Goal: Task Accomplishment & Management: Complete application form

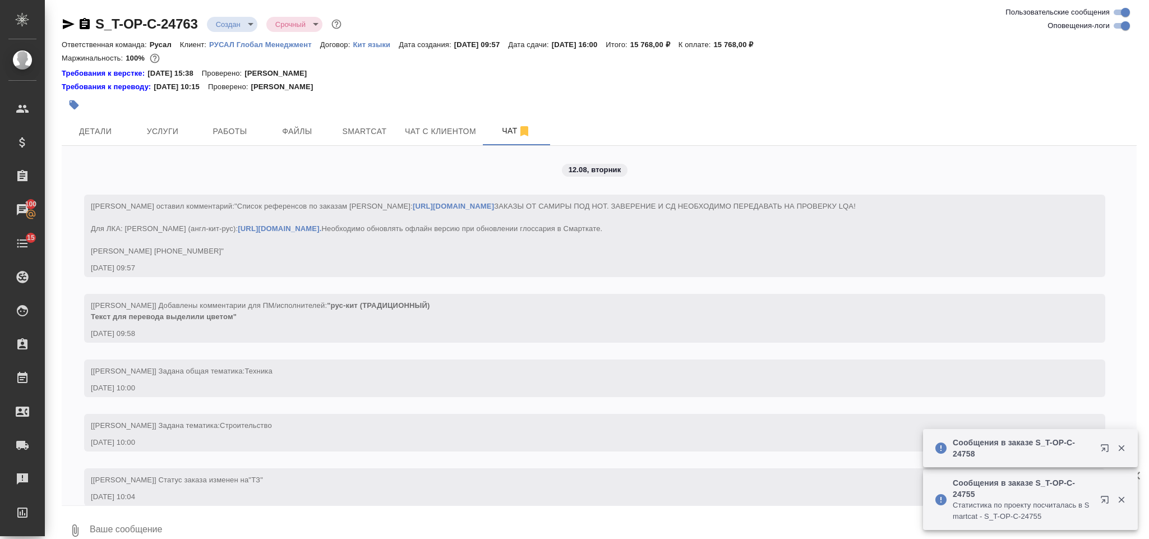
scroll to position [1475, 0]
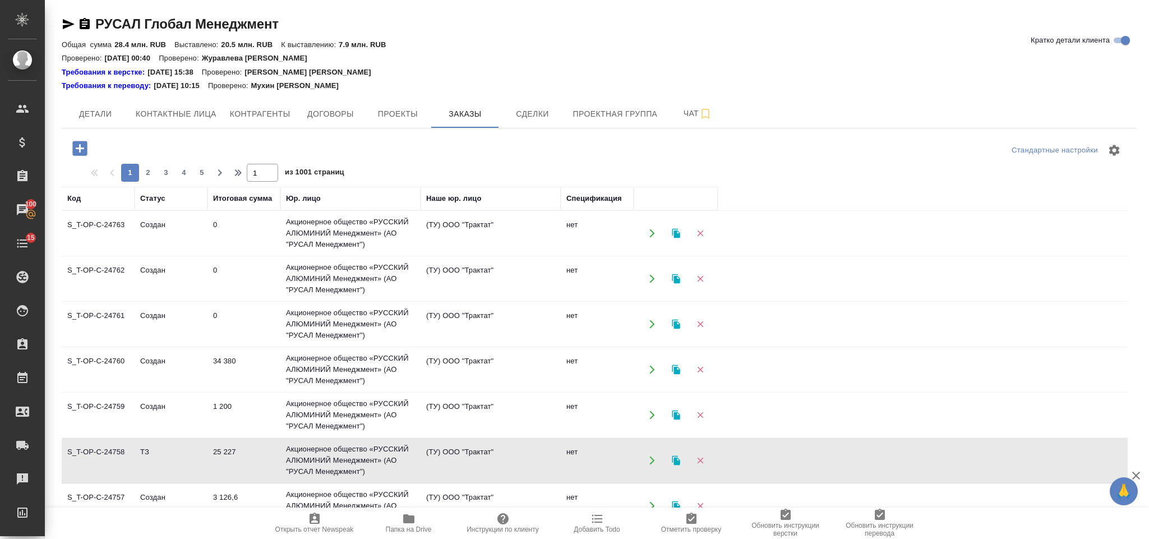
click at [82, 142] on icon "button" at bounding box center [79, 148] width 15 height 15
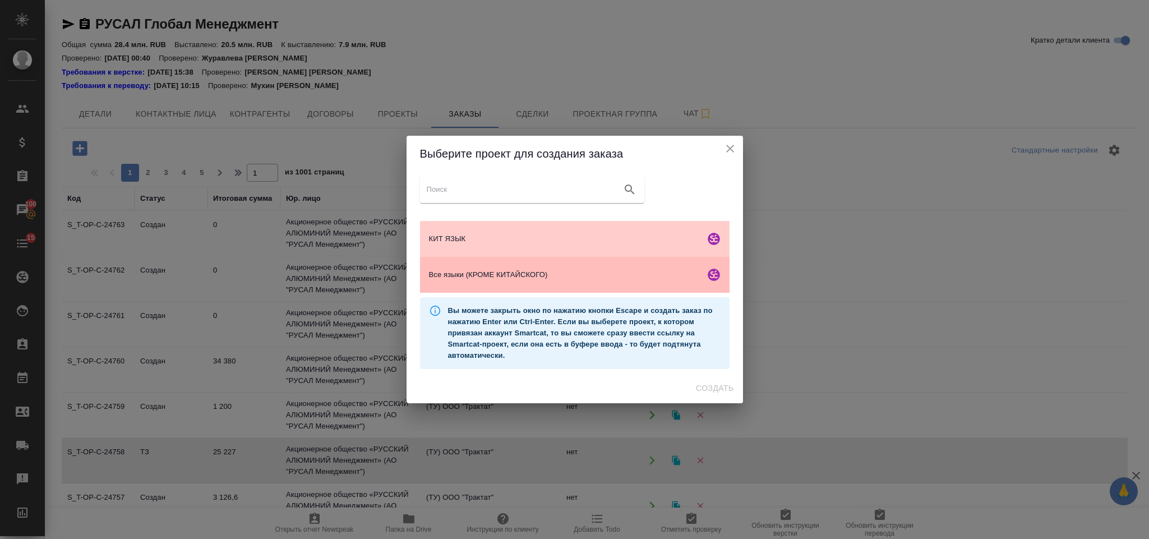
click at [469, 275] on span "Все языки (КРОМЕ КИТАЙСКОГО)" at bounding box center [564, 274] width 271 height 11
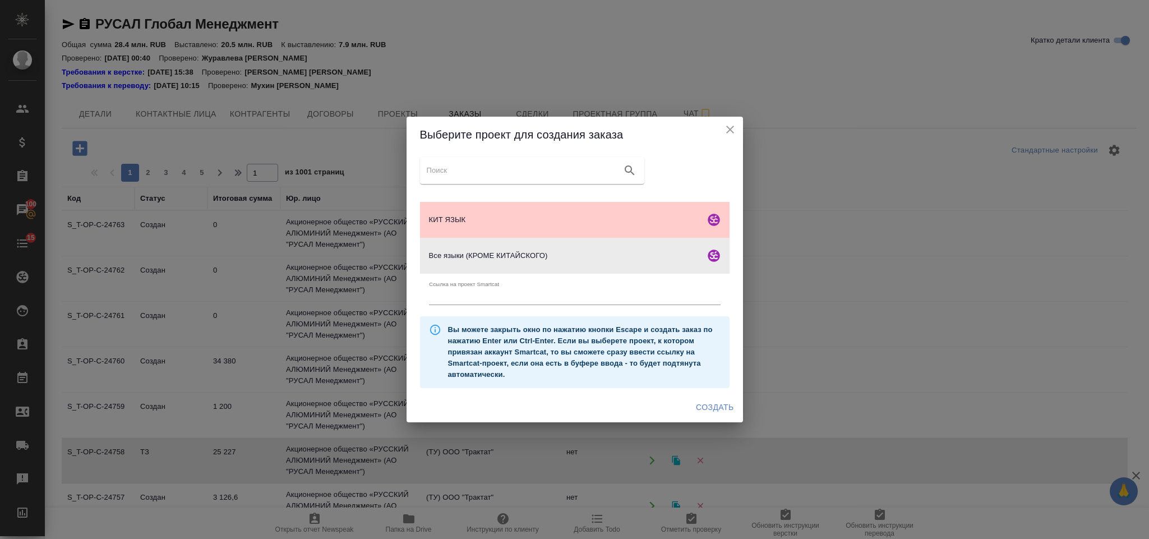
click at [720, 408] on span "Создать" at bounding box center [715, 407] width 38 height 14
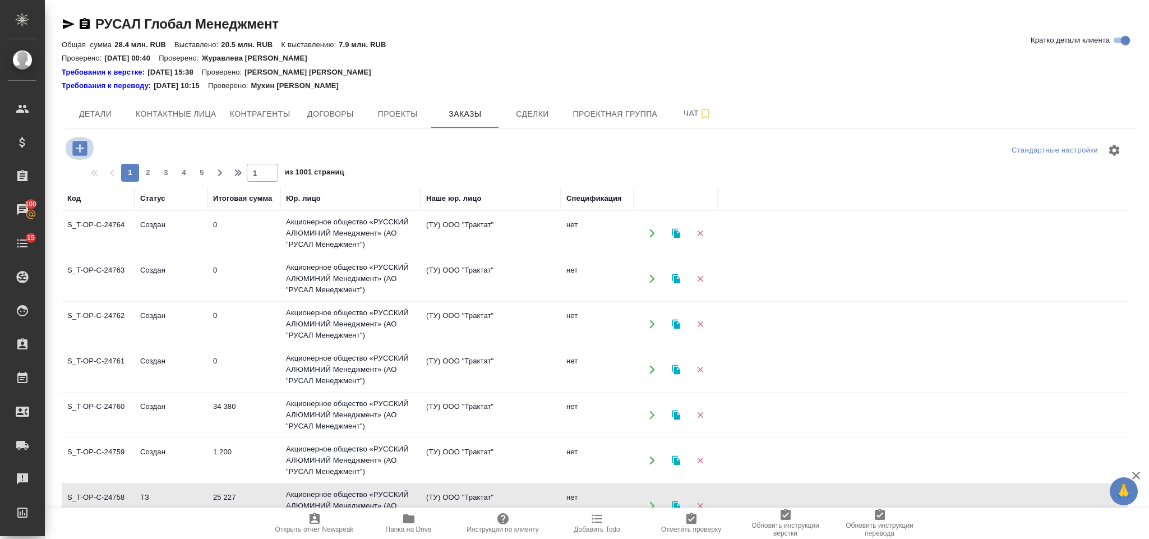
click at [83, 145] on icon "button" at bounding box center [79, 148] width 15 height 15
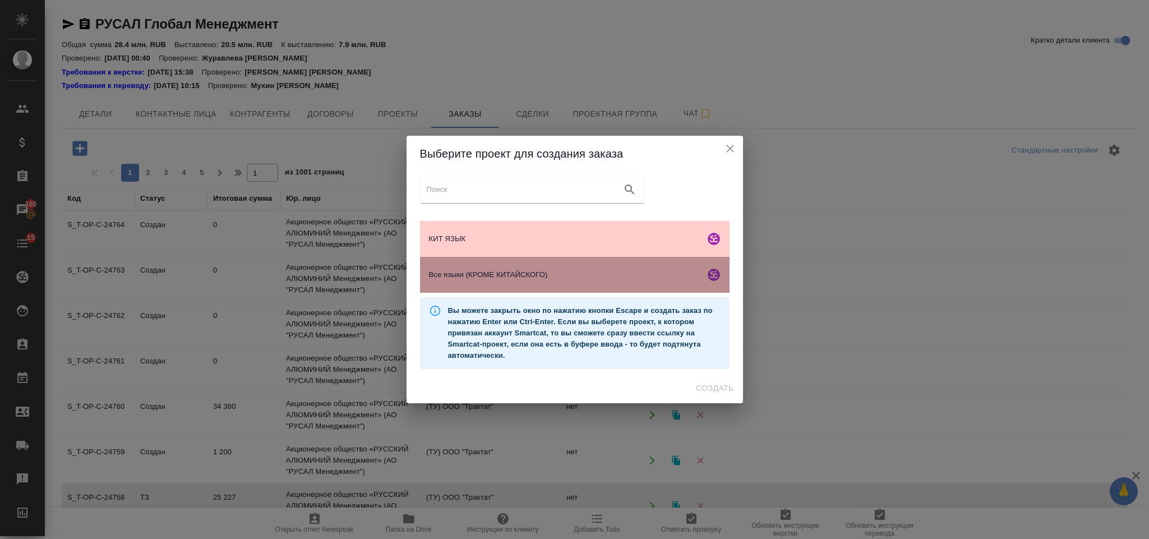
click at [498, 277] on span "Все языки (КРОМЕ КИТАЙСКОГО)" at bounding box center [564, 274] width 271 height 11
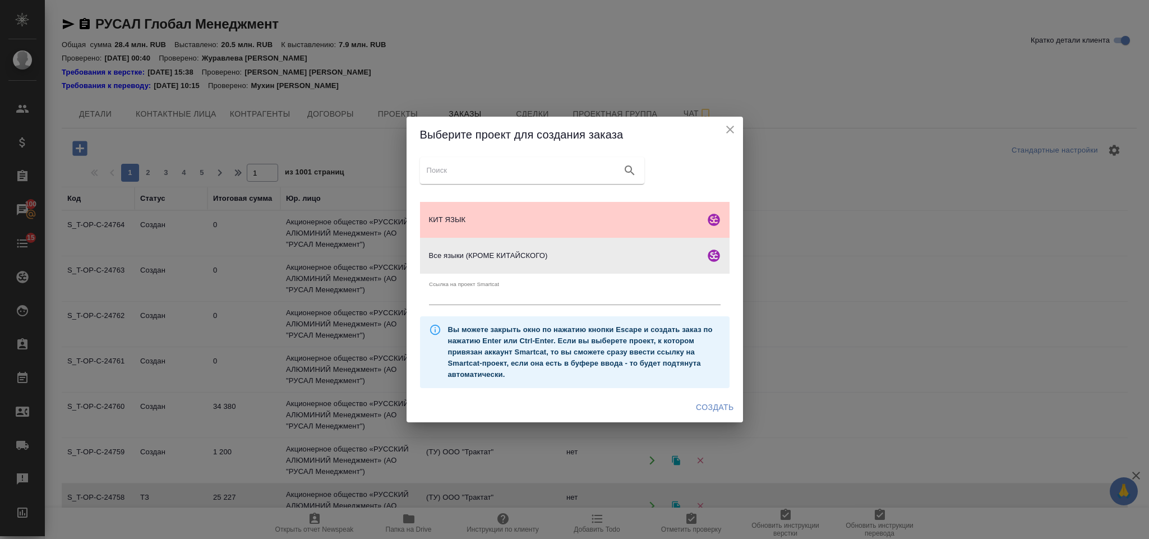
click at [700, 404] on span "Создать" at bounding box center [715, 407] width 38 height 14
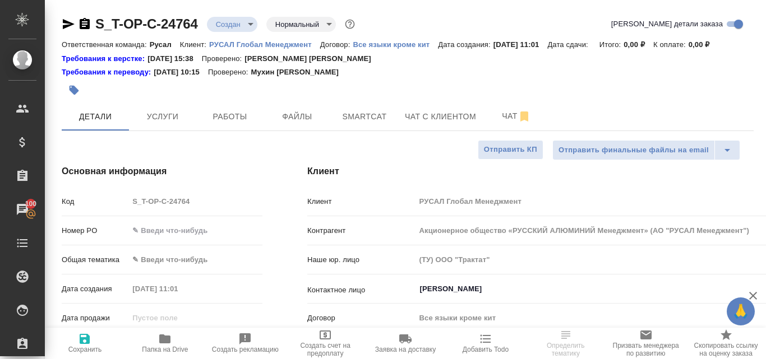
select select "RU"
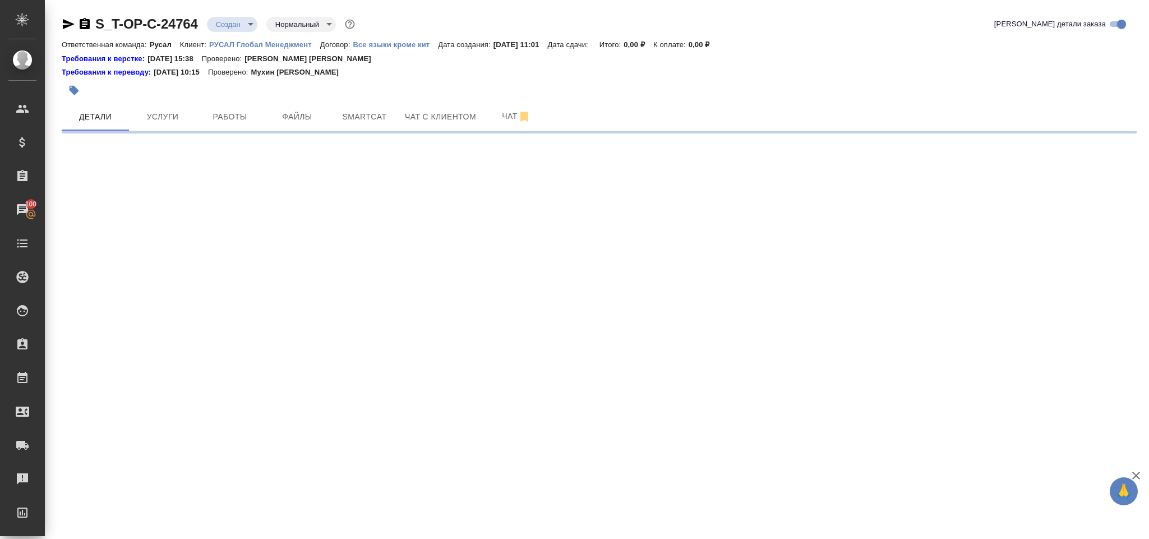
select select "RU"
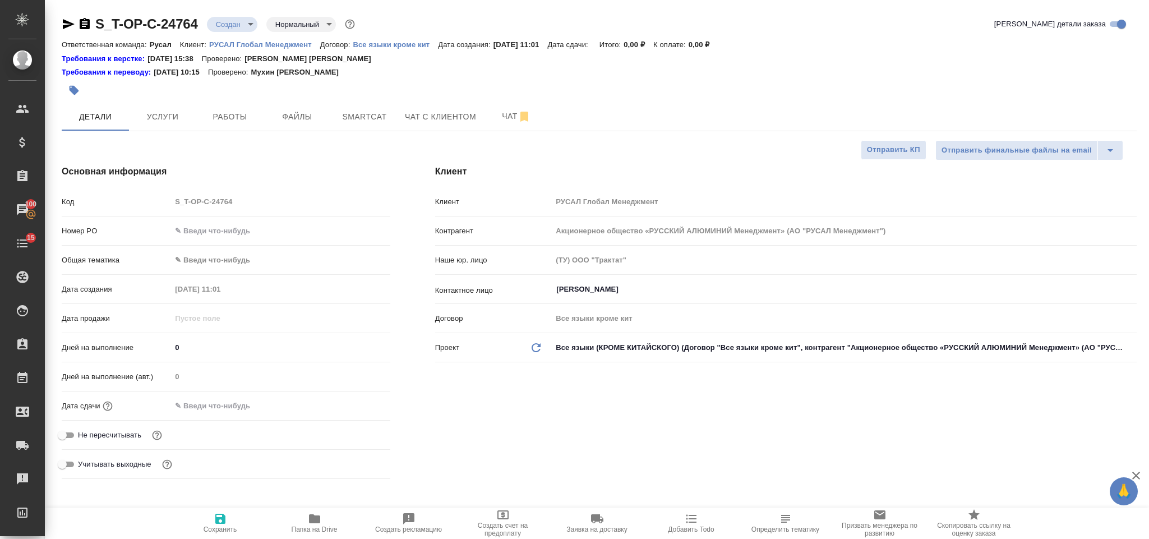
type textarea "x"
click at [298, 238] on input "text" at bounding box center [280, 231] width 219 height 16
type input "от"
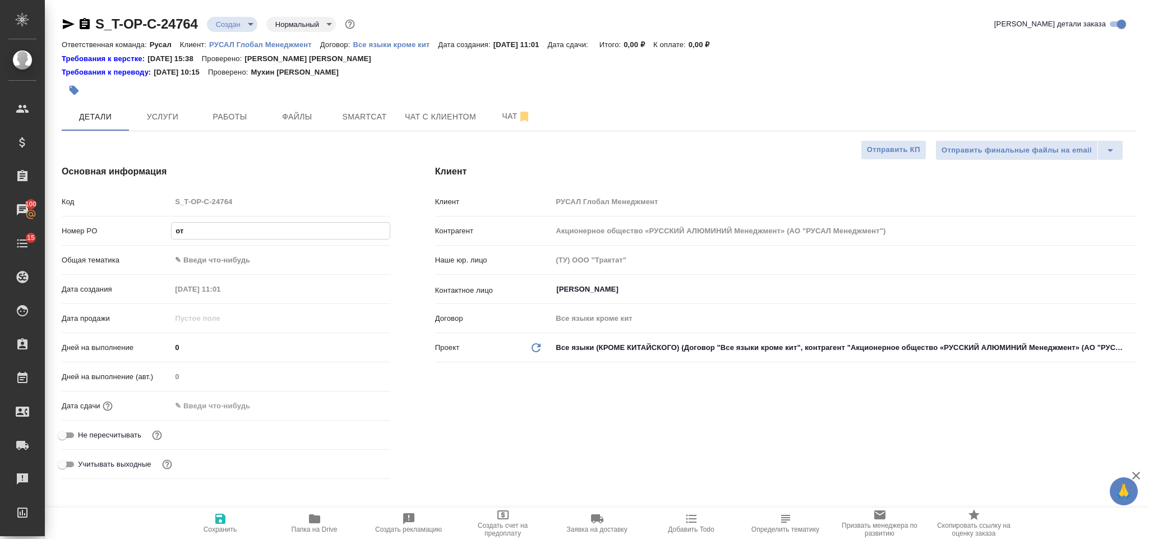
type textarea "x"
type input "от Иса"
type textarea "x"
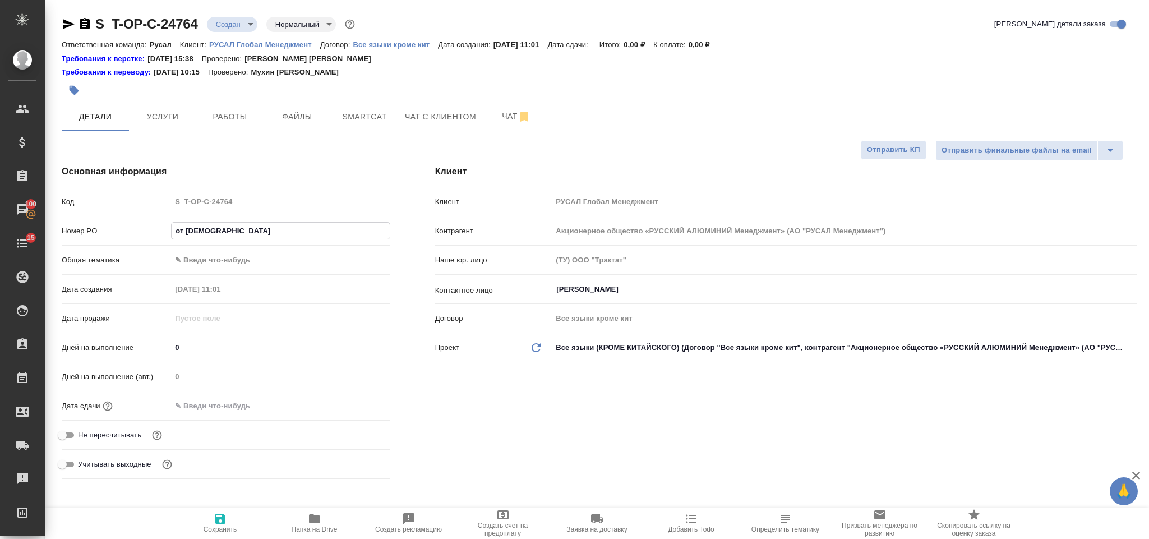
type textarea "x"
type input "от Исаева"
type textarea "x"
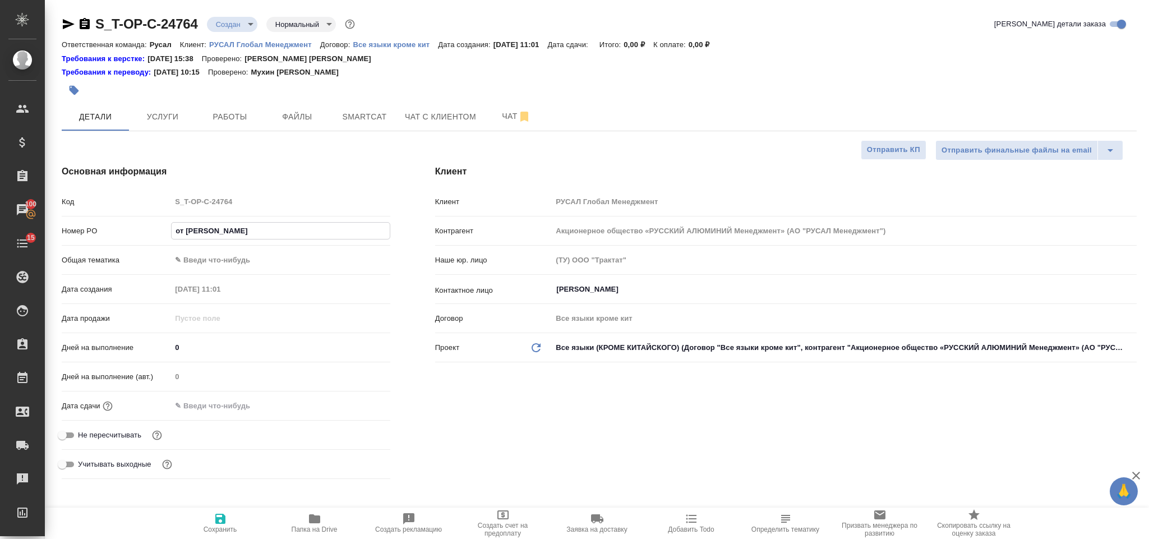
type textarea "x"
type input "от Исаева_"
type textarea "x"
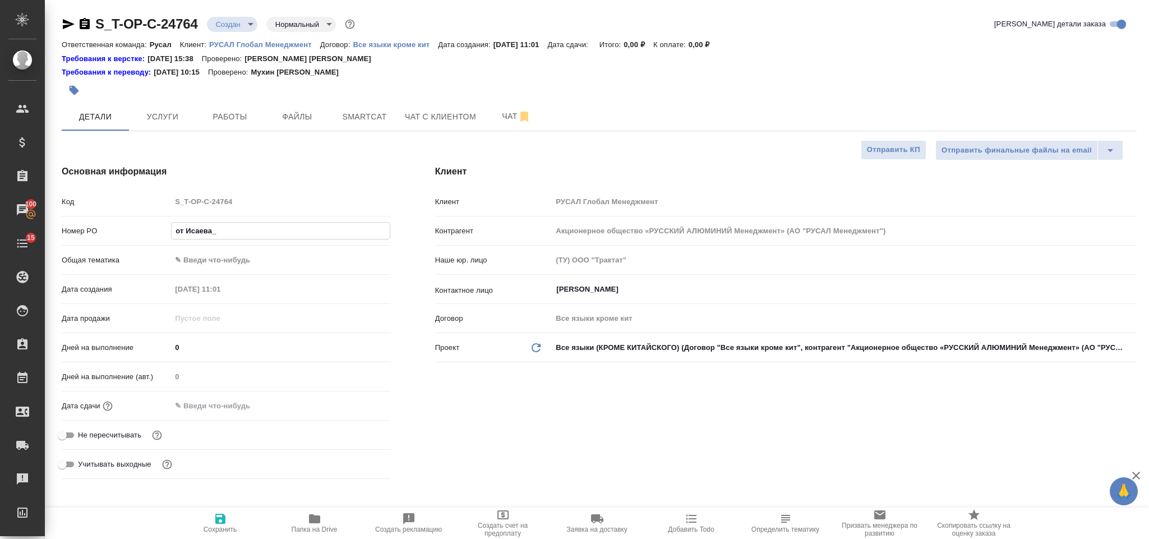
type input "от Исаева_1"
type textarea "x"
type input "от Исаева_12"
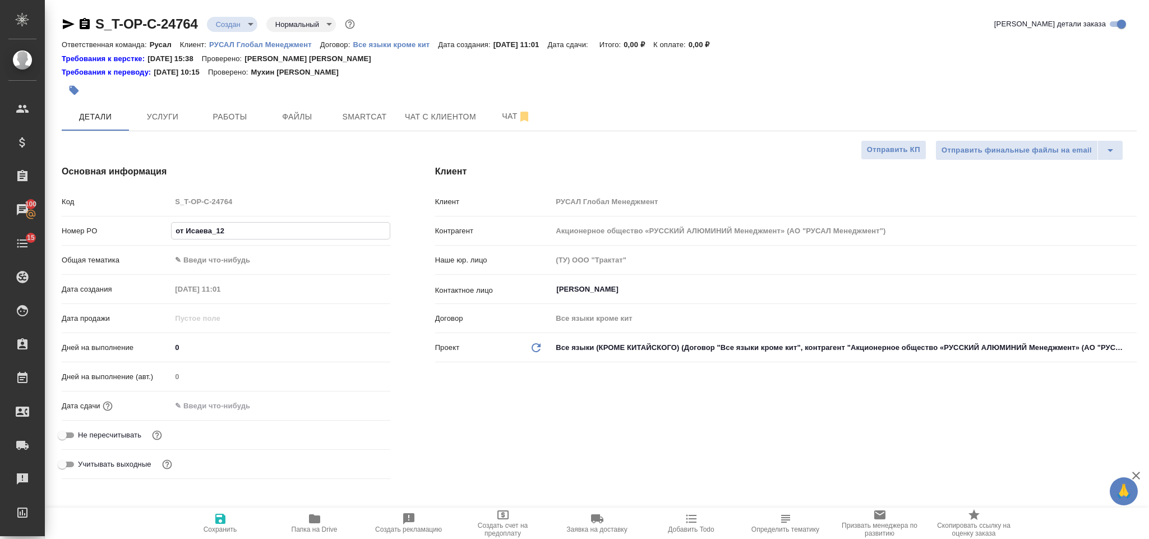
type textarea "x"
type input "от Исаева_12."
type textarea "x"
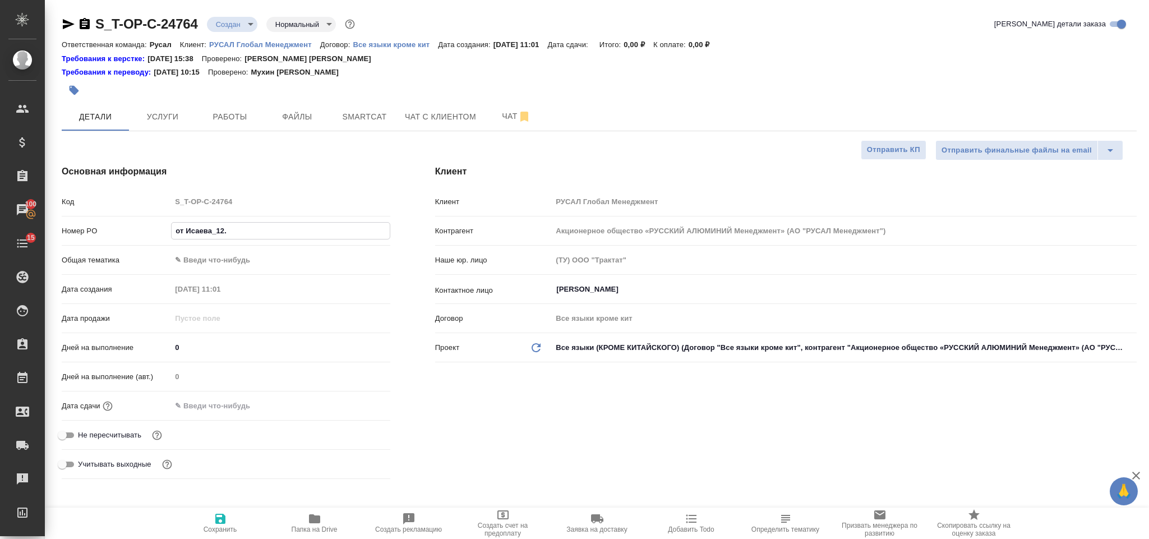
type textarea "x"
type input "от Исаева_12.08"
type textarea "x"
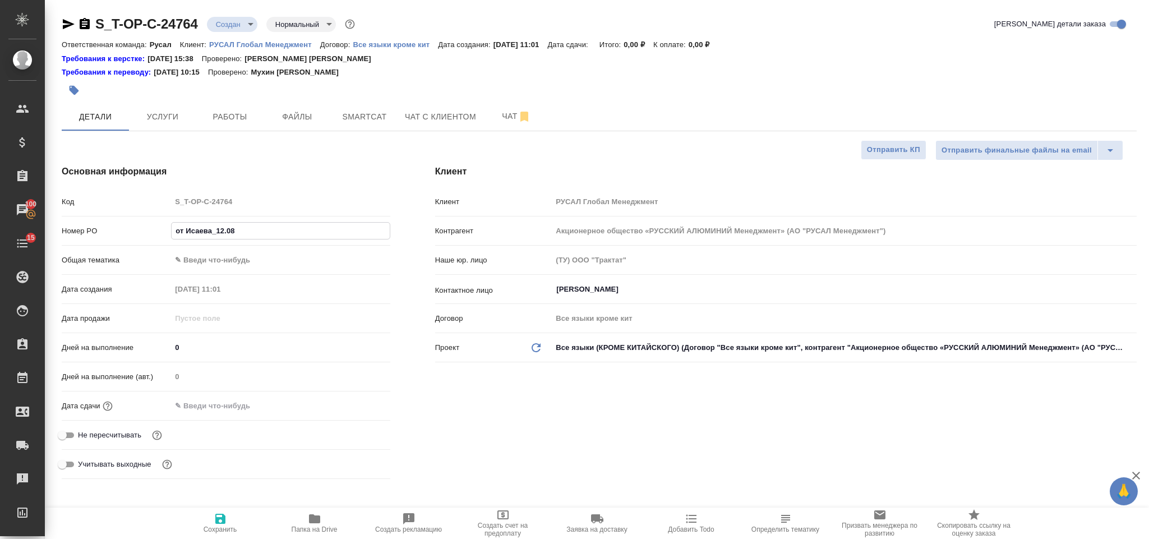
type textarea "x"
type input "от Исаева_12.08"
click at [227, 254] on body "🙏 .cls-1 fill:#fff; AWATERA Gorlenko Yuliua Клиенты Спецификации Заказы 100 Чат…" at bounding box center [574, 269] width 1149 height 539
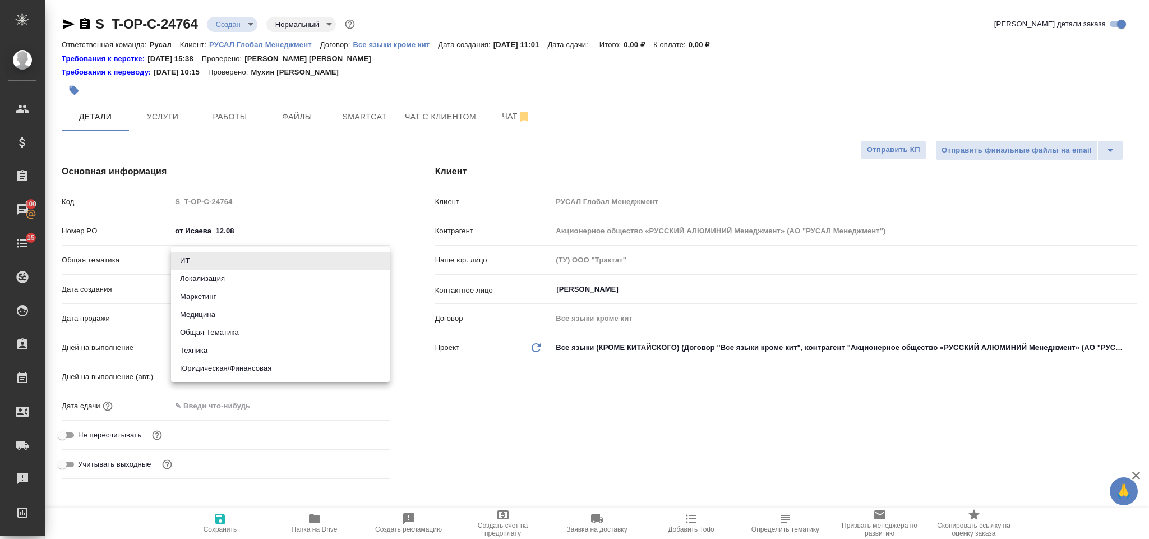
click at [416, 359] on div at bounding box center [574, 269] width 1149 height 539
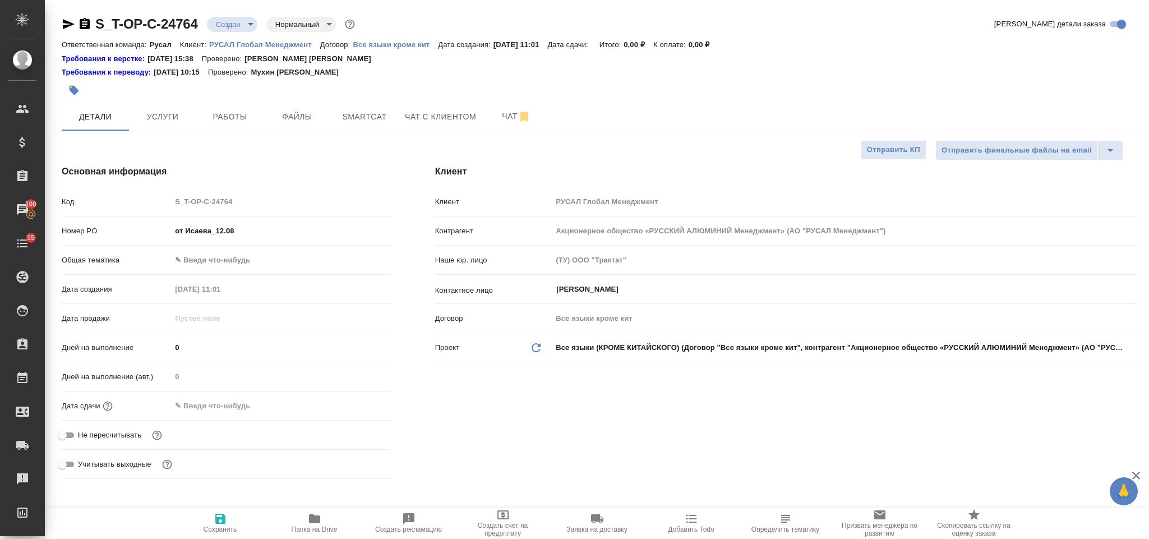
click at [238, 359] on button "Сохранить" at bounding box center [220, 522] width 94 height 31
type textarea "x"
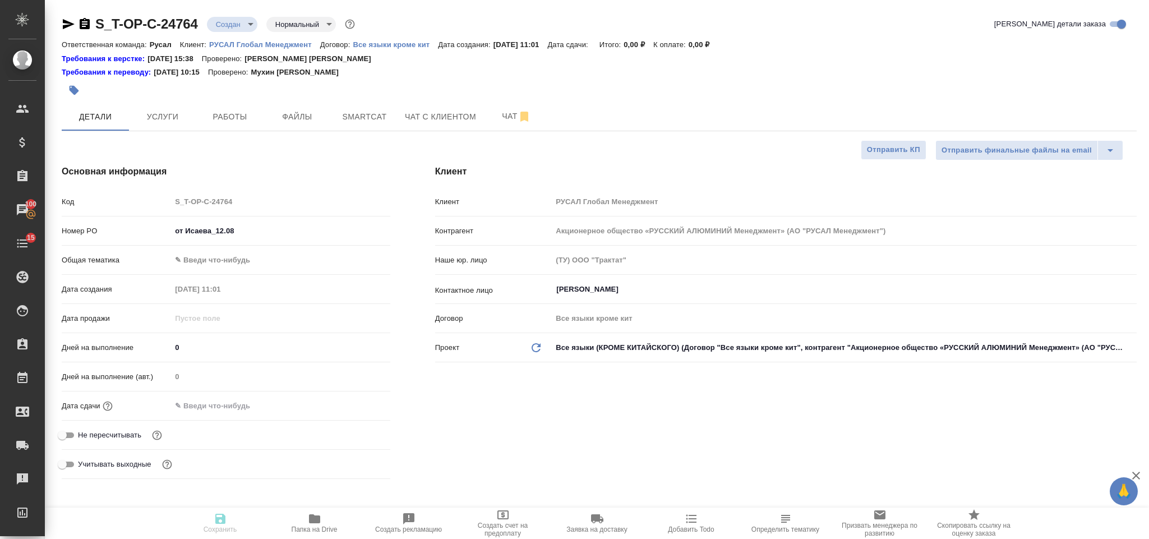
type textarea "x"
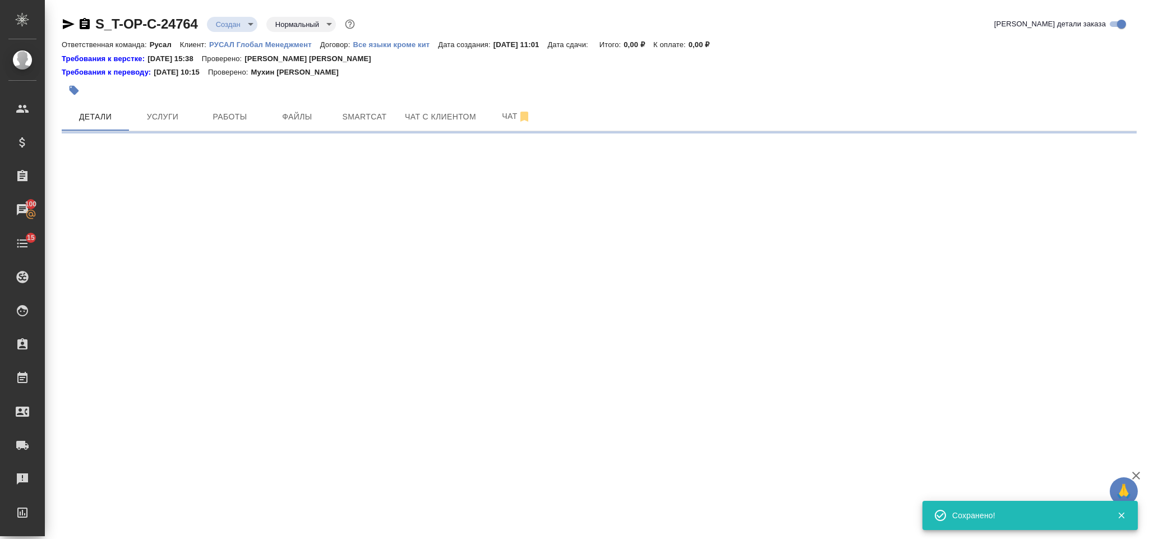
select select "RU"
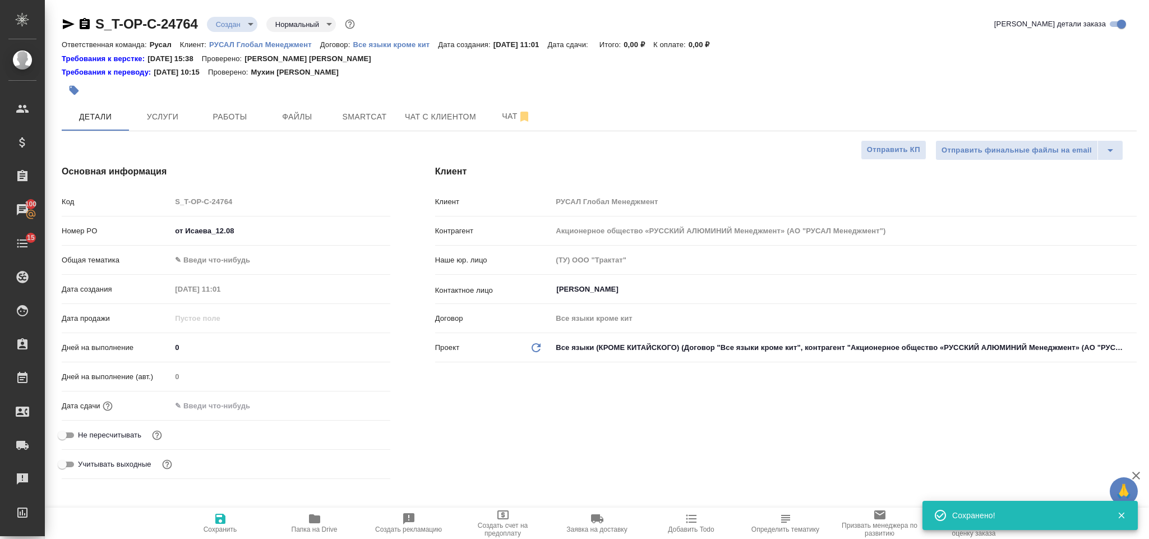
type textarea "x"
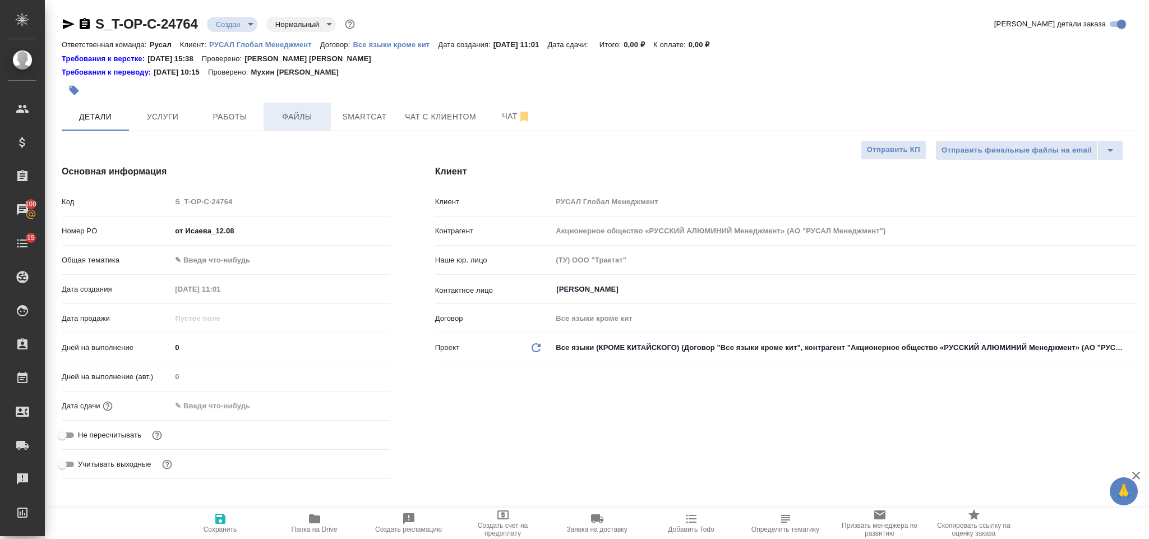
click at [294, 120] on span "Файлы" at bounding box center [297, 117] width 54 height 14
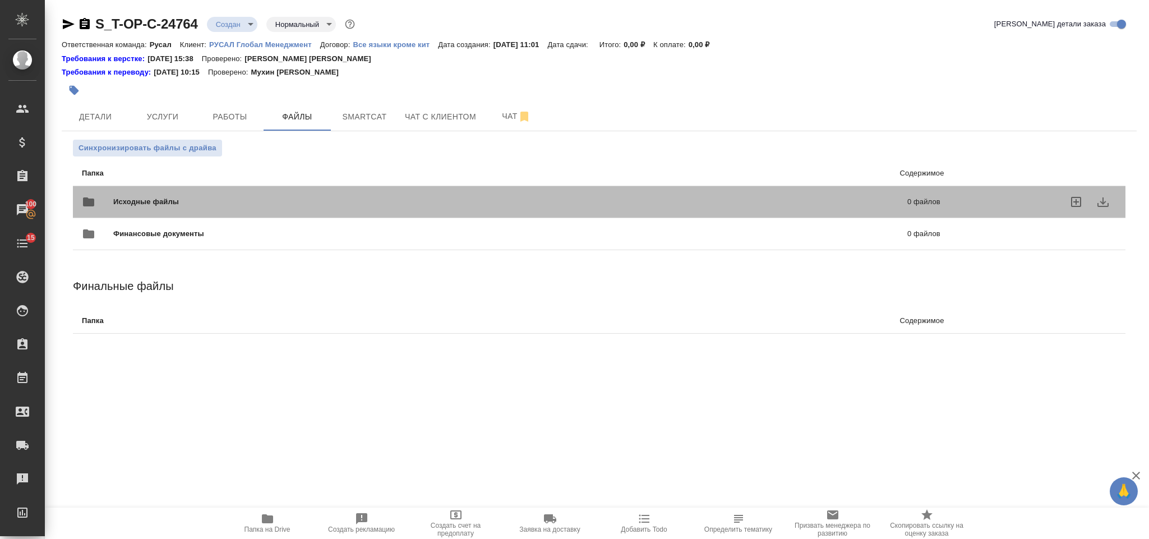
click at [314, 185] on div "Исходные файлы 0 файлов" at bounding box center [511, 201] width 881 height 49
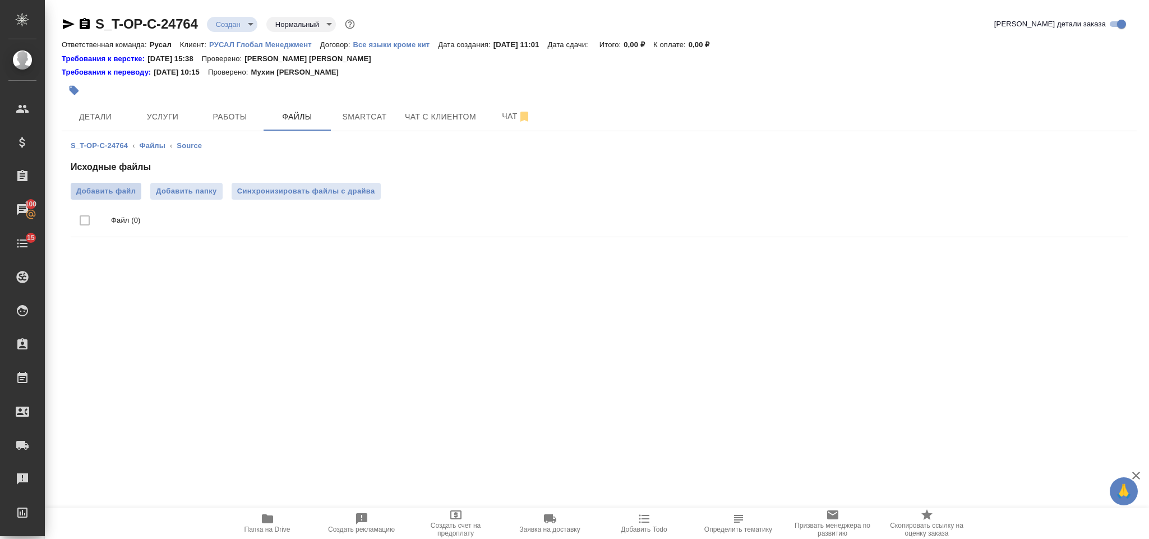
click at [117, 197] on span "Добавить файл" at bounding box center [105, 191] width 59 height 11
click at [0, 0] on input "Добавить файл" at bounding box center [0, 0] width 0 height 0
click at [62, 20] on icon "button" at bounding box center [68, 23] width 13 height 13
click at [159, 116] on span "Услуги" at bounding box center [163, 117] width 54 height 14
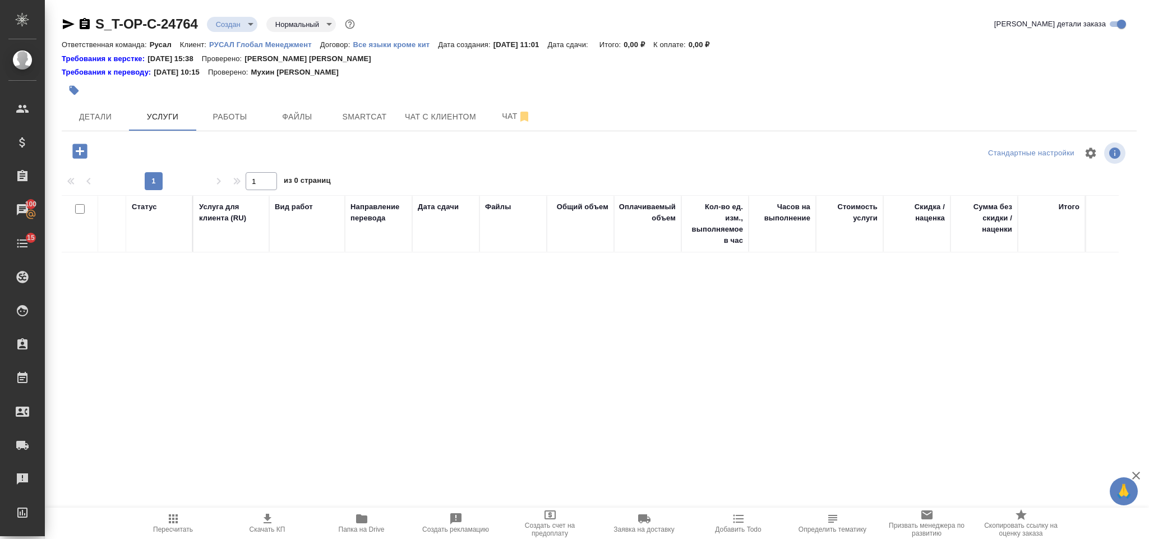
click at [81, 157] on icon "button" at bounding box center [79, 150] width 15 height 15
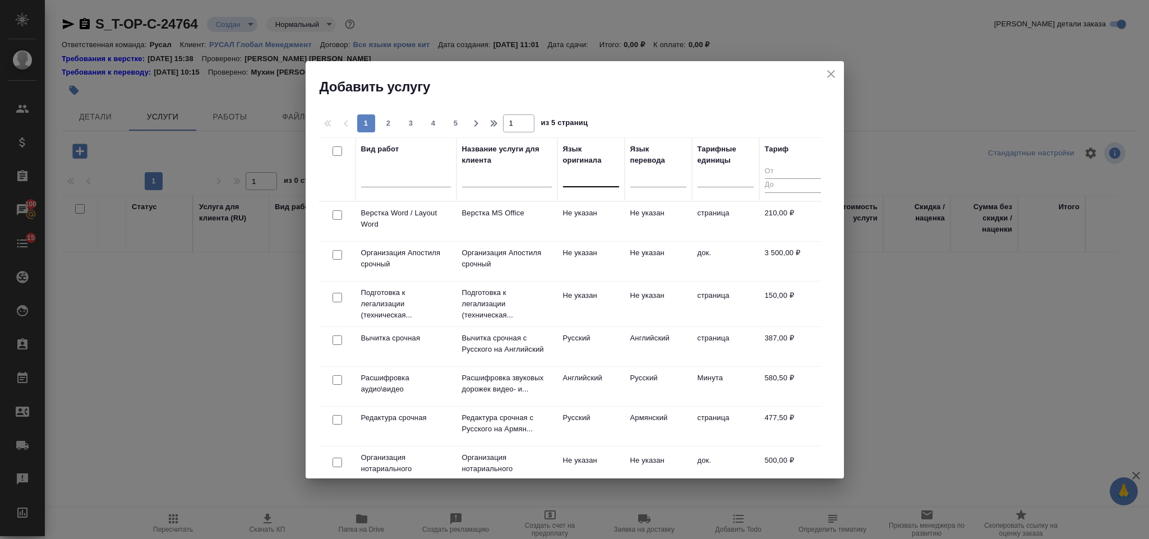
click at [587, 175] on div at bounding box center [591, 176] width 56 height 16
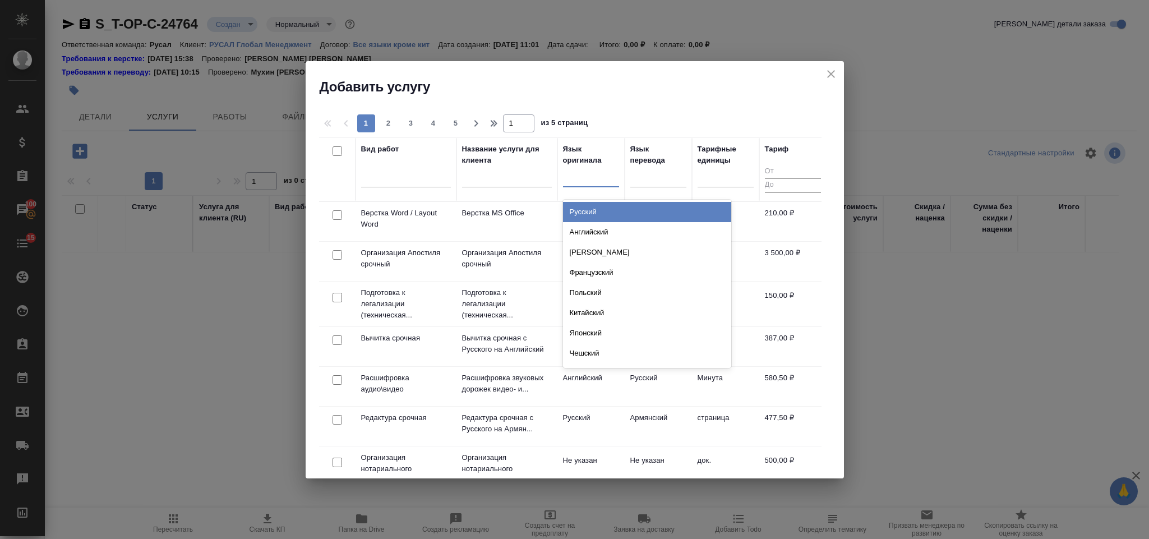
click at [605, 228] on div "Английский" at bounding box center [647, 232] width 168 height 20
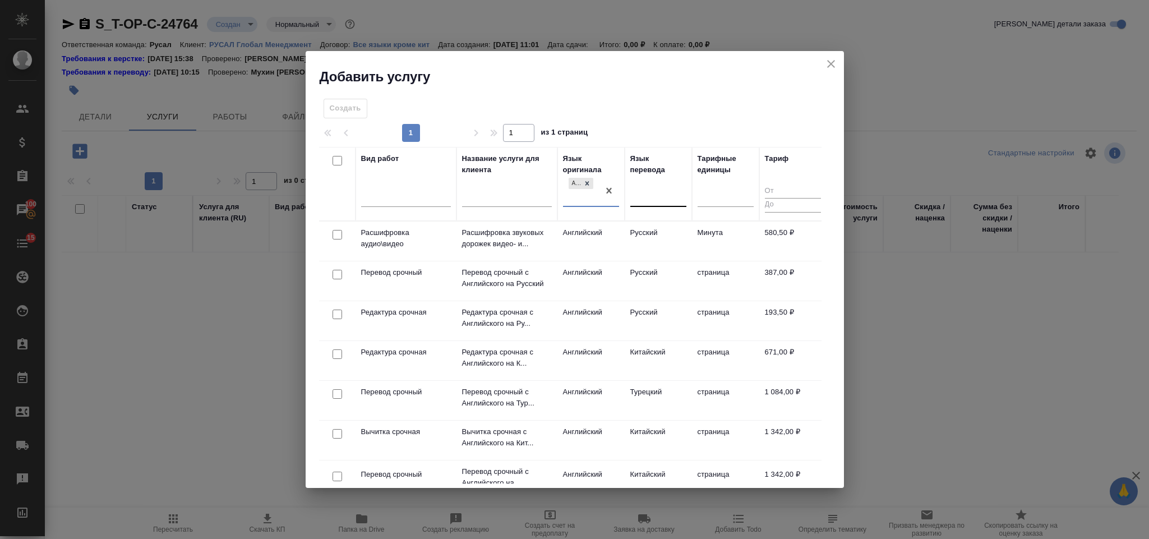
click at [664, 187] on div at bounding box center [658, 196] width 56 height 21
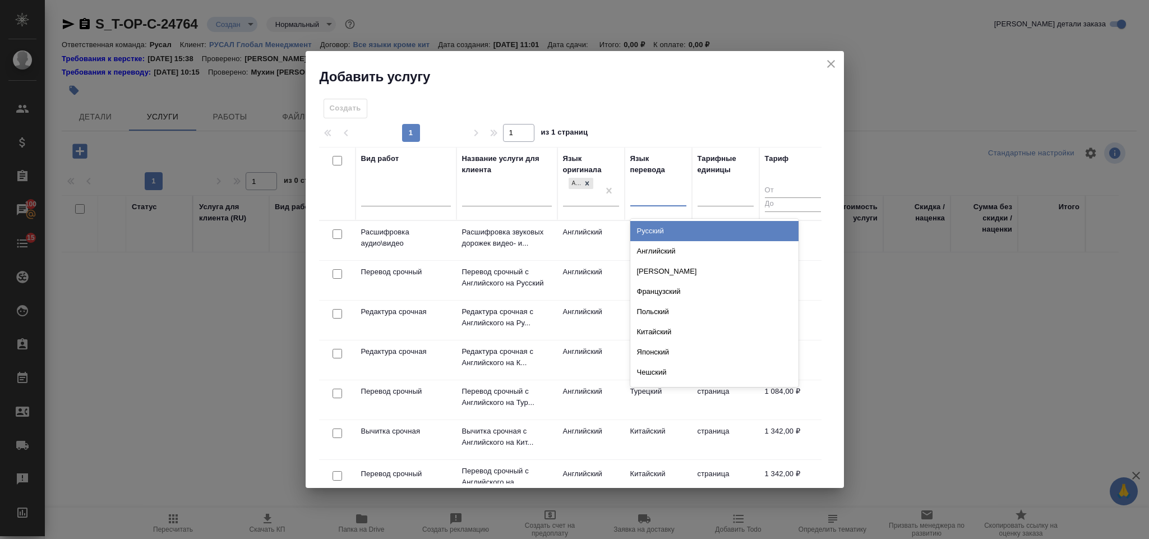
click at [664, 230] on div "Русский" at bounding box center [714, 231] width 168 height 20
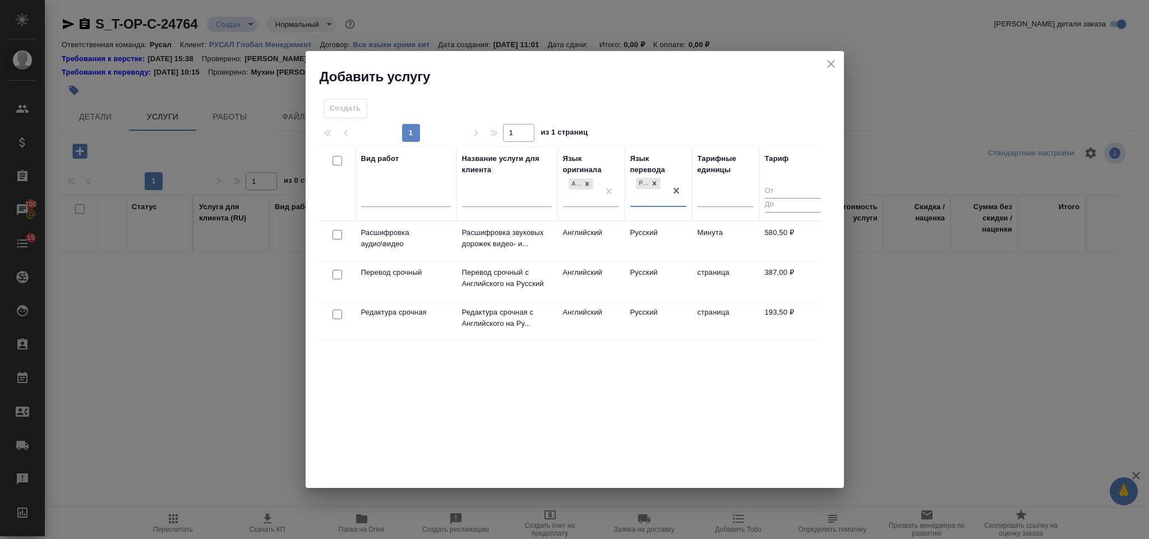
click at [335, 275] on input "checkbox" at bounding box center [337, 275] width 10 height 10
checkbox input "true"
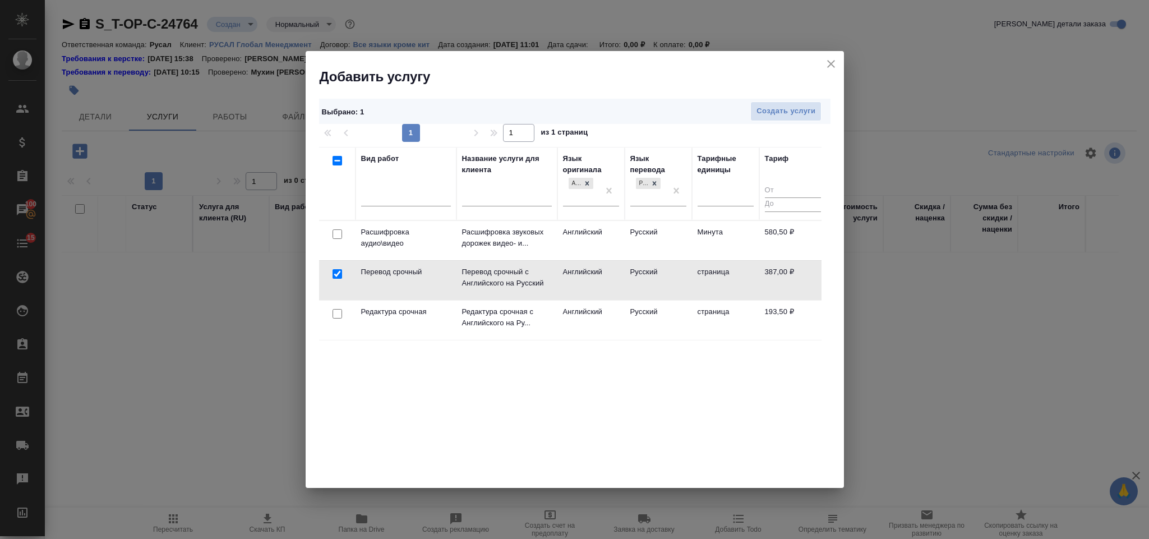
click at [339, 242] on div at bounding box center [337, 234] width 25 height 16
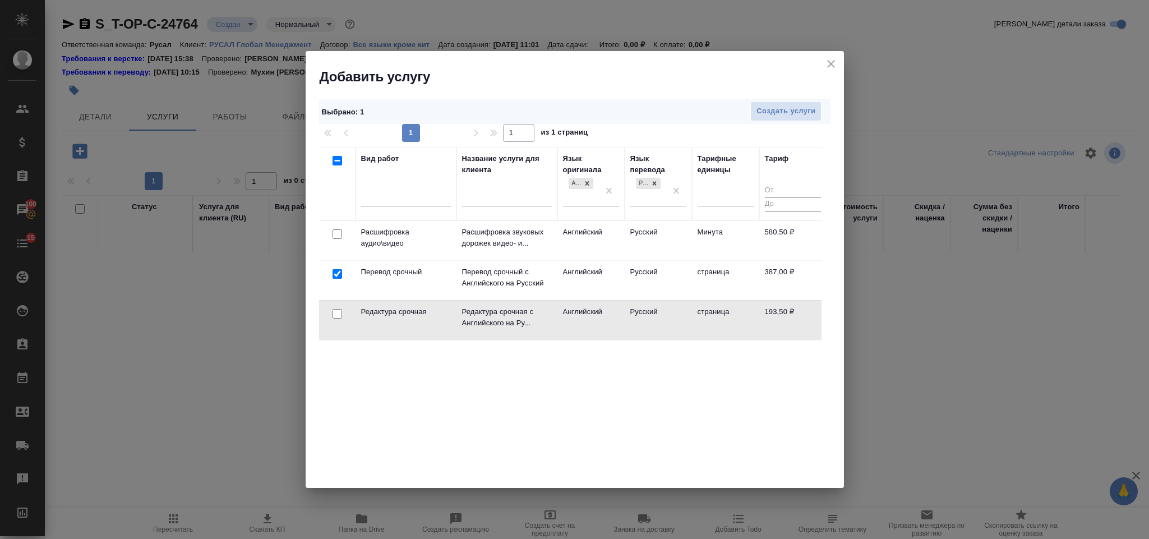
click at [332, 317] on input "checkbox" at bounding box center [337, 314] width 10 height 10
checkbox input "true"
click at [765, 109] on span "Создать услуги" at bounding box center [785, 111] width 59 height 13
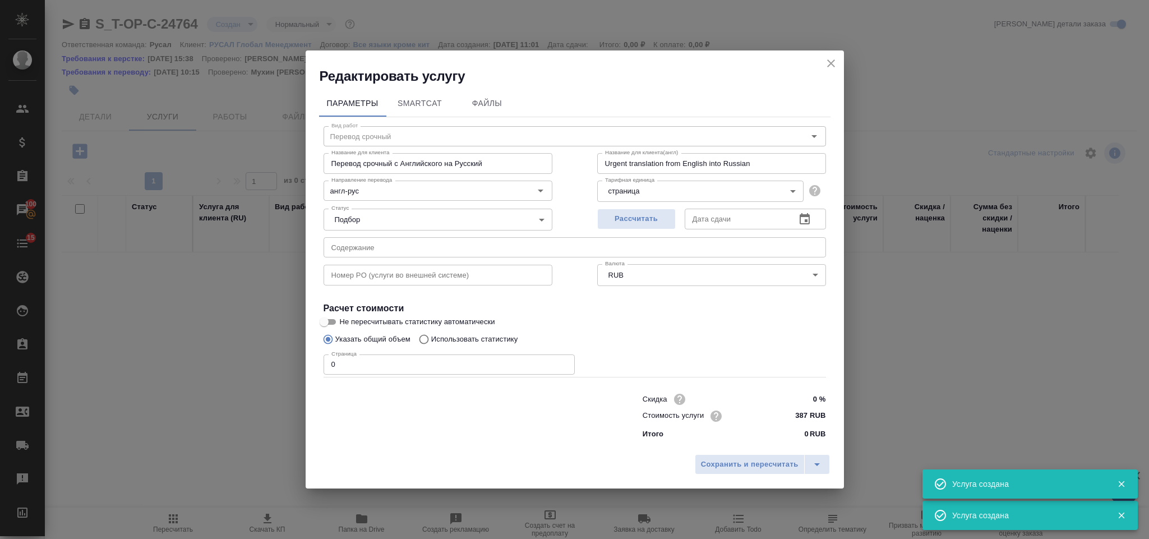
type input "Перевод срочный"
type input "Перевод срочный с Английского на Русский"
type input "Urgent translation from English into Russian"
type input "387 RUB"
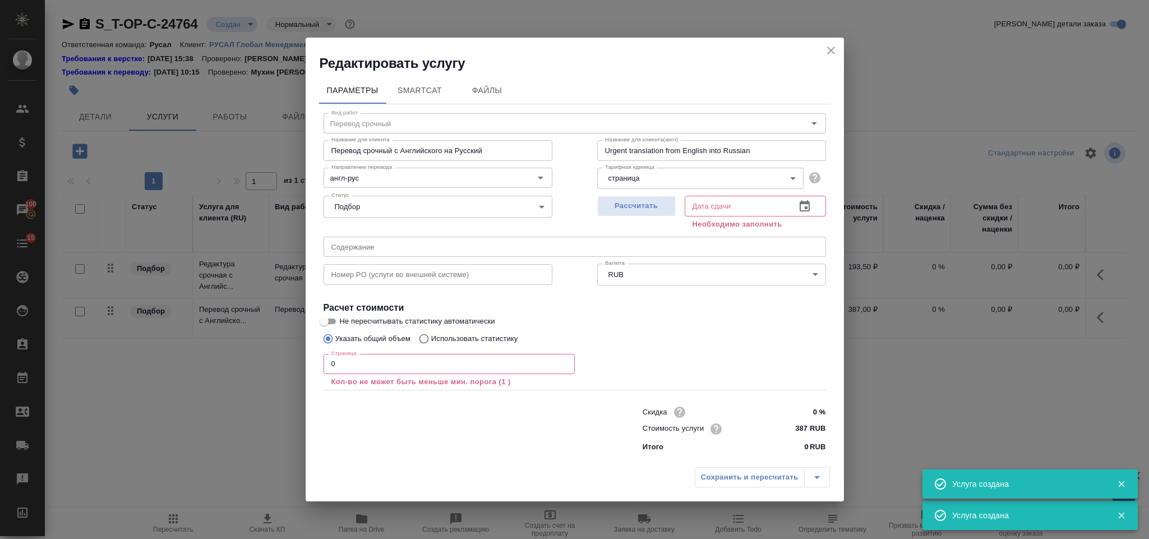
click at [765, 212] on icon "button" at bounding box center [804, 206] width 13 height 13
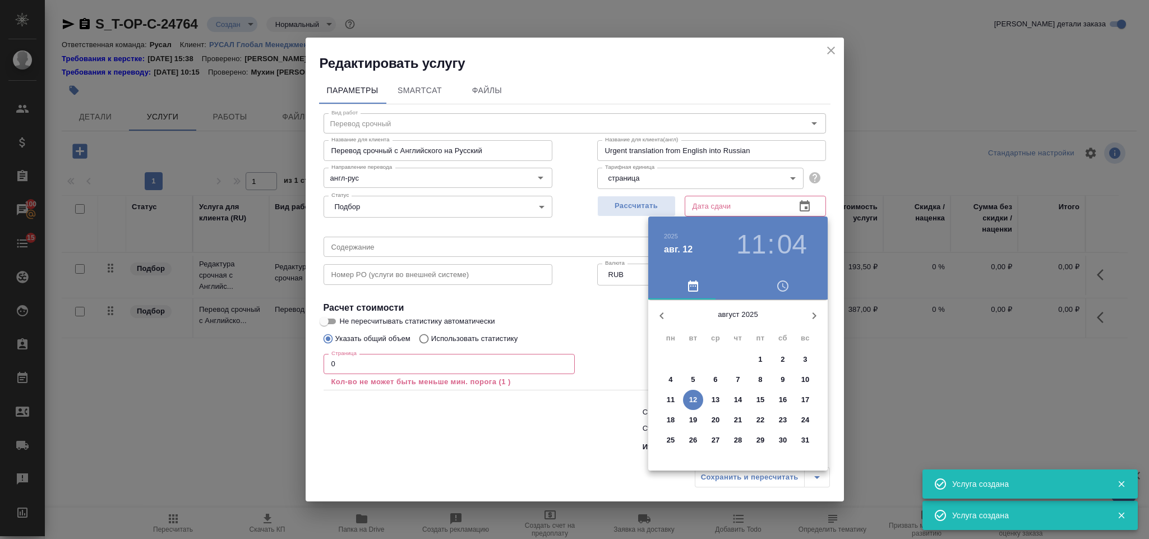
click at [693, 359] on p "12" at bounding box center [693, 399] width 8 height 11
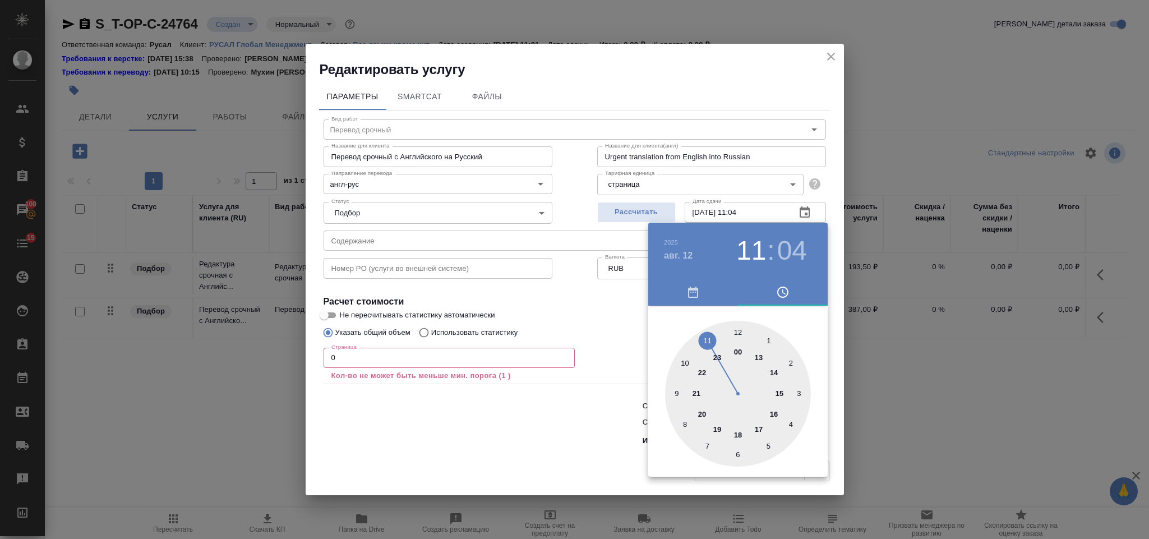
click at [758, 359] on div at bounding box center [738, 394] width 146 height 146
click at [737, 327] on div at bounding box center [738, 394] width 146 height 146
type input "12.08.2025 17:00"
click at [604, 333] on div at bounding box center [574, 269] width 1149 height 539
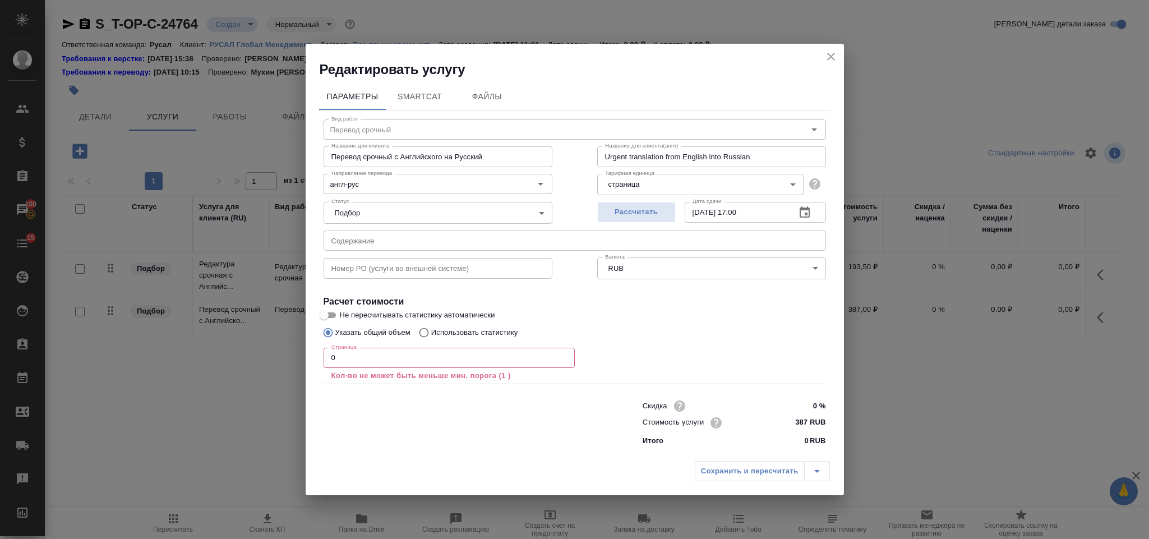
click at [430, 243] on input "text" at bounding box center [574, 240] width 502 height 20
paste input "Americas-AI-Action-Plan"
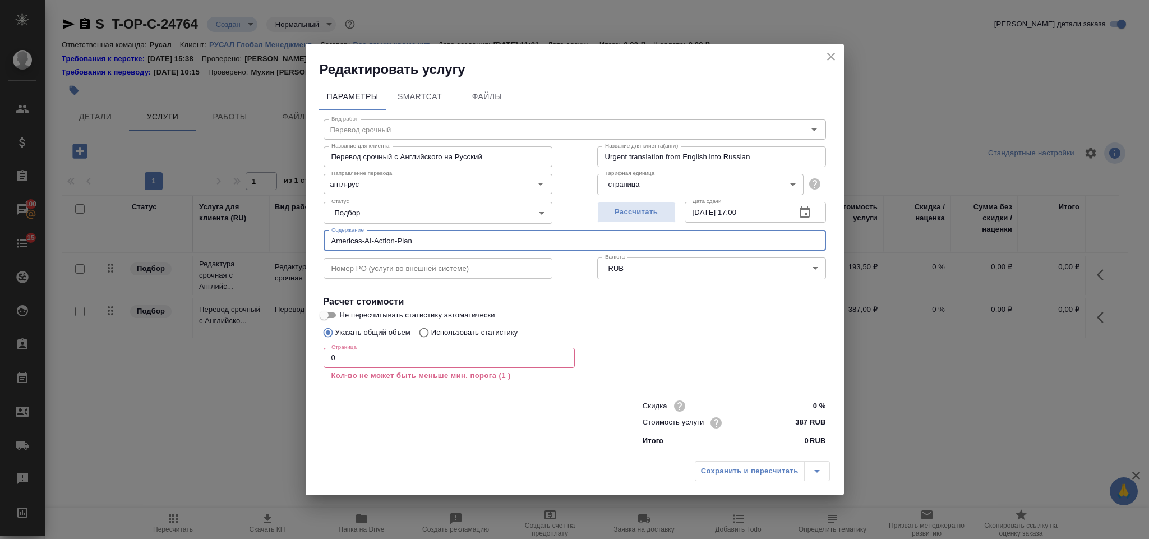
type input "Americas-AI-Action-Plan"
click at [399, 350] on input "0" at bounding box center [448, 358] width 251 height 20
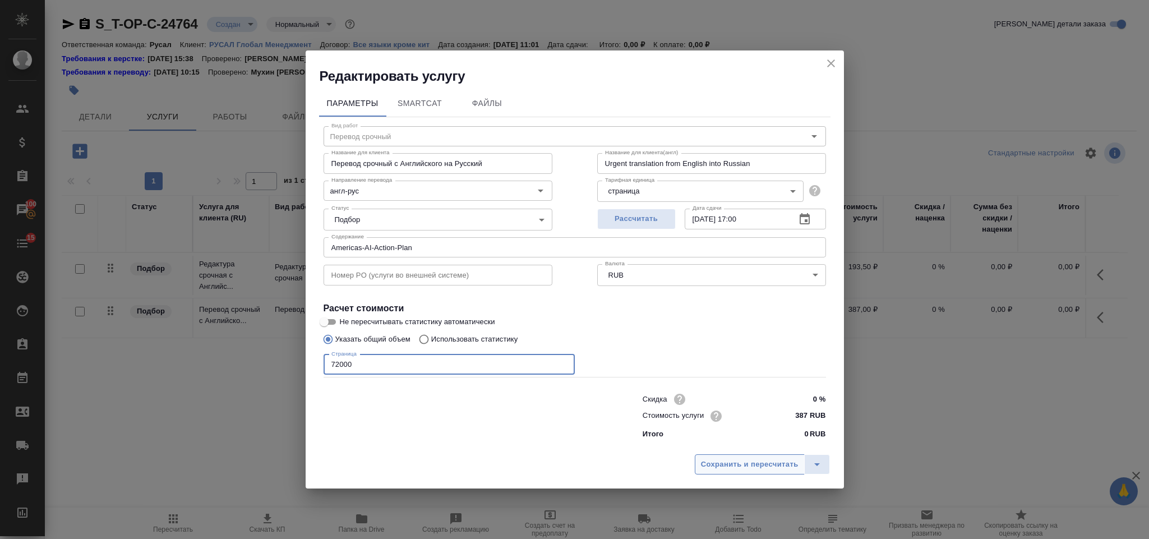
type input "72000"
click at [721, 359] on span "Сохранить и пересчитать" at bounding box center [750, 464] width 98 height 13
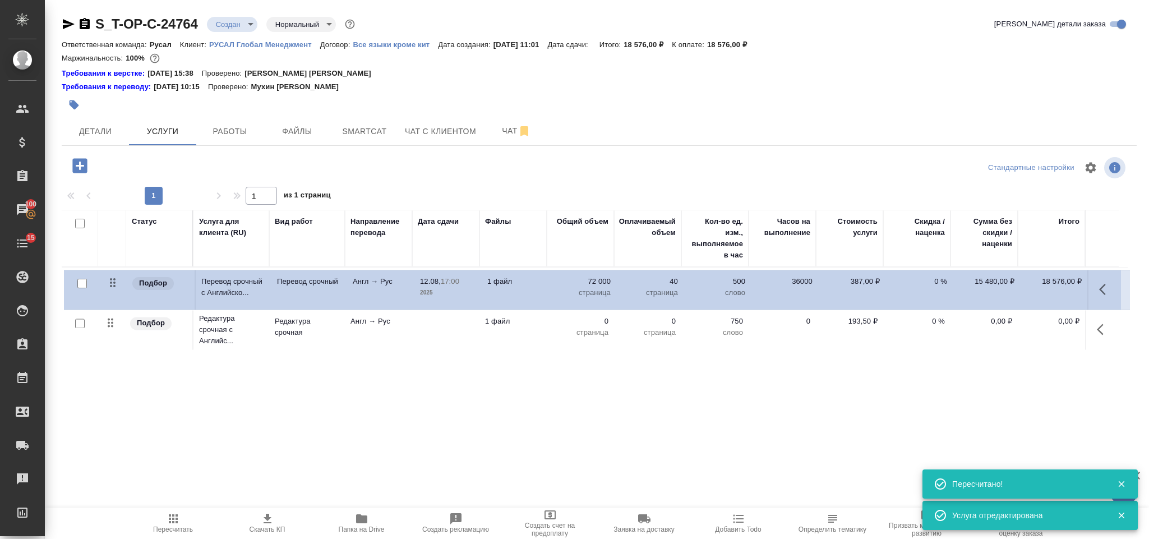
drag, startPoint x: 112, startPoint y: 328, endPoint x: 115, endPoint y: 279, distance: 48.9
click at [115, 279] on table "Статус Услуга для клиента (RU) Вид работ Направление перевода Дата сдачи Файлы …" at bounding box center [595, 281] width 1066 height 143
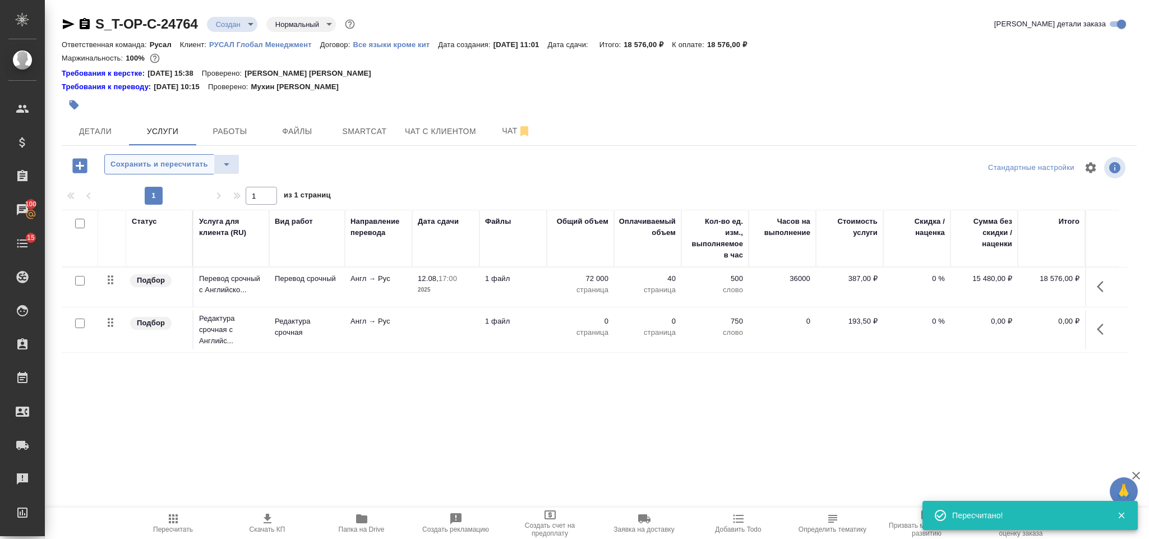
click at [199, 161] on span "Сохранить и пересчитать" at bounding box center [159, 164] width 98 height 13
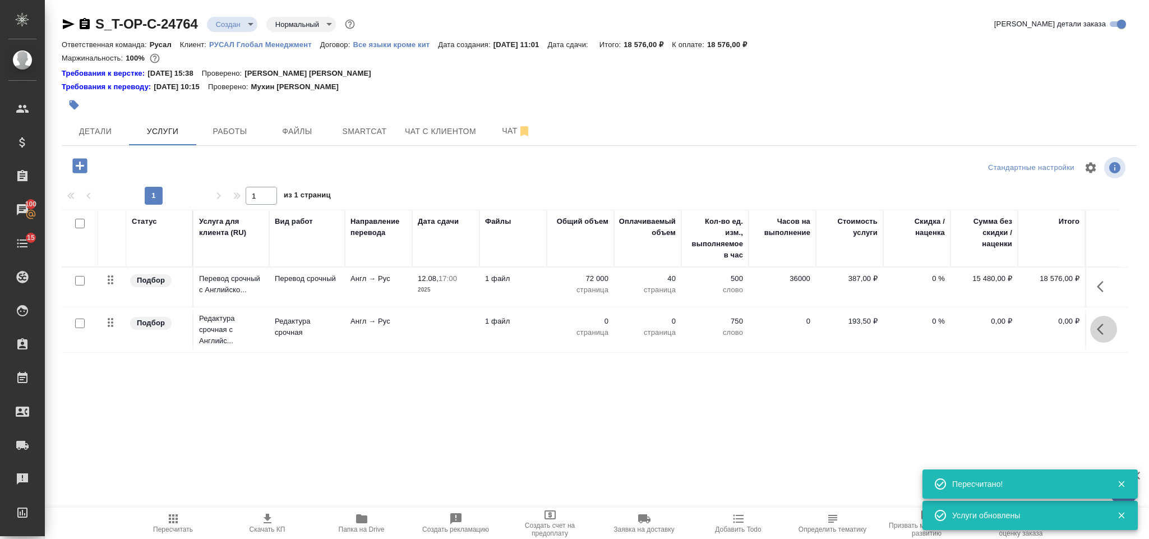
click at [765, 334] on icon "button" at bounding box center [1102, 328] width 13 height 13
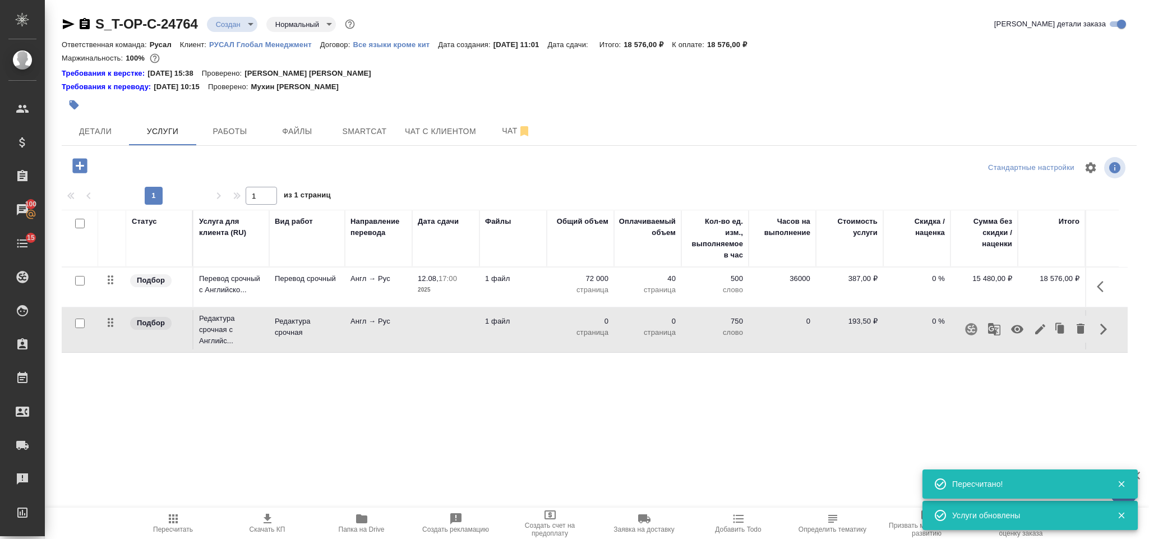
click at [765, 330] on icon "button" at bounding box center [1040, 329] width 10 height 10
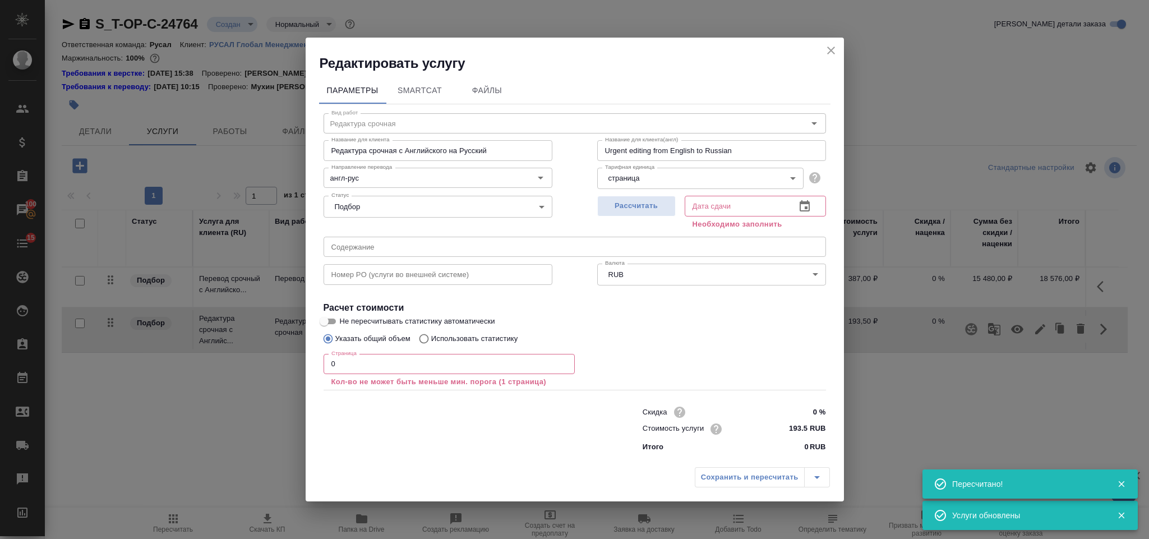
click at [345, 359] on input "0" at bounding box center [448, 364] width 251 height 20
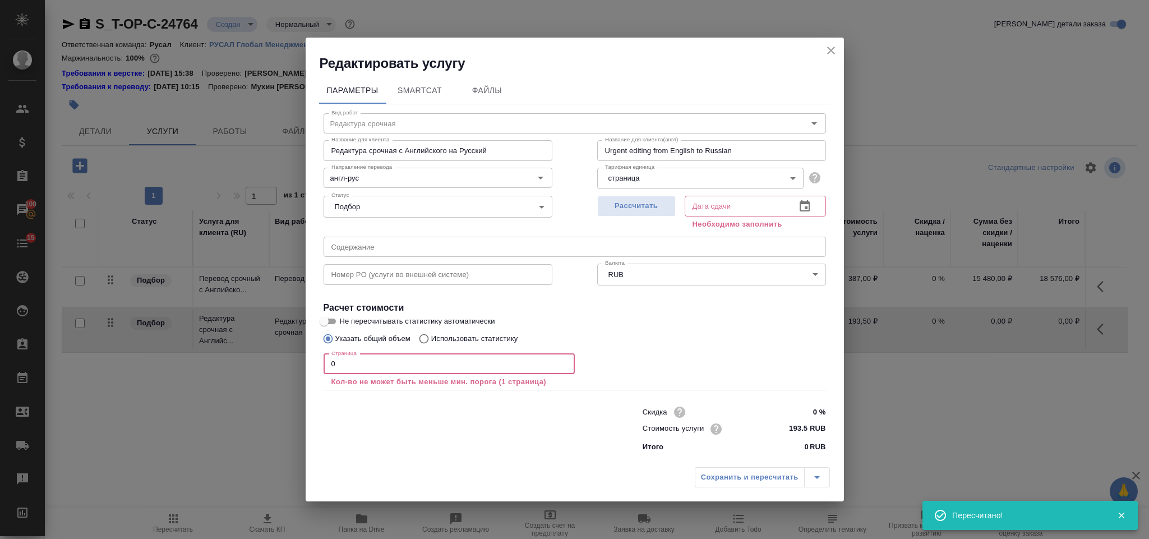
click at [765, 209] on icon "button" at bounding box center [804, 206] width 13 height 13
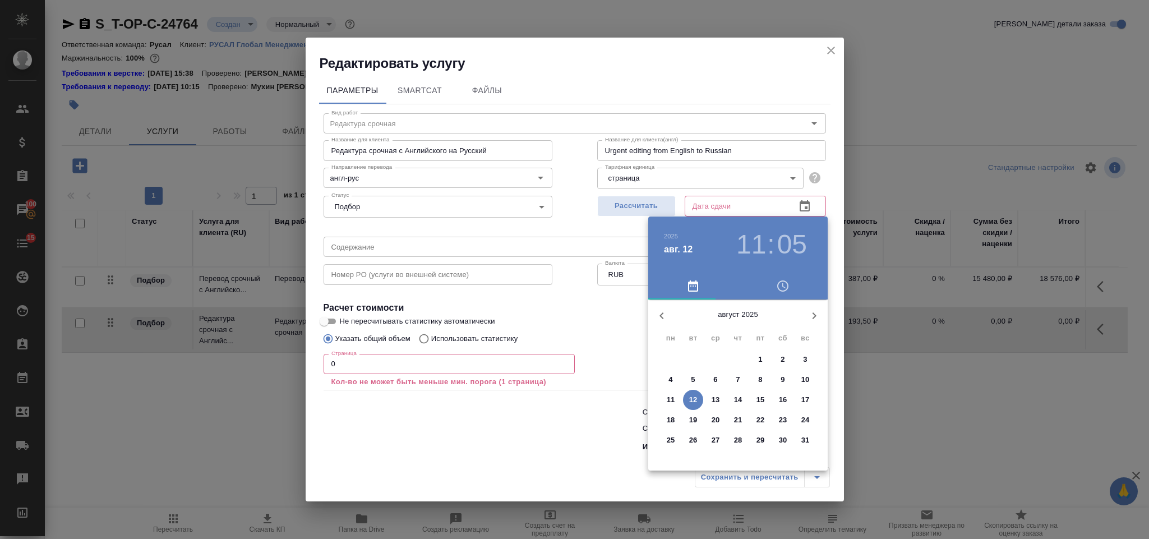
click at [692, 359] on p "12" at bounding box center [693, 399] width 8 height 11
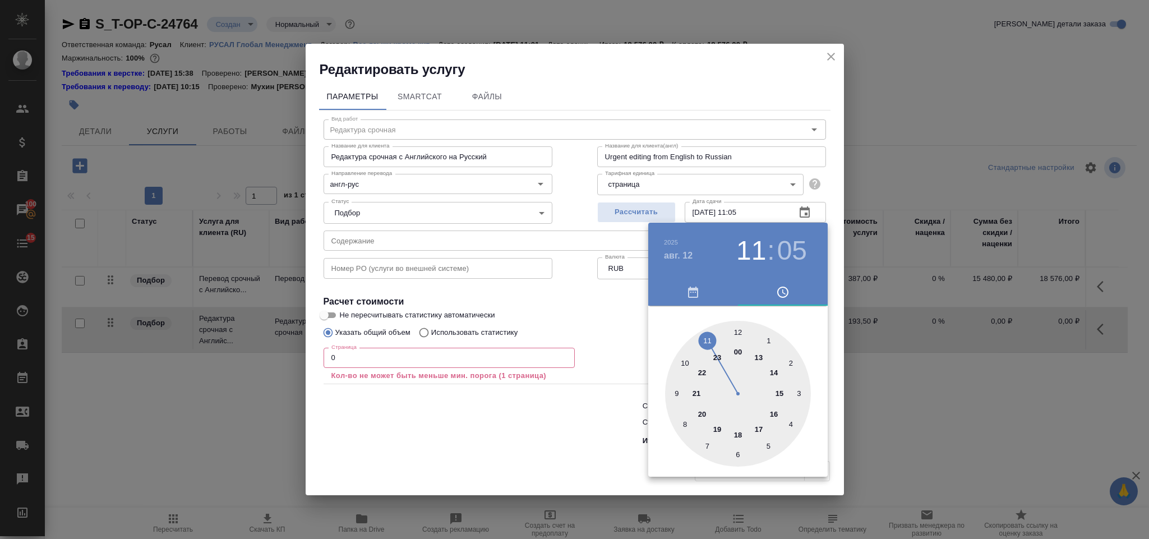
click at [759, 359] on div at bounding box center [738, 394] width 146 height 146
click at [738, 330] on div at bounding box center [738, 394] width 146 height 146
type input "12.08.2025 17:00"
click at [632, 326] on div at bounding box center [574, 269] width 1149 height 539
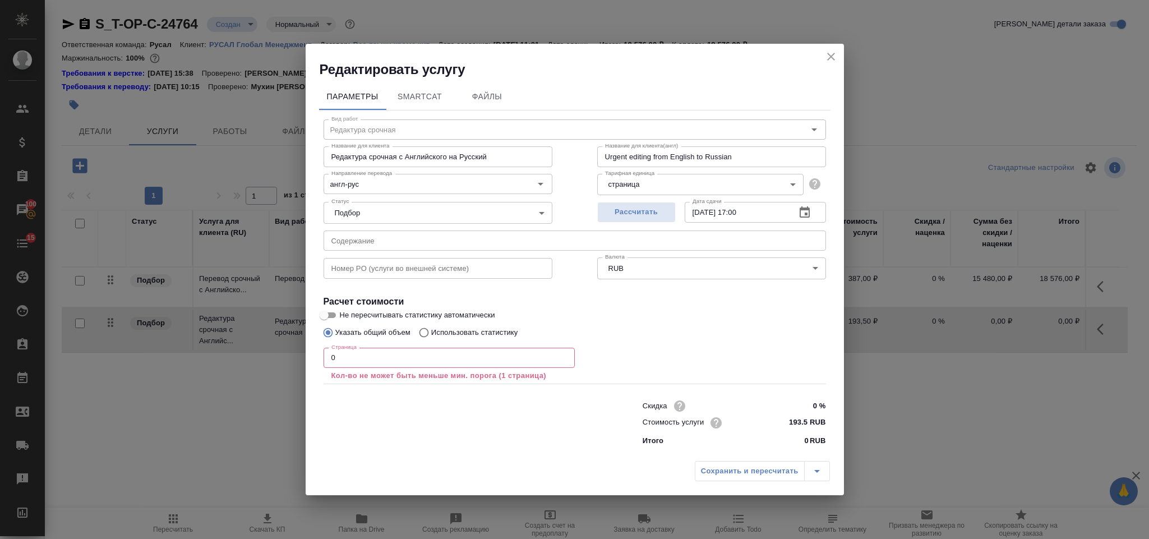
click at [376, 355] on input "0" at bounding box center [448, 358] width 251 height 20
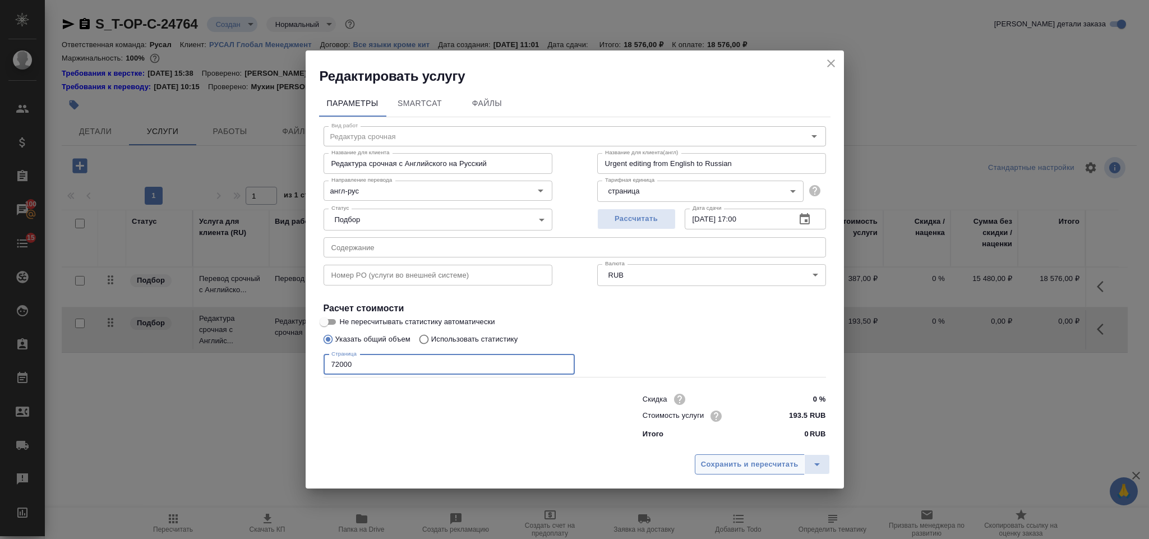
type input "72000"
click at [749, 359] on span "Сохранить и пересчитать" at bounding box center [750, 464] width 98 height 13
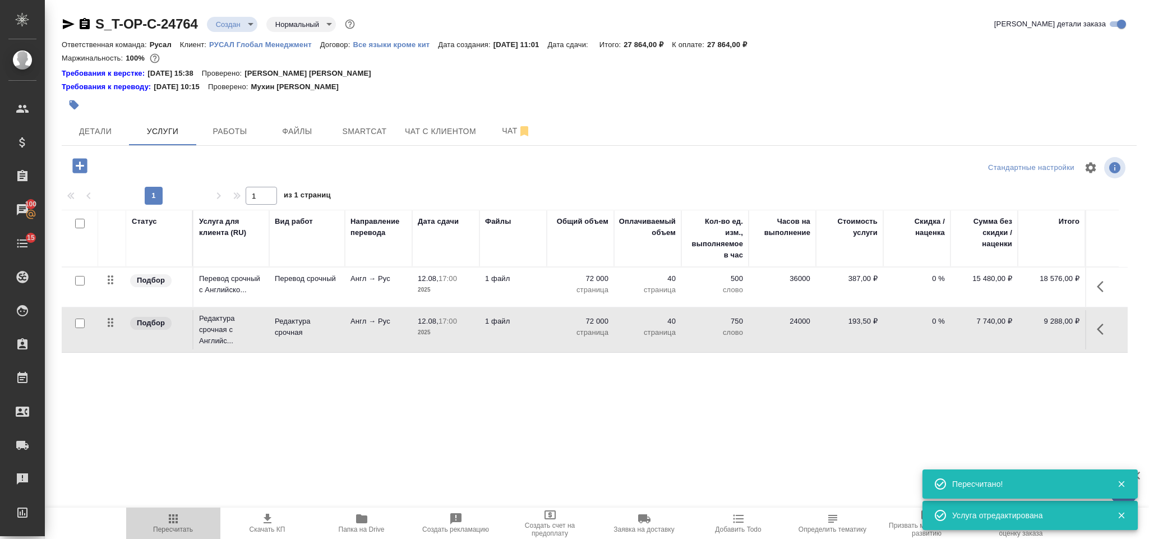
click at [180, 359] on button "Пересчитать" at bounding box center [173, 522] width 94 height 31
click at [85, 168] on icon "button" at bounding box center [79, 165] width 15 height 15
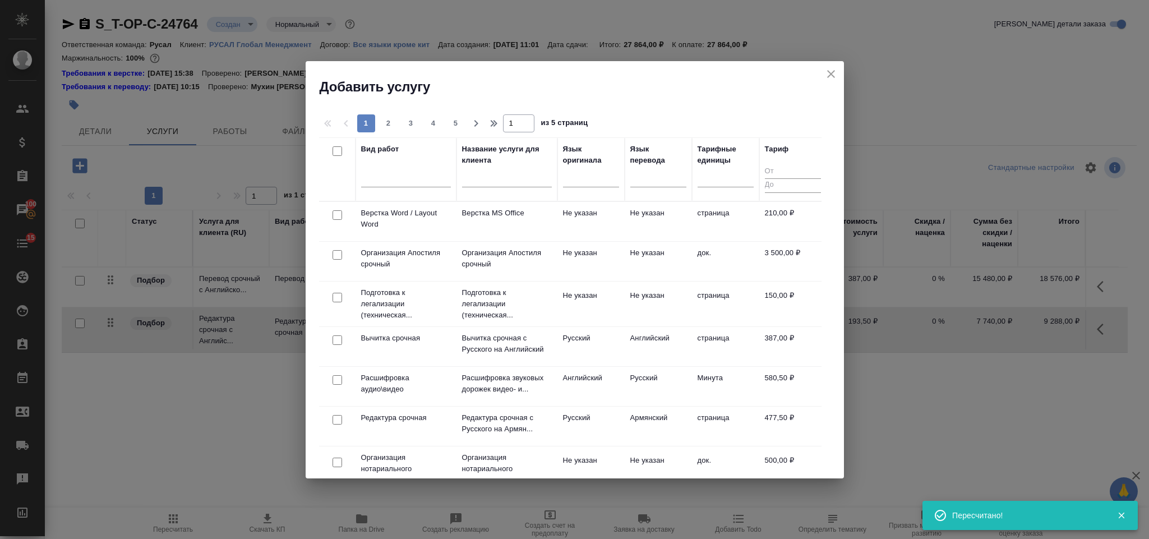
click at [336, 215] on input "checkbox" at bounding box center [337, 215] width 10 height 10
checkbox input "true"
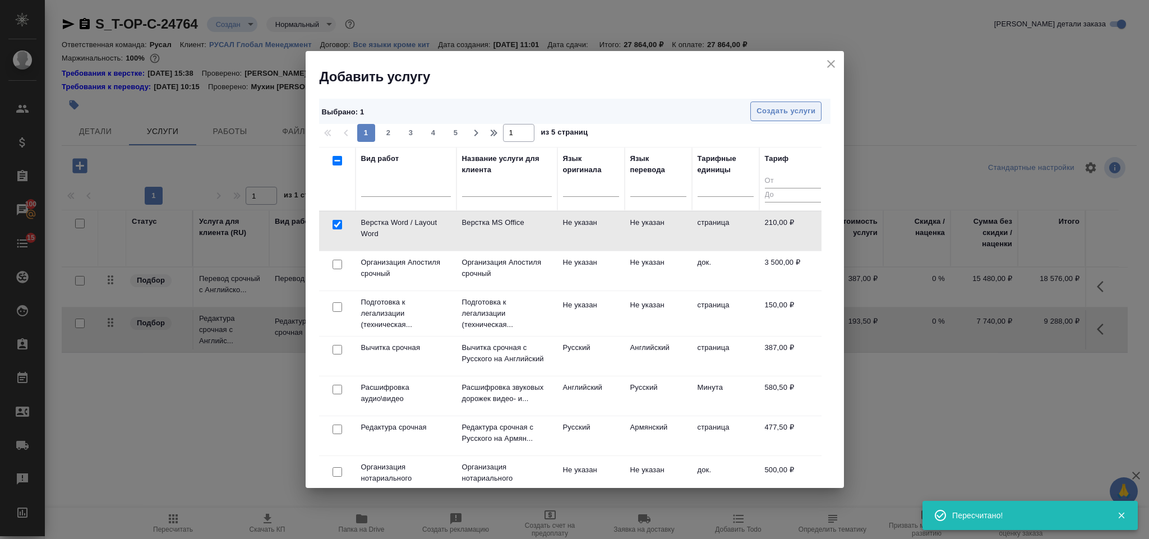
click at [765, 110] on span "Создать услуги" at bounding box center [785, 111] width 59 height 13
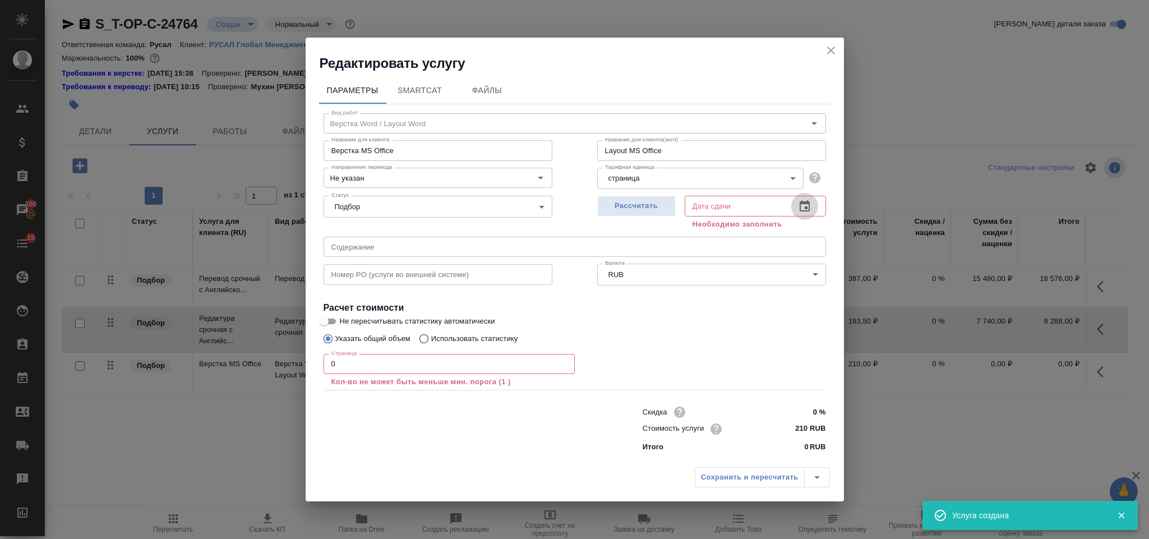
click at [765, 202] on icon "button" at bounding box center [804, 205] width 10 height 11
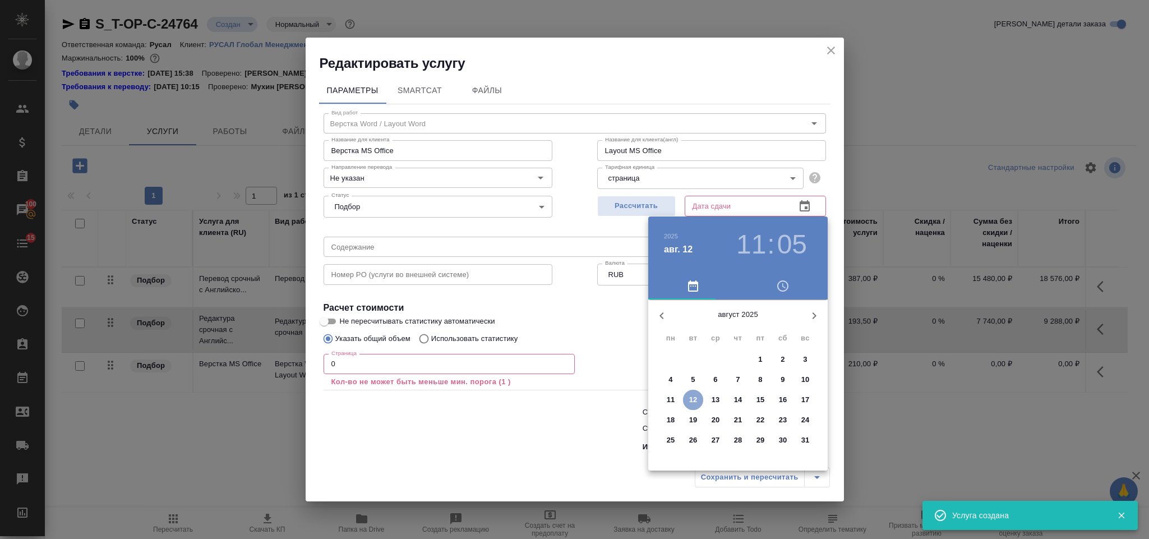
click at [695, 359] on button "12" at bounding box center [693, 400] width 20 height 20
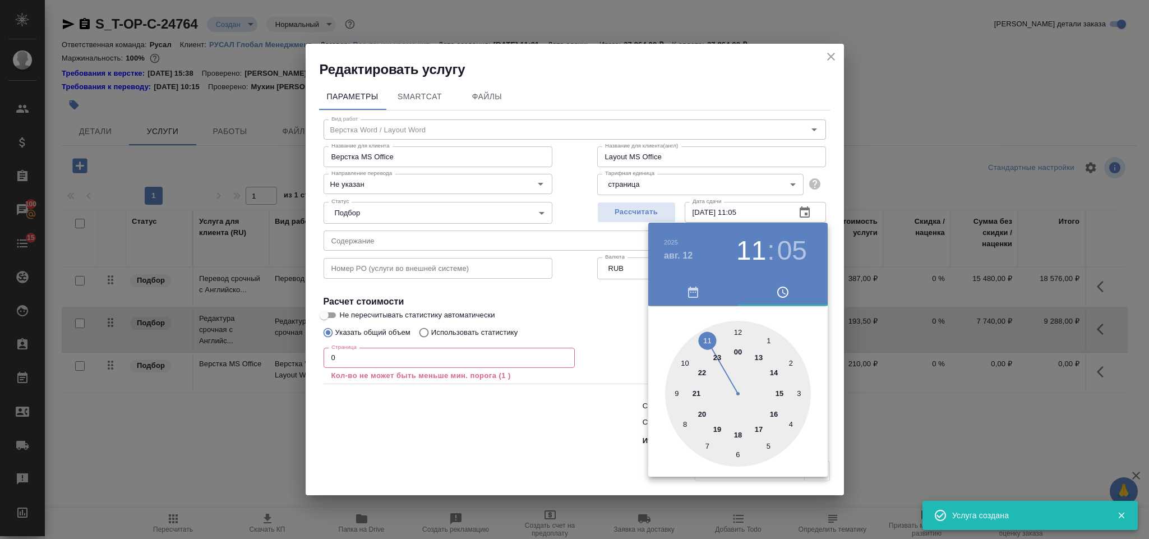
click at [755, 359] on div at bounding box center [738, 394] width 146 height 146
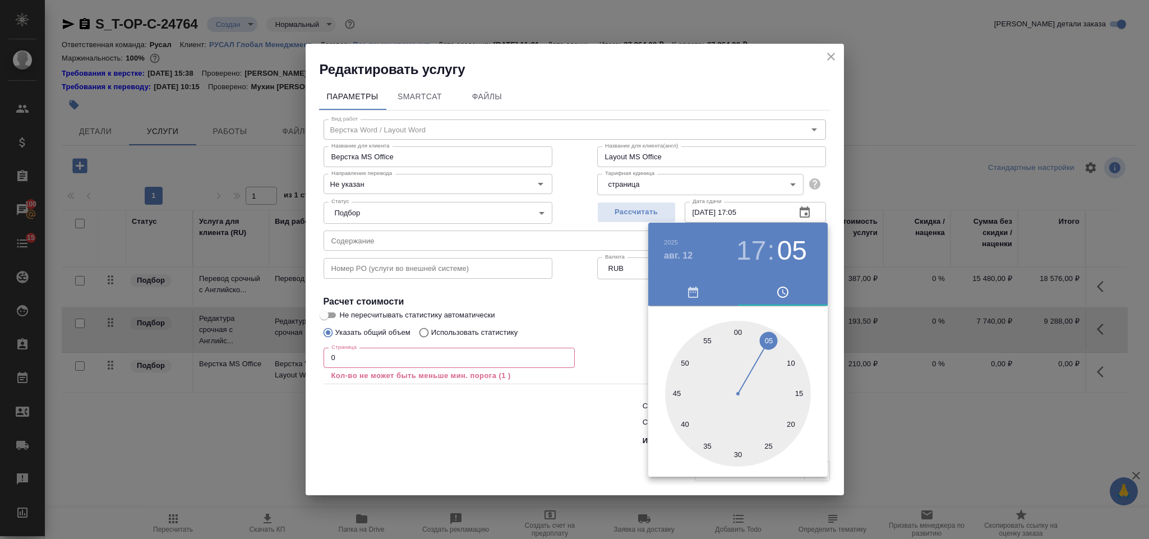
click at [738, 333] on div at bounding box center [738, 394] width 146 height 146
type input "12.08.2025 17:00"
click at [410, 350] on div at bounding box center [574, 269] width 1149 height 539
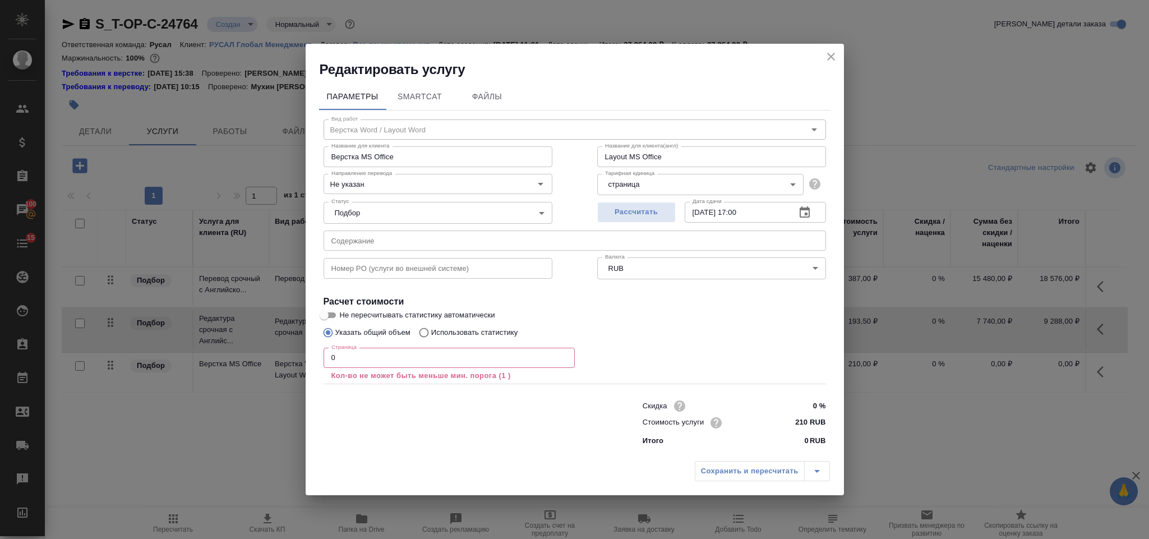
click at [412, 356] on input "0" at bounding box center [448, 358] width 251 height 20
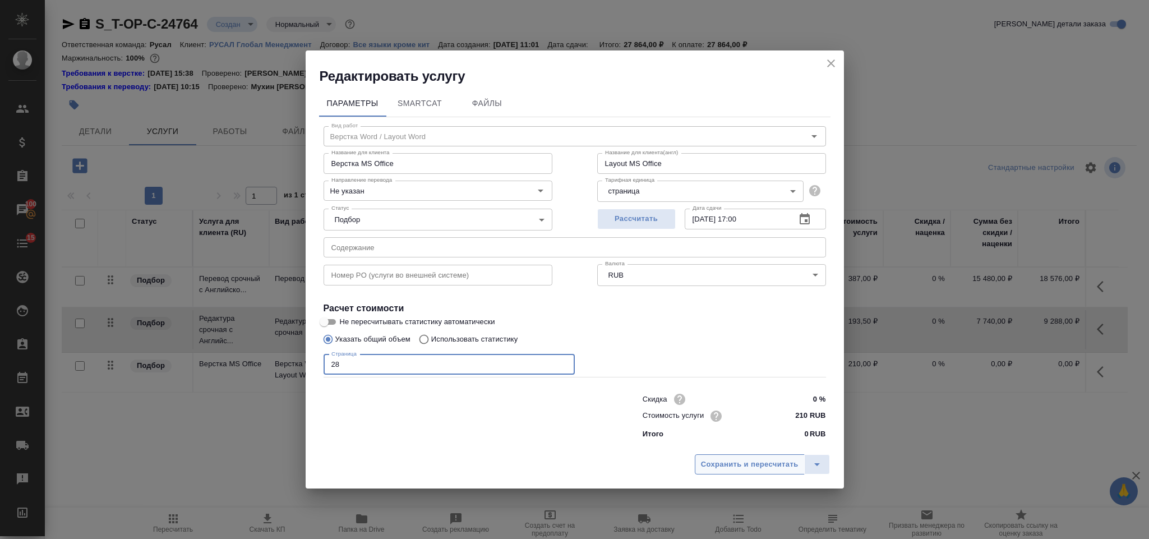
type input "28"
click at [725, 359] on span "Сохранить и пересчитать" at bounding box center [750, 464] width 98 height 13
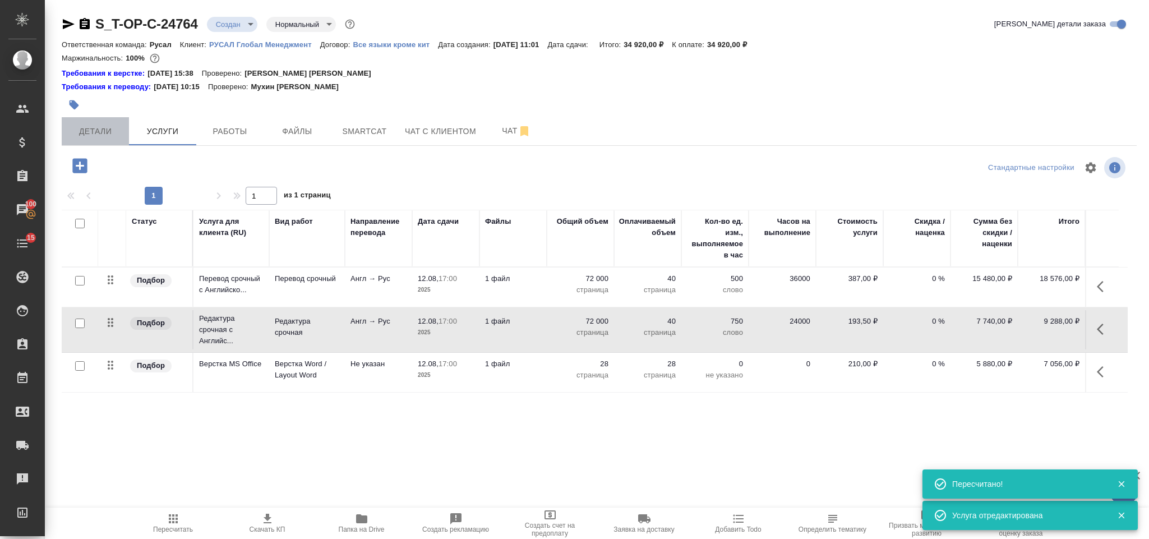
click at [109, 123] on button "Детали" at bounding box center [95, 131] width 67 height 28
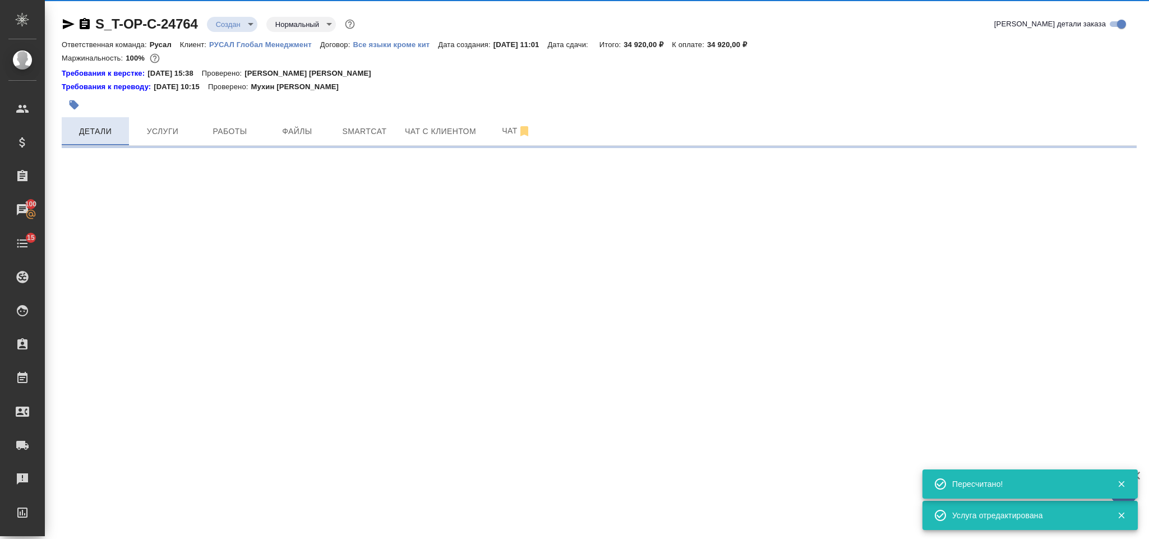
select select "RU"
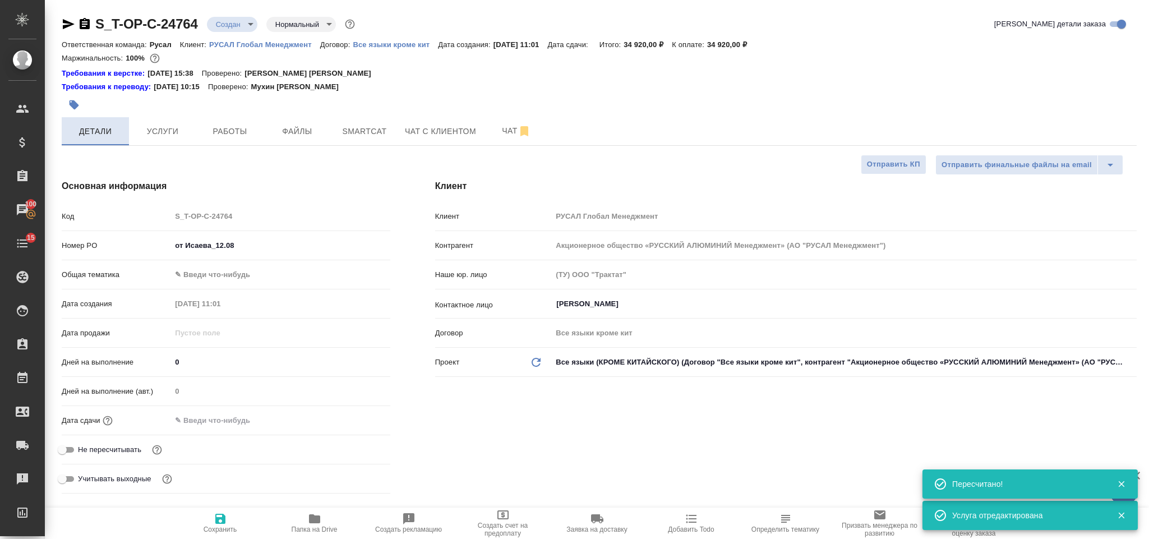
type textarea "x"
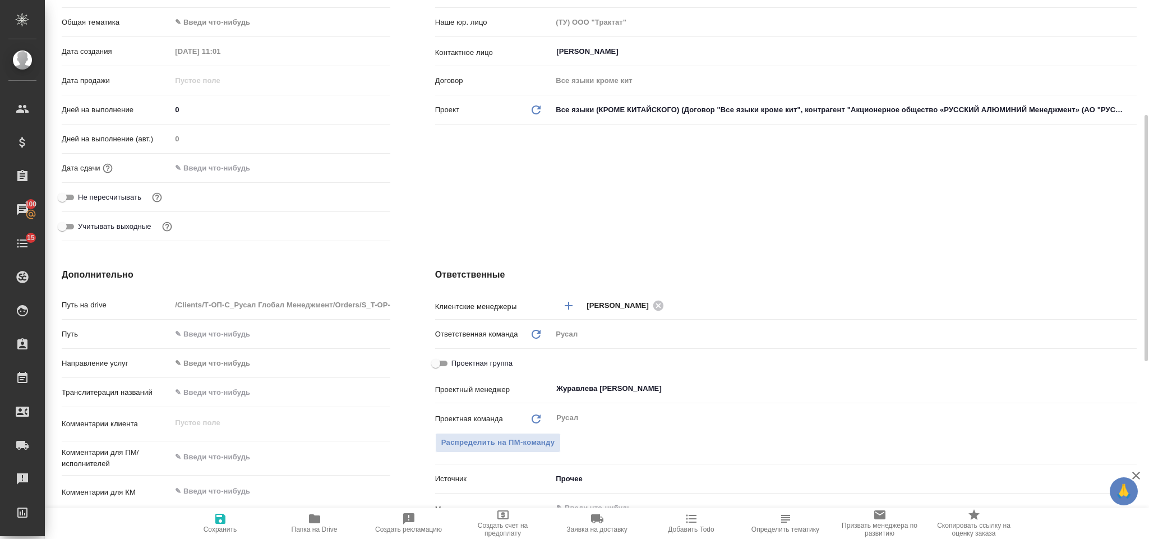
scroll to position [504, 0]
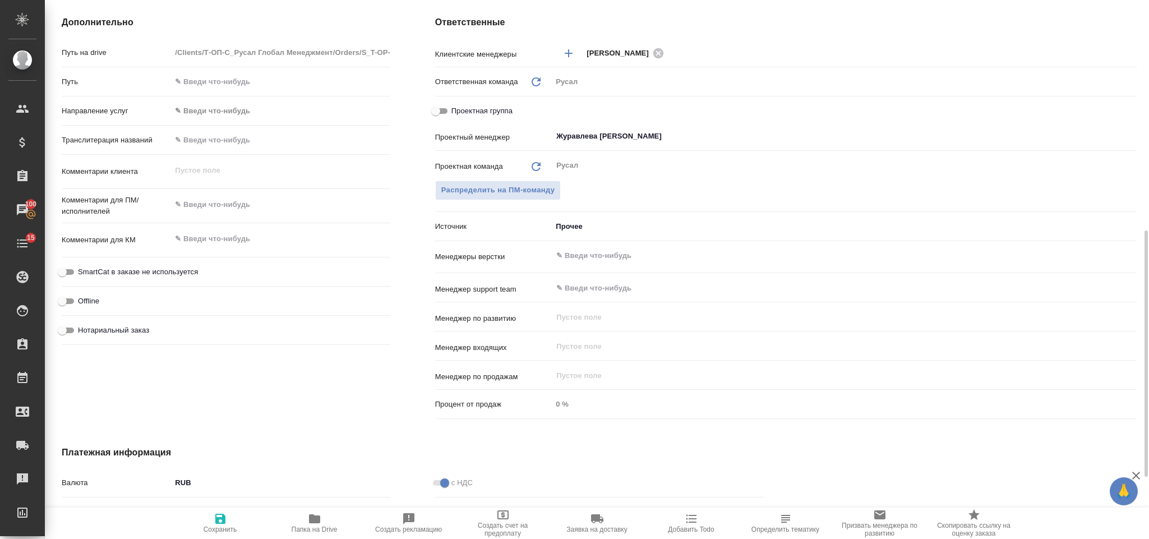
click at [216, 215] on div "x" at bounding box center [280, 205] width 219 height 25
type textarea "x"
type textarea "И"
type textarea "x"
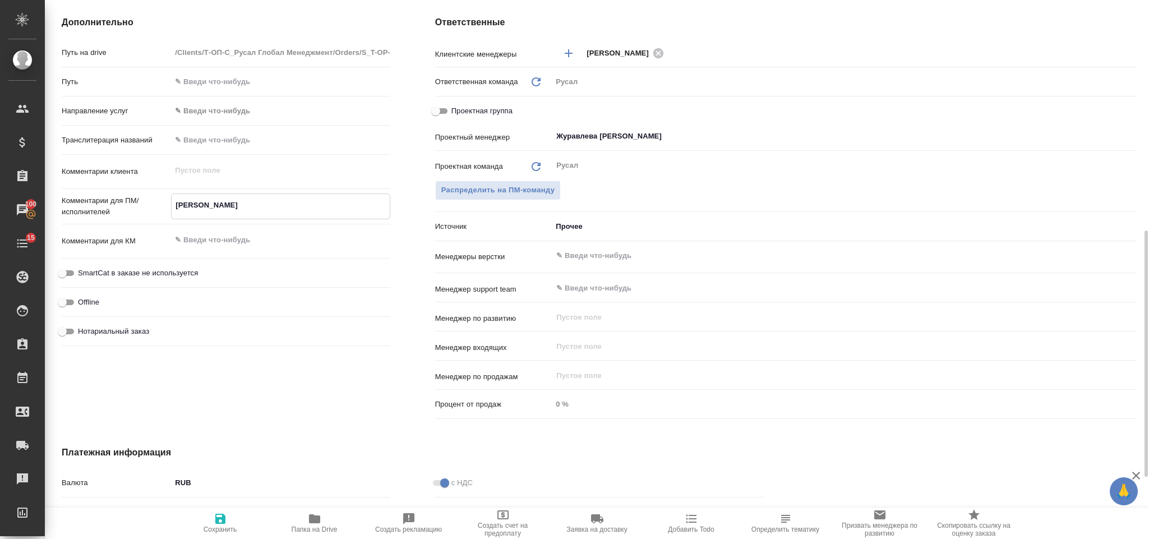
type textarea "x"
type textarea "Ис"
type textarea "x"
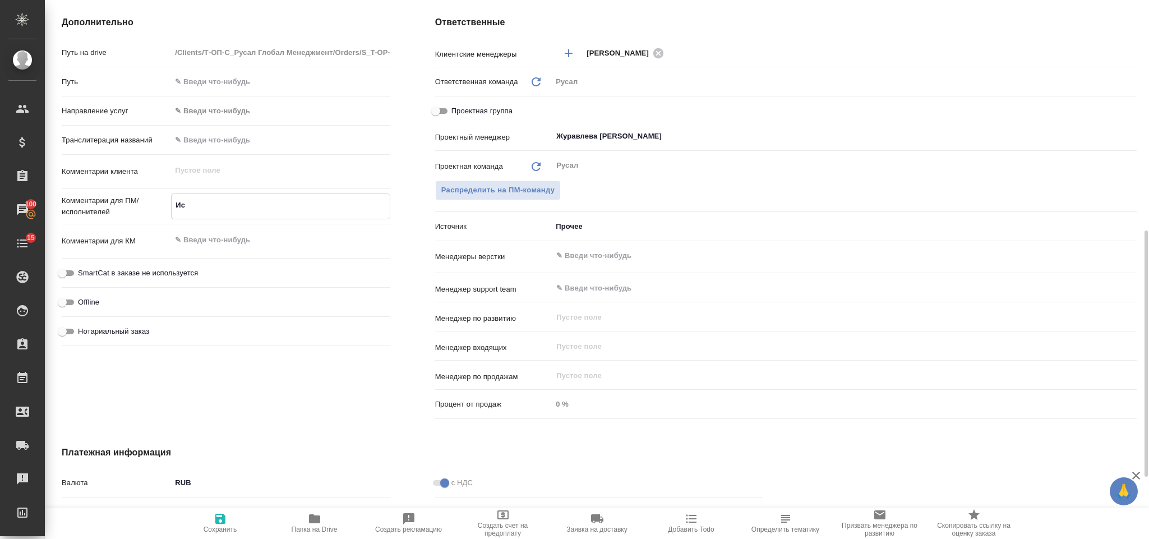
type textarea "Иса"
type textarea "x"
type textarea "Исае"
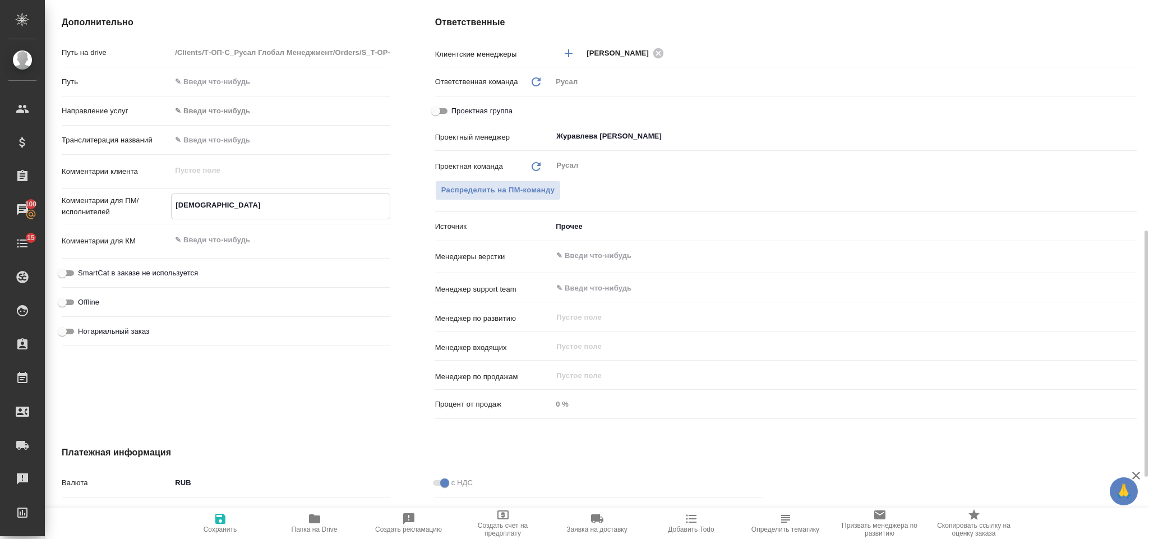
type textarea "x"
type textarea "Исаев"
type textarea "x"
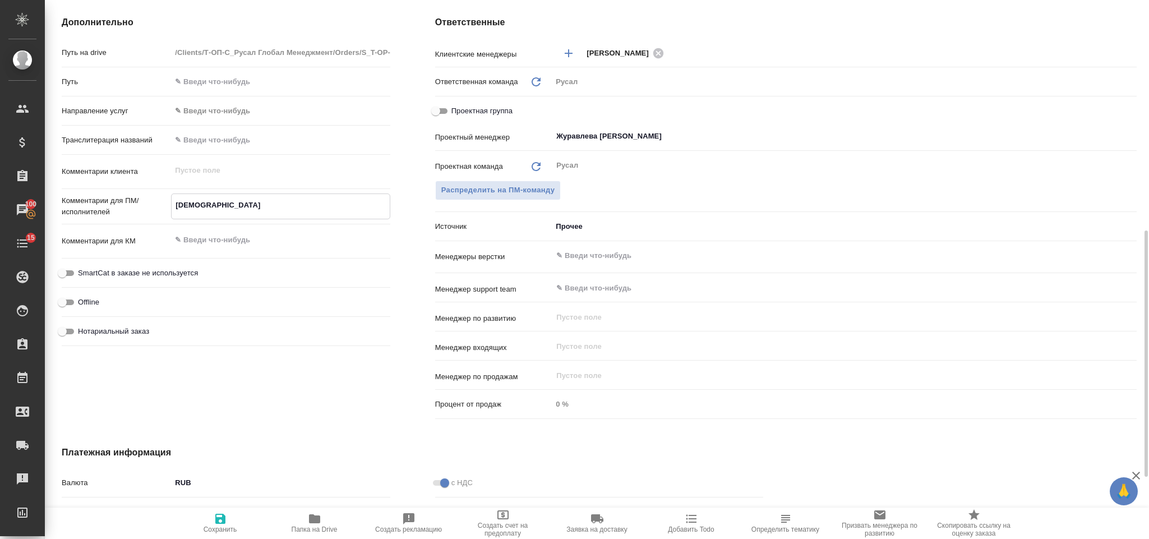
type textarea "x"
type textarea "Исаев"
type textarea "x"
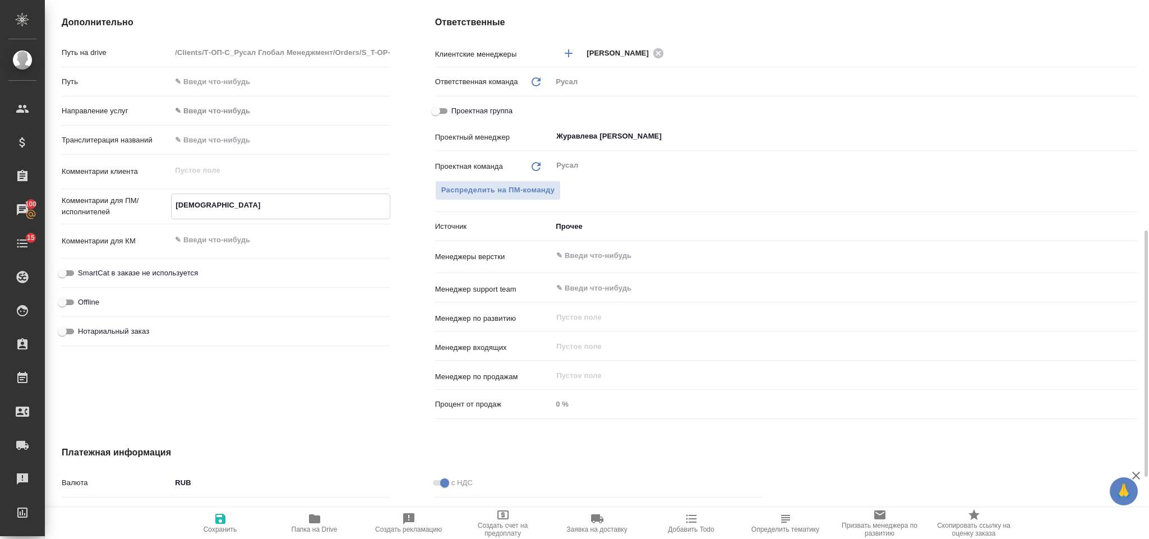
type textarea "x"
type textarea "Исаев дв"
type textarea "x"
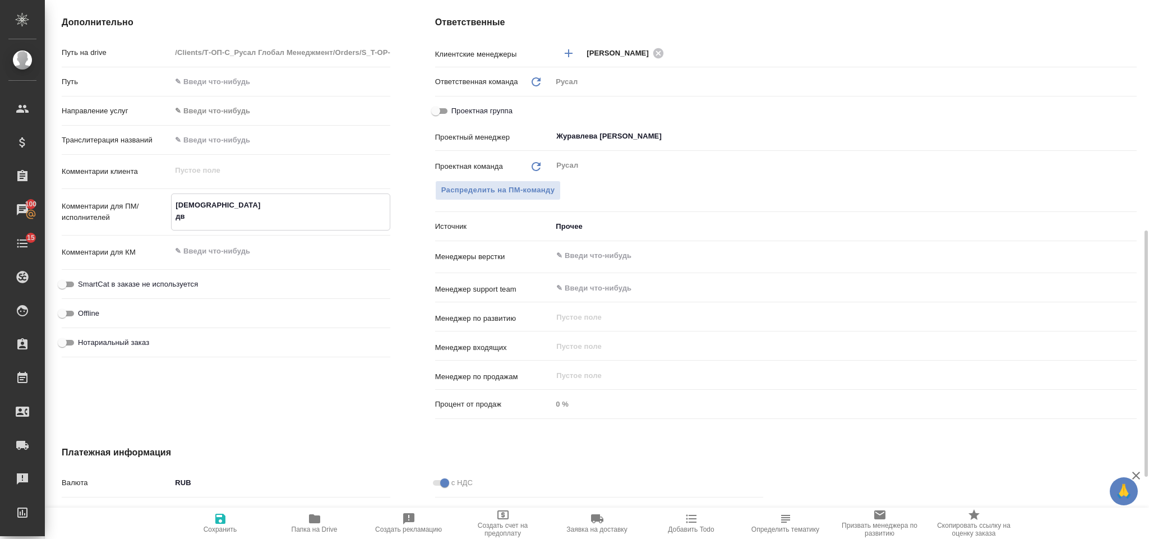
type textarea "Исаев дву"
type textarea "x"
type textarea "Исаев двуя"
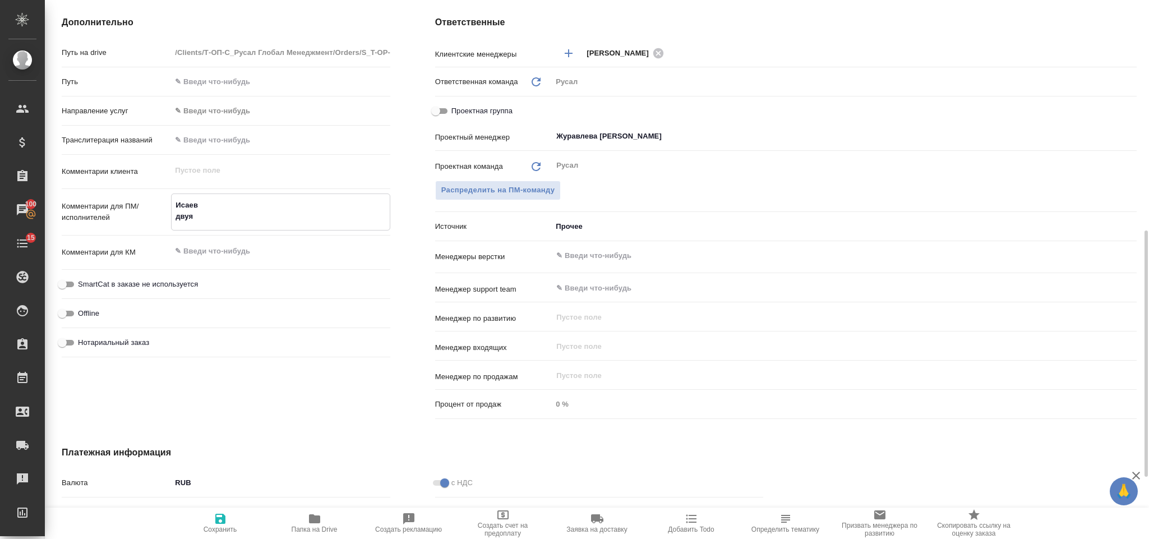
type textarea "x"
type textarea "Исаев двуяз"
type textarea "x"
type textarea "Исаев двуяз"
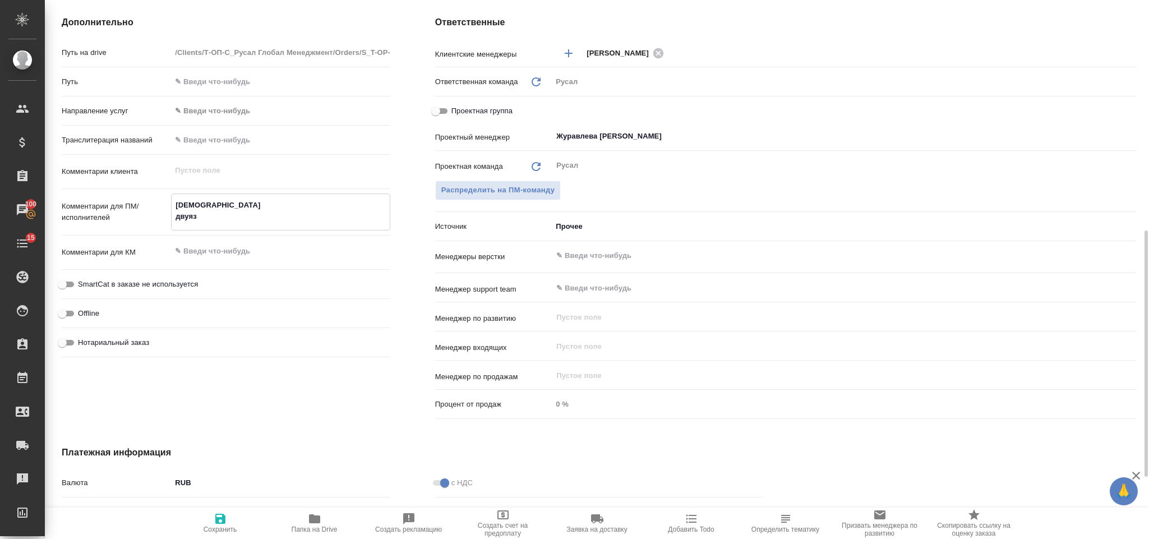
type textarea "x"
click at [224, 359] on button "Сохранить" at bounding box center [220, 522] width 94 height 31
type textarea "x"
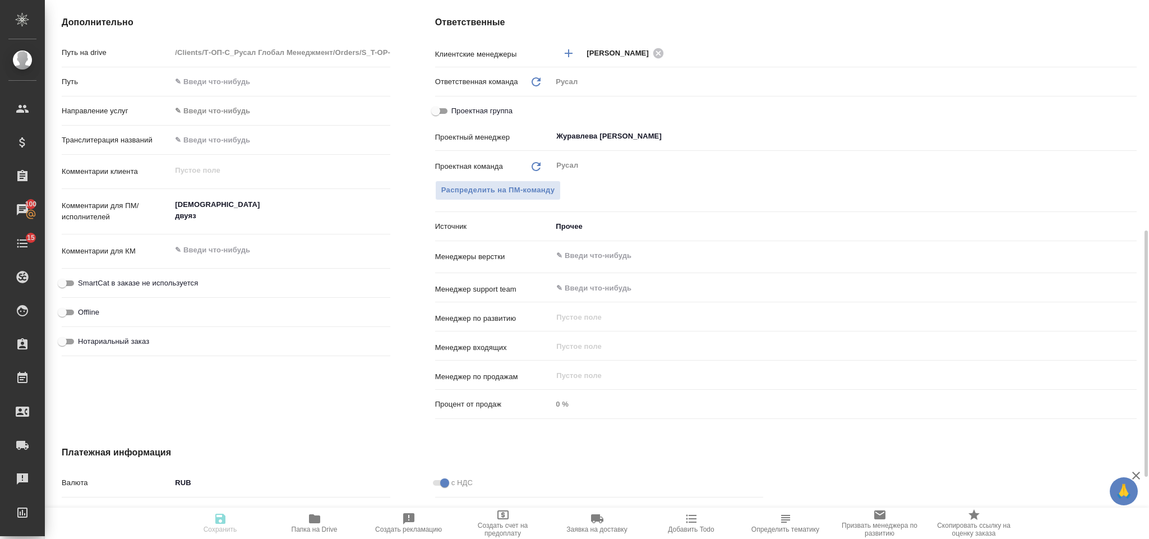
type textarea "x"
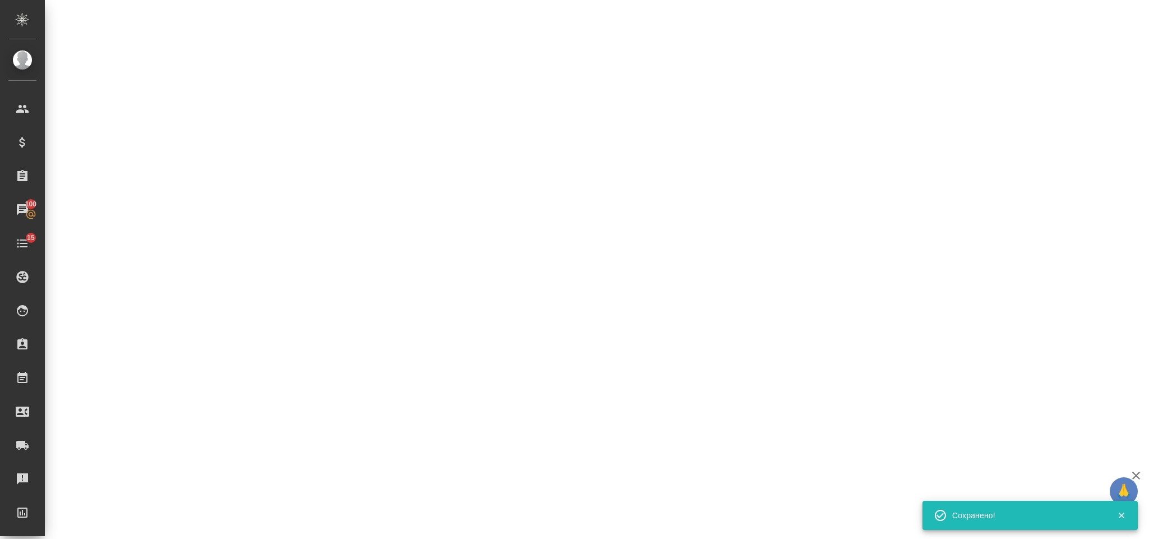
select select "RU"
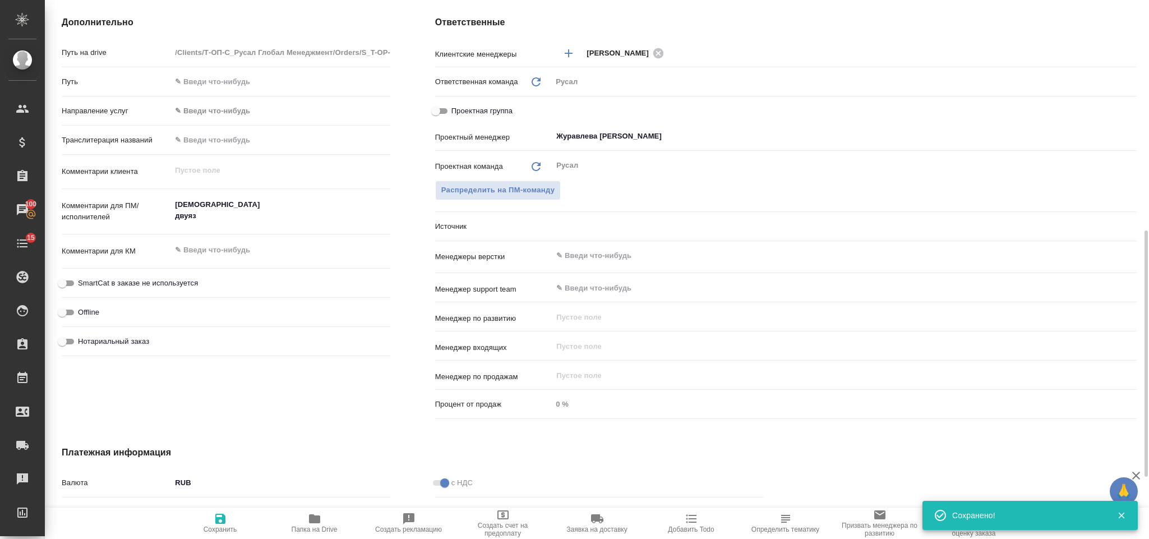
type textarea "x"
click at [276, 216] on textarea "Исаев двуяз" at bounding box center [280, 210] width 219 height 30
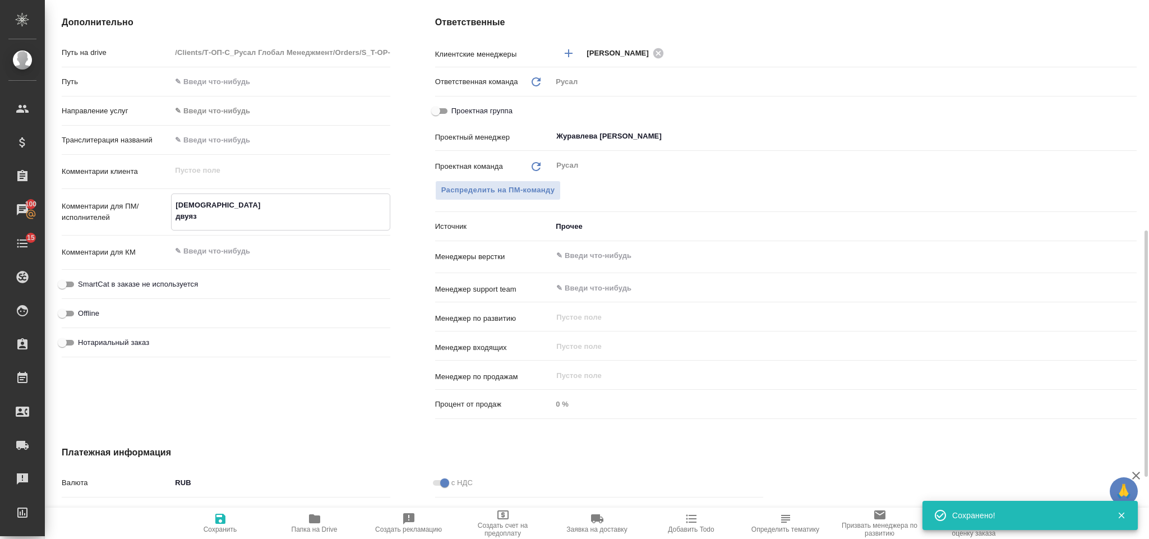
type textarea "Исаев двуяз"
type textarea "x"
type textarea "Исаев двуяз с"
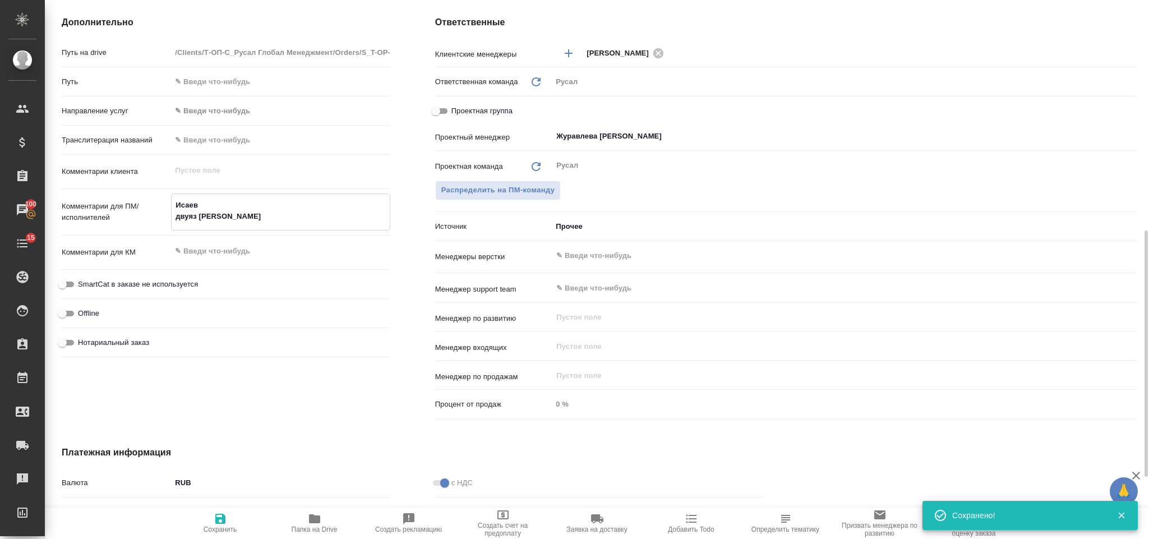
type textarea "x"
type textarea "Исаев двуяз сна"
type textarea "x"
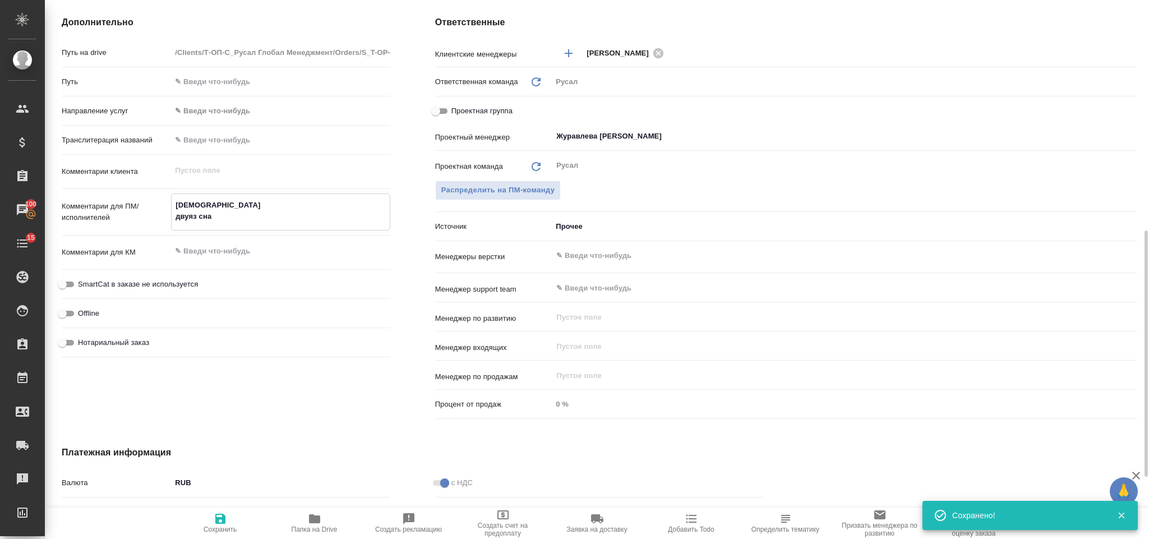
type textarea "x"
type textarea "Исаев двуяз снач"
type textarea "x"
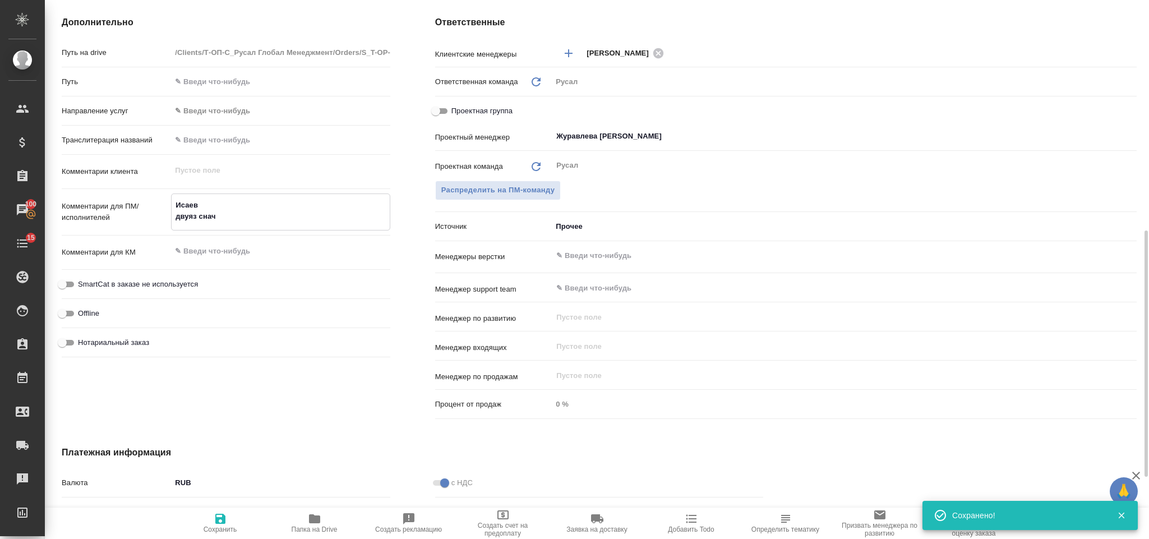
type textarea "x"
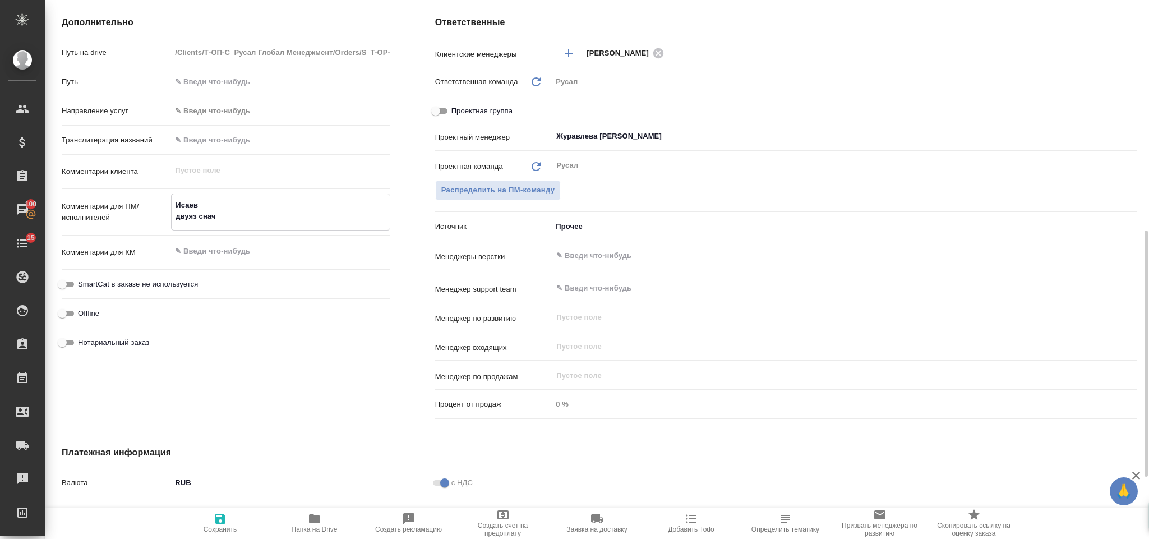
type textarea "Исаев двуяз снача"
type textarea "x"
type textarea "Исаев двуяз сначал"
type textarea "x"
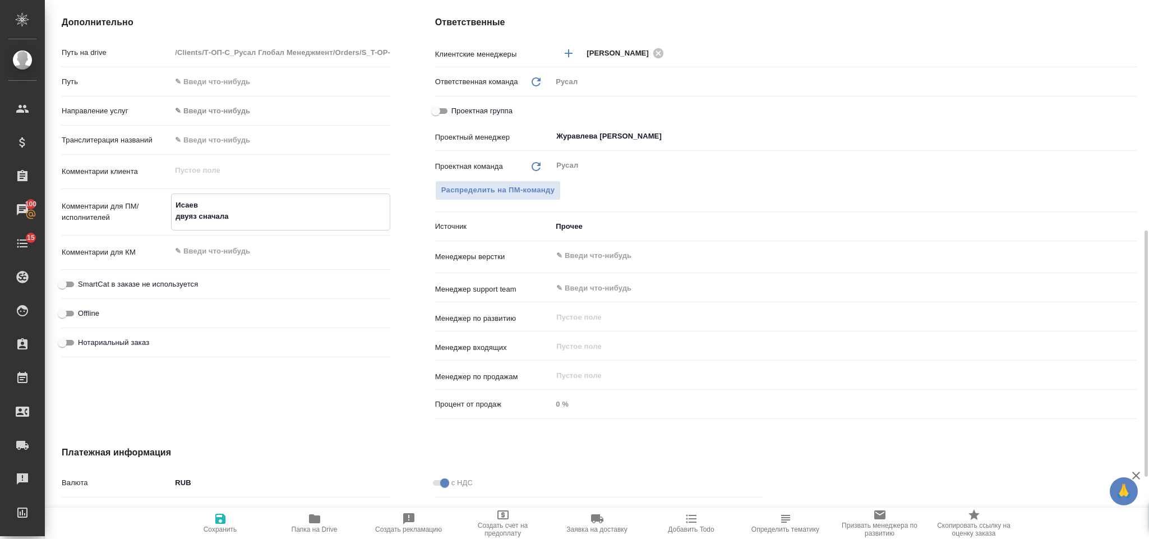
type textarea "Исаев двуяз сначала"
type textarea "x"
type textarea "Исаев двуяз сначала"
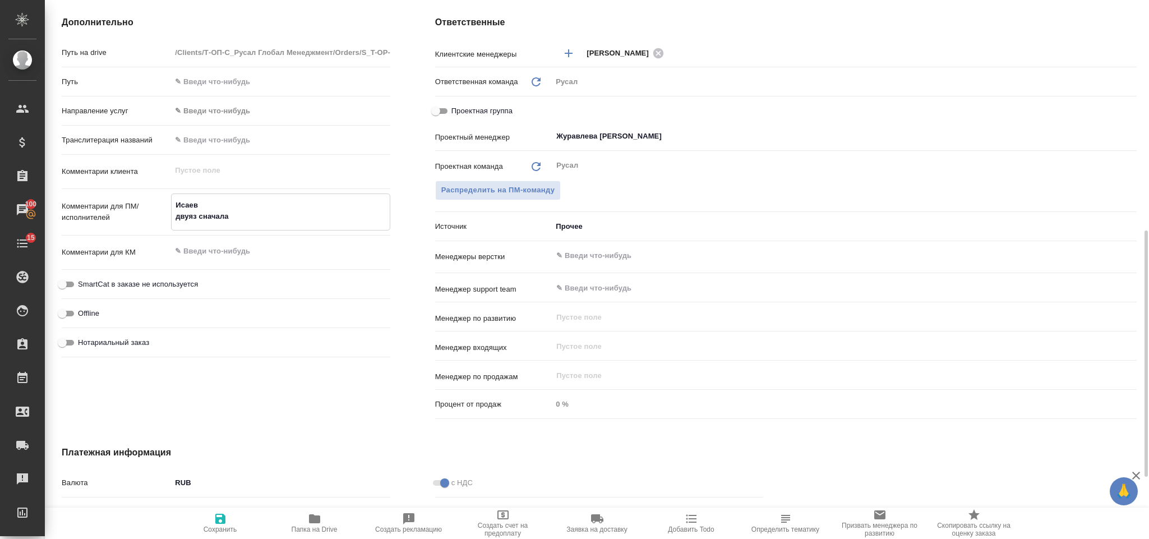
type textarea "x"
type textarea "Исаев двуяз сначала о"
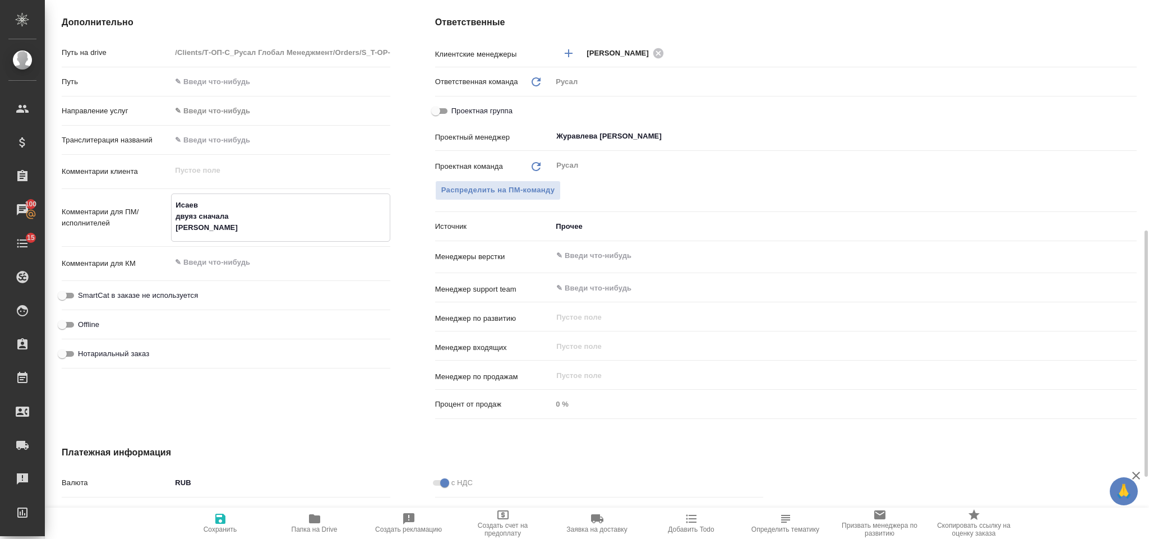
type textarea "x"
type textarea "Исаев двуяз сначала ор"
type textarea "x"
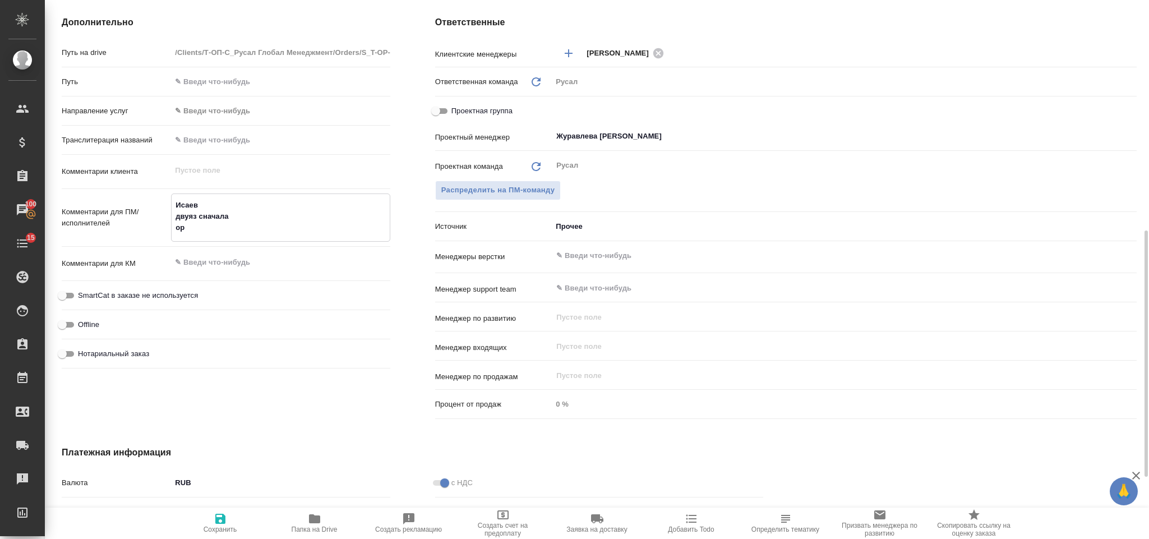
type textarea "x"
type textarea "Исаев двуяз сначала ори"
type textarea "x"
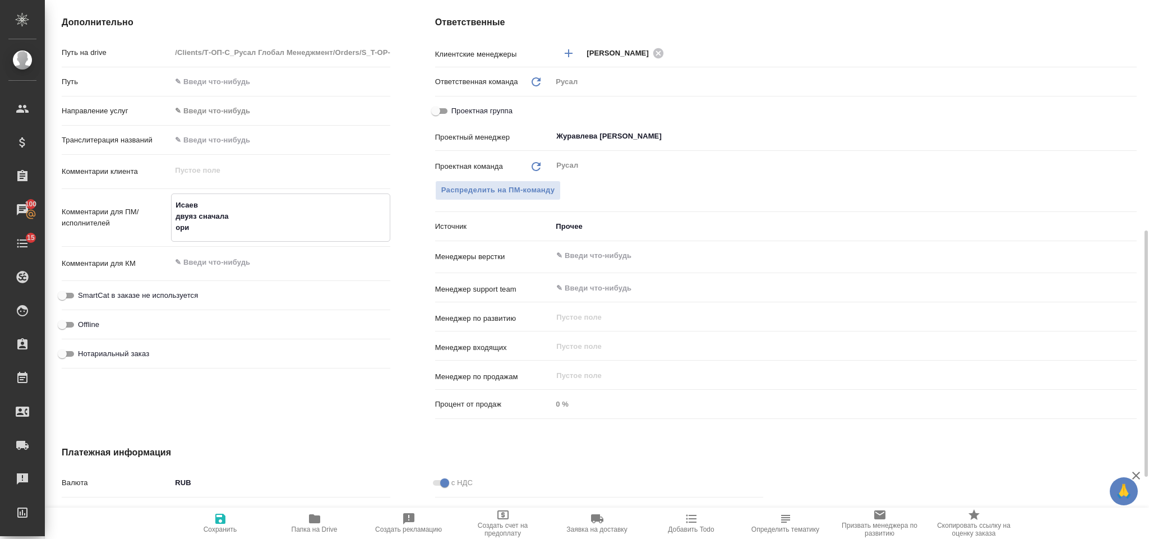
type textarea "x"
type textarea "Исаев двуяз сначала ориги"
type textarea "x"
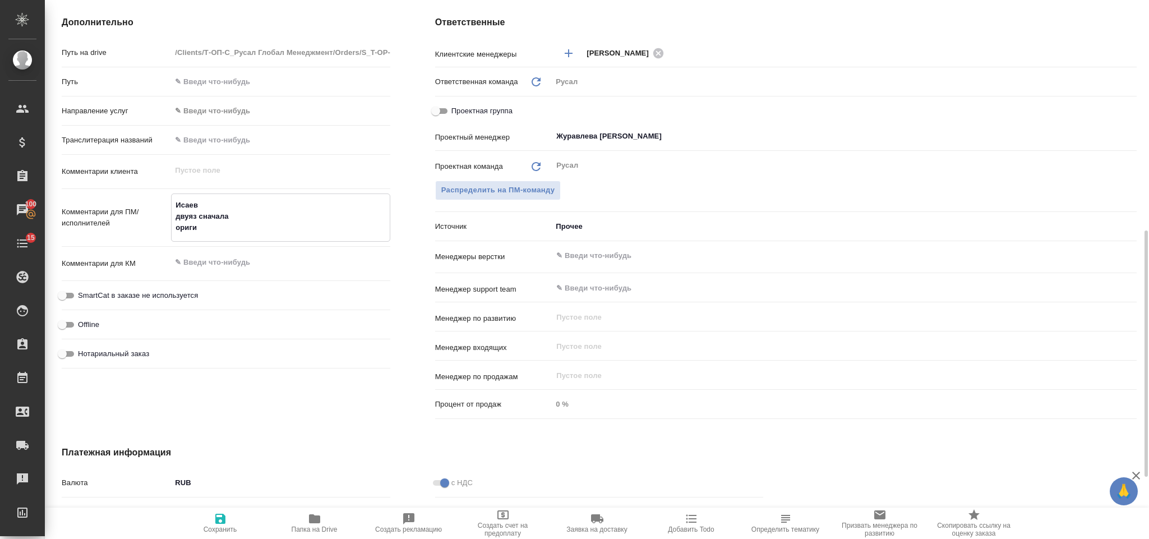
type textarea "Исаев двуяз сначала оригин"
type textarea "x"
type textarea "Исаев двуяз сначала оригина"
type textarea "x"
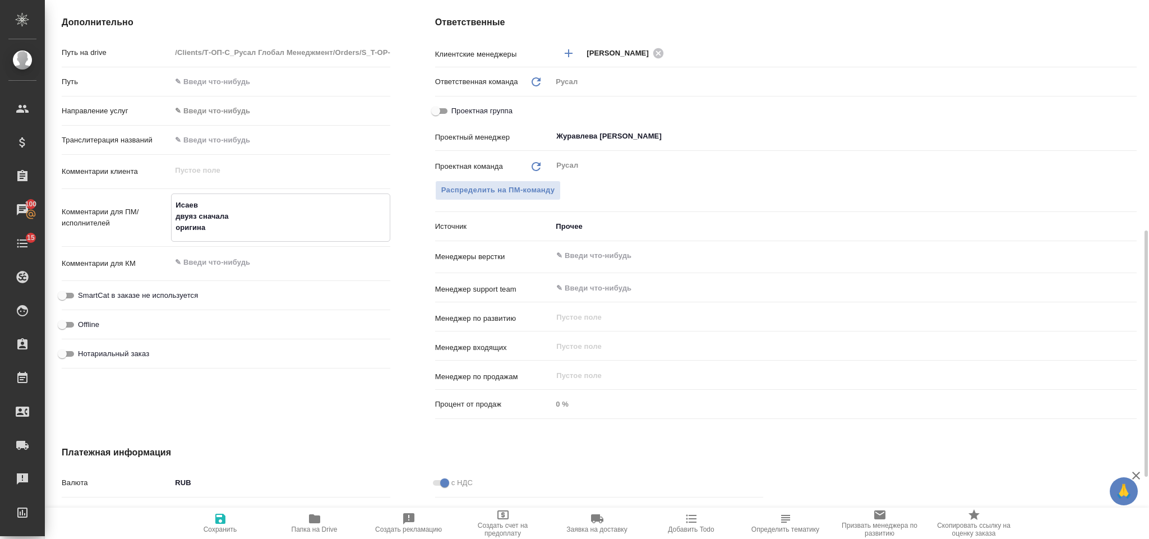
type textarea "Исаев двуяз сначала оригинал"
type textarea "x"
type textarea "Исаев двуяз сначала оригиналь"
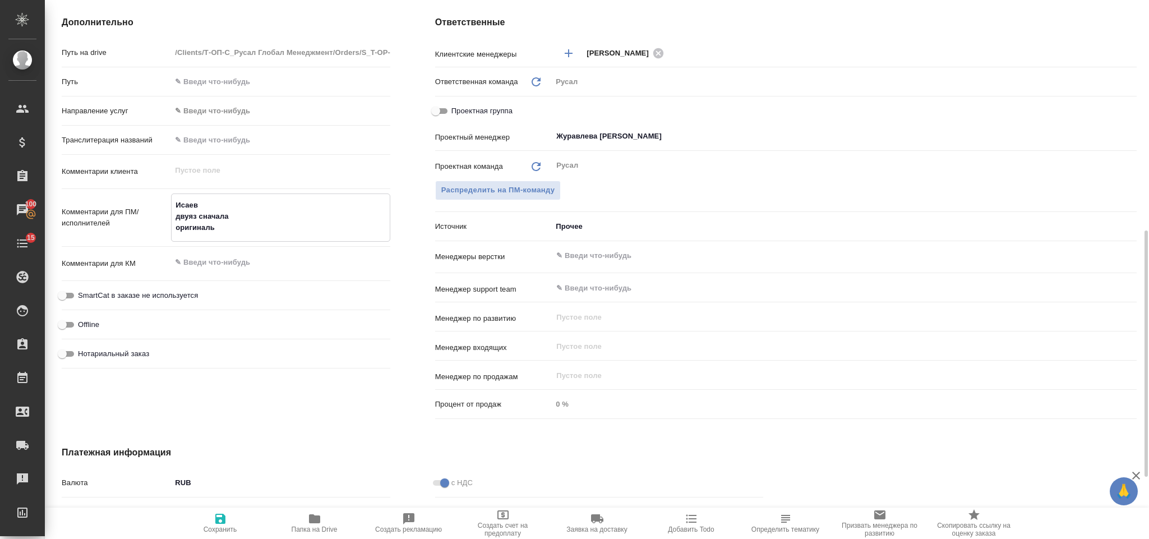
type textarea "x"
type textarea "Исаев двуяз сначала оригинальн"
type textarea "x"
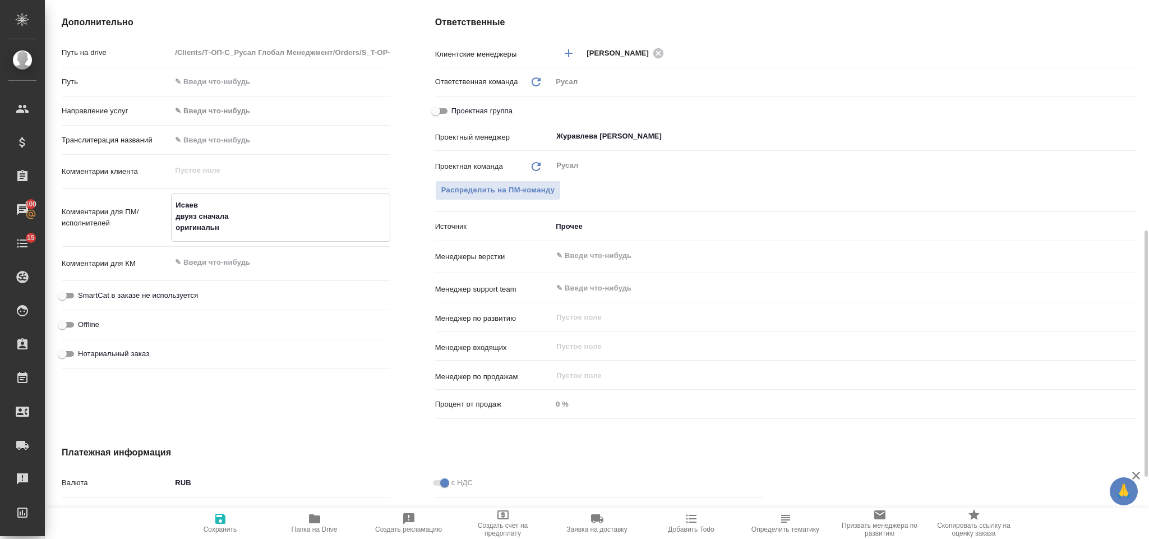
type textarea "x"
type textarea "Исаев двуяз сначала оригинальное"
type textarea "x"
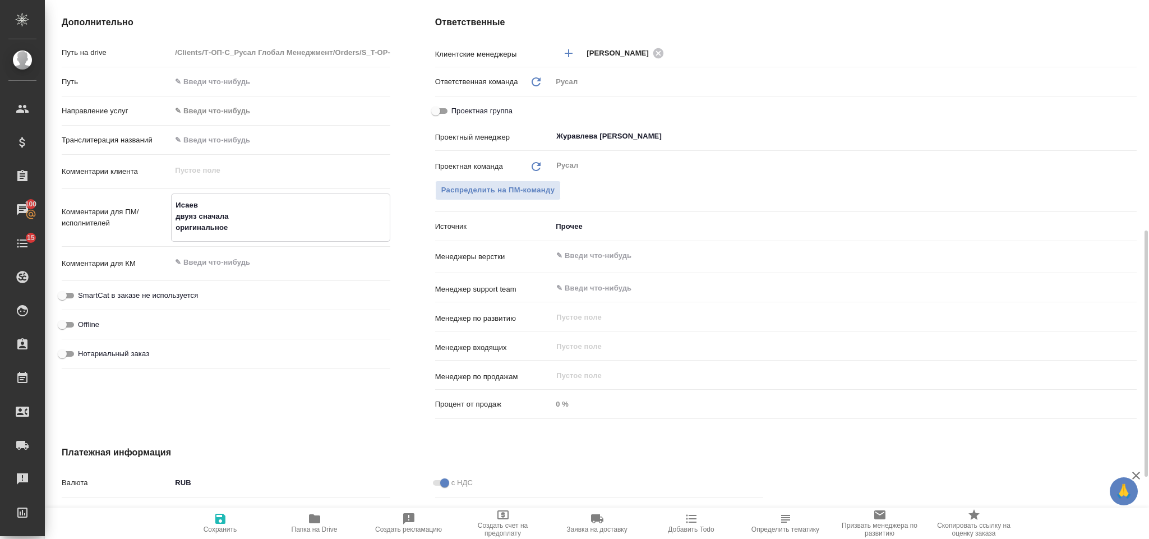
type textarea "x"
type textarea "Исаев двуяз сначала оригинальное"
type textarea "x"
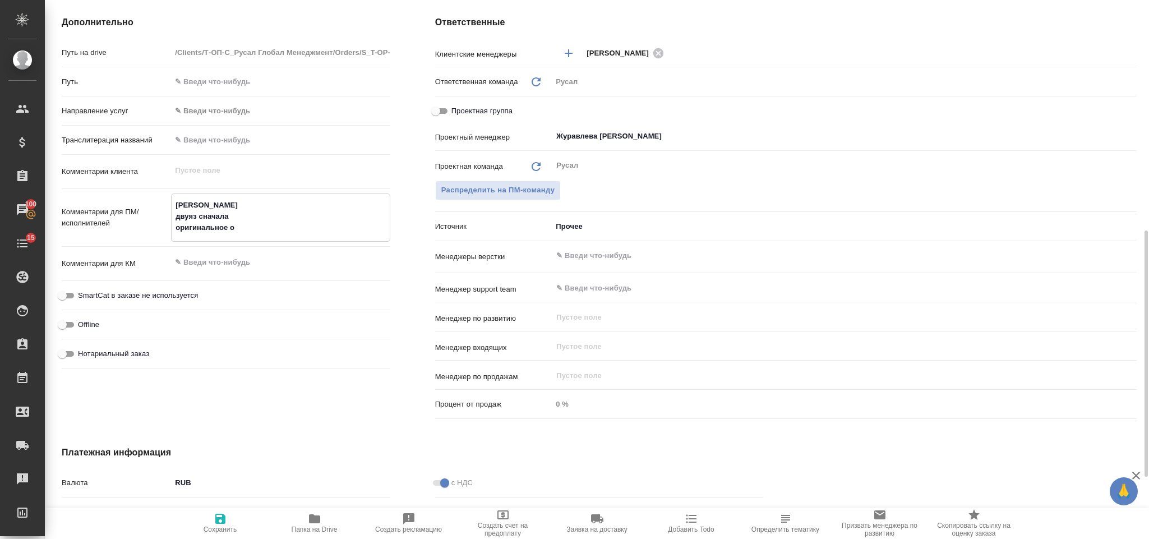
type textarea "Исаев двуяз сначала оригинальное оф"
type textarea "x"
type textarea "Исаев двуяз сначала оригинальное офо"
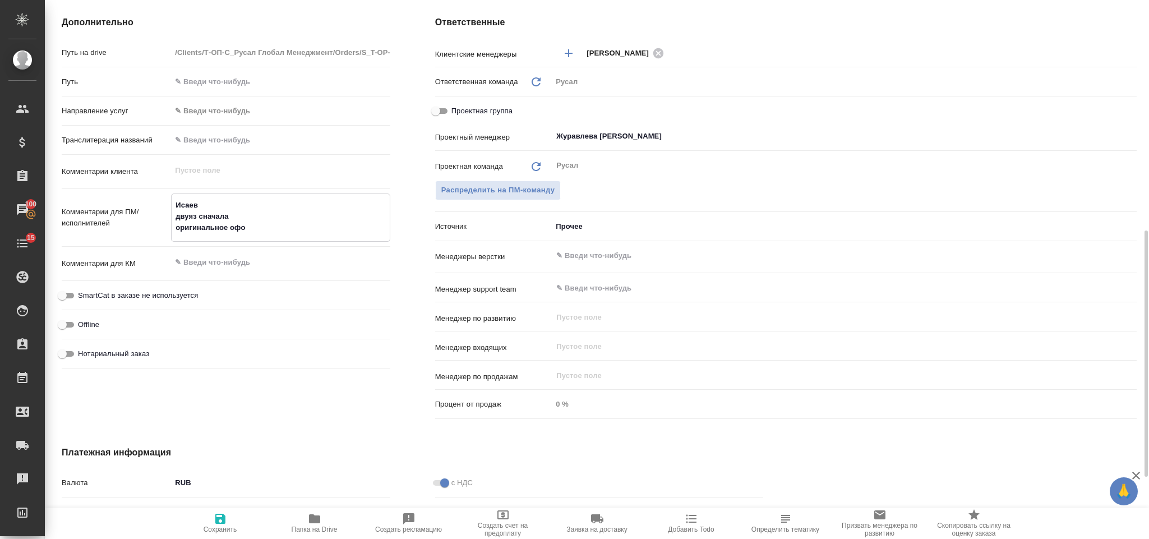
type textarea "x"
type textarea "Исаев двуяз сначала оригинальное офор"
type textarea "x"
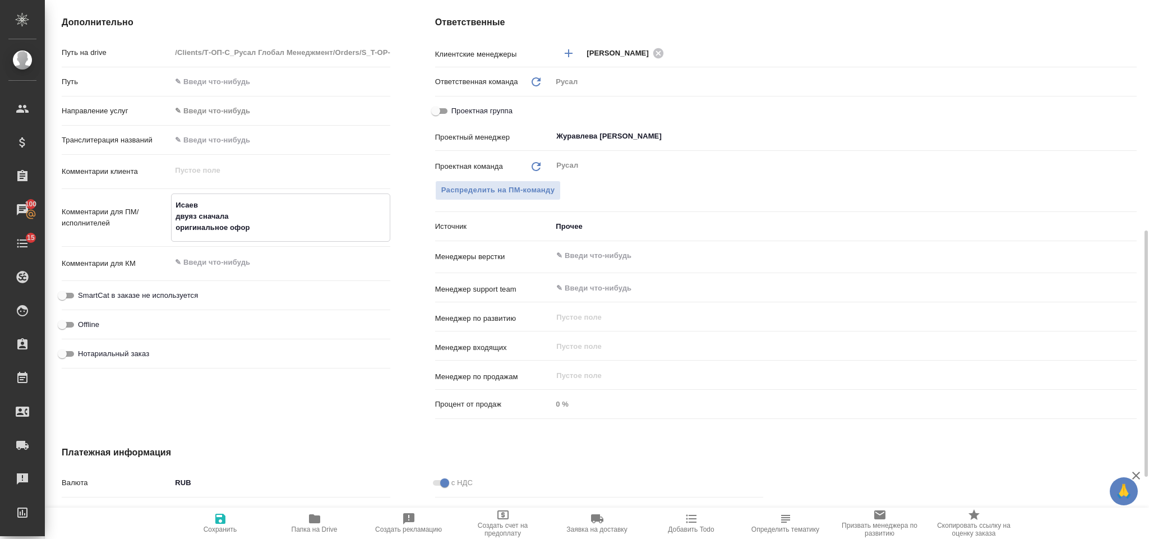
type textarea "x"
type textarea "Исаев двуяз сначала оригинальное оформ"
click at [223, 359] on icon "button" at bounding box center [220, 518] width 10 height 10
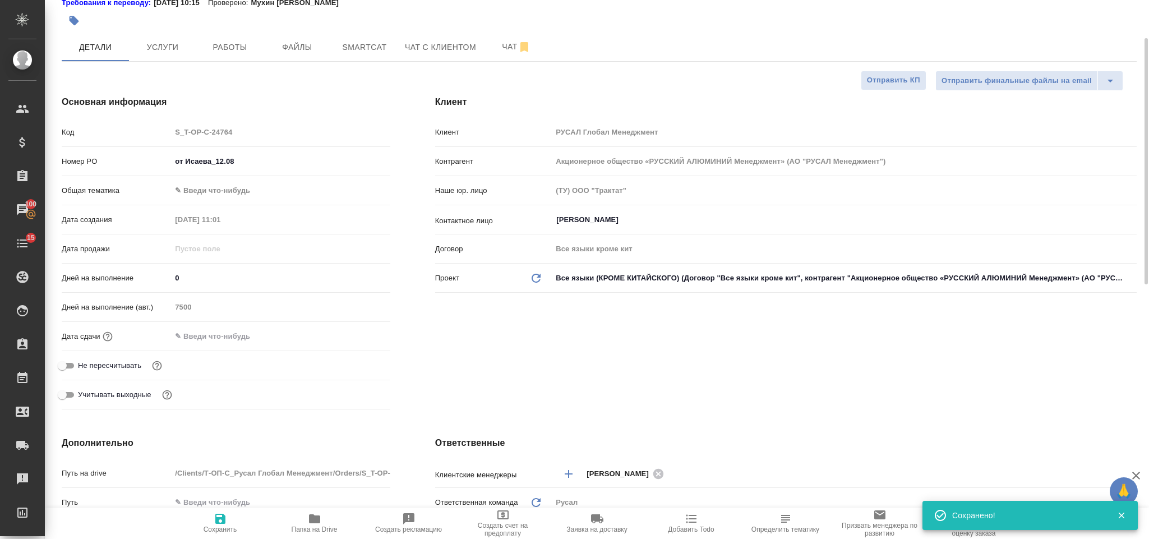
scroll to position [0, 0]
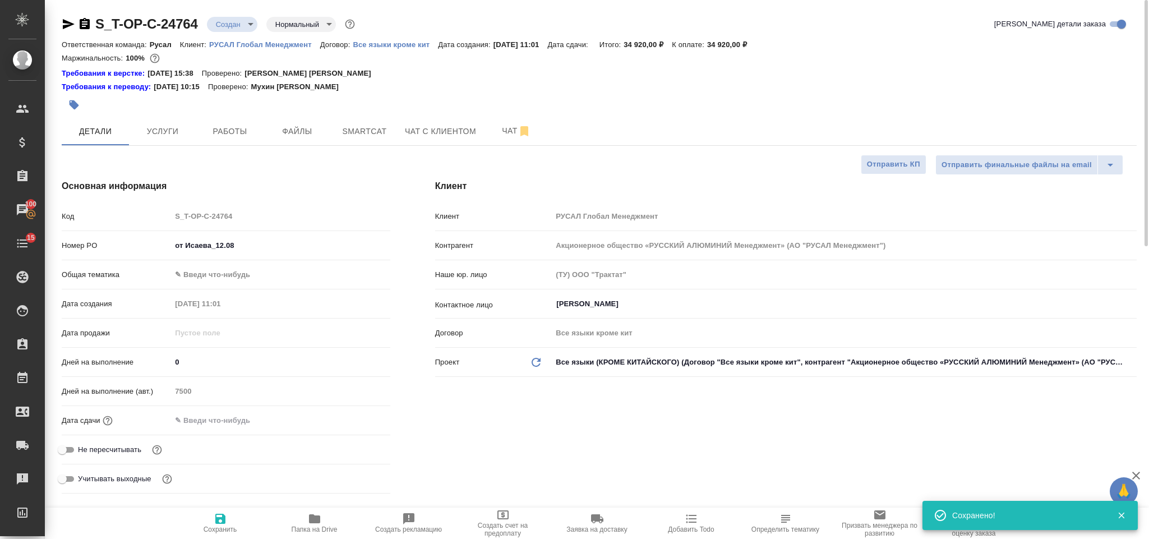
click at [249, 272] on body "🙏 .cls-1 fill:#fff; AWATERA Gorlenko Yuliua Клиенты Спецификации Заказы 100 Чат…" at bounding box center [574, 269] width 1149 height 539
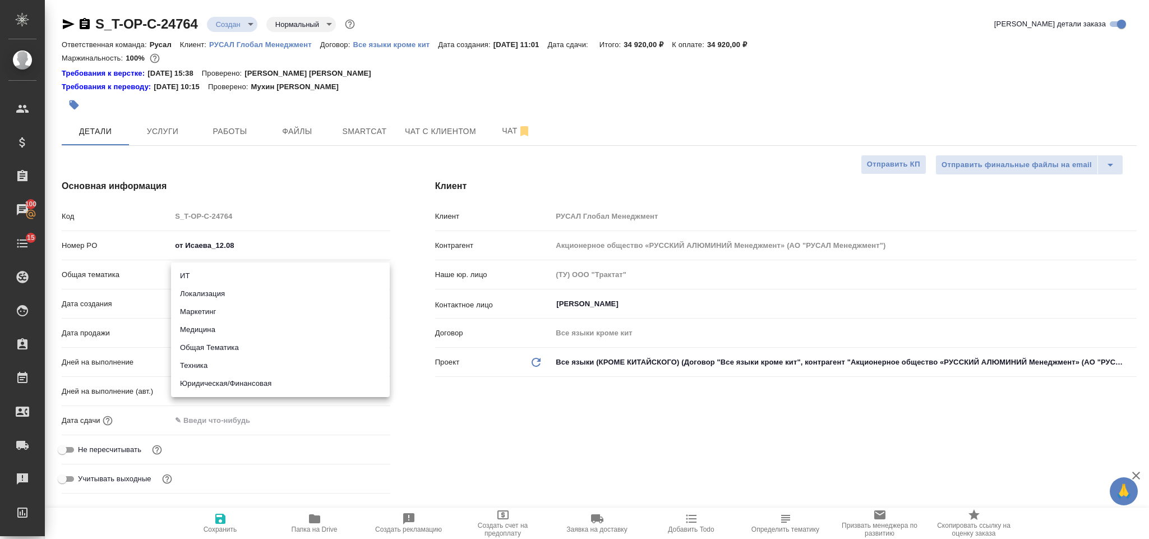
click at [236, 359] on li "Техника" at bounding box center [280, 365] width 219 height 18
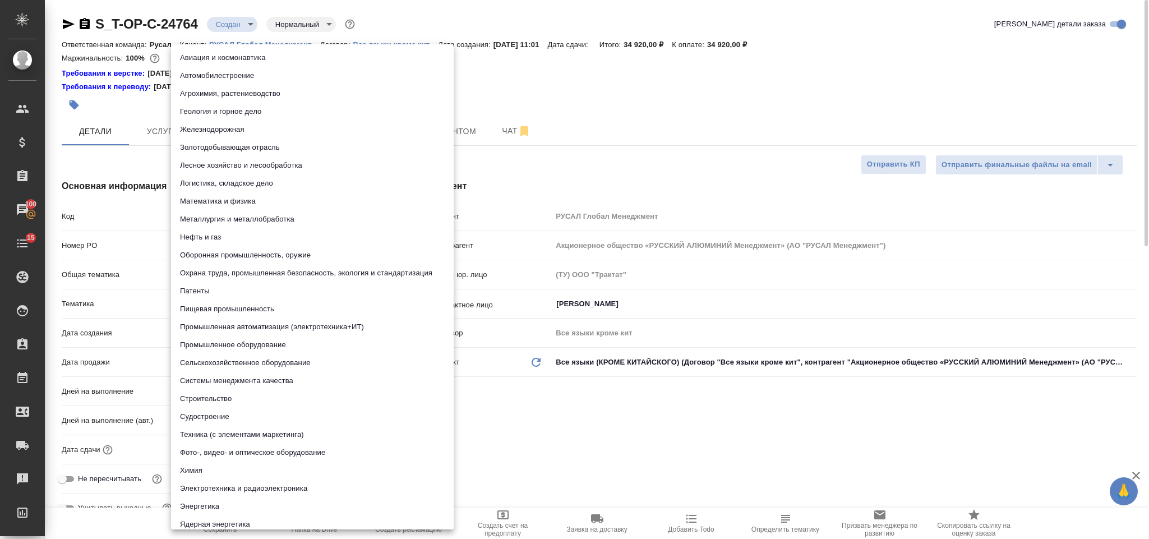
click at [239, 308] on body "🙏 .cls-1 fill:#fff; AWATERA Gorlenko Yuliua Клиенты Спецификации Заказы 100 Чат…" at bounding box center [574, 269] width 1149 height 539
click at [510, 175] on div at bounding box center [574, 269] width 1149 height 539
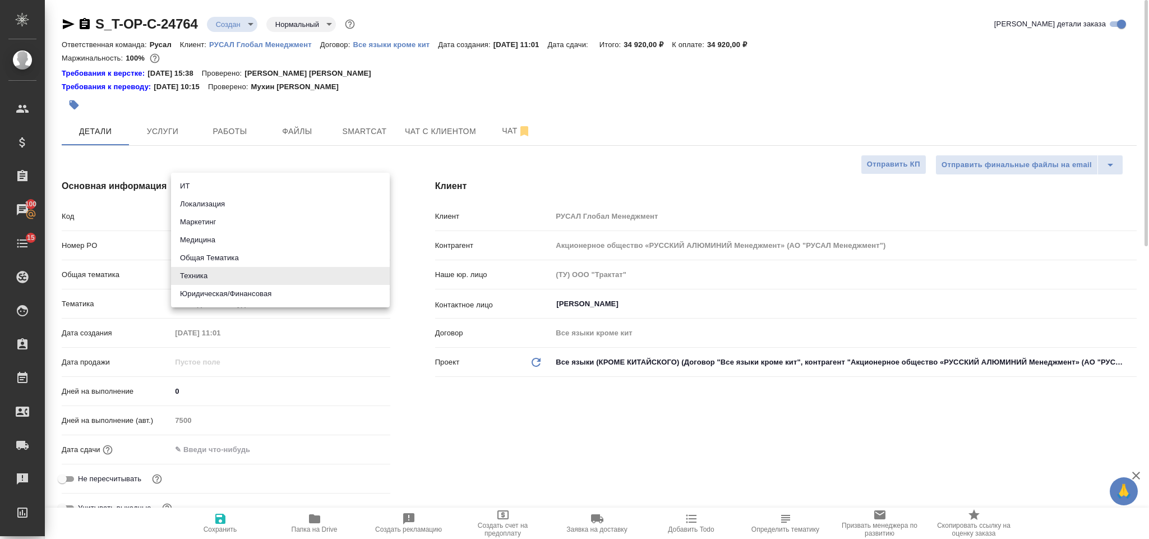
click at [228, 273] on body "🙏 .cls-1 fill:#fff; AWATERA Gorlenko Yuliua Клиенты Спецификации Заказы 100 Чат…" at bounding box center [574, 269] width 1149 height 539
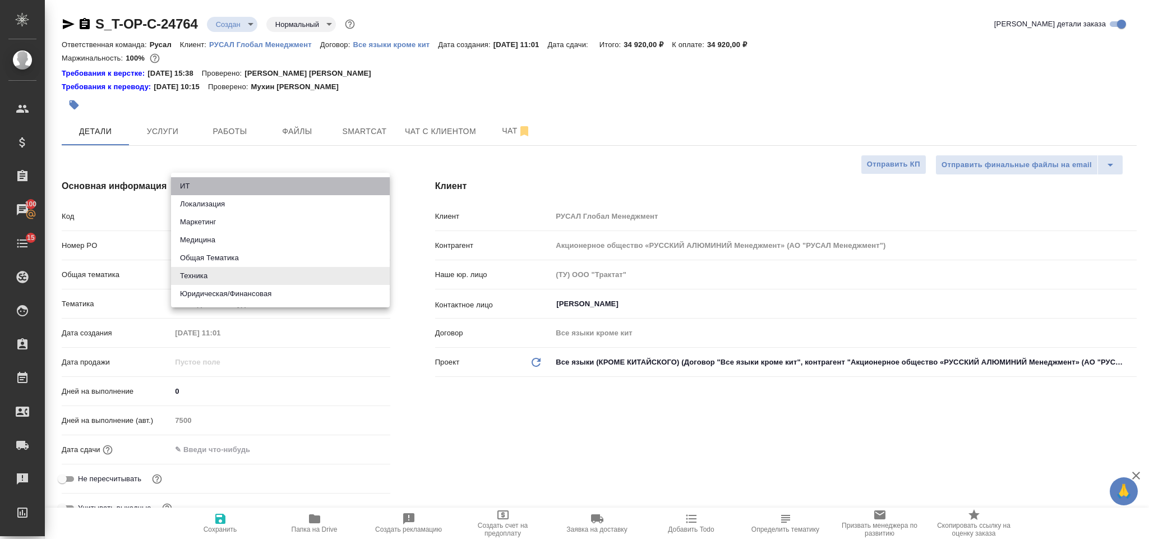
click at [229, 190] on li "ИТ" at bounding box center [280, 186] width 219 height 18
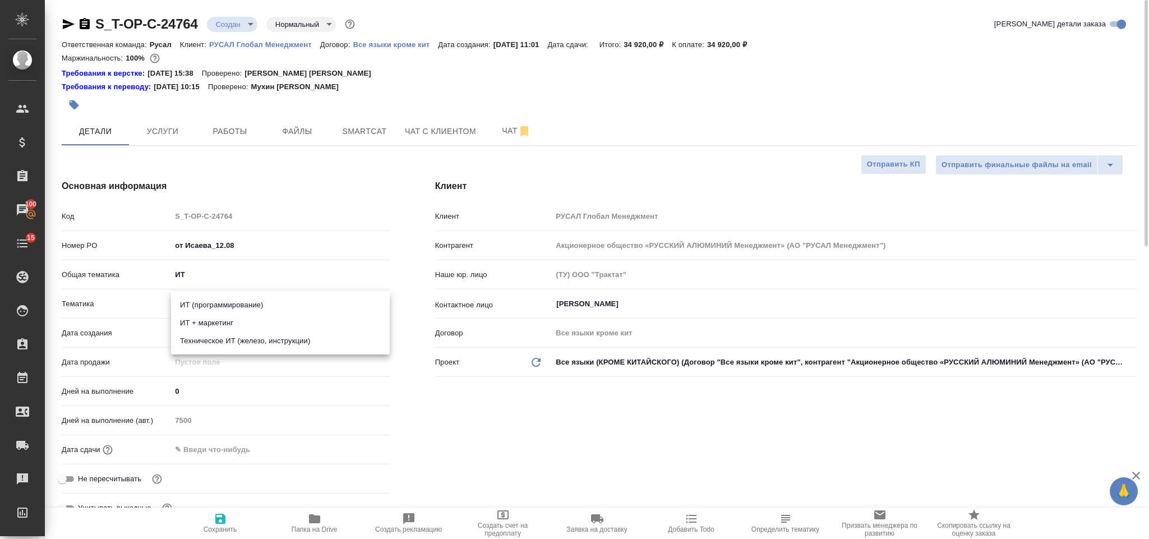
click at [232, 298] on body "🙏 .cls-1 fill:#fff; AWATERA Gorlenko Yuliua Клиенты Спецификации Заказы 100 Чат…" at bounding box center [574, 269] width 1149 height 539
click at [308, 323] on li "ИТ + маркетинг" at bounding box center [280, 323] width 219 height 18
click at [240, 359] on input "text" at bounding box center [220, 449] width 98 height 16
click at [229, 359] on span "Сохранить" at bounding box center [220, 522] width 81 height 21
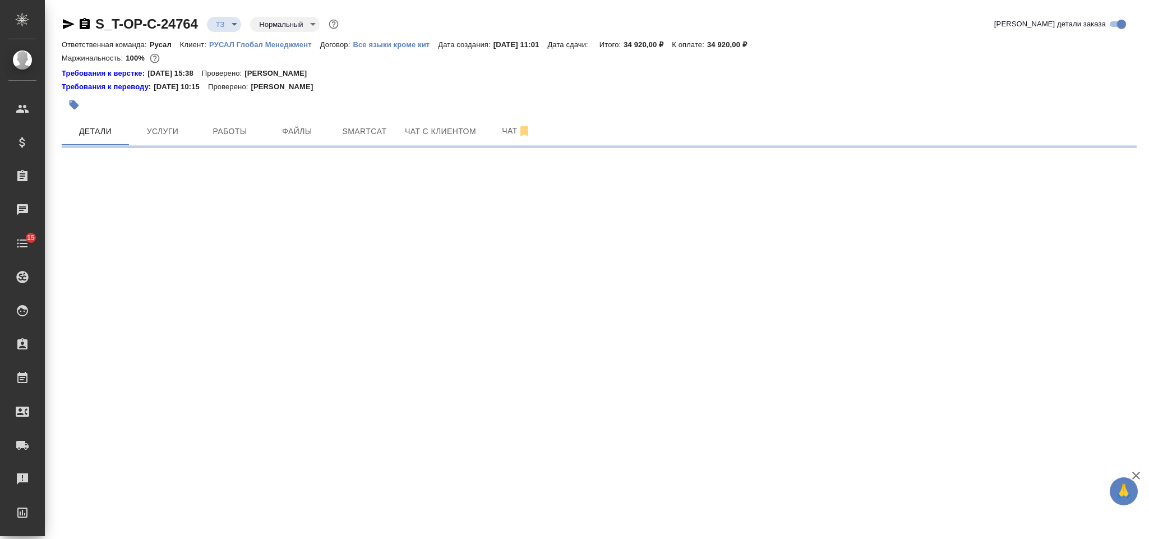
select select "RU"
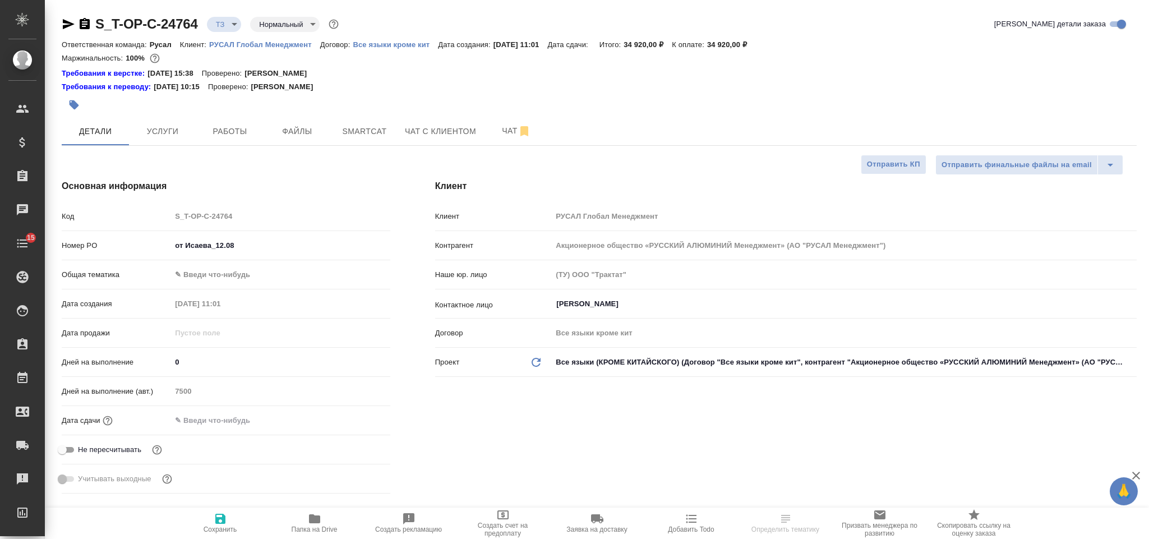
type textarea "x"
click at [199, 418] on input "text" at bounding box center [220, 420] width 98 height 16
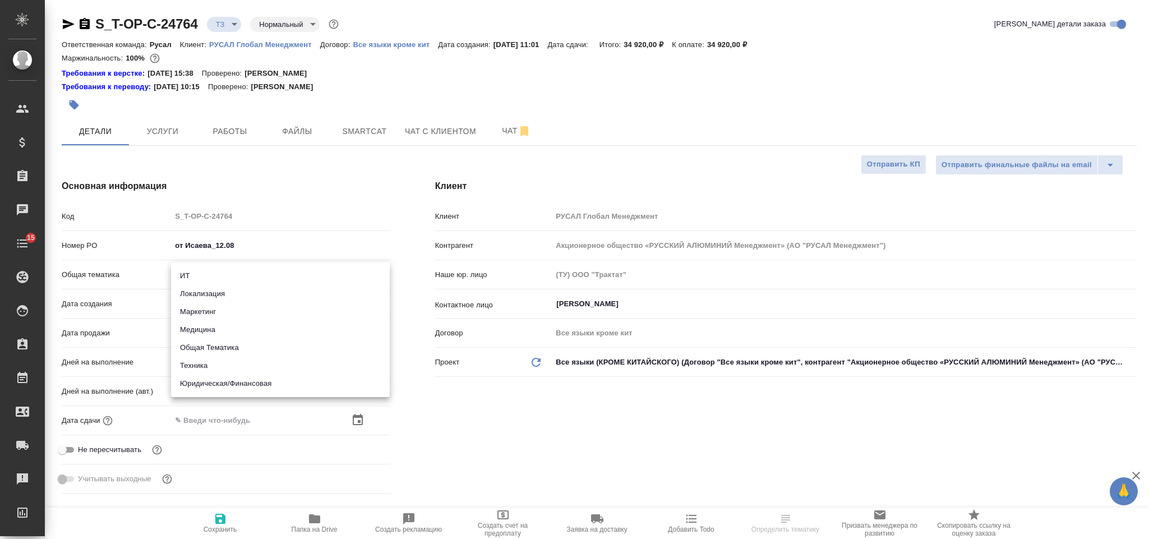
click at [246, 272] on body "🙏 .cls-1 fill:#fff; AWATERA Gorlenko [PERSON_NAME] Спецификации Заказы Чаты 15 …" at bounding box center [574, 269] width 1149 height 539
click at [233, 278] on li "ИТ" at bounding box center [280, 276] width 219 height 18
type input "it"
type textarea "x"
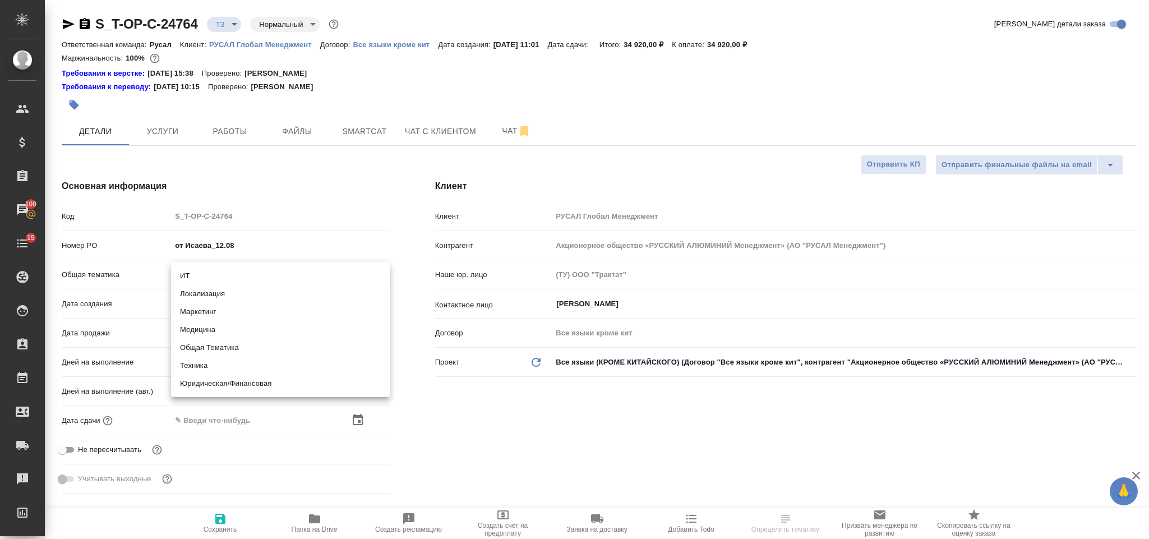
type textarea "x"
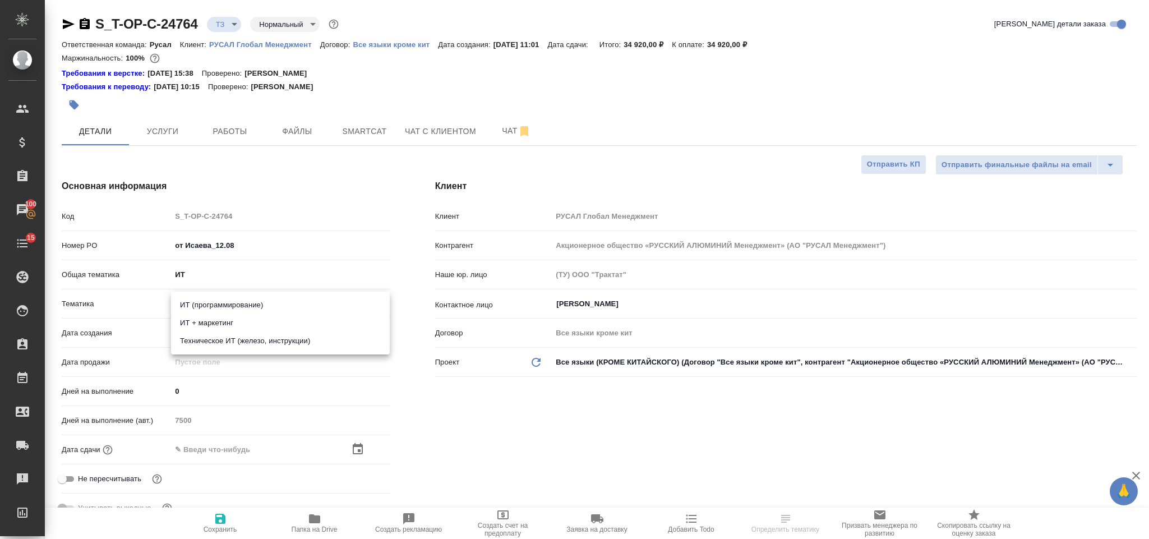
click at [230, 303] on body "🙏 .cls-1 fill:#fff; AWATERA Gorlenko Yuliua Клиенты Спецификации Заказы 100 Чат…" at bounding box center [574, 269] width 1149 height 539
click at [230, 325] on li "ИТ + маркетинг" at bounding box center [280, 323] width 219 height 18
type textarea "x"
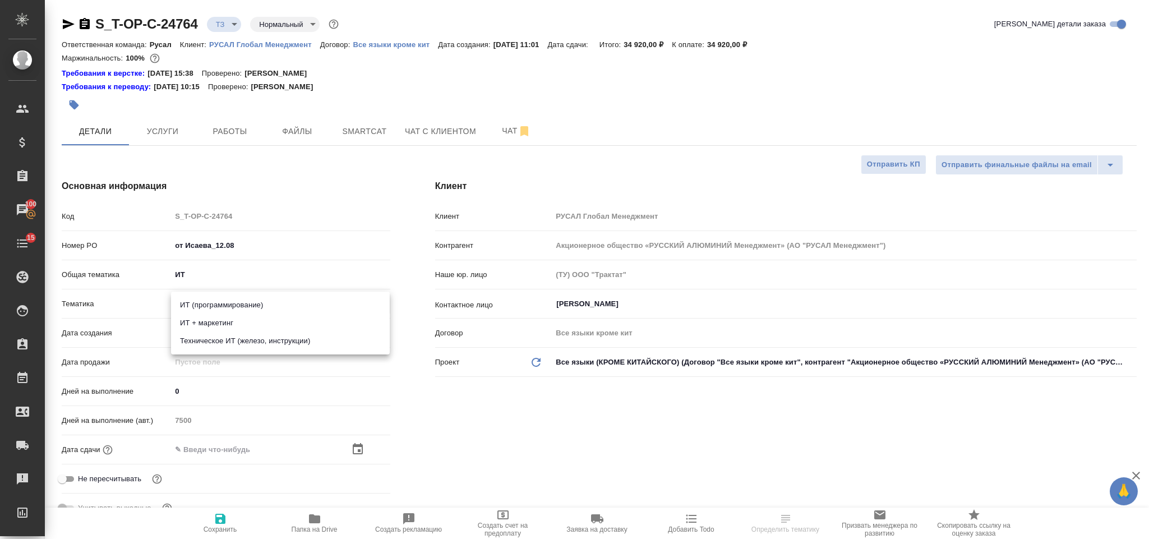
type input "5a8b8b956a9677013d343e51"
click at [228, 518] on span "Сохранить" at bounding box center [220, 522] width 81 height 21
type textarea "x"
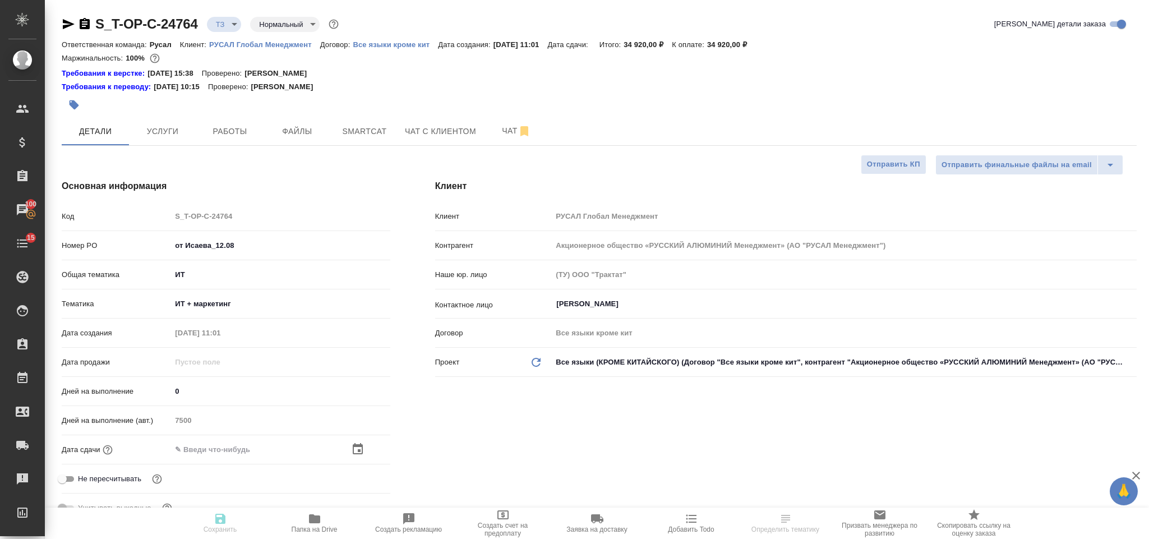
type textarea "x"
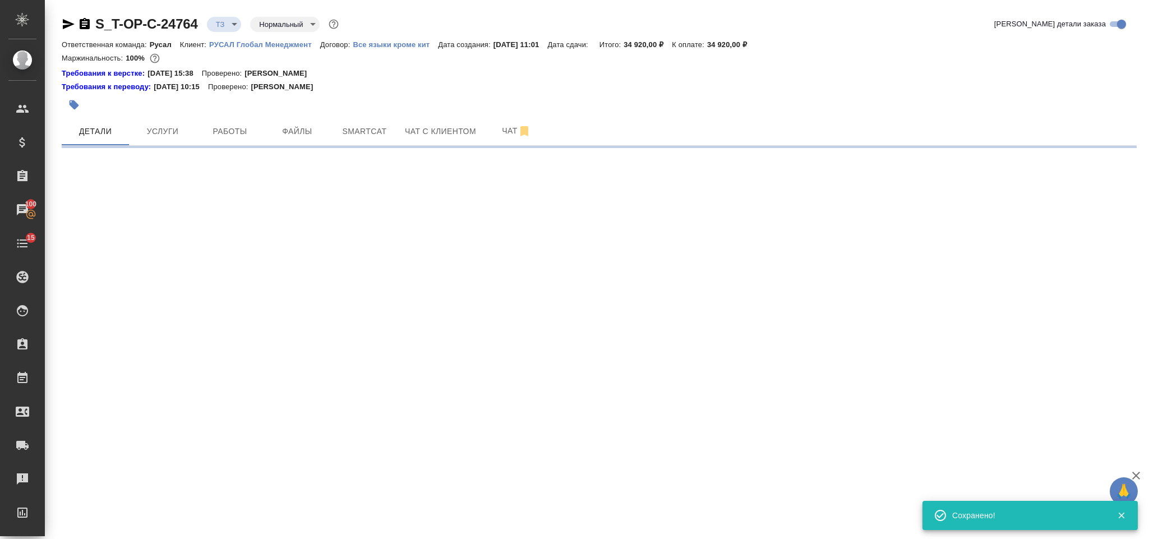
select select "RU"
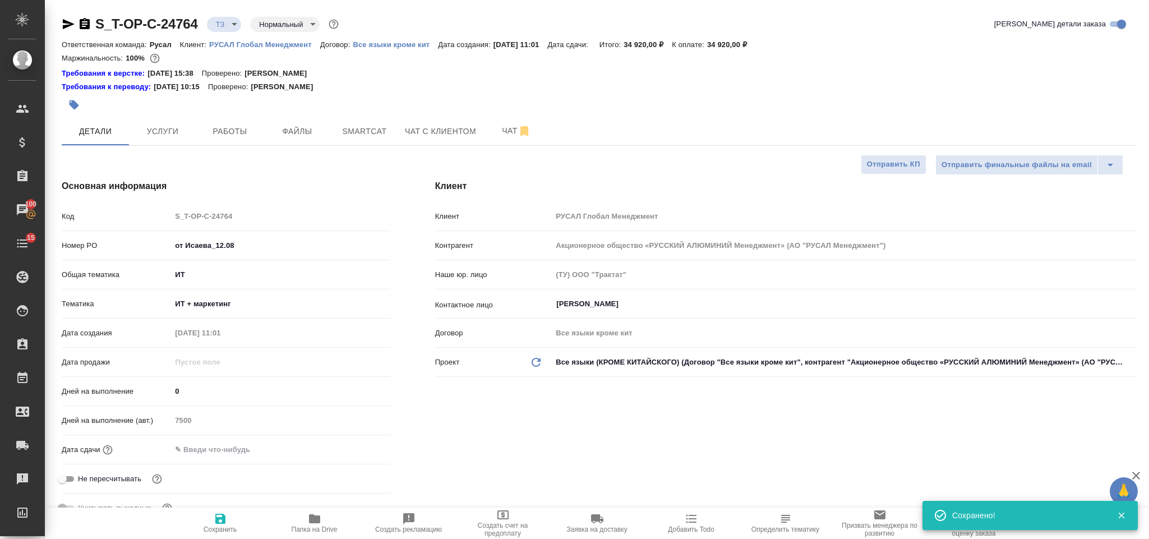
type textarea "x"
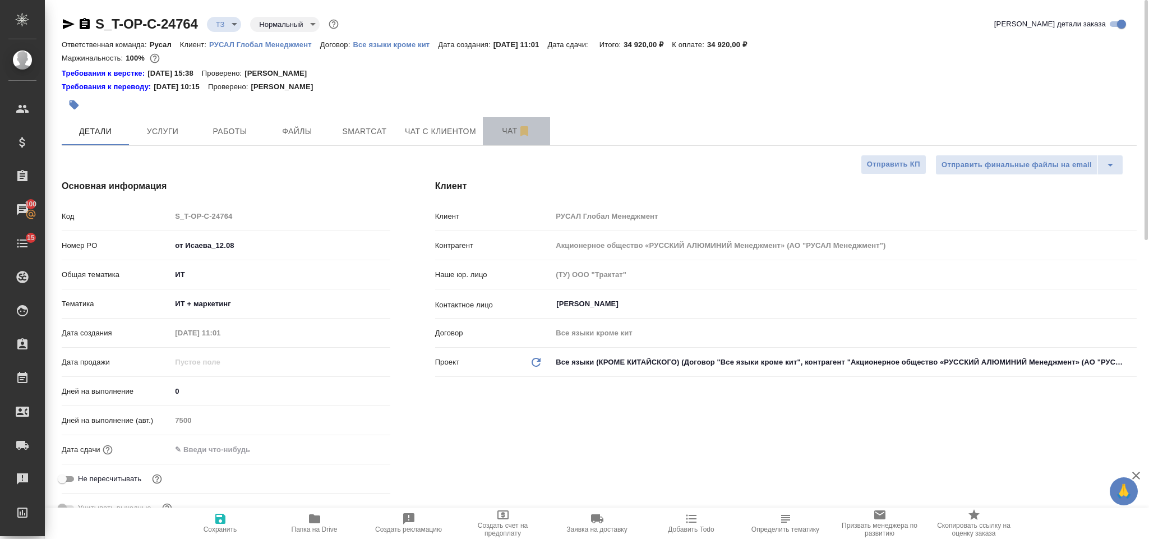
click at [517, 126] on icon "button" at bounding box center [523, 130] width 13 height 13
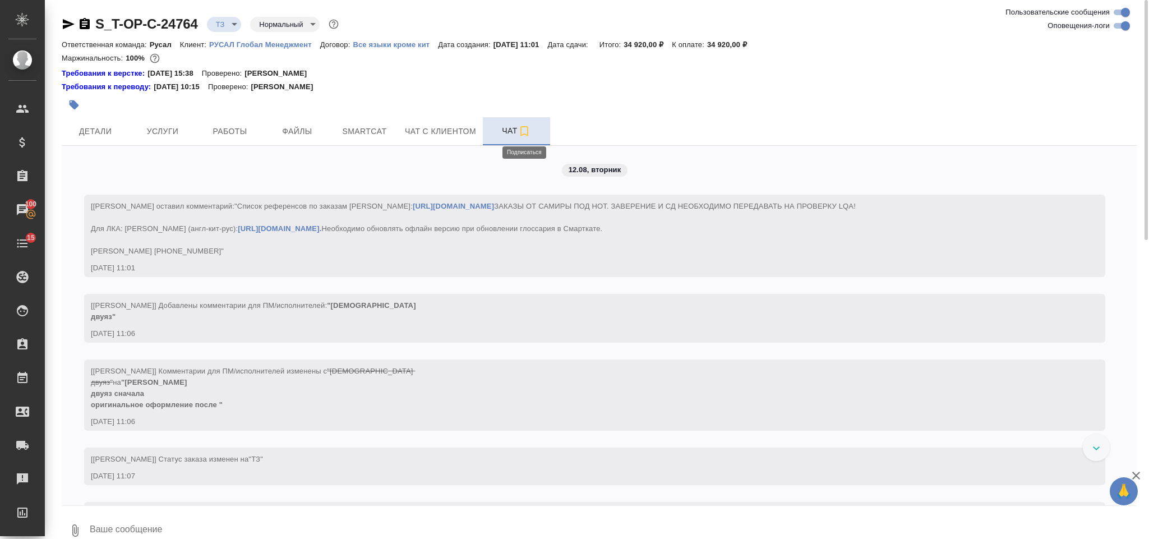
scroll to position [127, 0]
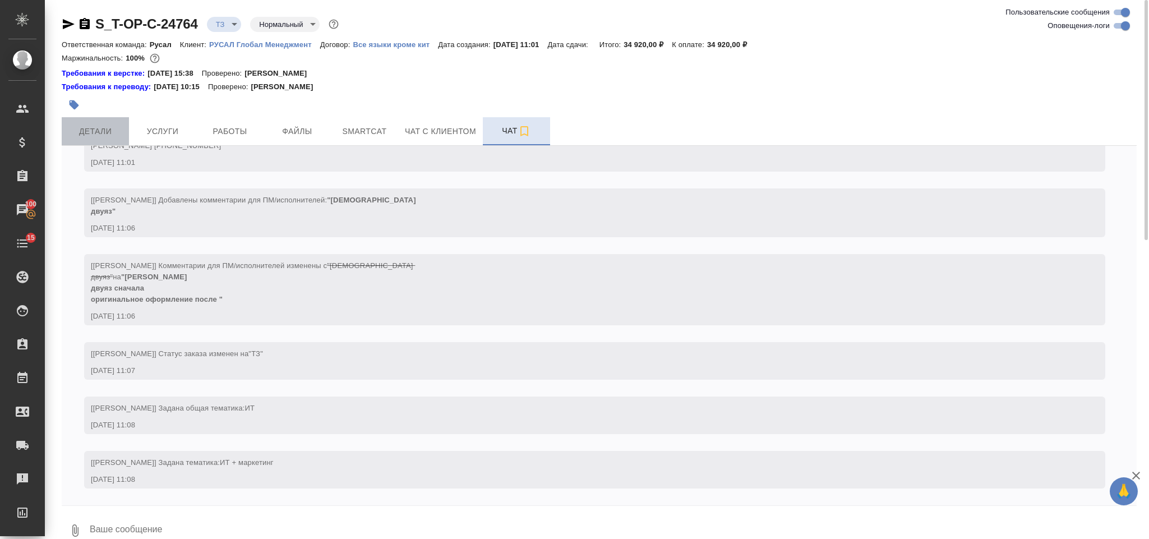
click at [106, 123] on button "Детали" at bounding box center [95, 131] width 67 height 28
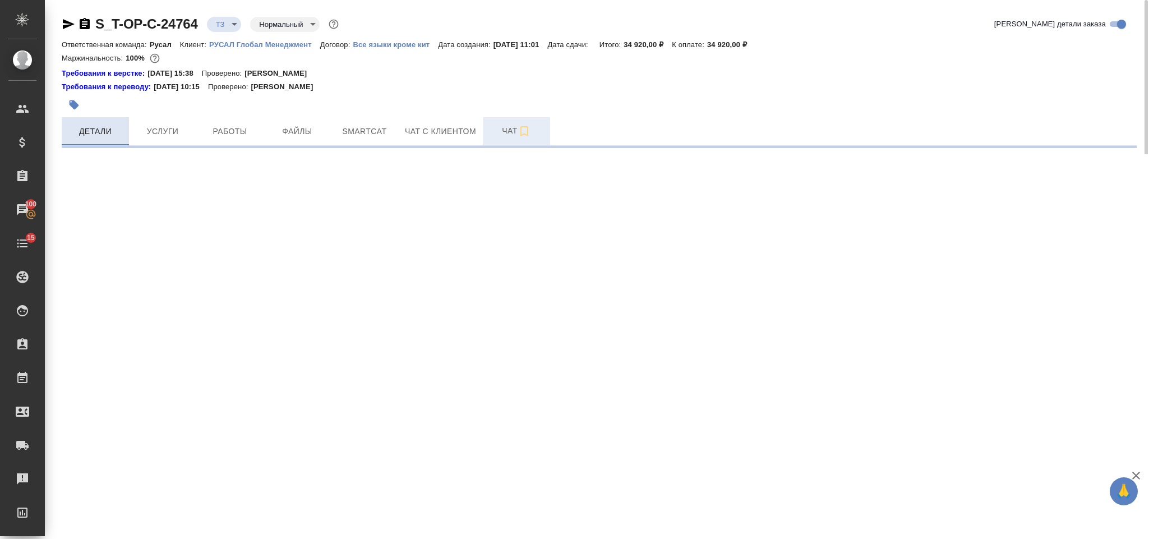
select select "RU"
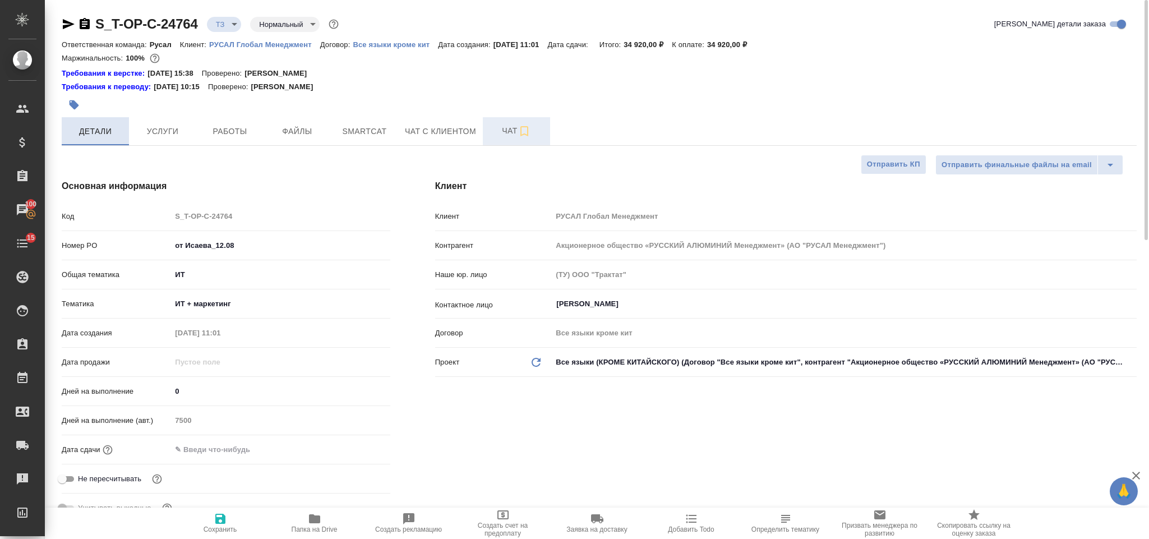
type textarea "x"
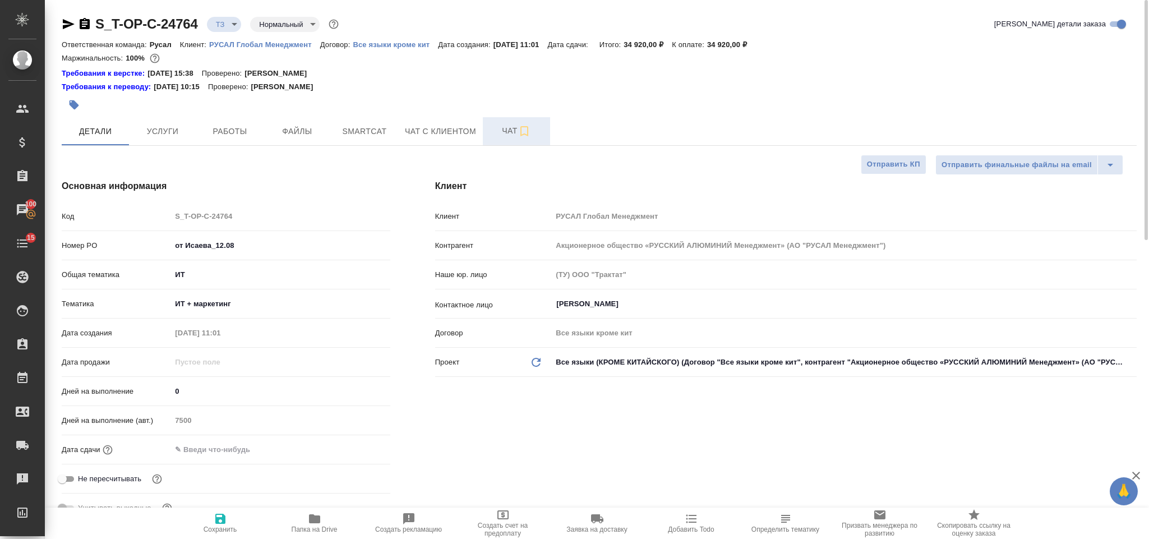
type textarea "x"
click at [371, 137] on span "Smartcat" at bounding box center [364, 131] width 54 height 14
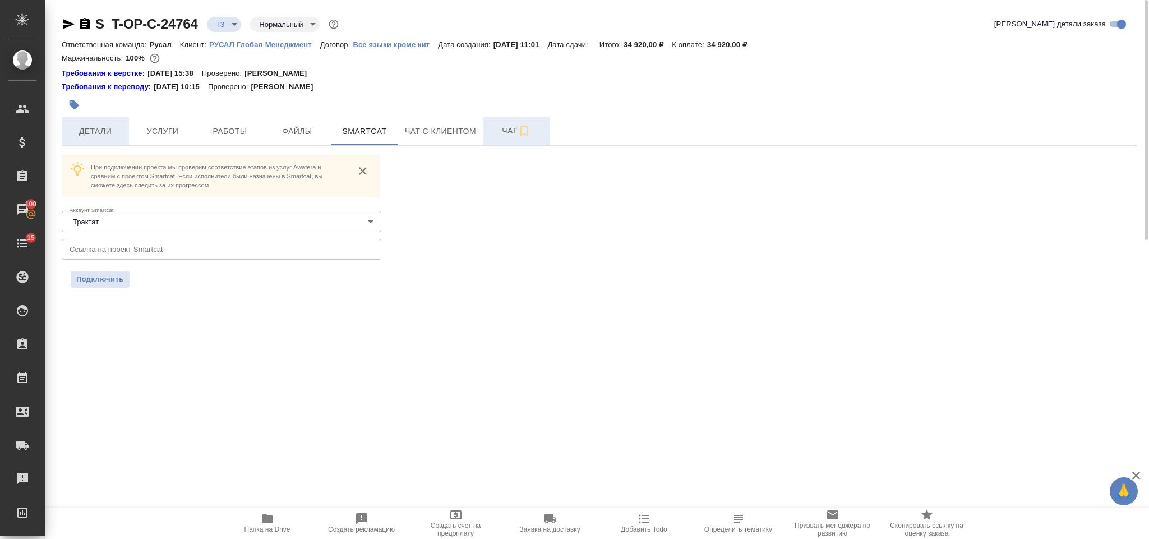
click at [93, 136] on span "Детали" at bounding box center [95, 131] width 54 height 14
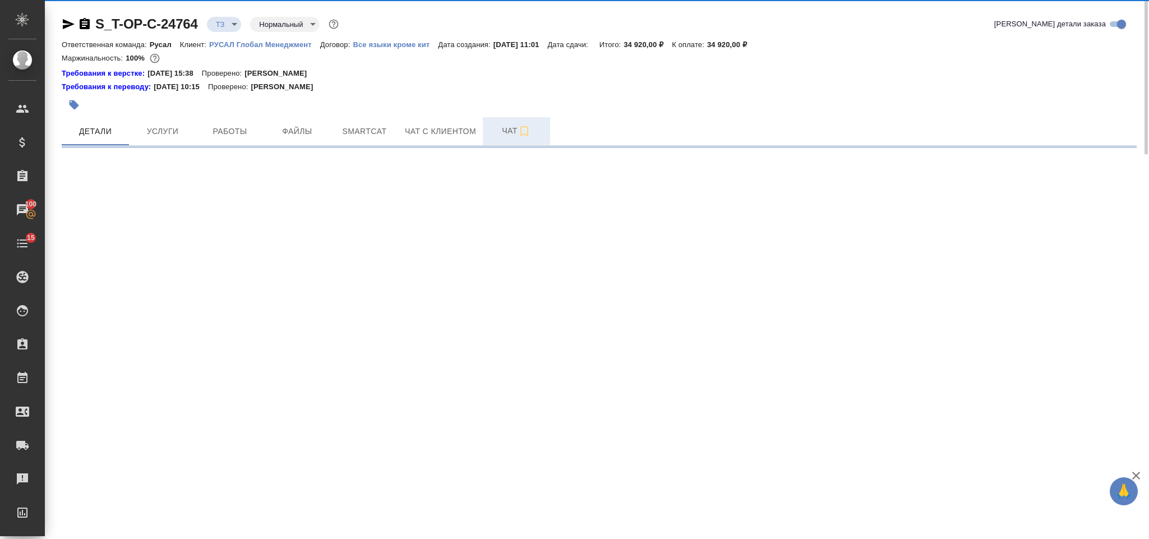
select select "RU"
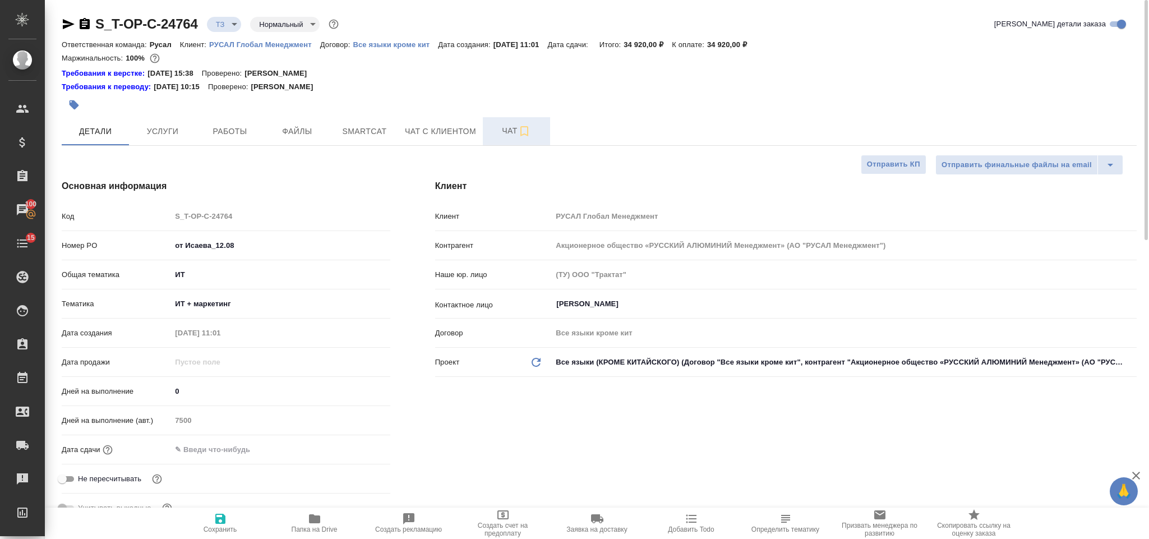
type textarea "x"
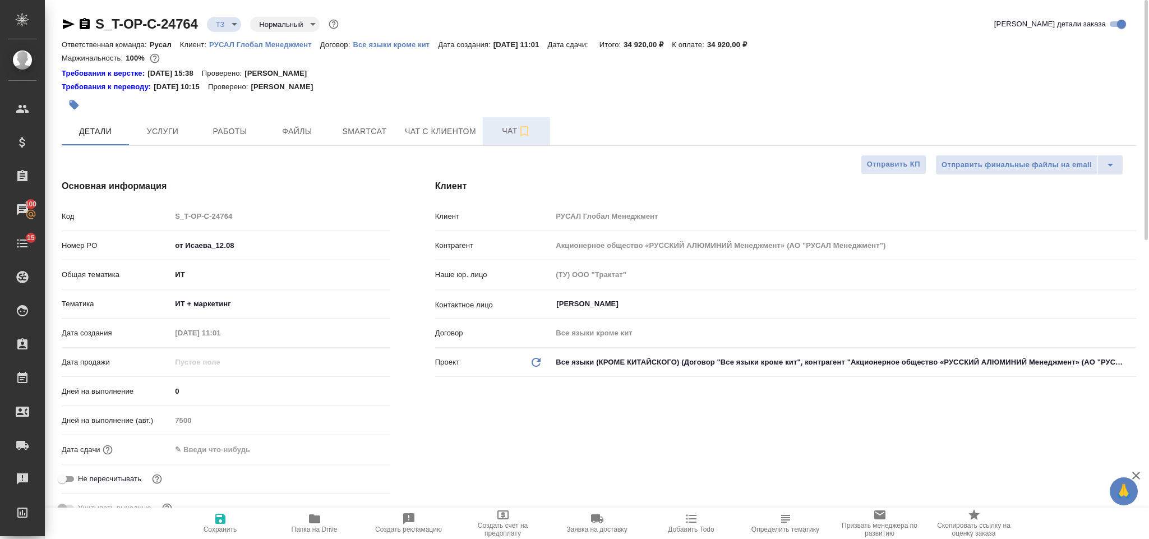
type textarea "x"
click at [493, 136] on span "Чат" at bounding box center [516, 131] width 54 height 14
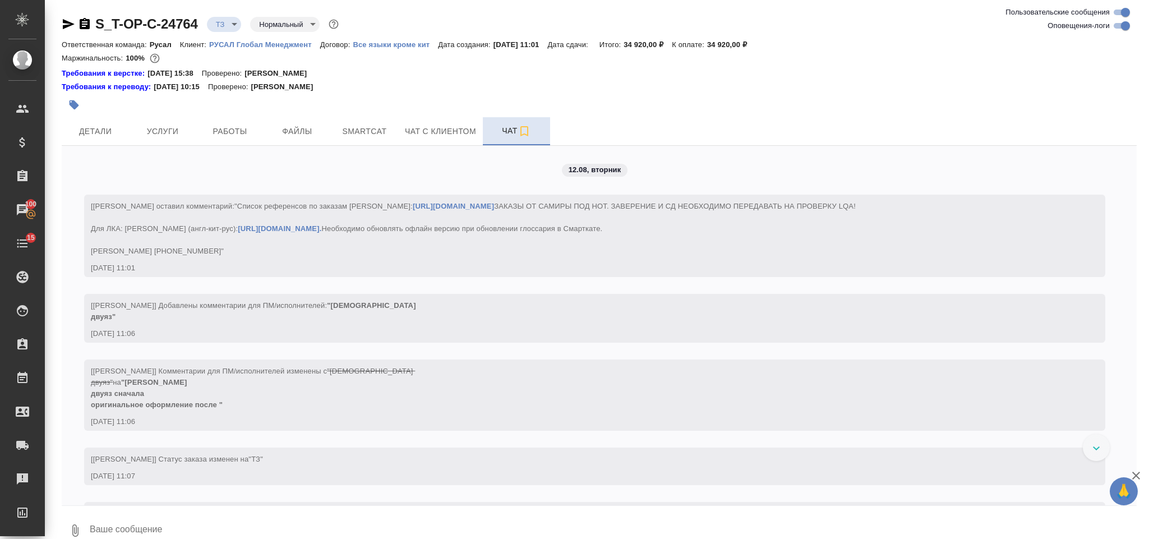
scroll to position [127, 0]
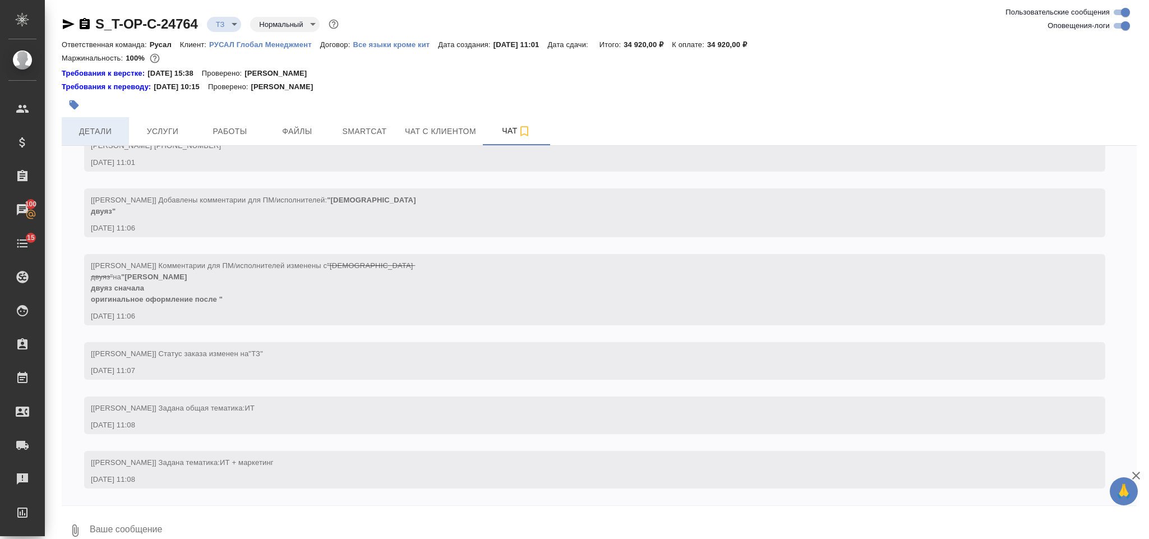
click at [119, 132] on span "Детали" at bounding box center [95, 131] width 54 height 14
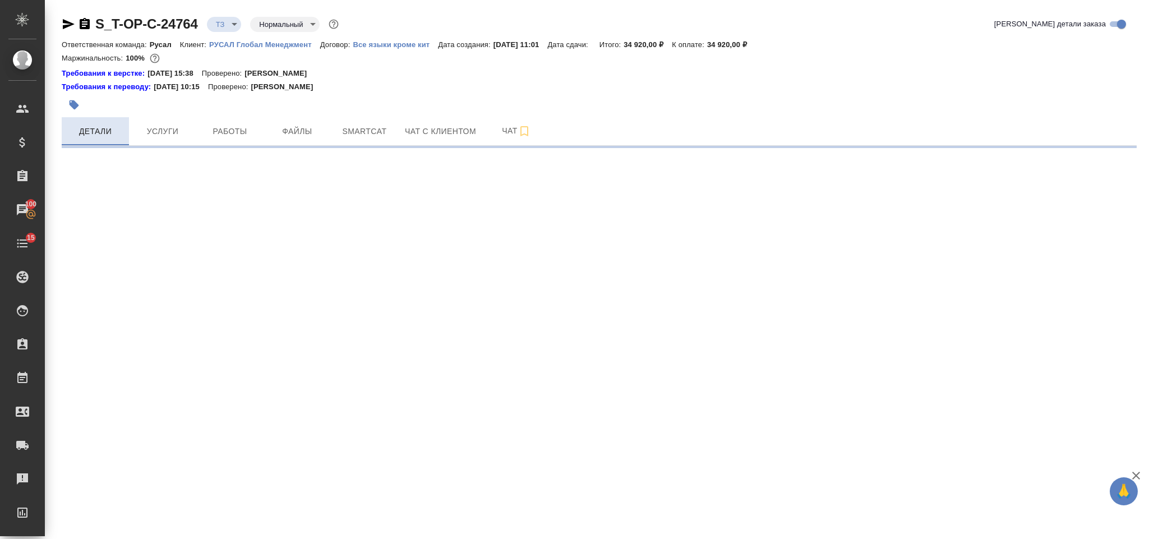
select select "RU"
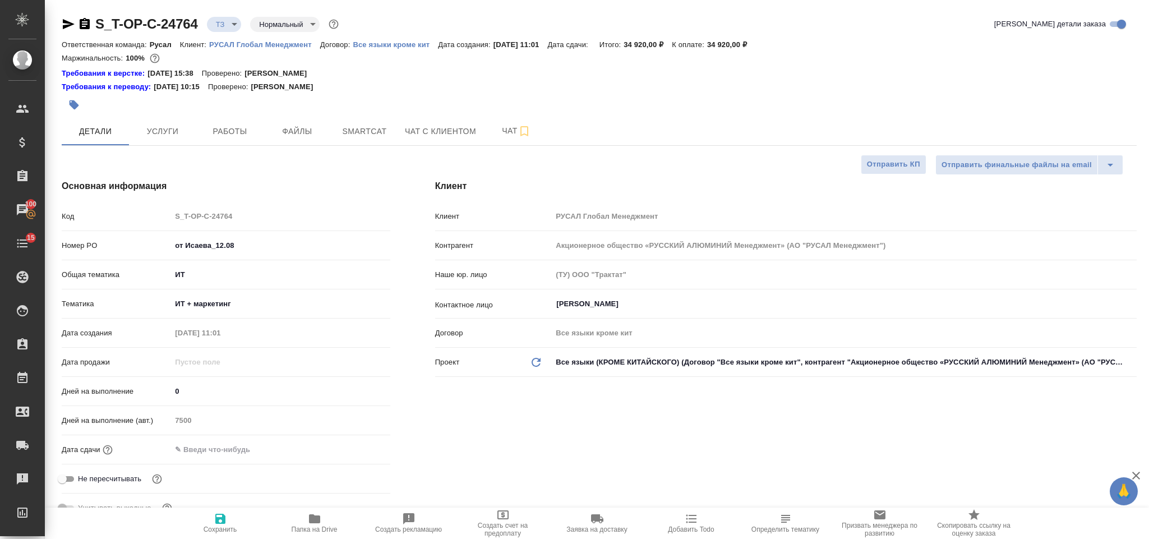
type textarea "x"
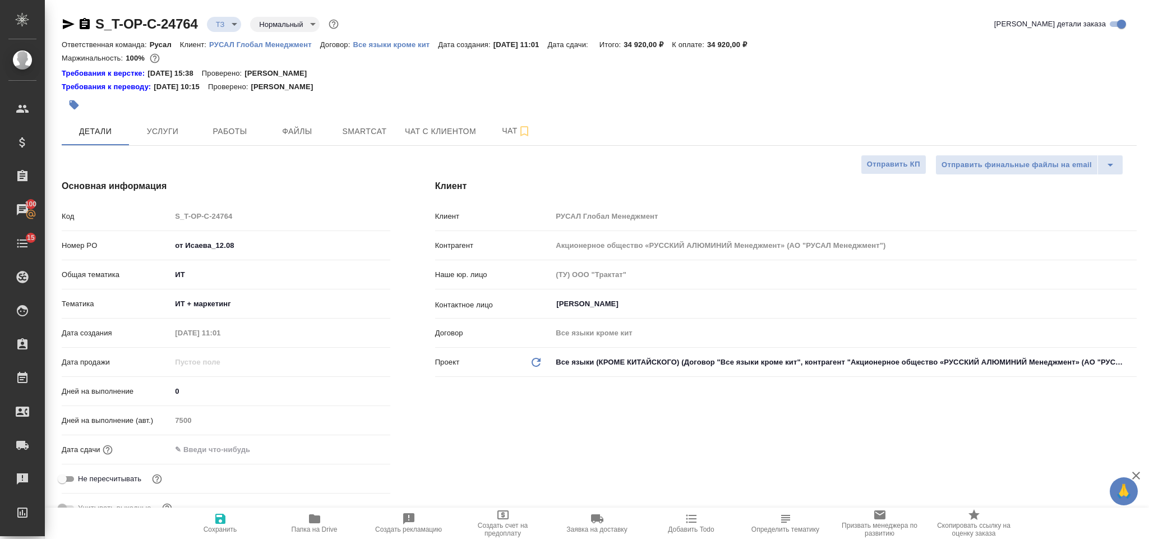
type textarea "x"
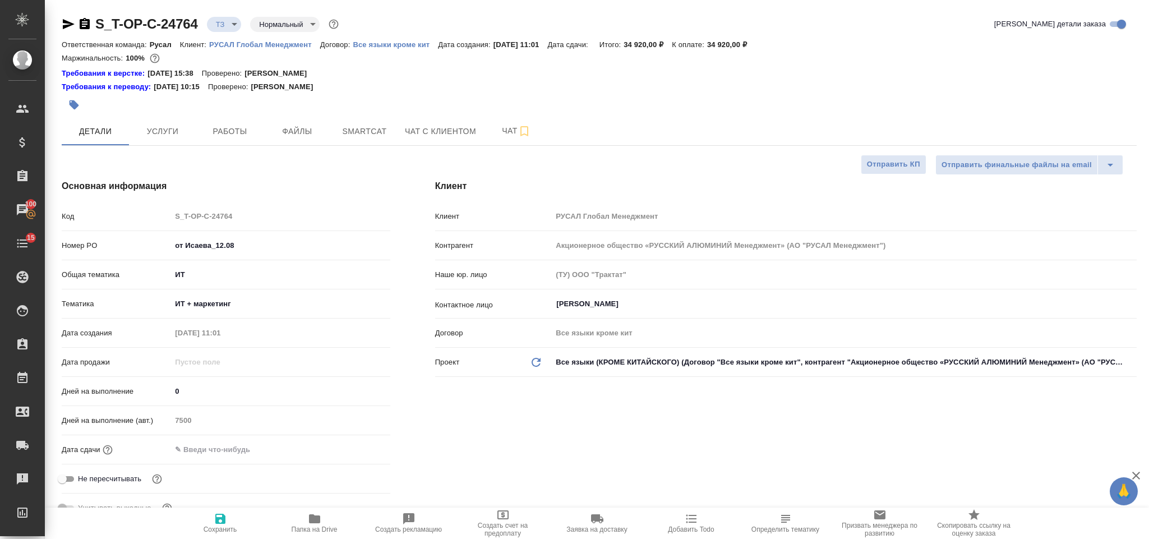
type textarea "x"
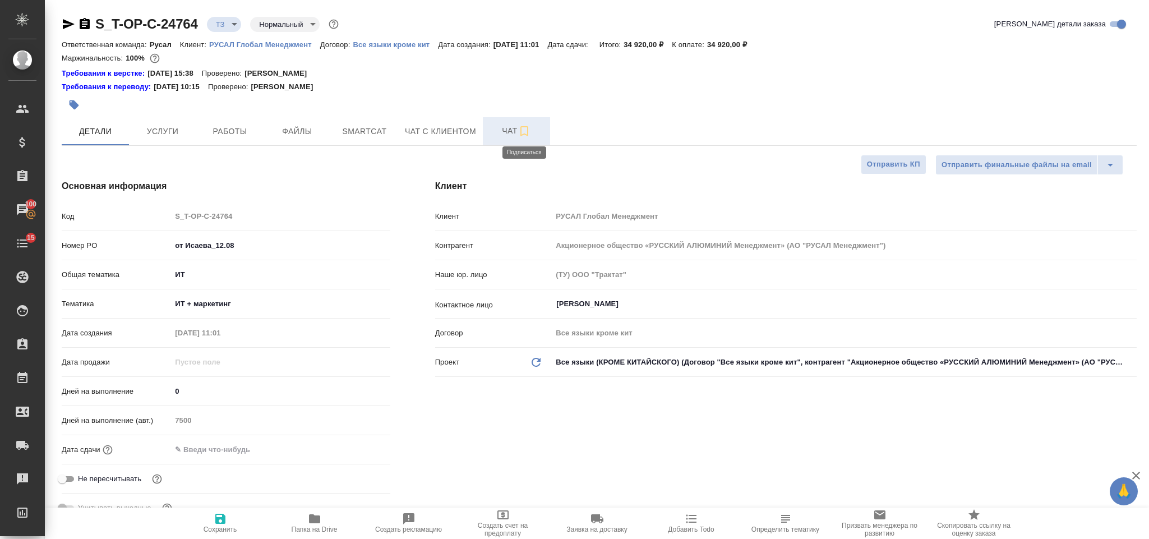
click at [517, 133] on icon "button" at bounding box center [523, 130] width 13 height 13
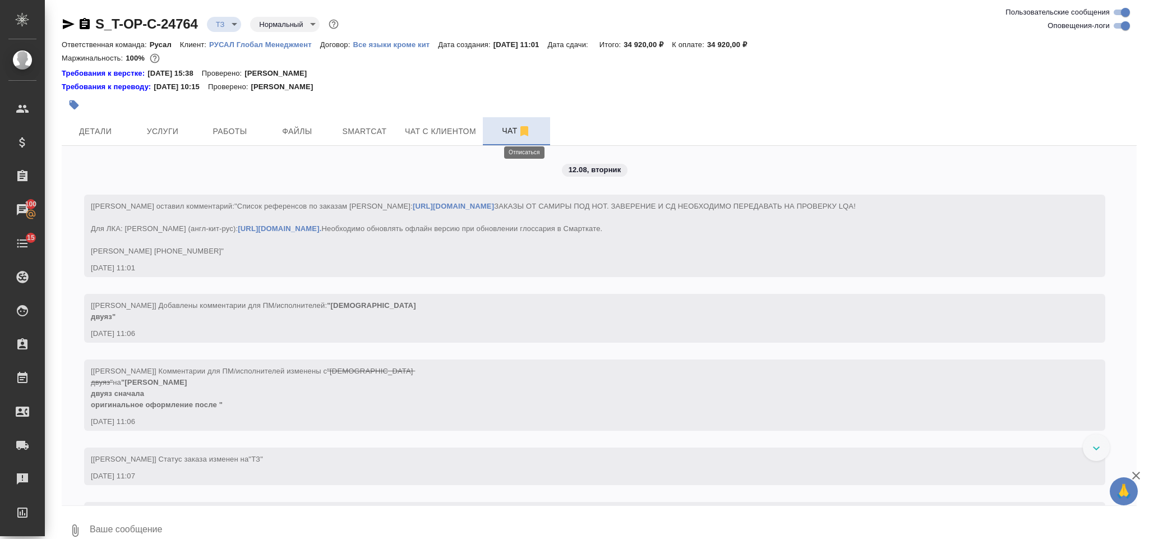
scroll to position [127, 0]
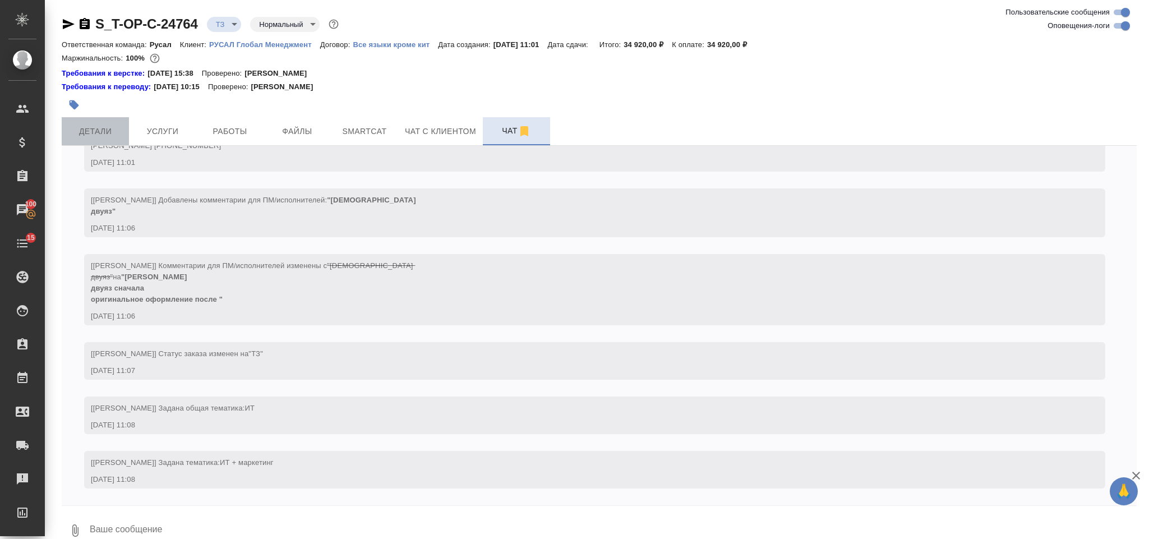
click at [112, 140] on button "Детали" at bounding box center [95, 131] width 67 height 28
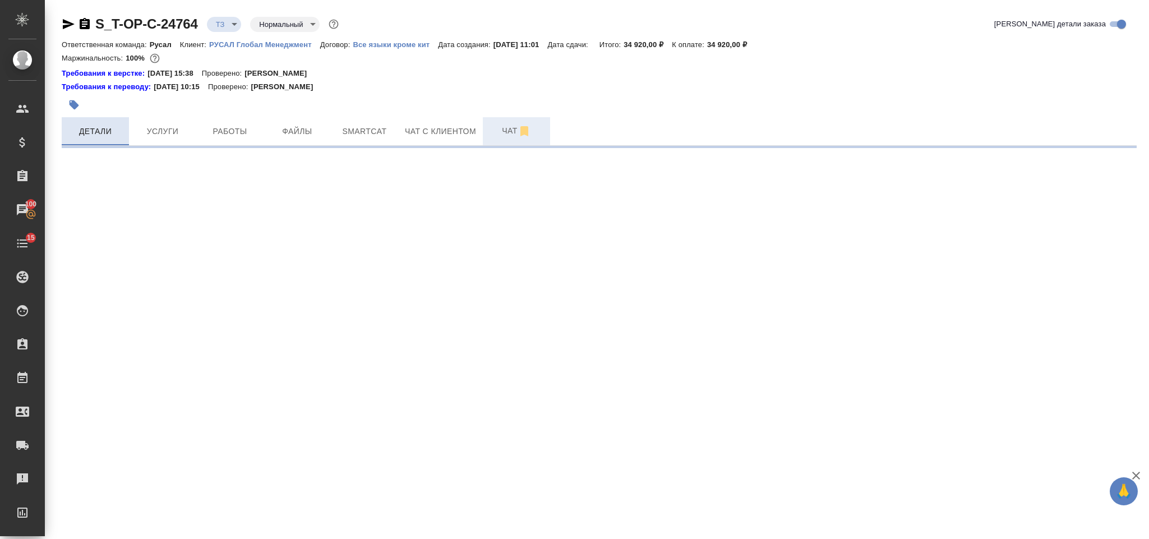
select select "RU"
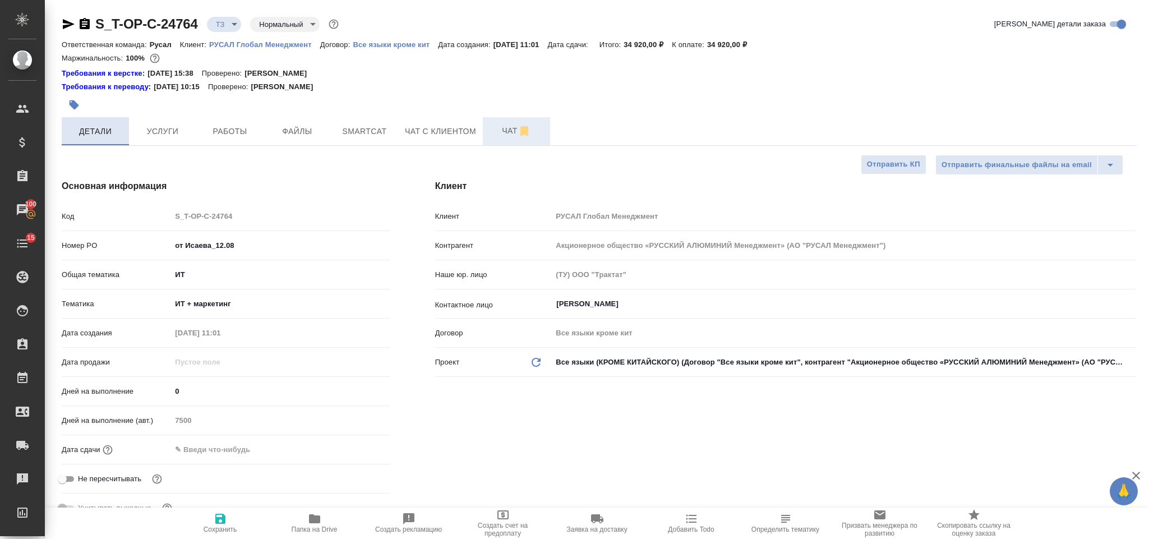
type textarea "x"
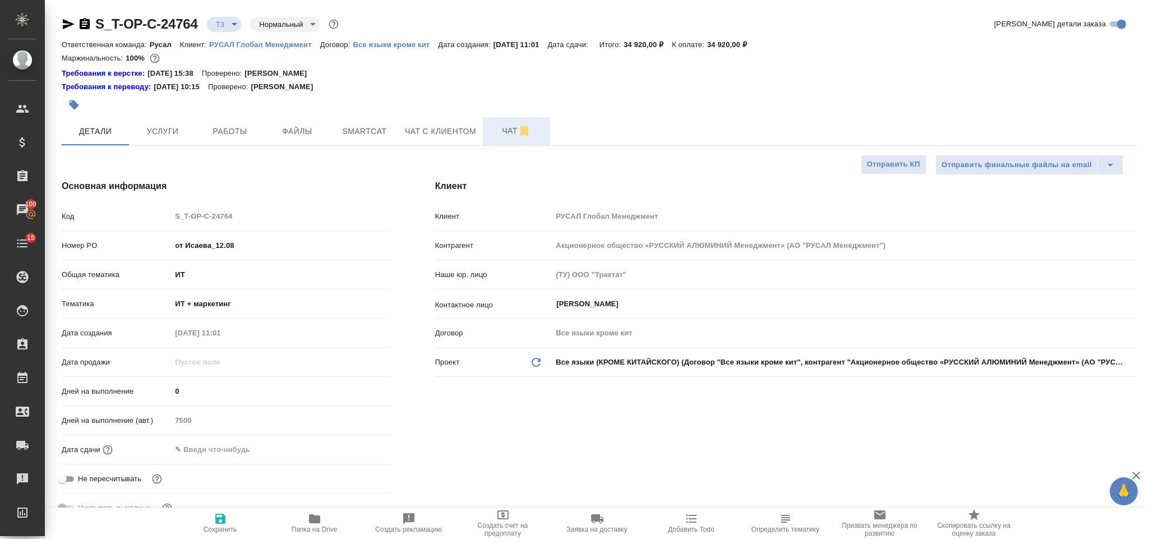
type textarea "x"
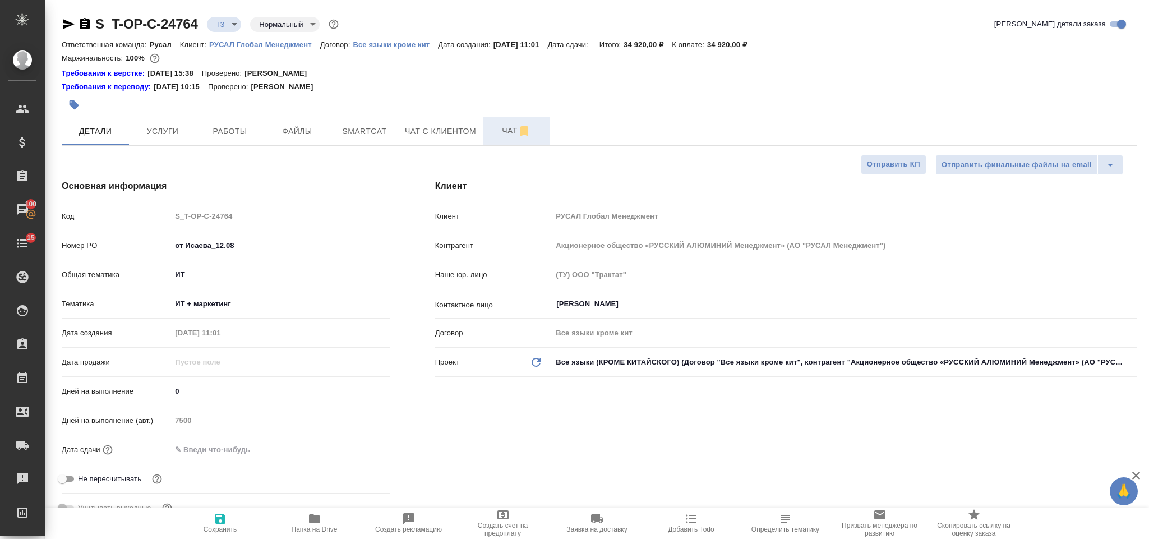
type textarea "x"
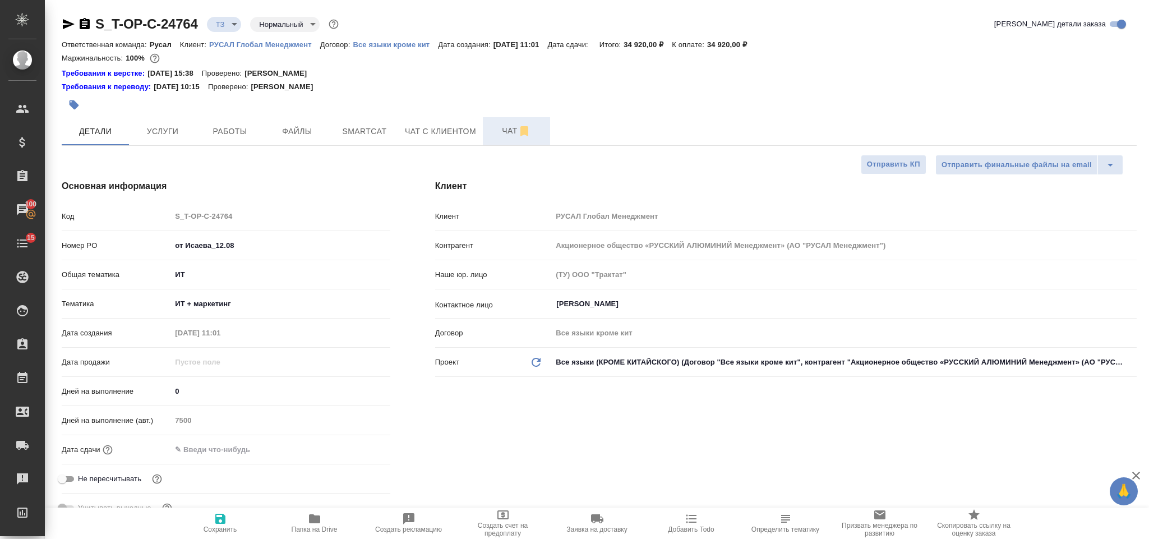
type textarea "x"
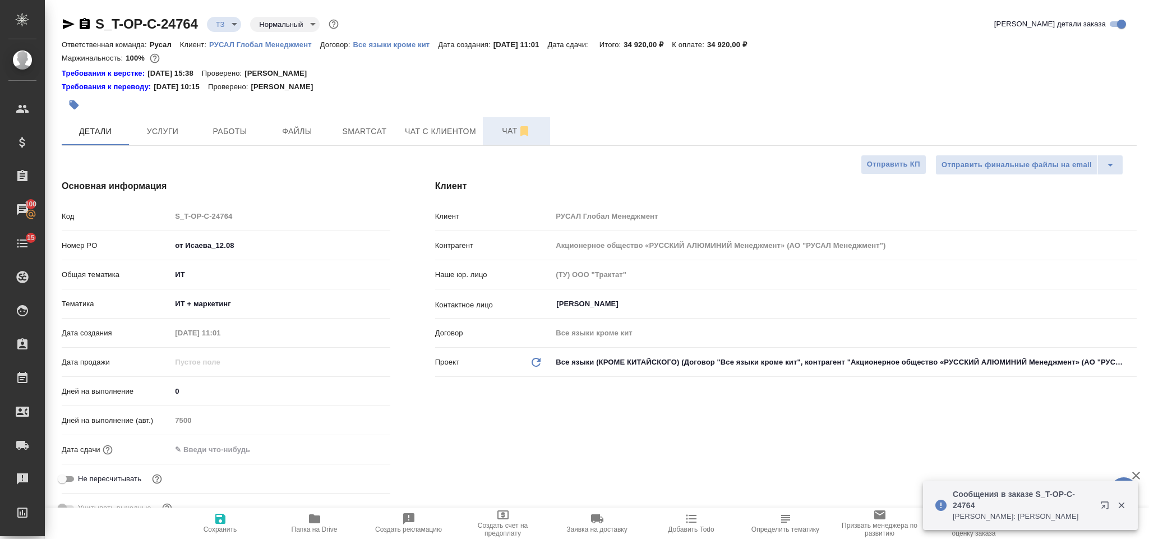
type textarea "x"
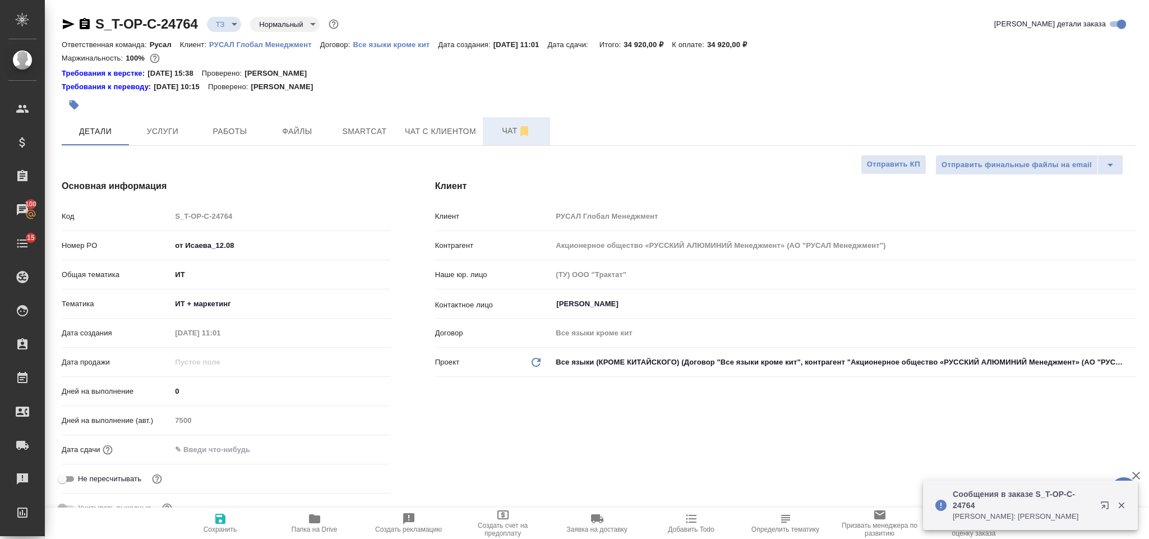
type textarea "x"
click at [498, 132] on span "Чат" at bounding box center [516, 131] width 54 height 14
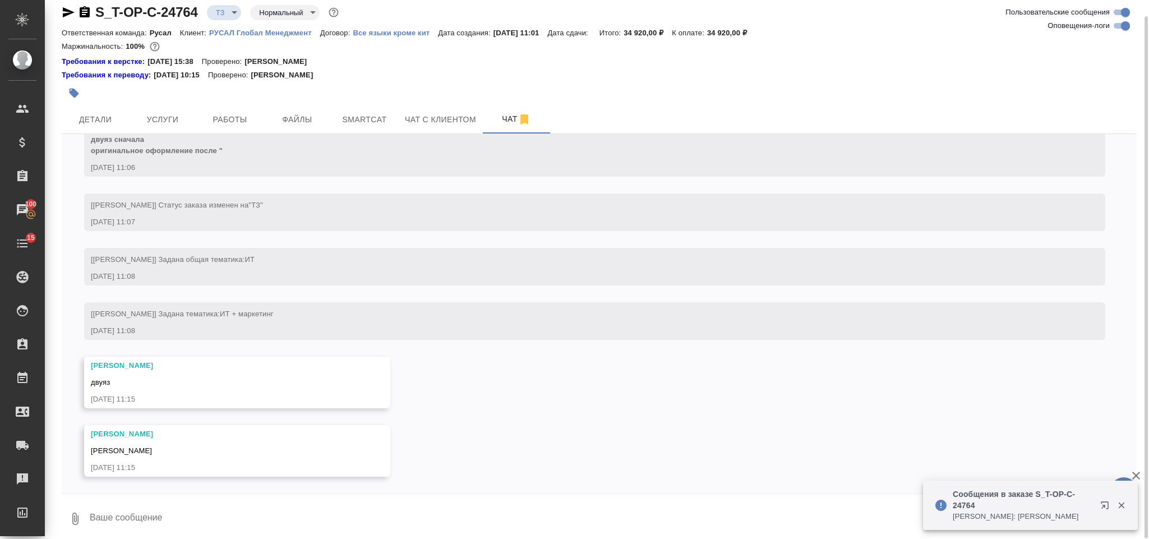
scroll to position [17, 0]
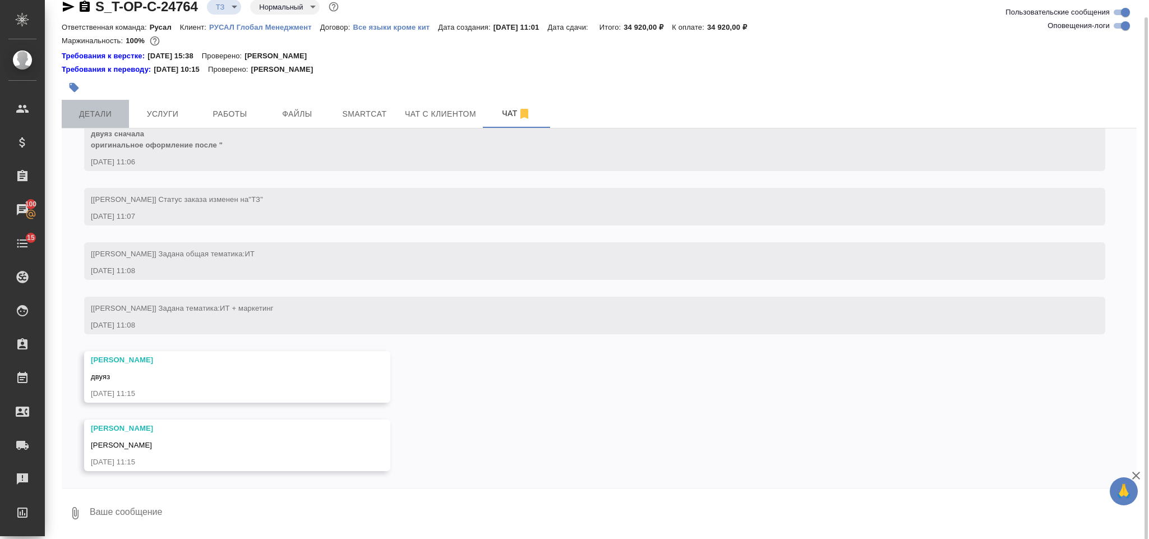
click at [111, 112] on span "Детали" at bounding box center [95, 114] width 54 height 14
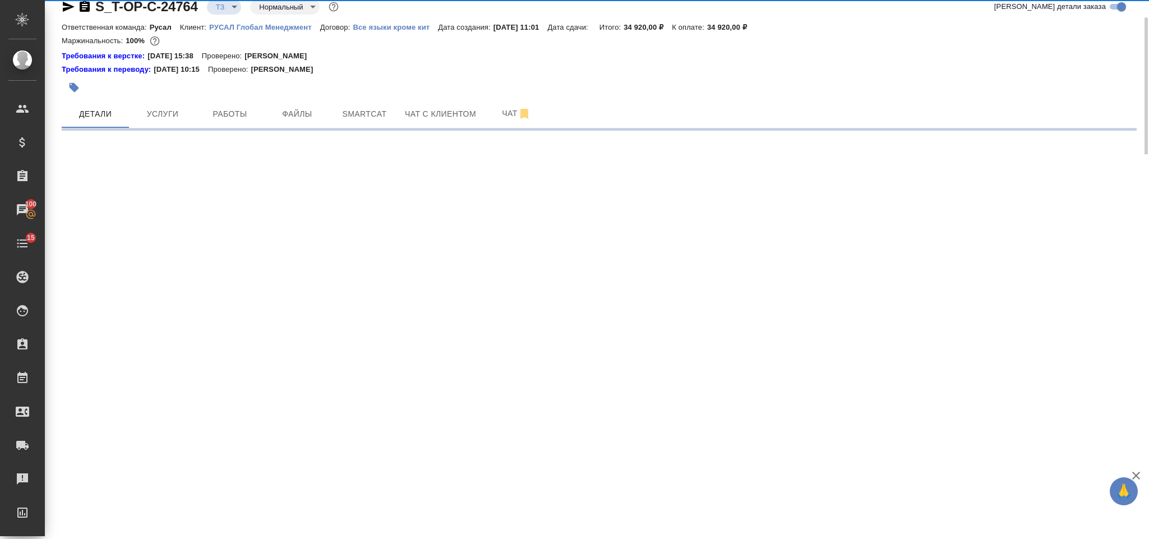
select select "RU"
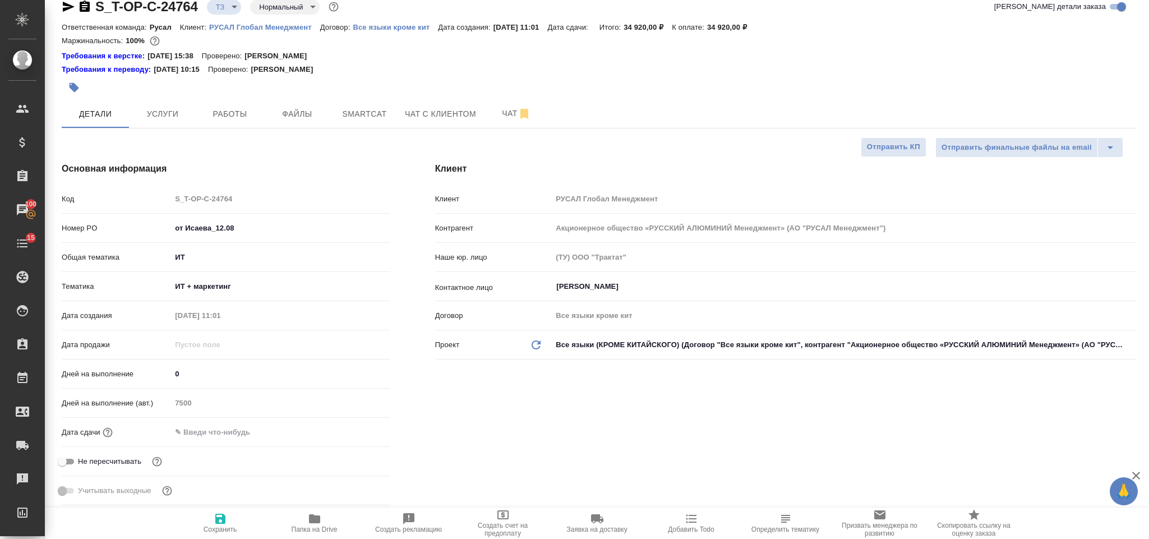
type textarea "x"
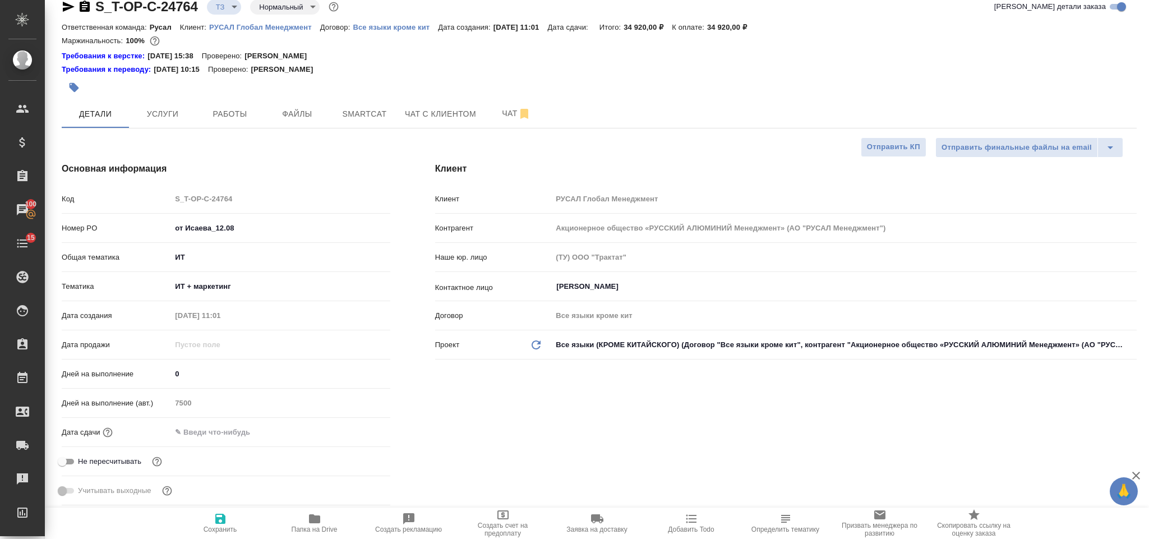
type textarea "x"
click at [510, 119] on span "Чат" at bounding box center [516, 114] width 54 height 14
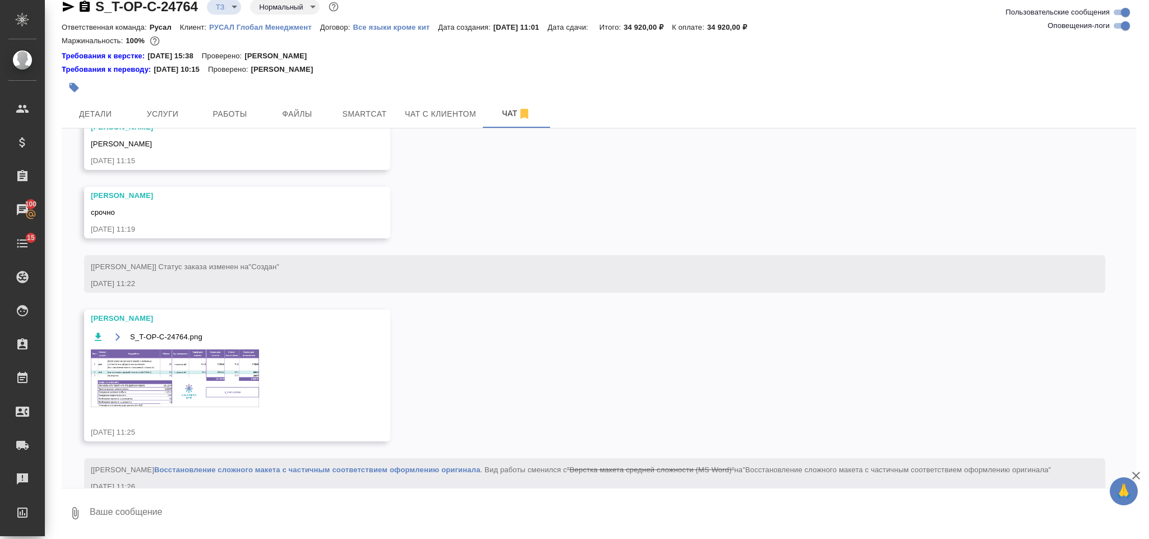
scroll to position [291, 0]
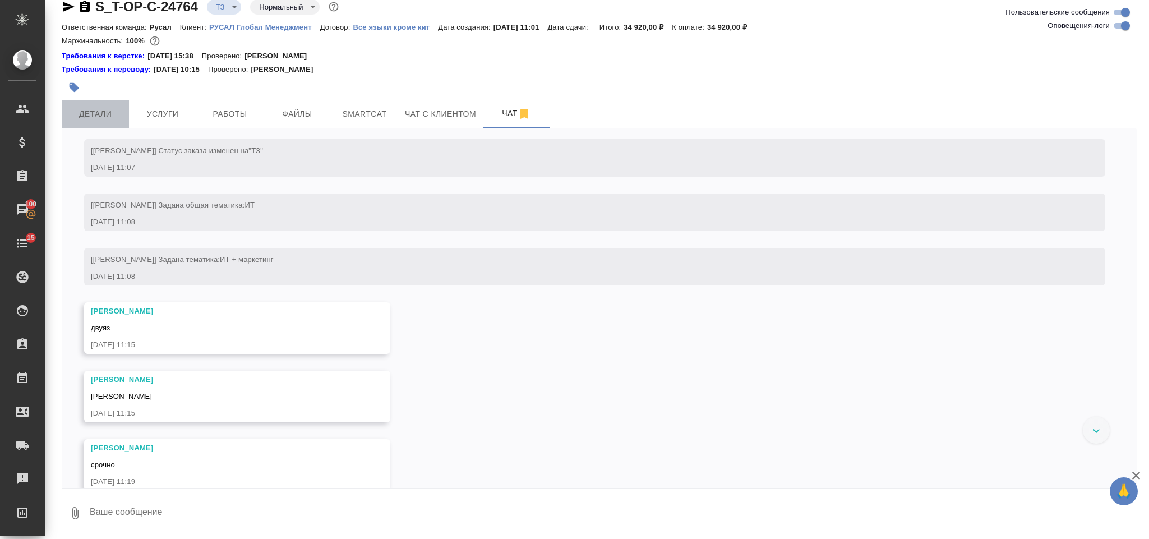
click at [103, 105] on button "Детали" at bounding box center [95, 114] width 67 height 28
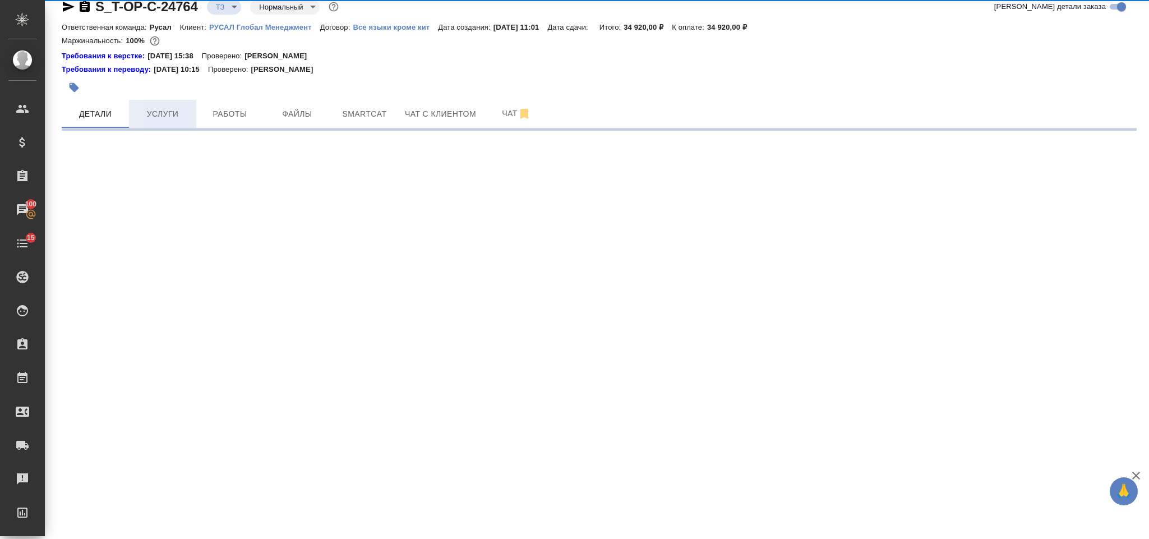
select select "RU"
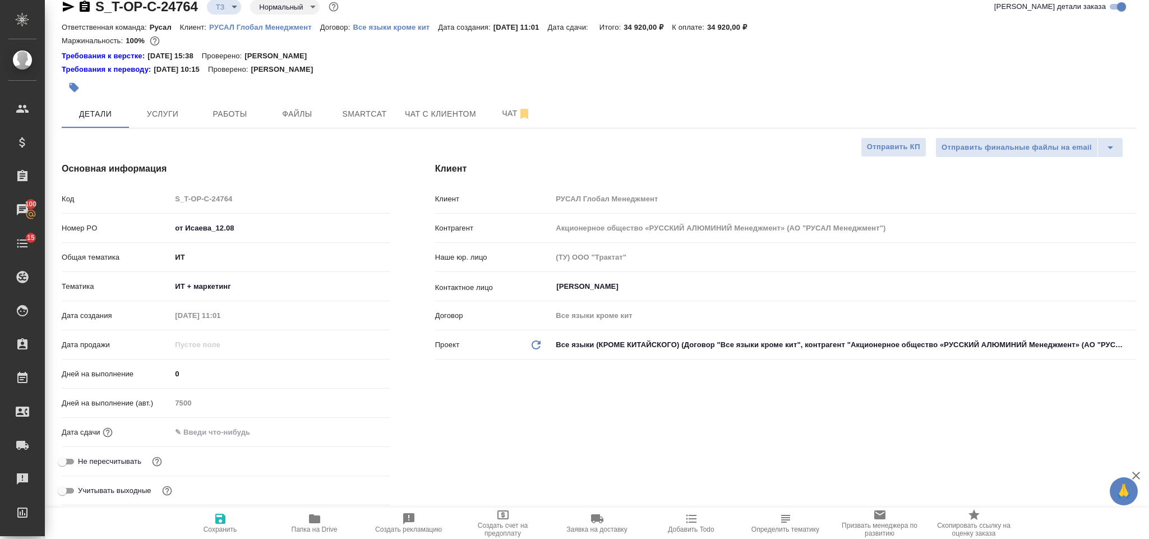
type textarea "x"
click at [228, 429] on input "text" at bounding box center [220, 432] width 98 height 16
click at [353, 429] on icon "button" at bounding box center [358, 430] width 10 height 11
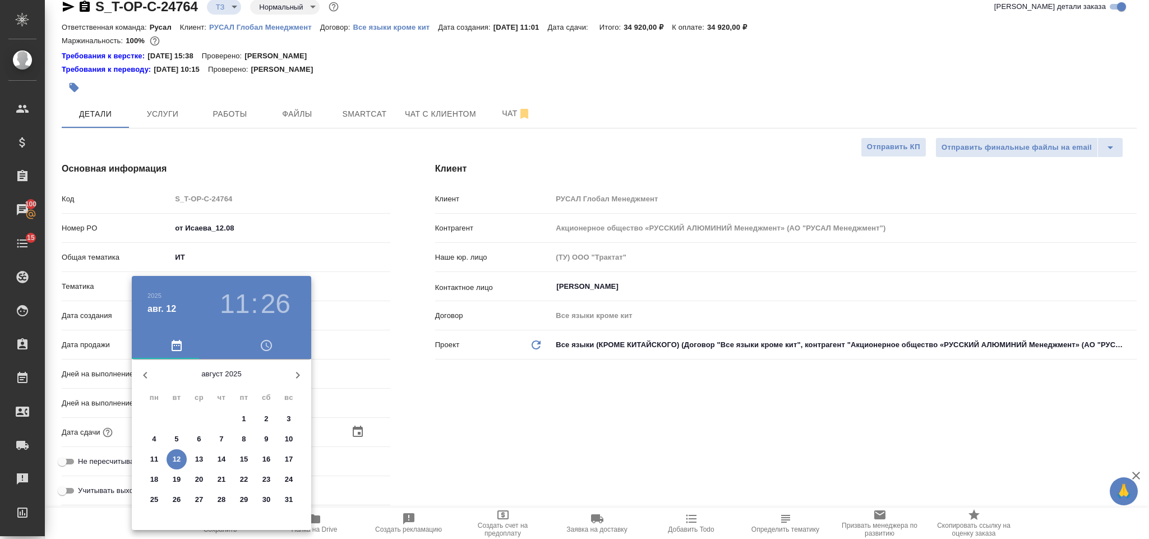
click at [175, 461] on p "12" at bounding box center [177, 458] width 8 height 11
type input "12.08.2025 11:26"
type textarea "x"
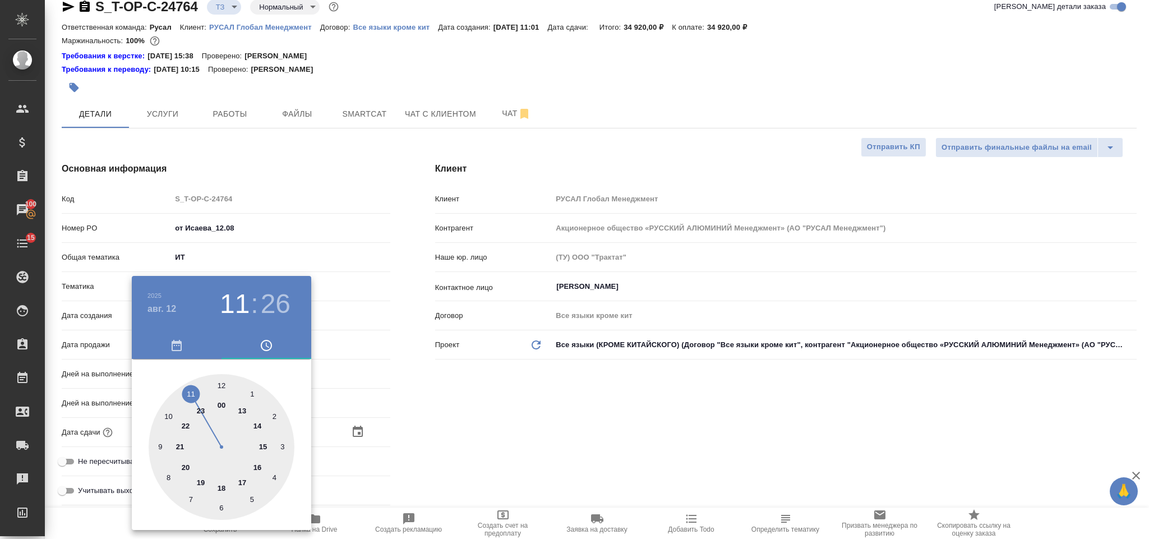
click at [265, 442] on div at bounding box center [222, 447] width 146 height 146
type input "12.08.2025 15:26"
type textarea "x"
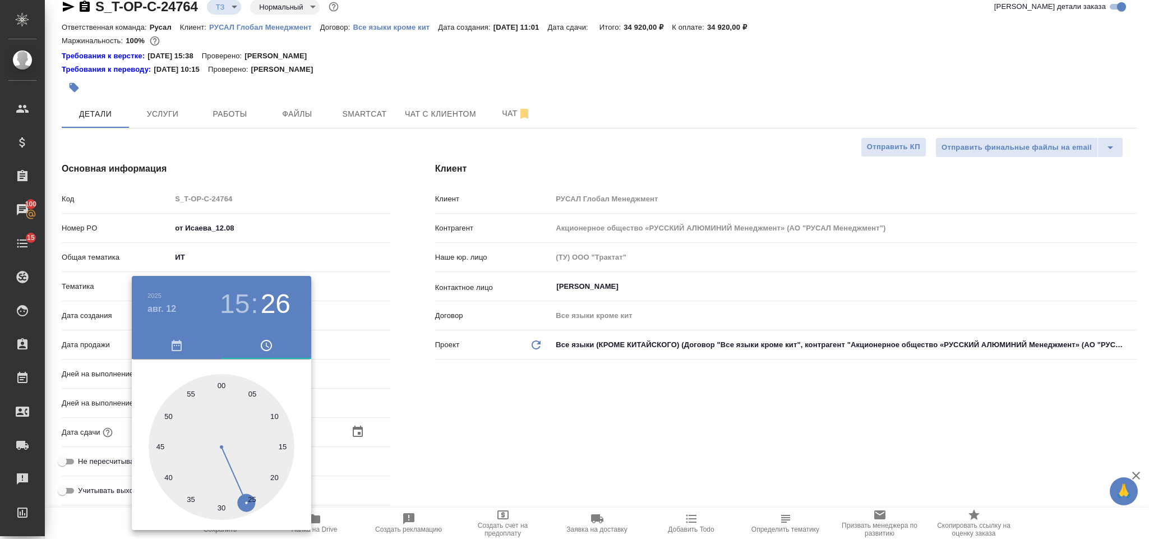
click at [221, 382] on div at bounding box center [222, 447] width 146 height 146
type input "12.08.2025 15:00"
type textarea "x"
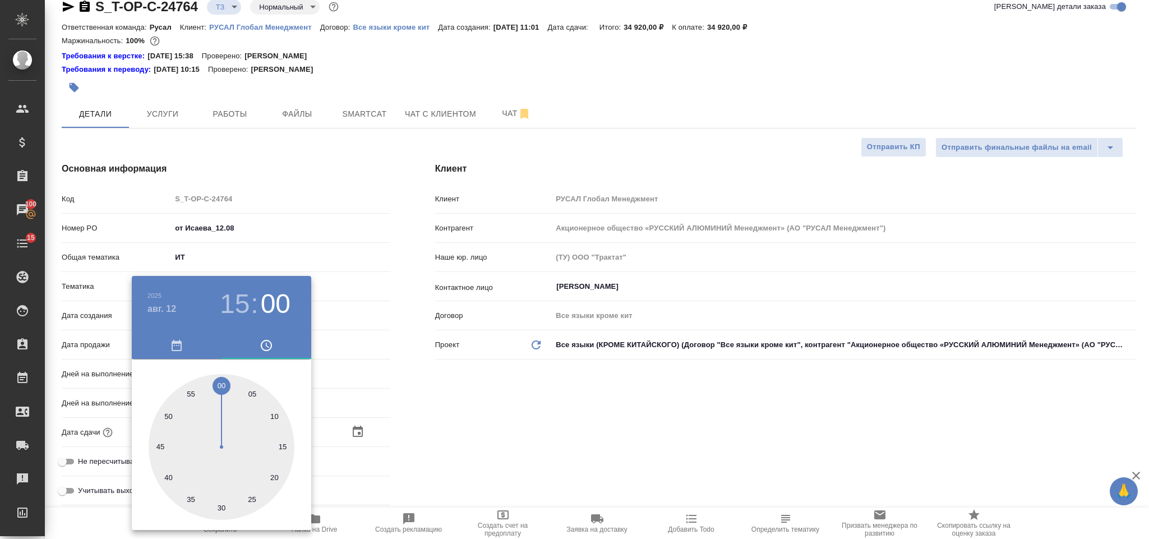
click at [475, 425] on div at bounding box center [574, 269] width 1149 height 539
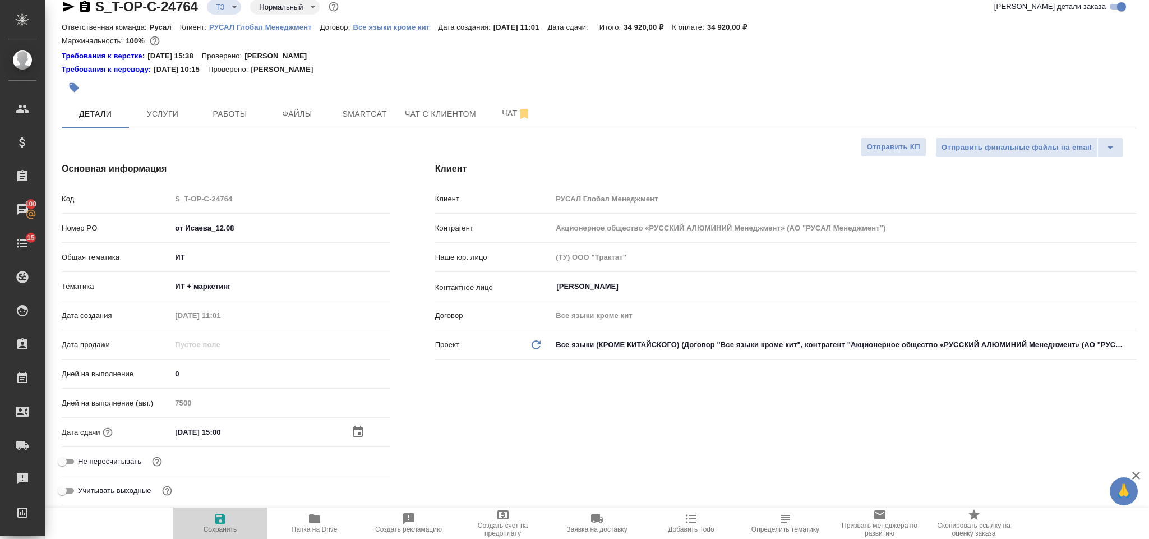
click at [219, 521] on icon "button" at bounding box center [220, 518] width 13 height 13
type textarea "x"
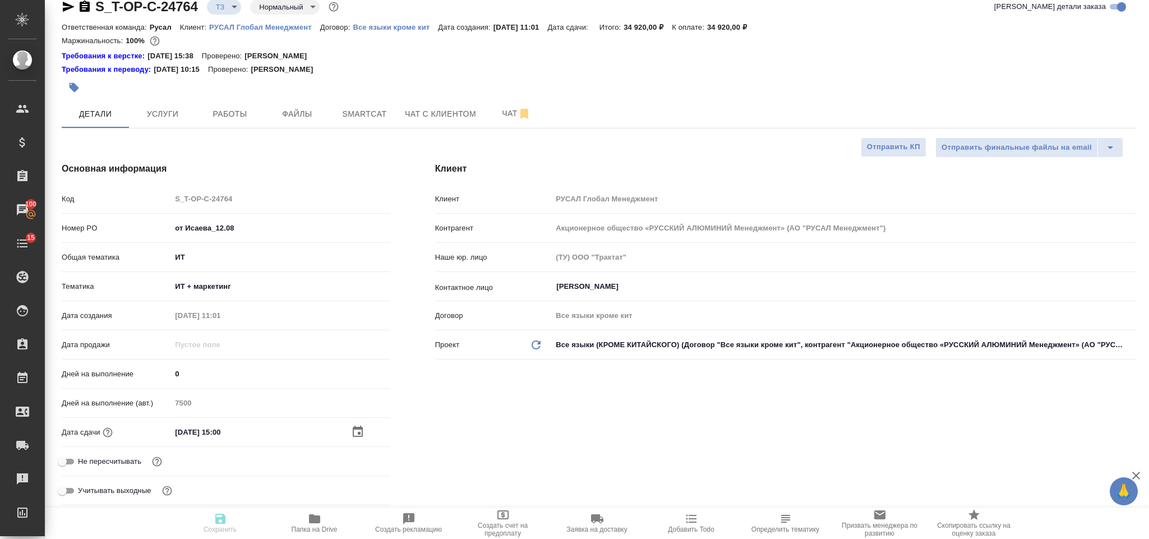
type textarea "x"
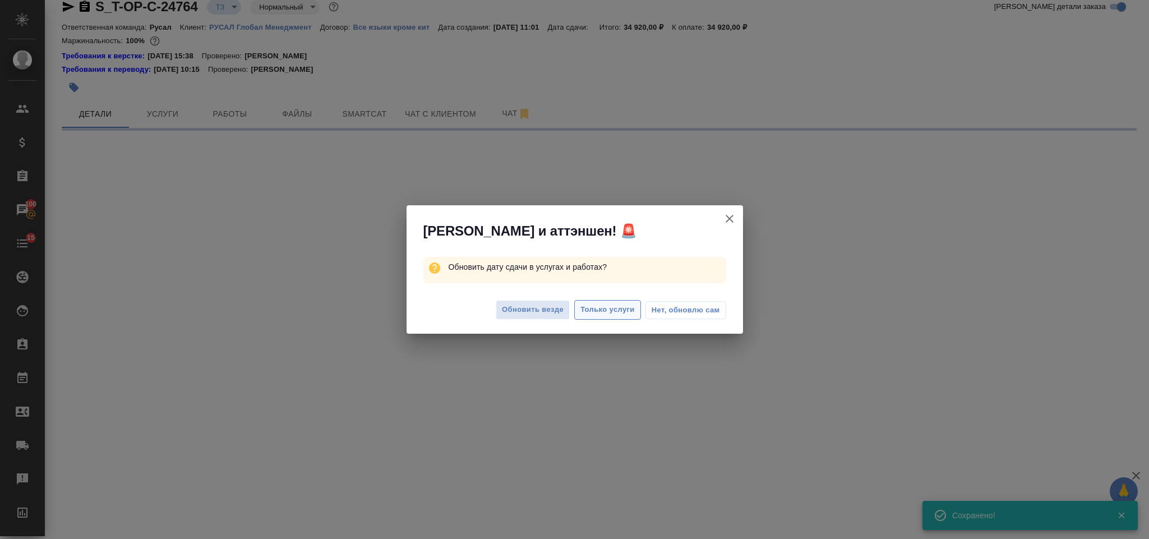
type input "new"
click at [604, 308] on span "Только услуги" at bounding box center [607, 309] width 54 height 13
select select "RU"
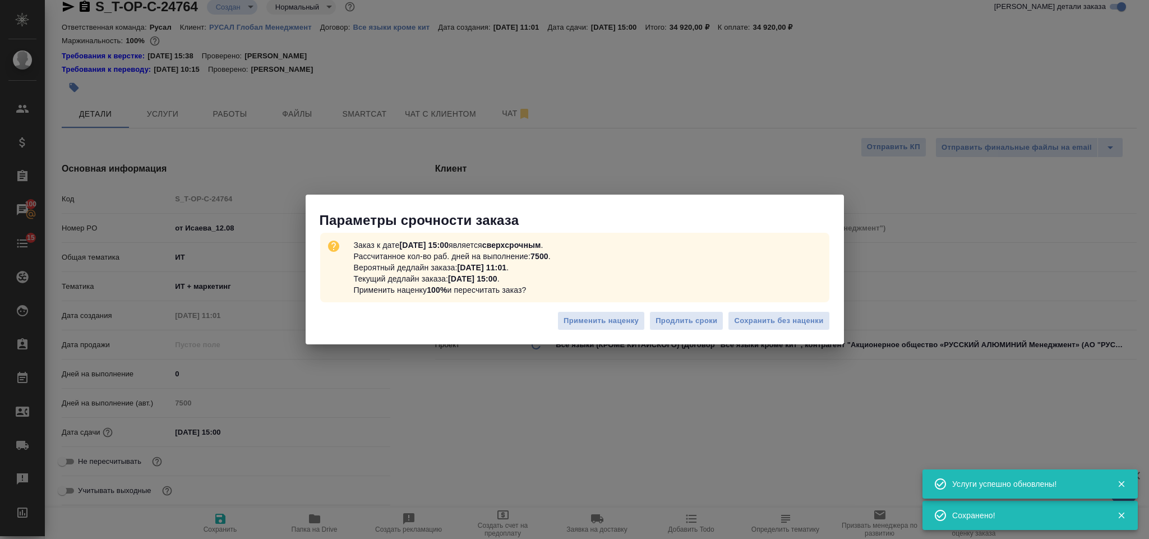
type textarea "x"
click at [766, 323] on span "Сохранить без наценки" at bounding box center [778, 320] width 89 height 13
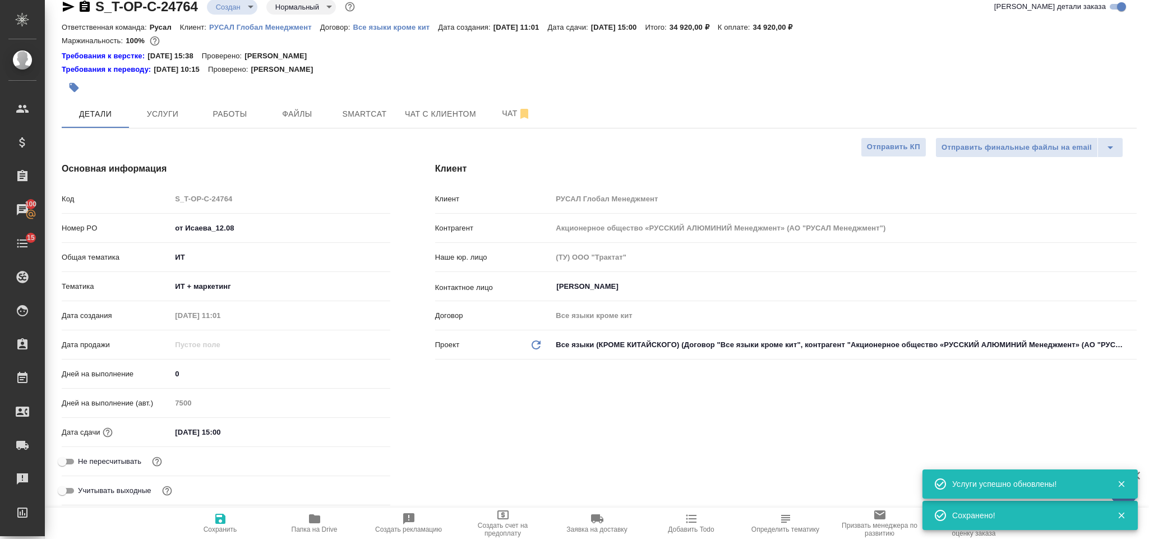
type textarea "x"
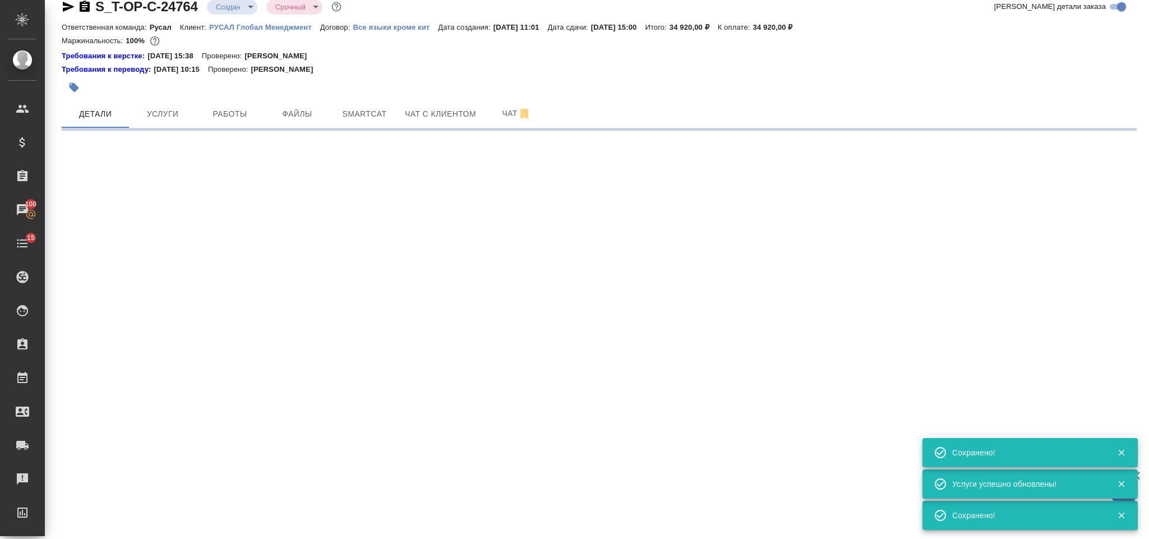
type input "urgent"
select select "RU"
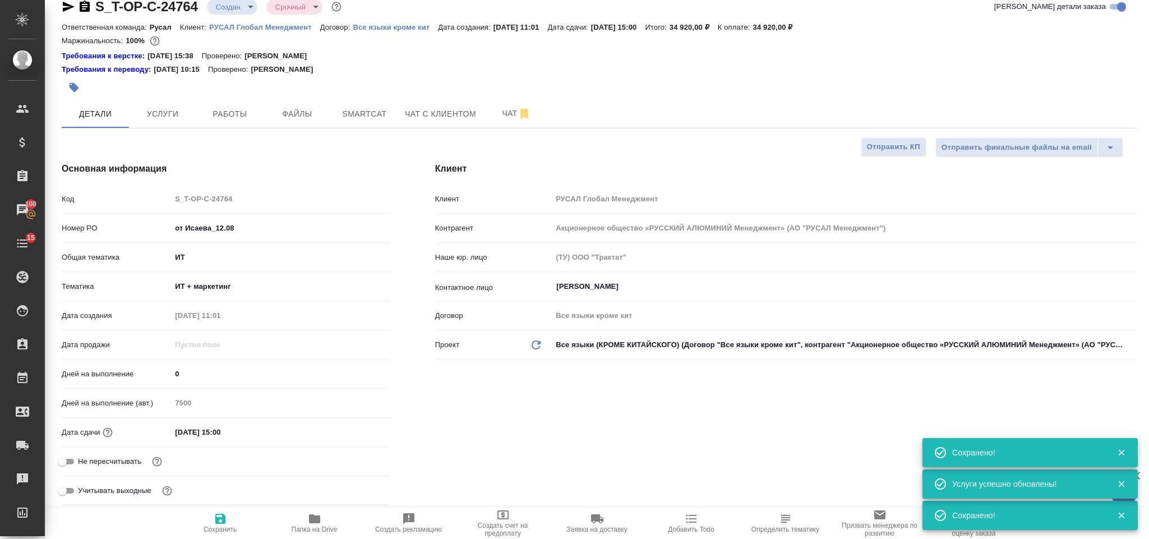
type textarea "x"
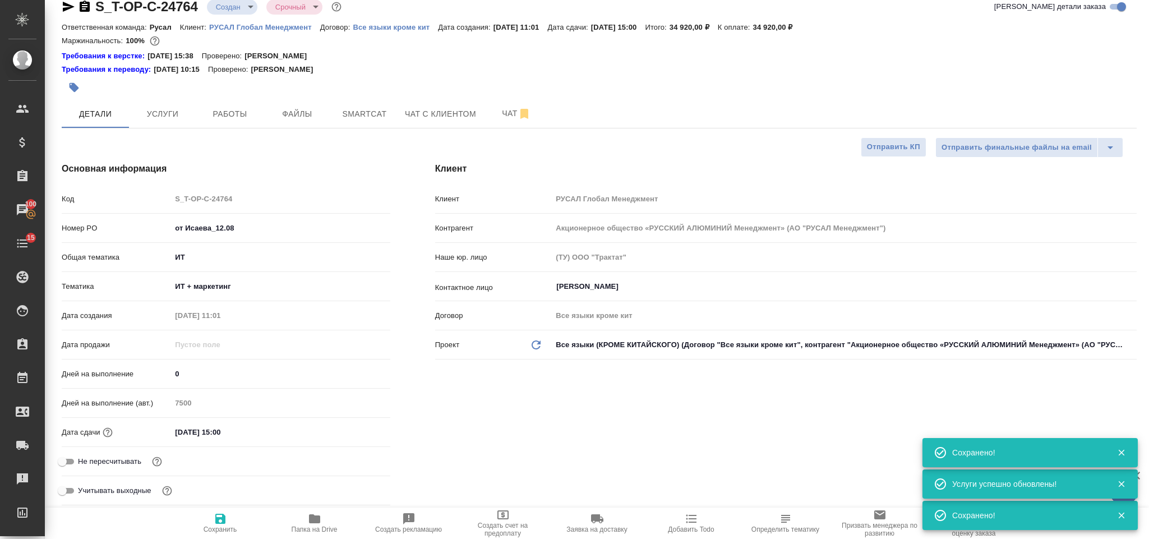
type textarea "x"
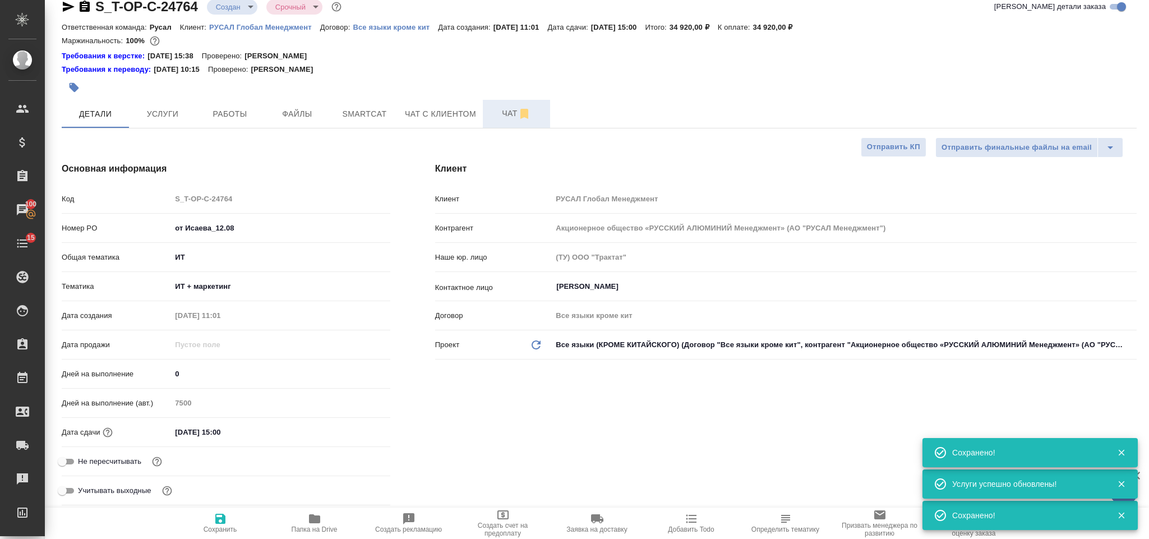
type textarea "x"
click at [502, 114] on span "Чат" at bounding box center [516, 114] width 54 height 14
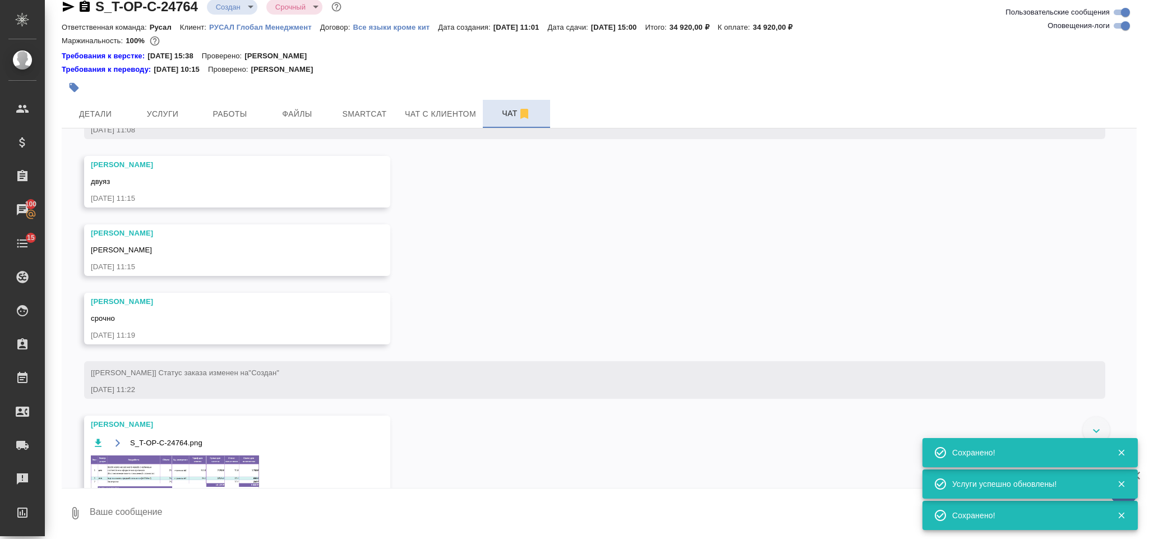
scroll to position [600, 0]
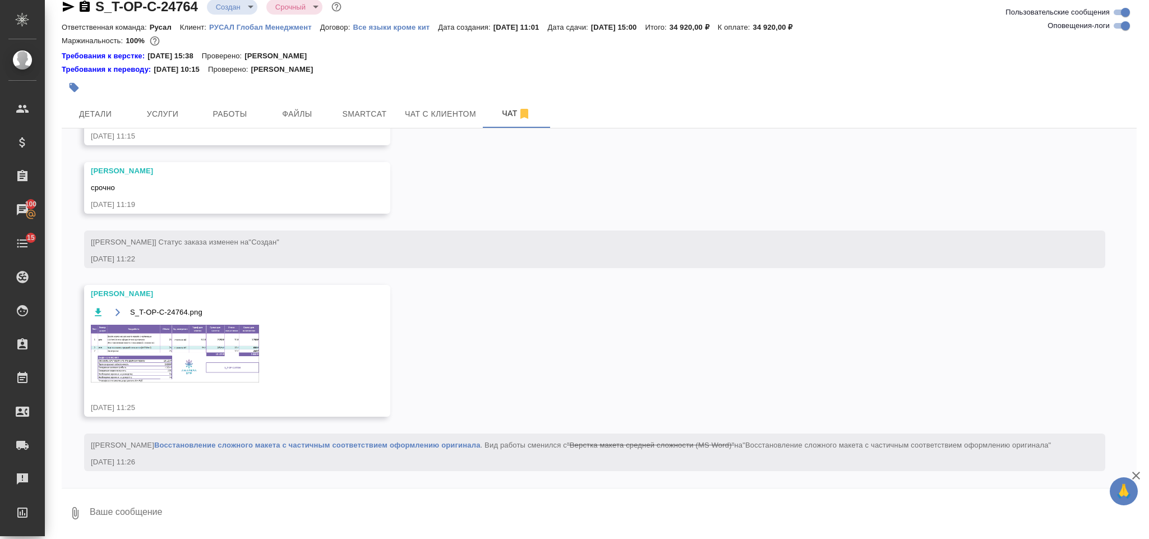
click at [210, 356] on img at bounding box center [175, 354] width 168 height 58
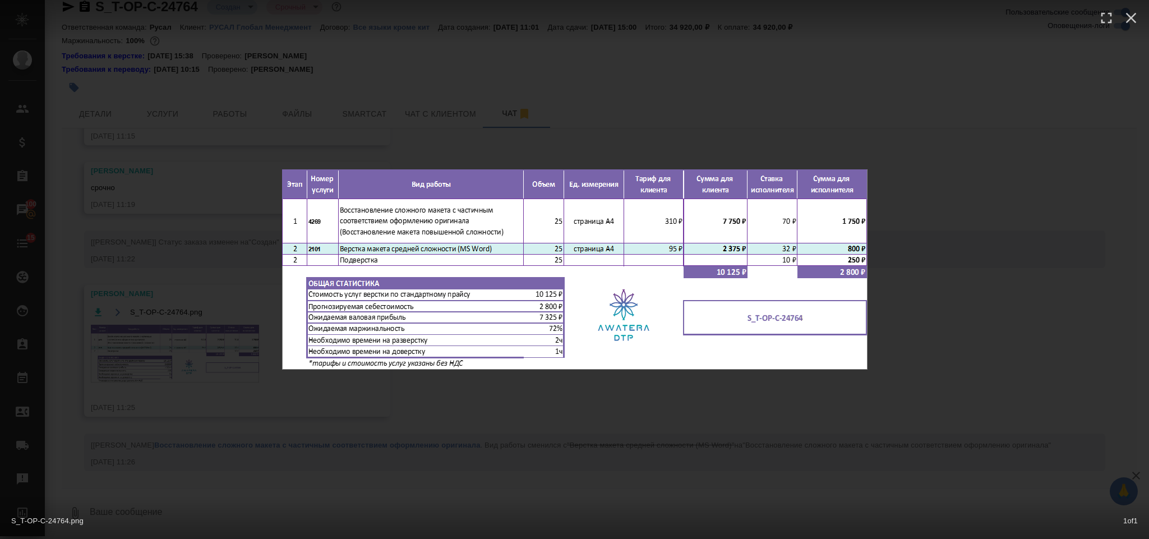
click at [915, 212] on div "S_T-OP-C-24764.png 1 of 1" at bounding box center [574, 269] width 1149 height 539
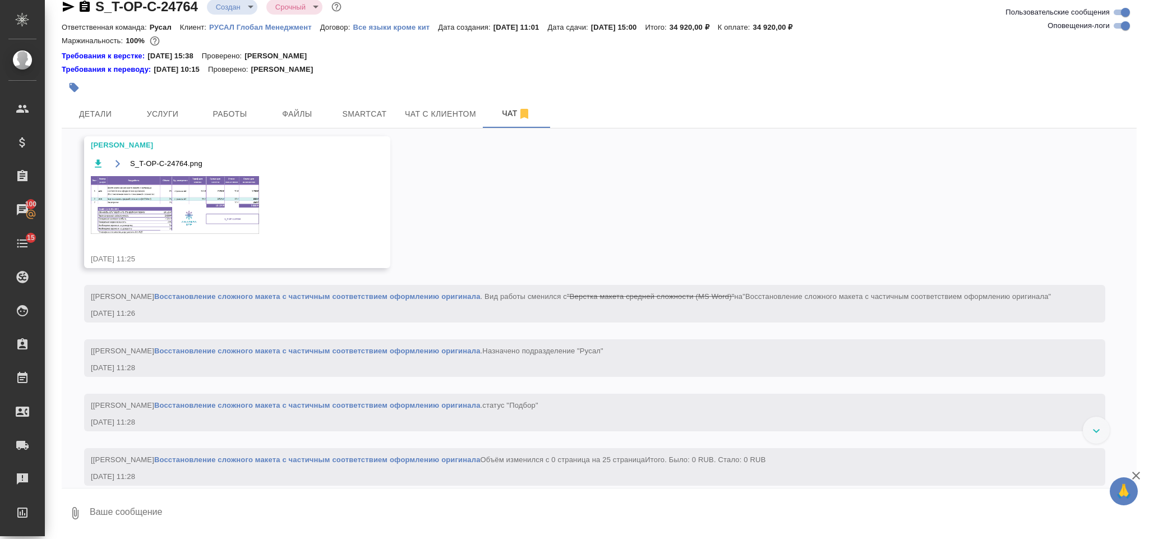
scroll to position [548, 0]
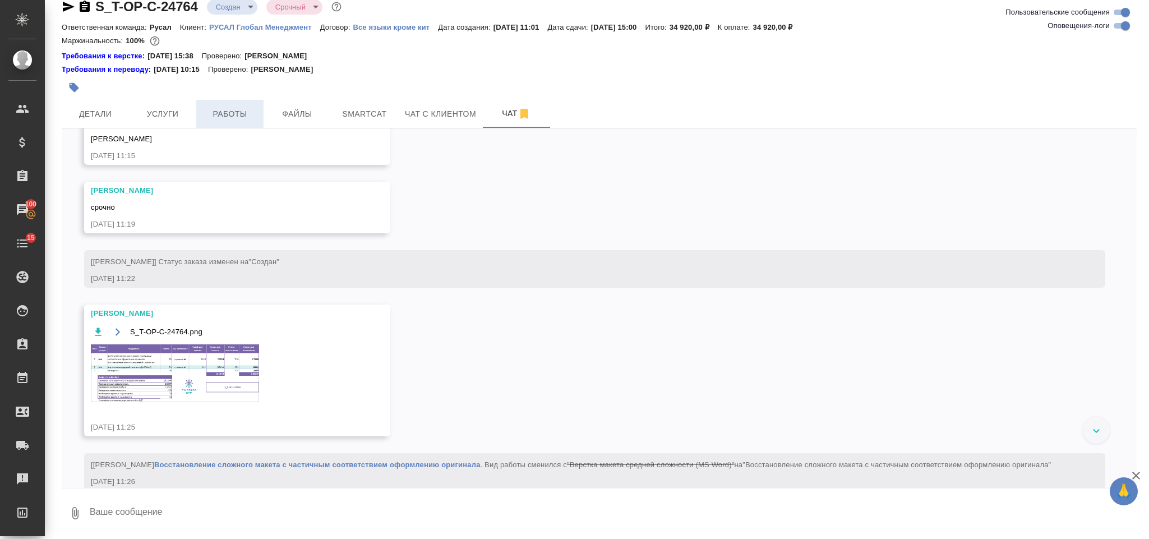
click at [227, 116] on span "Работы" at bounding box center [230, 114] width 54 height 14
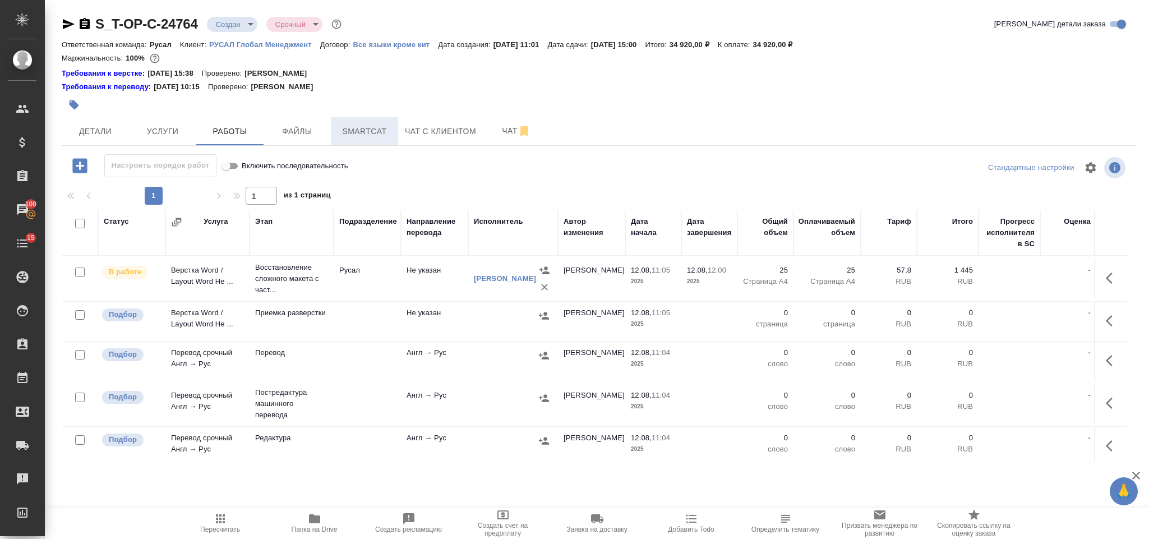
click at [365, 125] on span "Smartcat" at bounding box center [364, 131] width 54 height 14
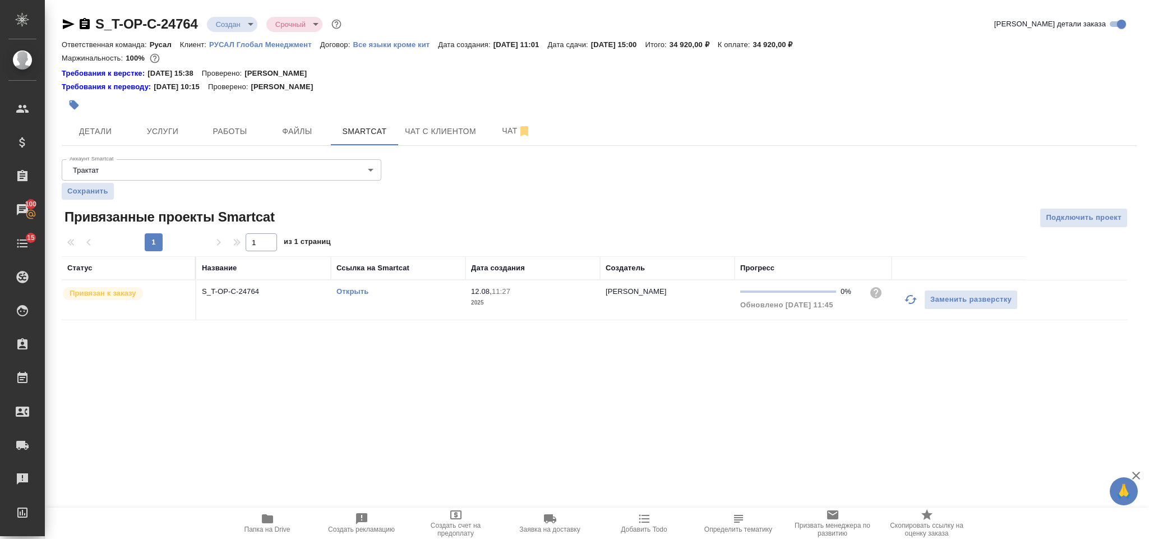
click at [355, 293] on link "Открыть" at bounding box center [352, 291] width 32 height 8
click at [304, 128] on span "Файлы" at bounding box center [297, 131] width 54 height 14
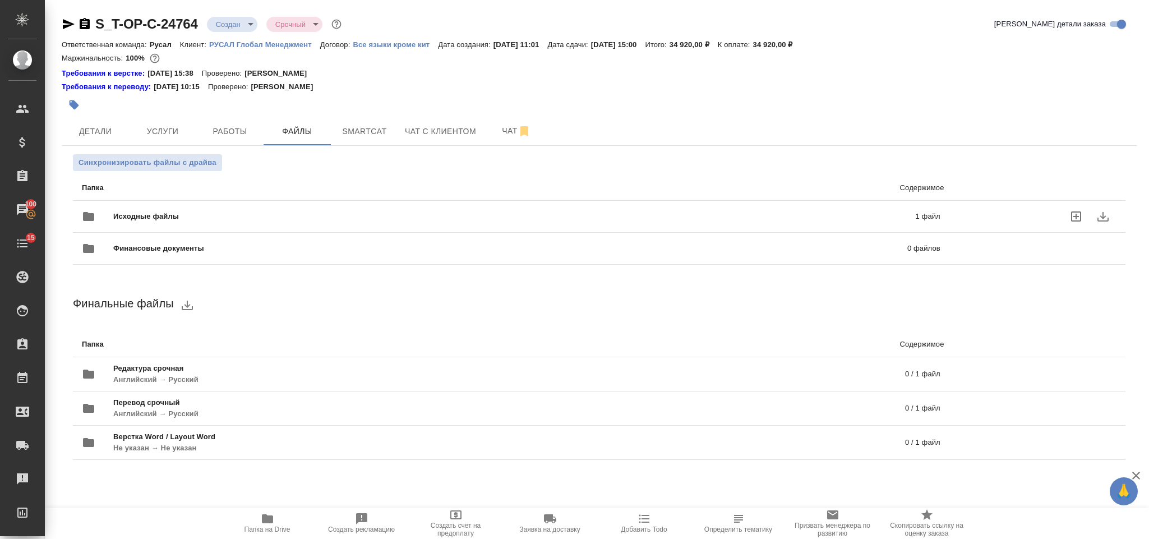
click at [365, 197] on div "Исходные файлы 1 файл" at bounding box center [511, 216] width 881 height 49
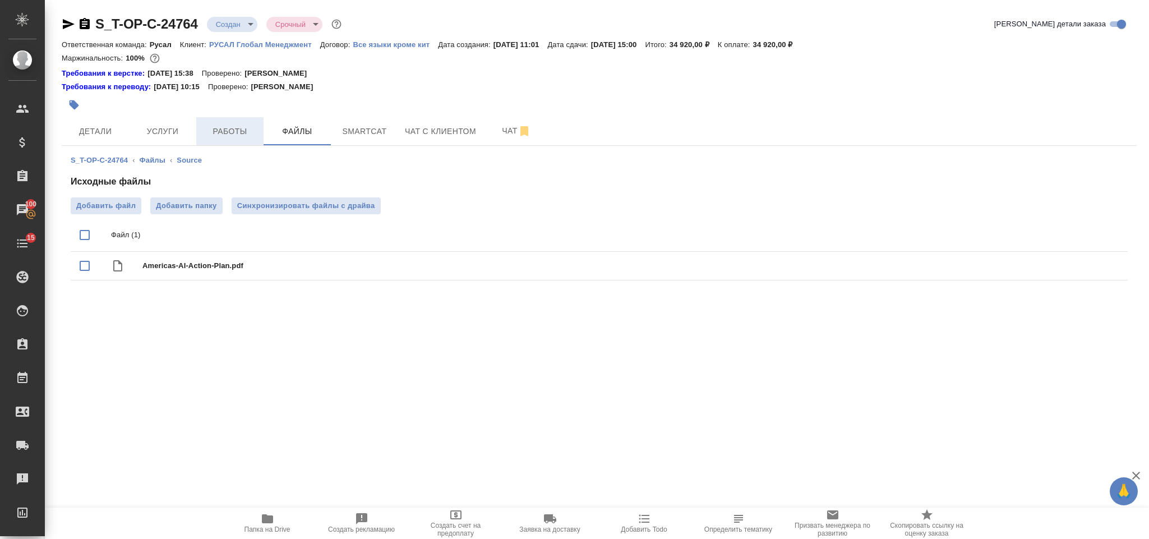
click at [215, 135] on span "Работы" at bounding box center [230, 131] width 54 height 14
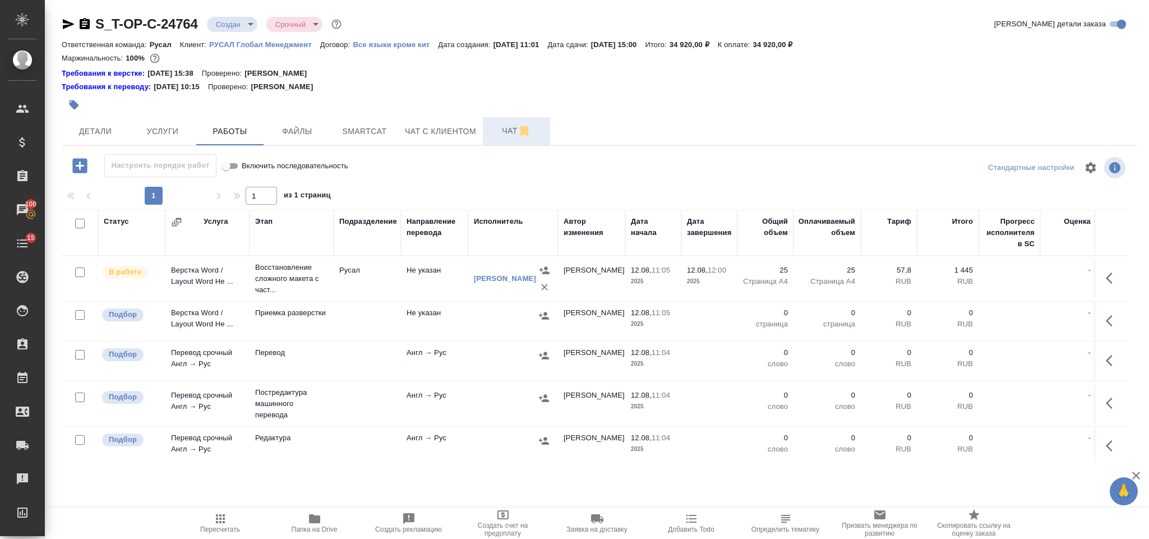
click at [502, 138] on button "Чат" at bounding box center [516, 131] width 67 height 28
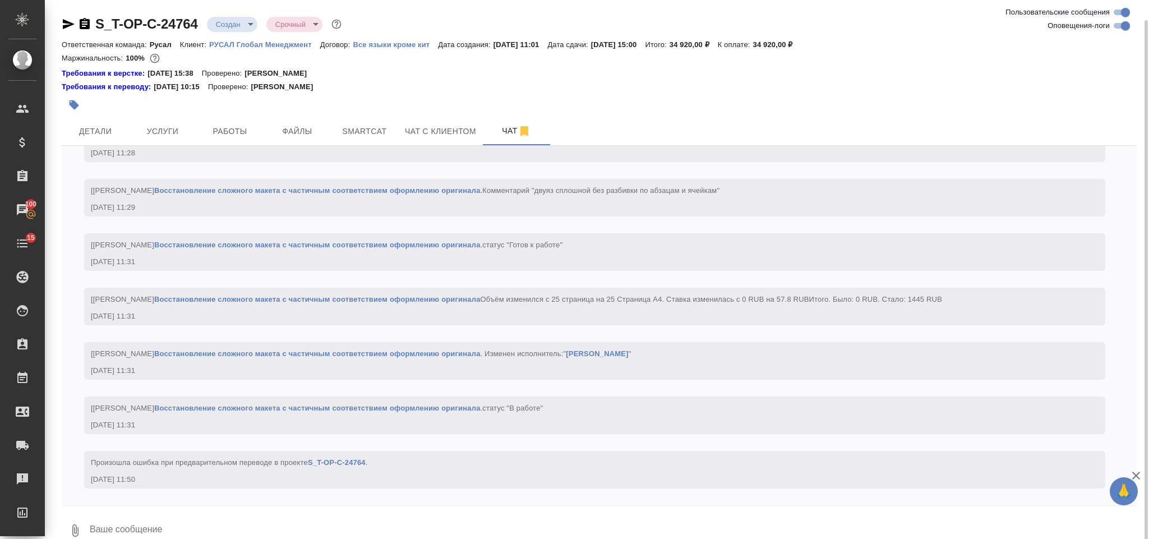
scroll to position [17, 0]
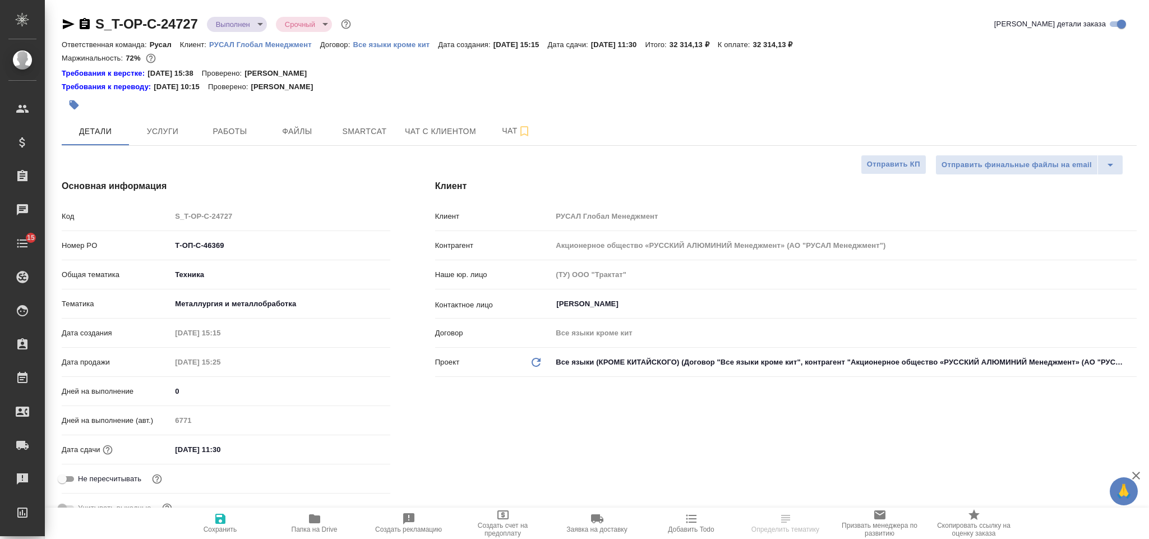
select select "RU"
click at [309, 520] on icon "button" at bounding box center [314, 518] width 11 height 9
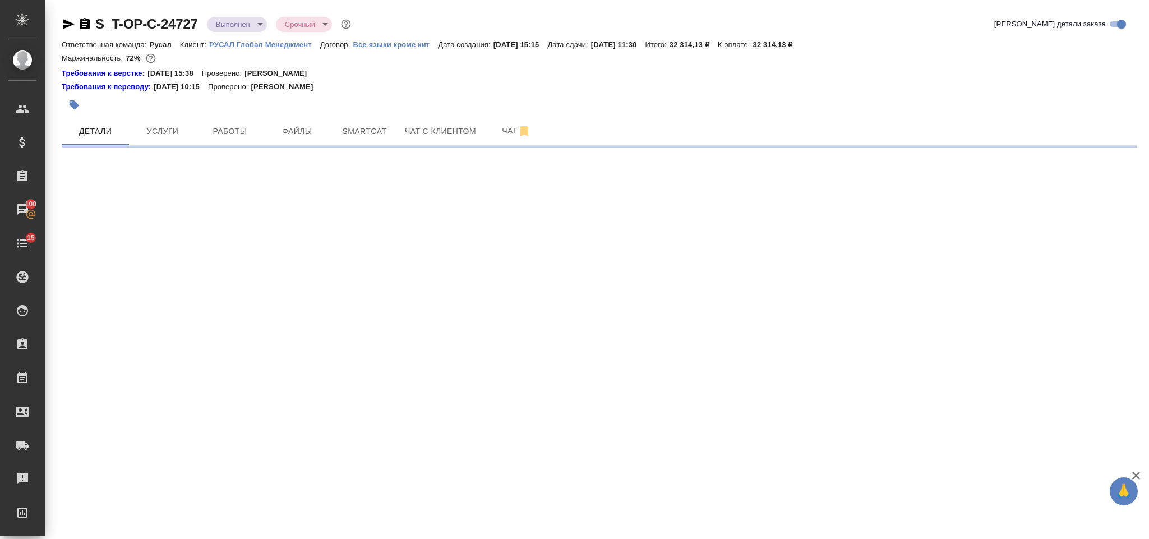
select select "RU"
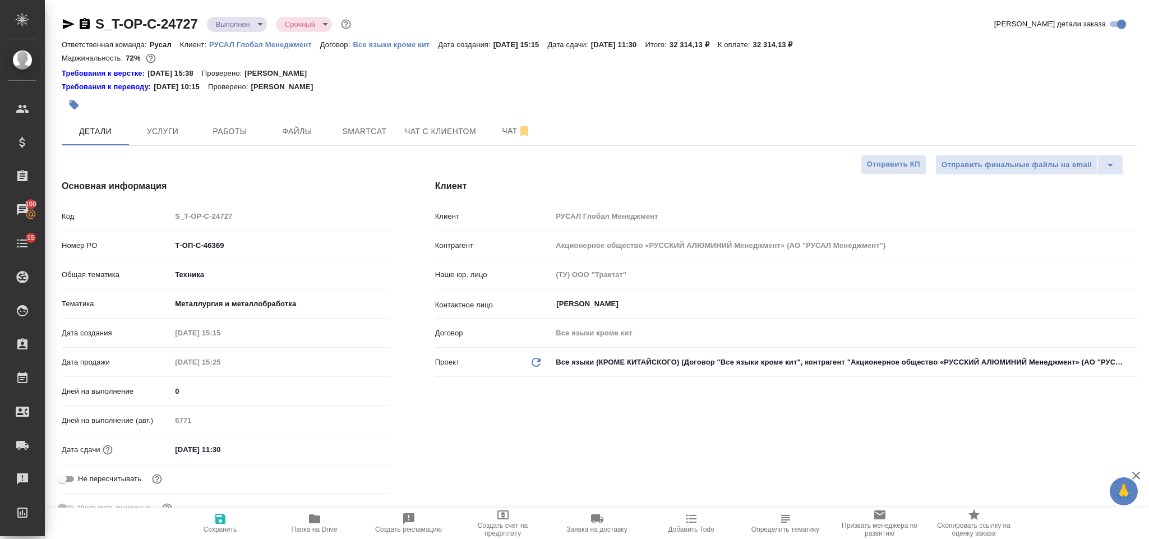
type textarea "x"
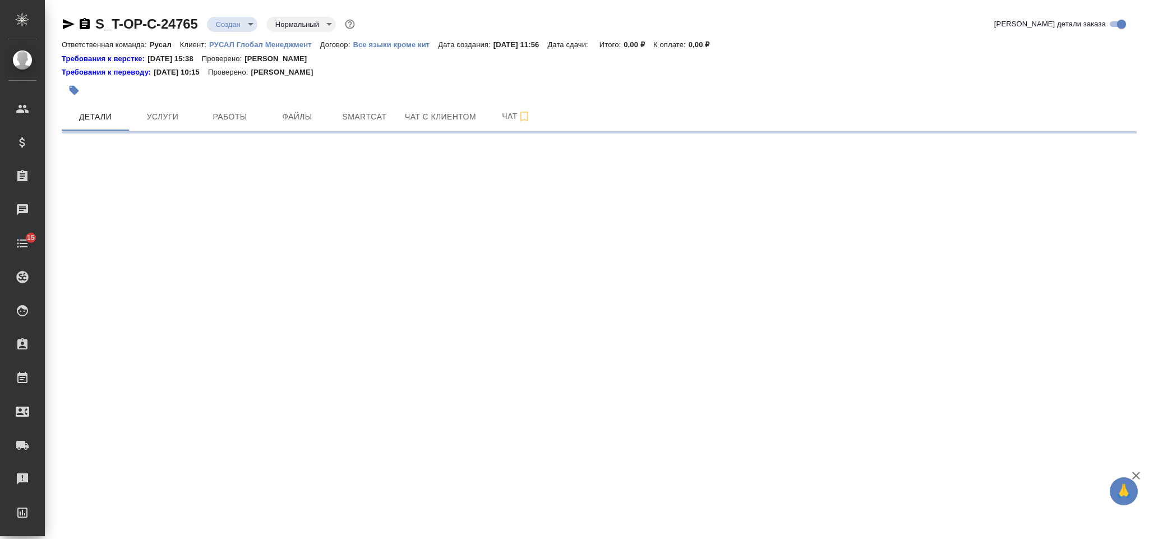
select select "RU"
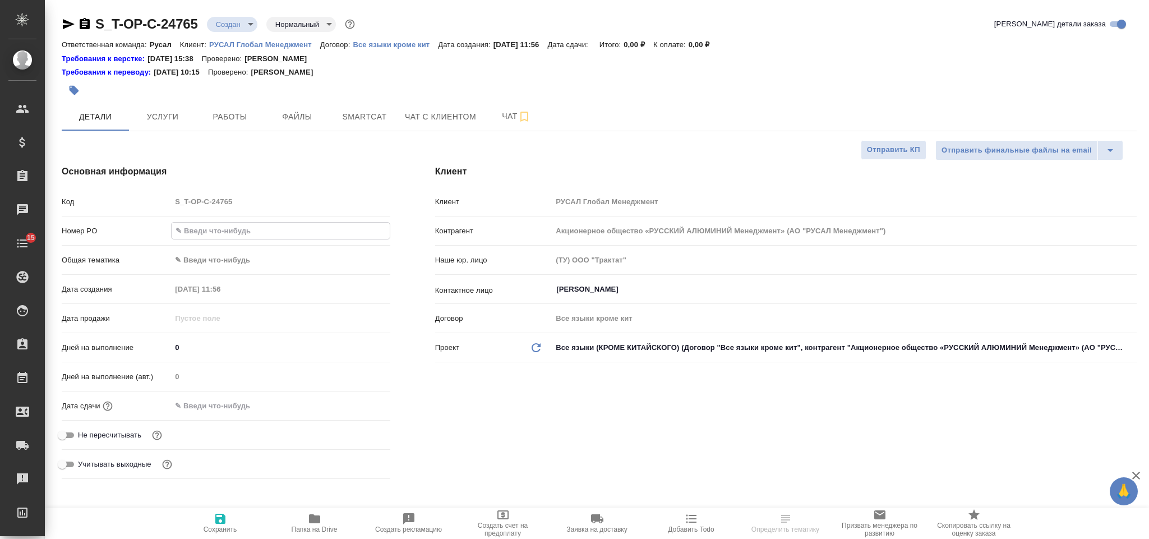
type textarea "x"
type input "Т-ОП-С-46406"
type textarea "x"
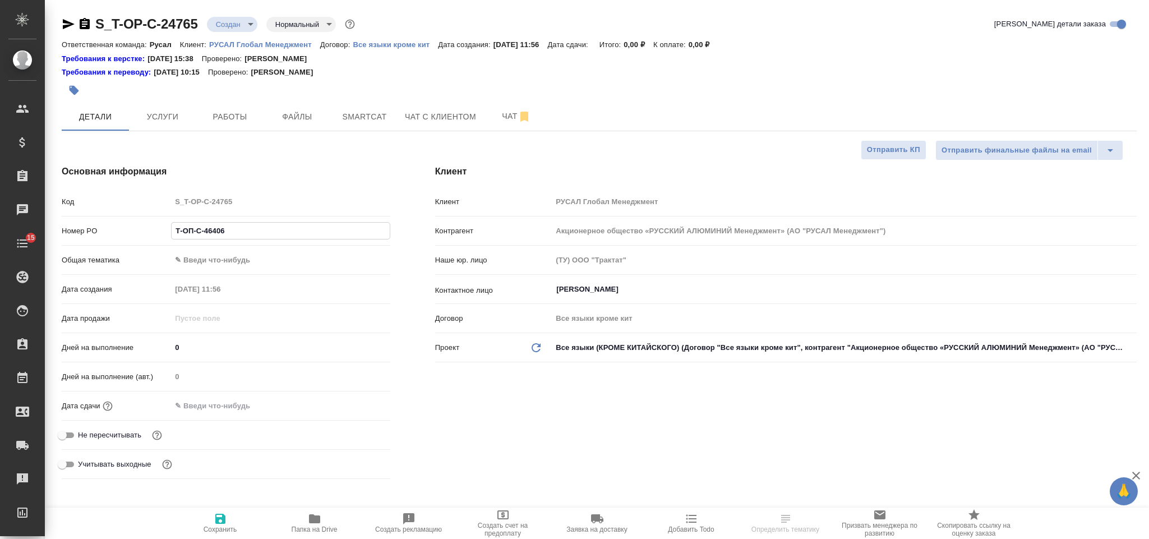
type textarea "x"
type input "Т-ОП-С-46406"
click at [235, 254] on body "🙏 .cls-1 fill:#fff; AWATERA [PERSON_NAME] Спецификации Заказы 100 Чаты 15 Todo …" at bounding box center [574, 269] width 1149 height 539
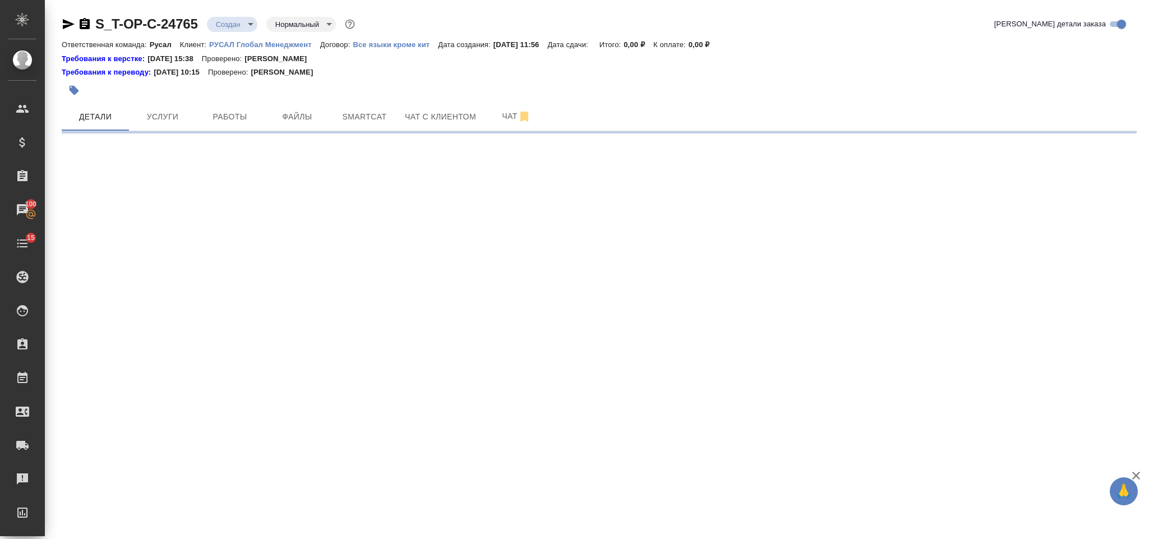
select select "RU"
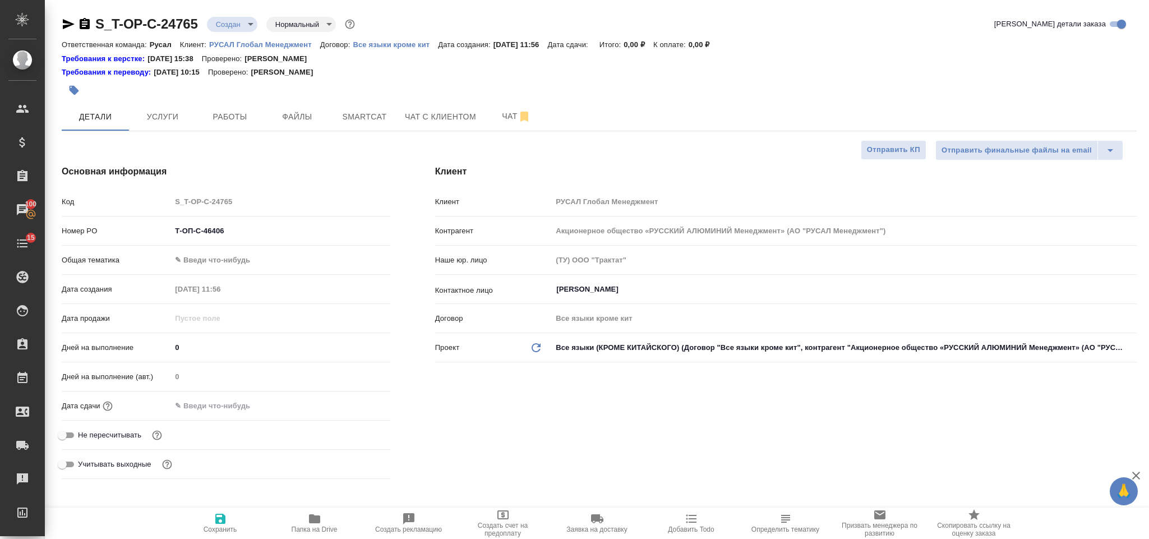
type textarea "x"
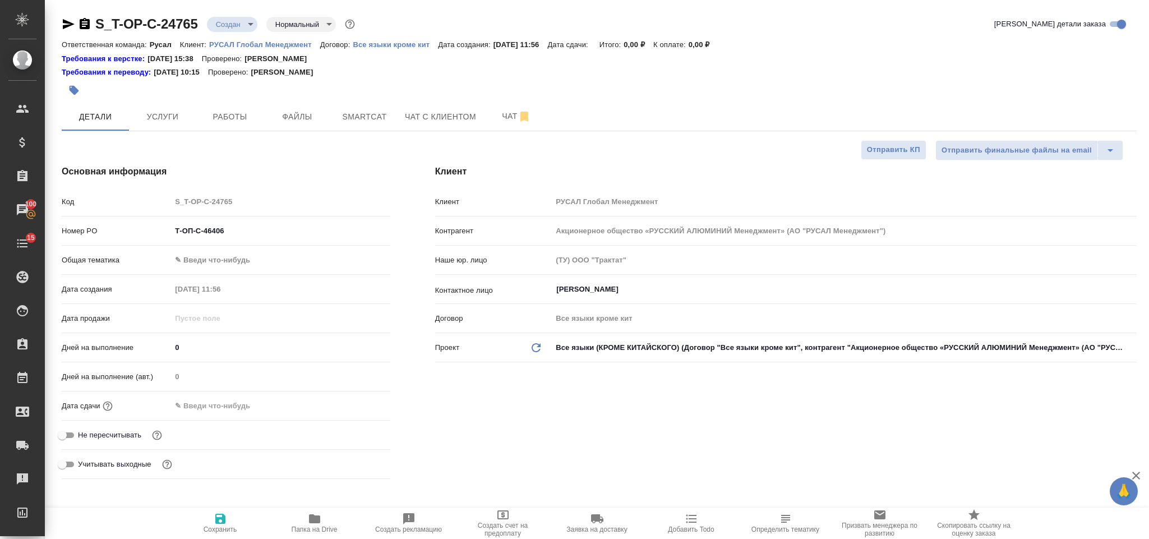
type textarea "x"
click at [234, 261] on body "🙏 .cls-1 fill:#fff; AWATERA [PERSON_NAME] Спецификации Заказы 100 Чаты 15 Todo …" at bounding box center [574, 269] width 1149 height 539
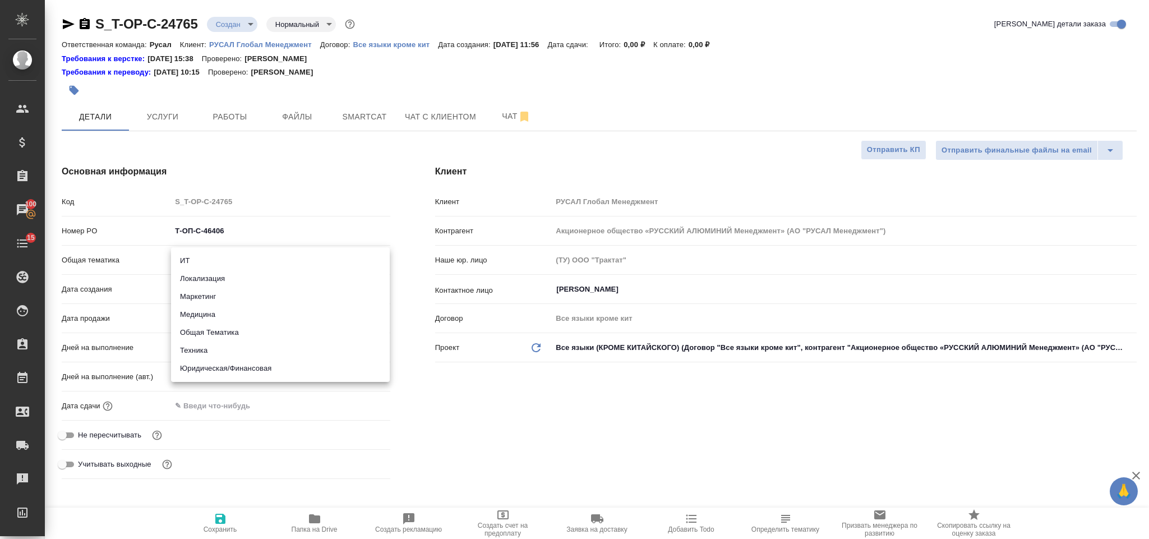
click at [260, 375] on li "Юридическая/Финансовая" at bounding box center [280, 368] width 219 height 18
type input "yr-fn"
type textarea "x"
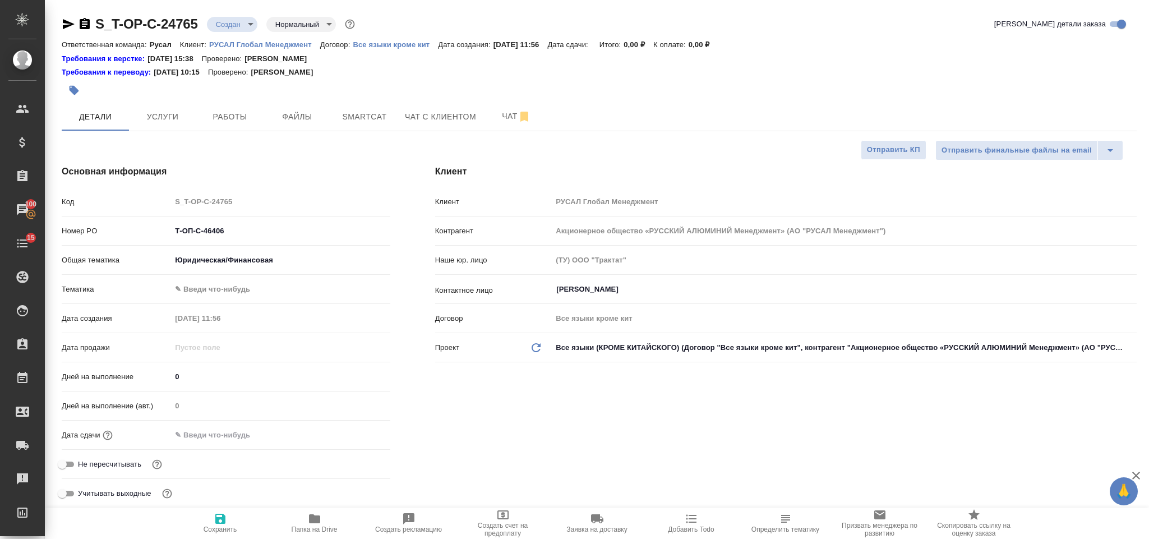
click at [254, 288] on body "🙏 .cls-1 fill:#fff; AWATERA [PERSON_NAME] Спецификации Заказы 100 Чаты 15 Todo …" at bounding box center [574, 269] width 1149 height 539
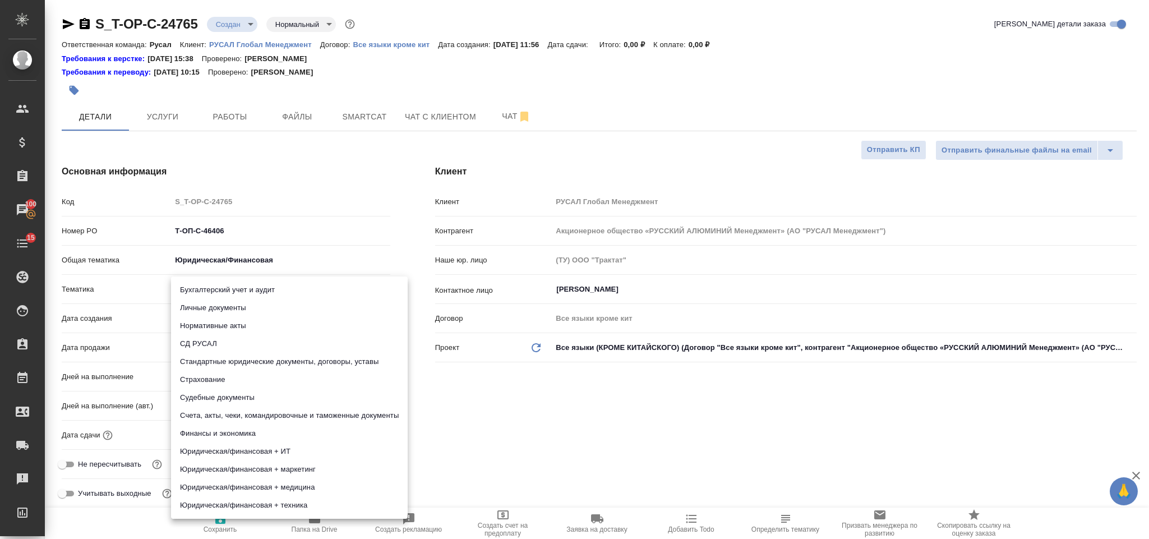
click at [264, 412] on li "Счета, акты, чеки, командировочные и таможенные документы" at bounding box center [289, 415] width 237 height 18
type textarea "x"
type input "5f647205b73bc97568ca66c0"
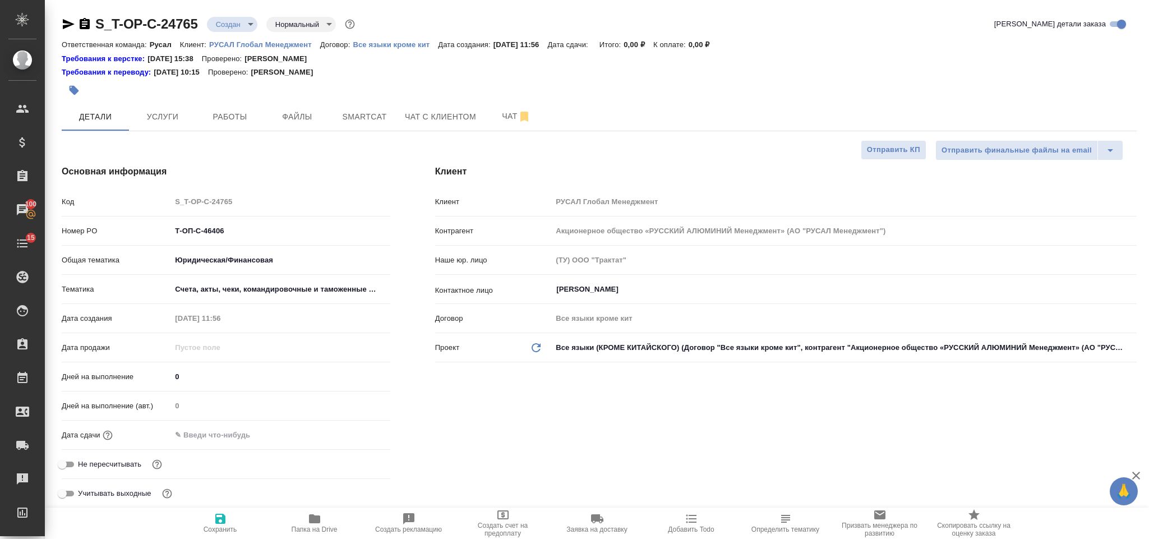
click at [216, 515] on icon "button" at bounding box center [220, 518] width 10 height 10
type textarea "x"
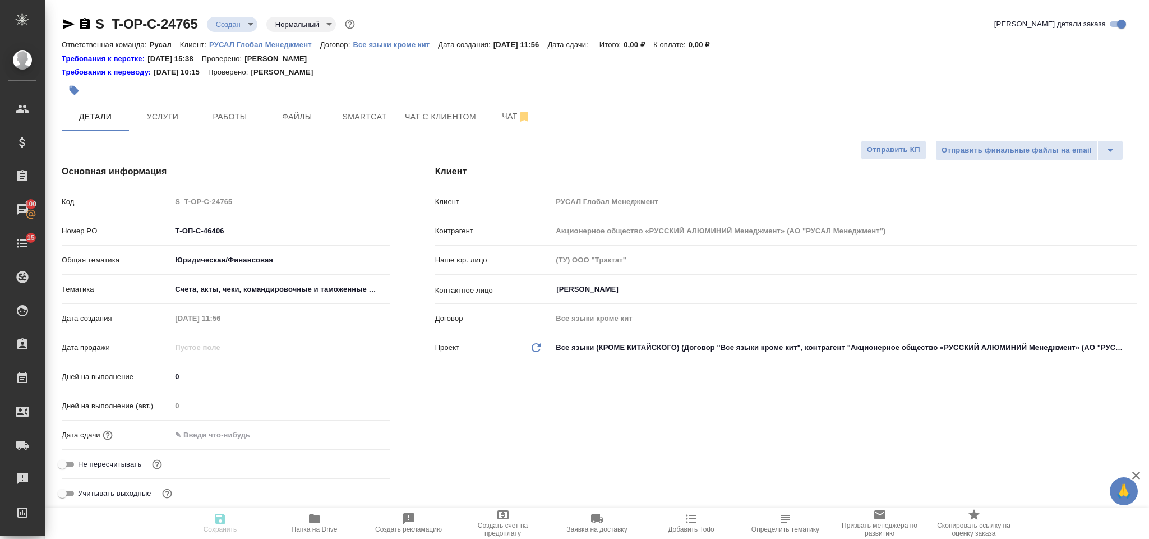
type textarea "x"
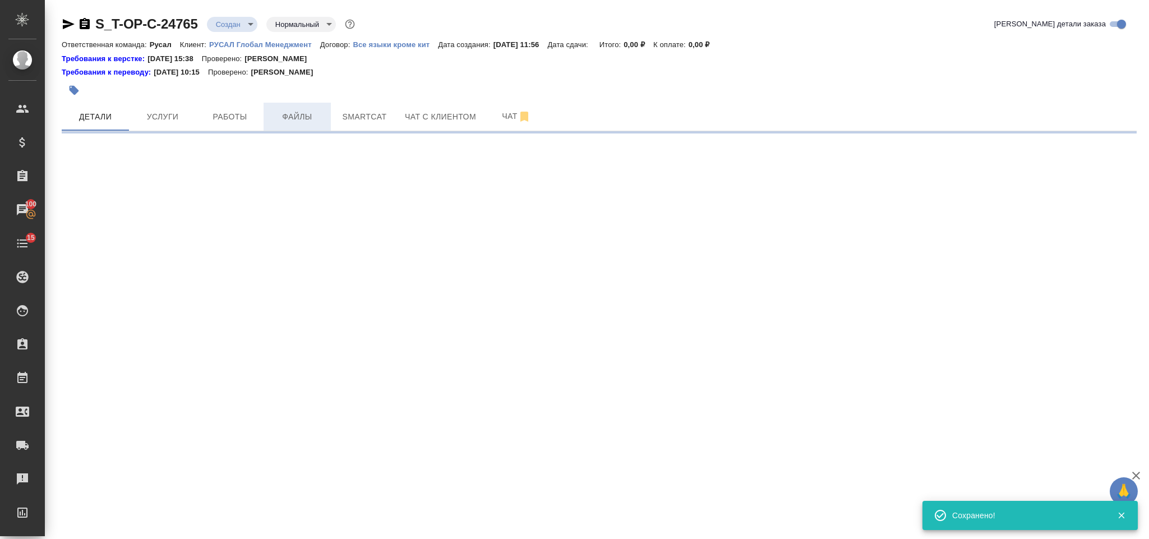
select select "RU"
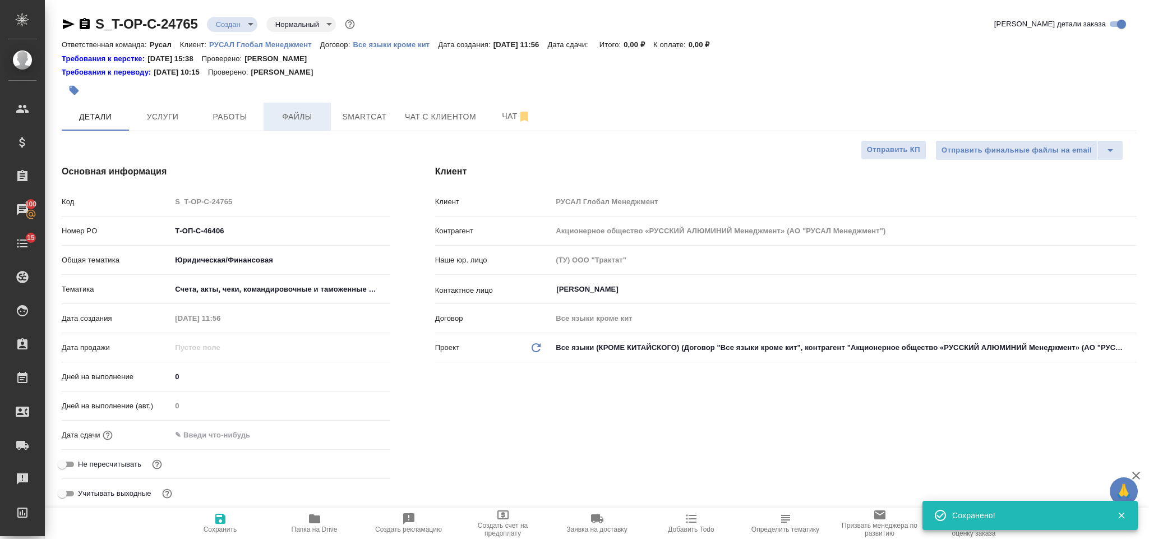
click at [306, 115] on span "Файлы" at bounding box center [297, 117] width 54 height 14
type textarea "x"
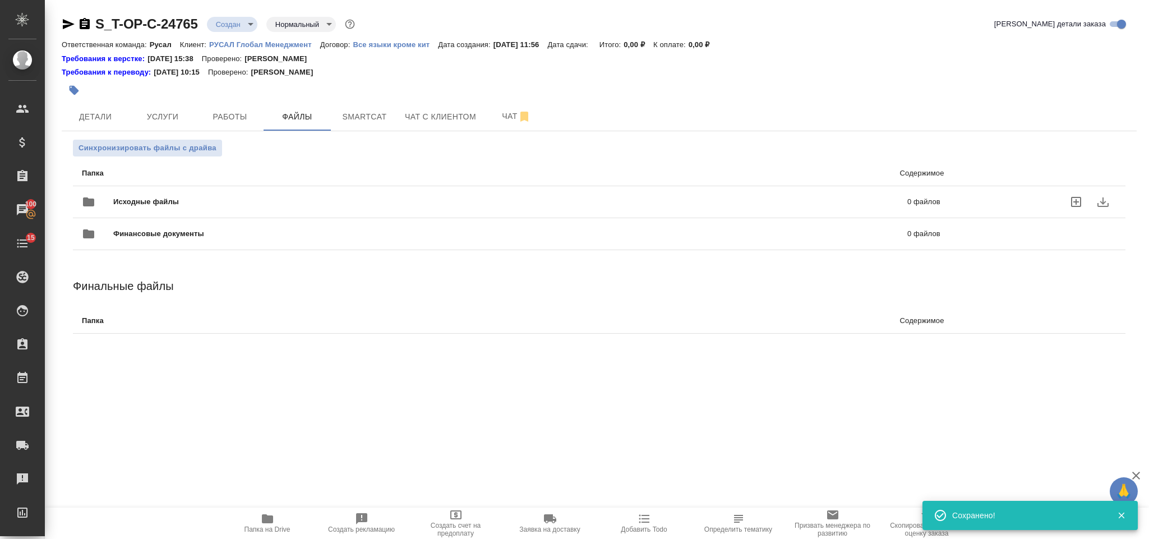
click at [288, 196] on span "Исходные файлы" at bounding box center [328, 201] width 430 height 11
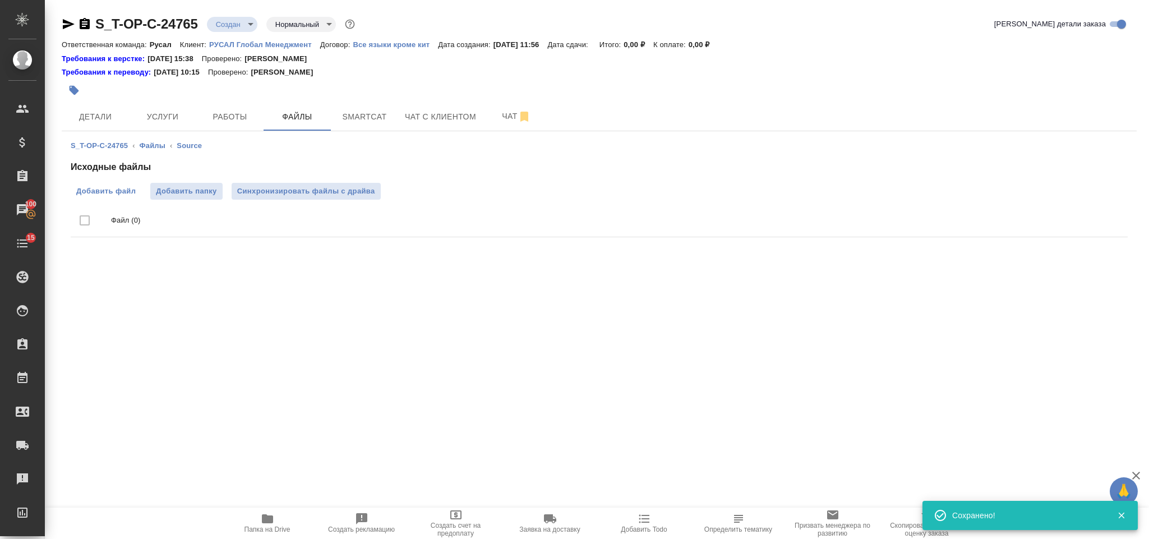
click at [127, 187] on span "Добавить файл" at bounding box center [105, 191] width 59 height 11
click at [0, 0] on input "Добавить файл" at bounding box center [0, 0] width 0 height 0
click at [118, 115] on span "Детали" at bounding box center [95, 117] width 54 height 14
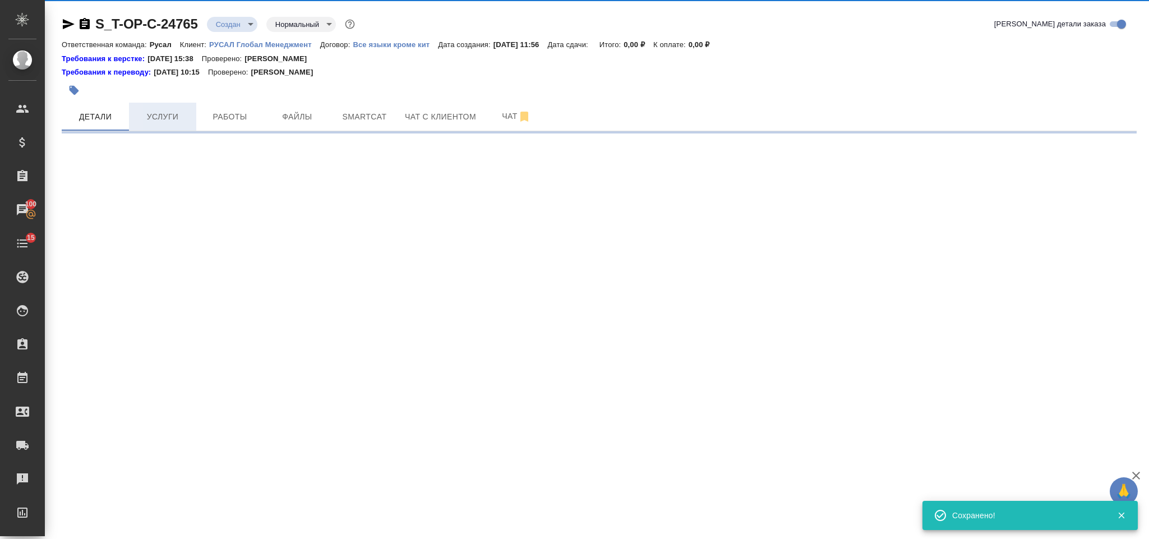
select select "RU"
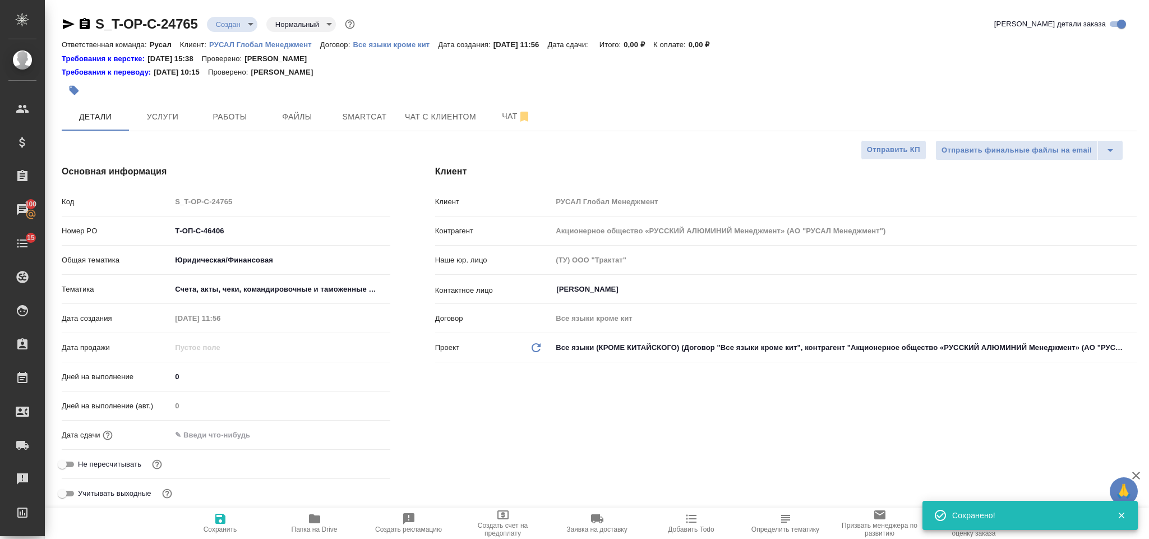
type textarea "x"
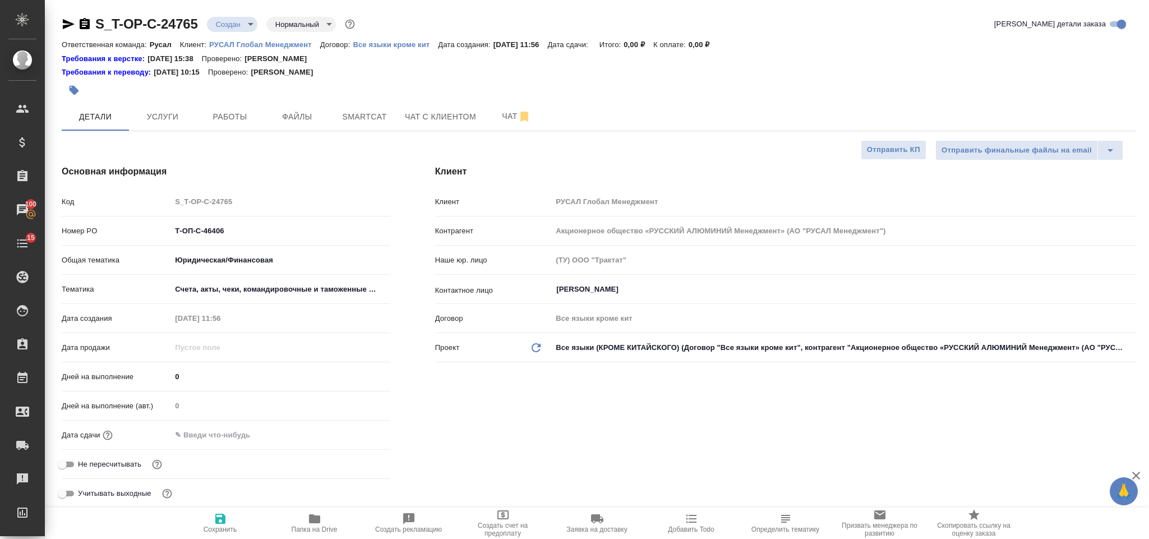
click at [229, 438] on input "text" at bounding box center [220, 435] width 98 height 16
click at [353, 428] on icon "button" at bounding box center [357, 433] width 13 height 13
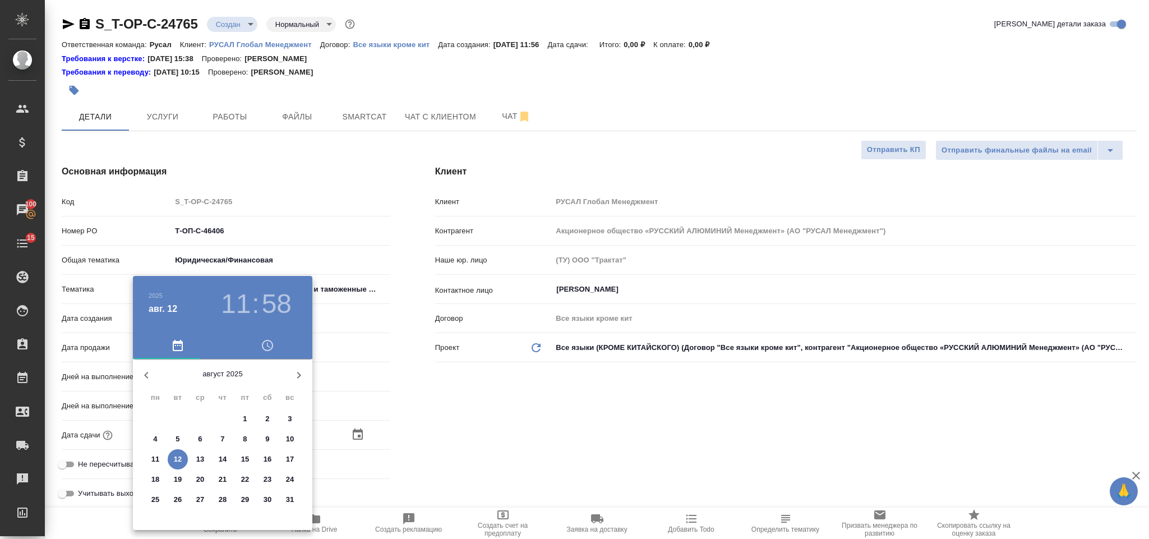
click at [177, 454] on p "12" at bounding box center [178, 458] width 8 height 11
type input "[DATE] 11:58"
type textarea "x"
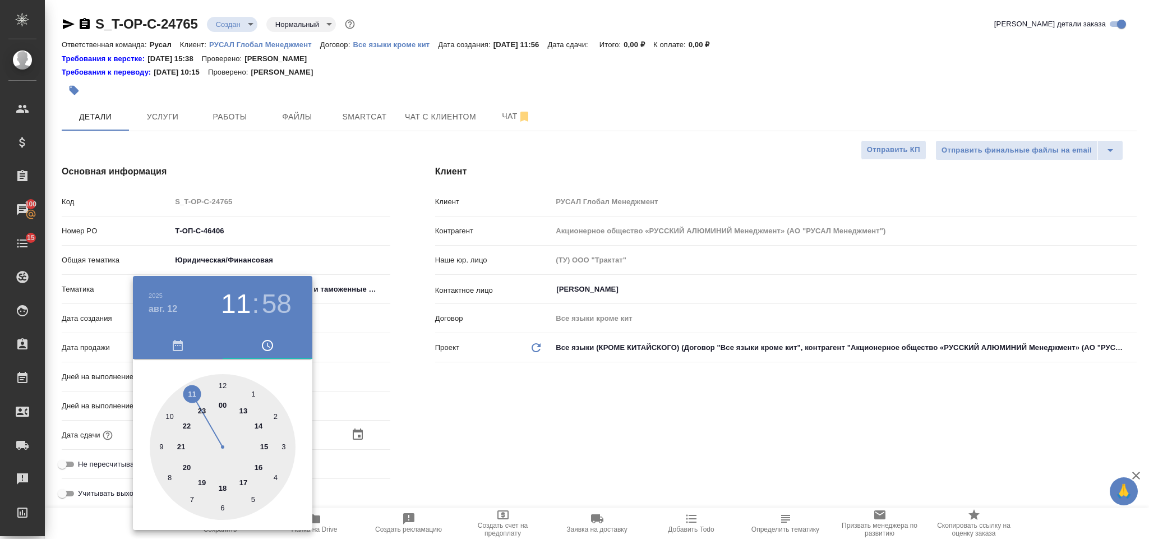
click at [263, 442] on div at bounding box center [223, 447] width 146 height 146
type input "[DATE] 15:58"
type textarea "x"
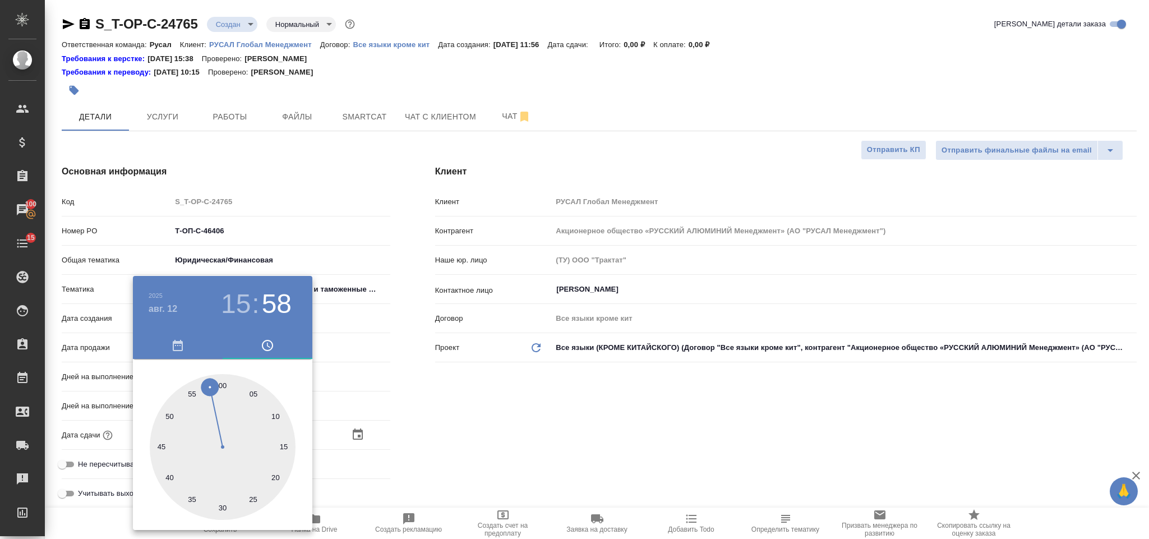
click at [224, 379] on div at bounding box center [223, 447] width 146 height 146
type input "[DATE] 15:00"
type textarea "x"
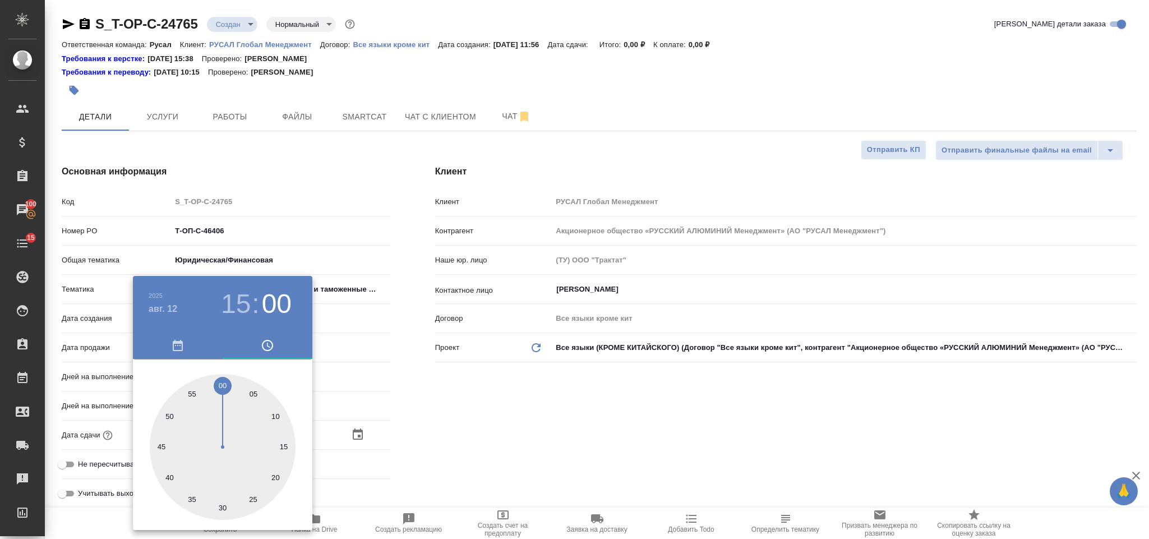
click at [416, 409] on div at bounding box center [574, 269] width 1149 height 539
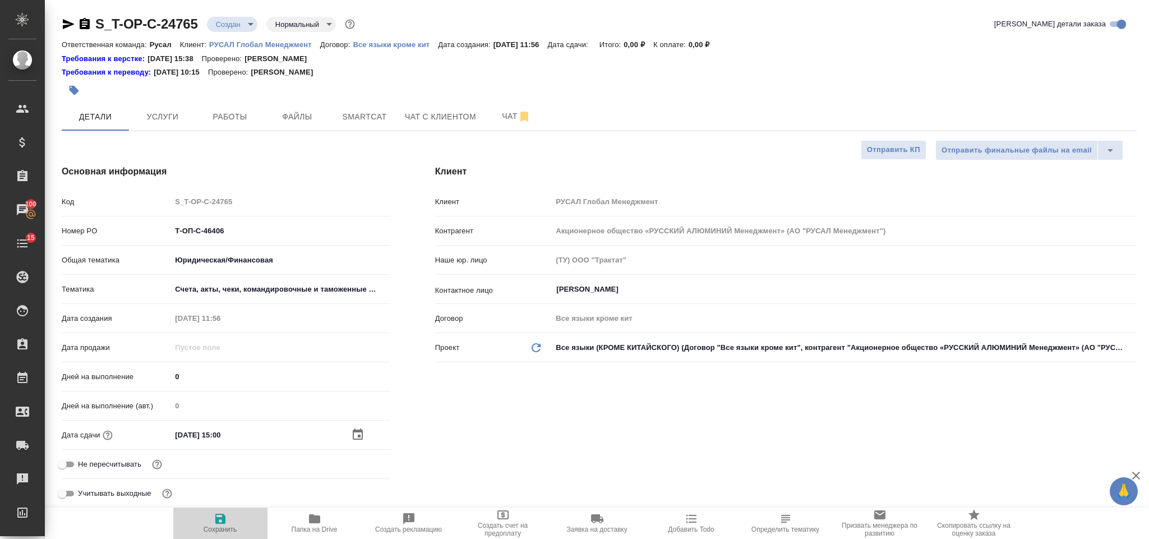
drag, startPoint x: 209, startPoint y: 508, endPoint x: 212, endPoint y: 515, distance: 7.0
click at [210, 510] on button "Сохранить" at bounding box center [220, 522] width 94 height 31
type textarea "x"
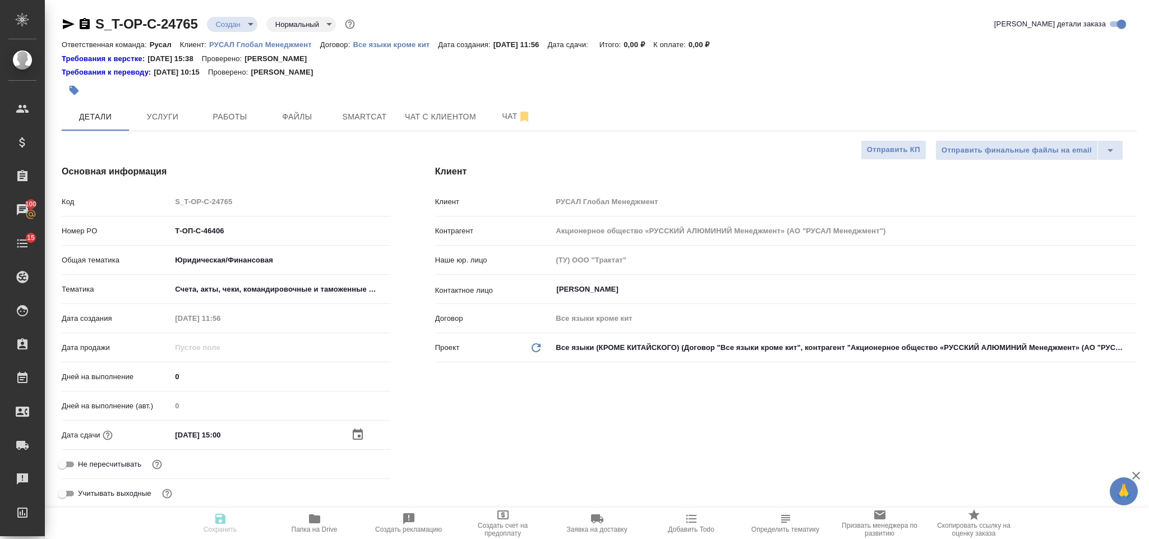
type textarea "x"
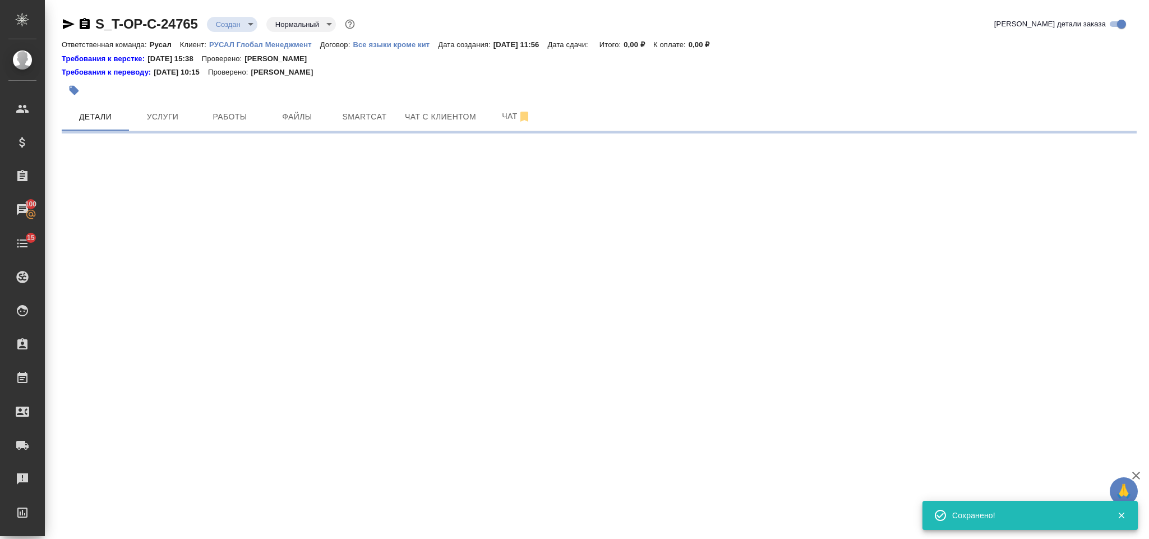
select select "RU"
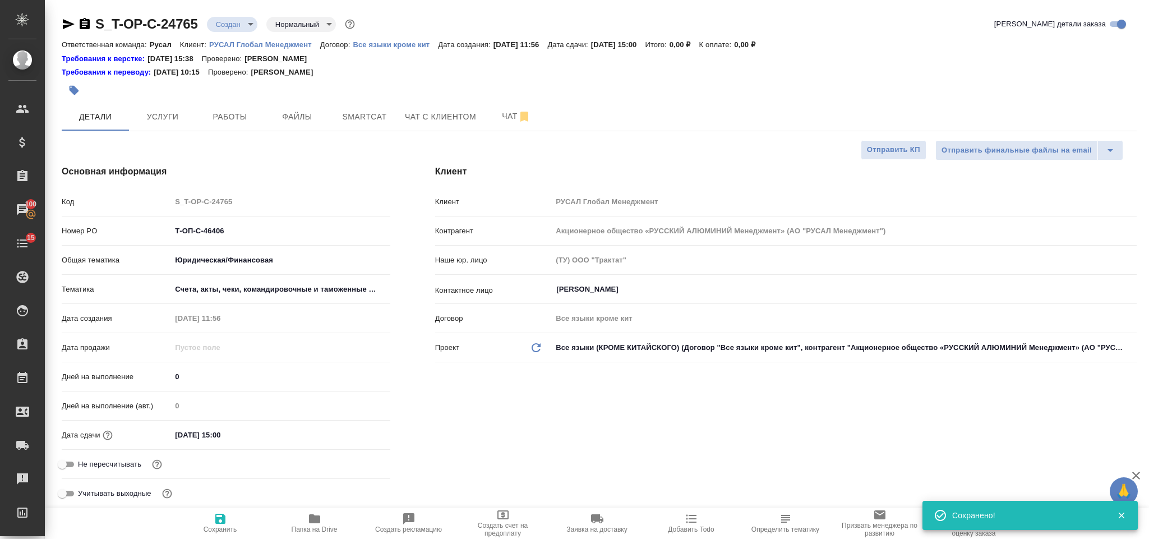
type textarea "x"
click at [187, 113] on span "Услуги" at bounding box center [163, 117] width 54 height 14
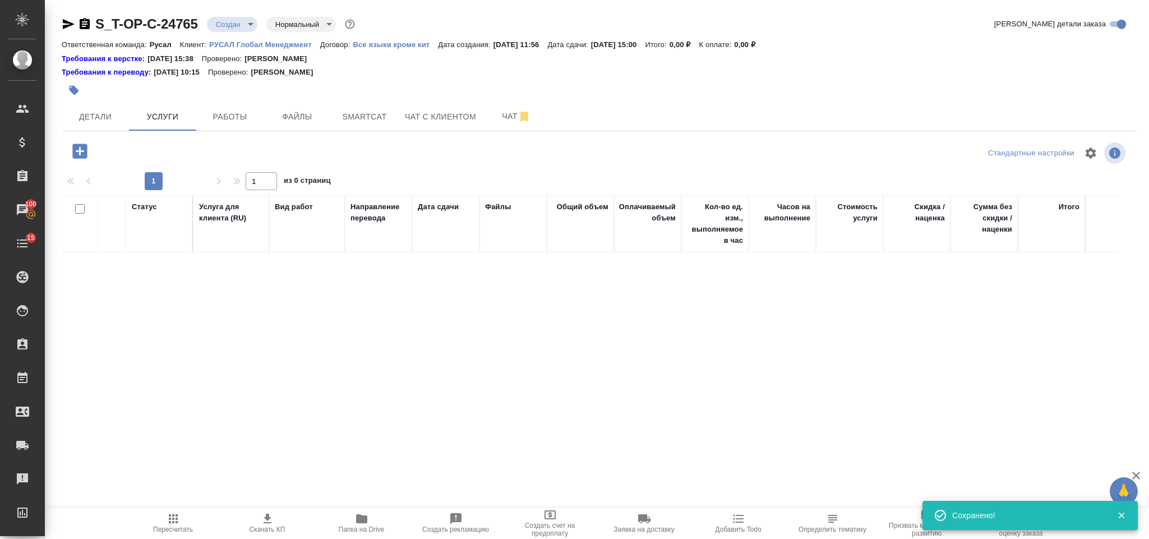
click at [81, 153] on icon "button" at bounding box center [79, 150] width 15 height 15
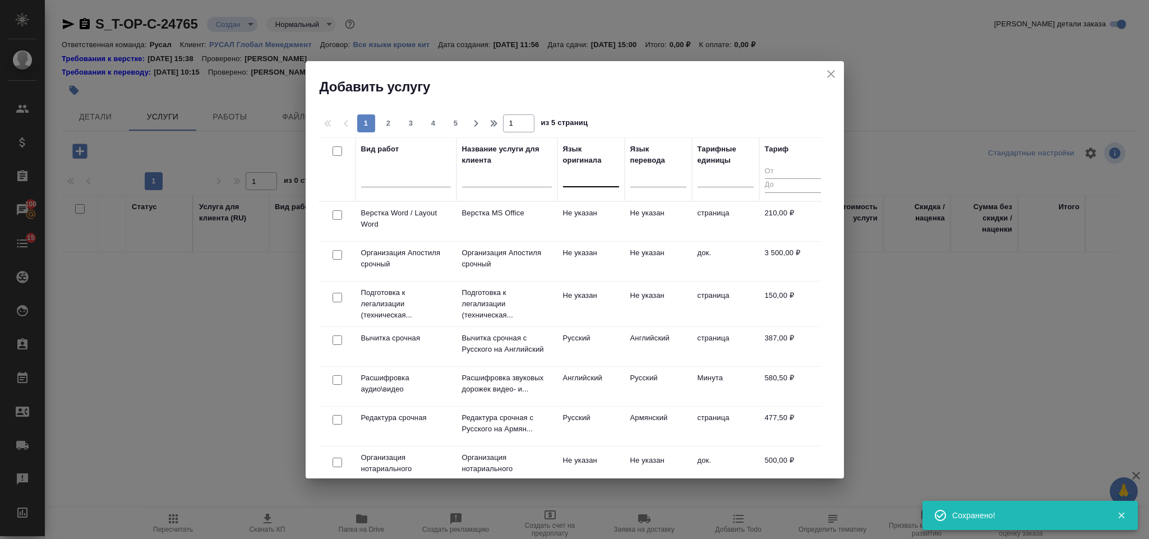
drag, startPoint x: 571, startPoint y: 187, endPoint x: 592, endPoint y: 182, distance: 21.8
click at [568, 183] on div at bounding box center [591, 176] width 56 height 21
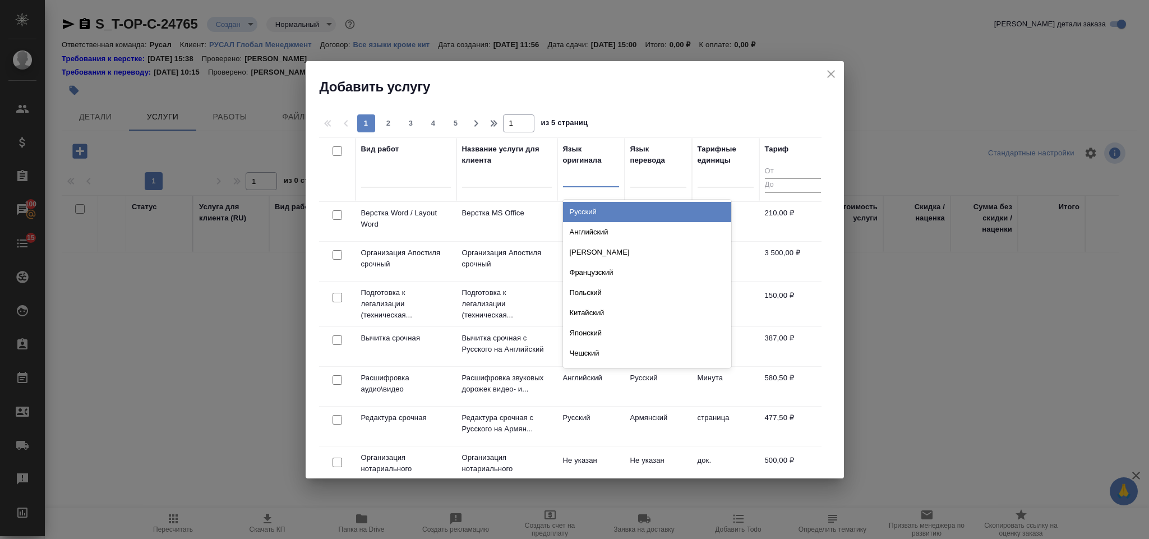
click at [594, 168] on div at bounding box center [591, 176] width 56 height 16
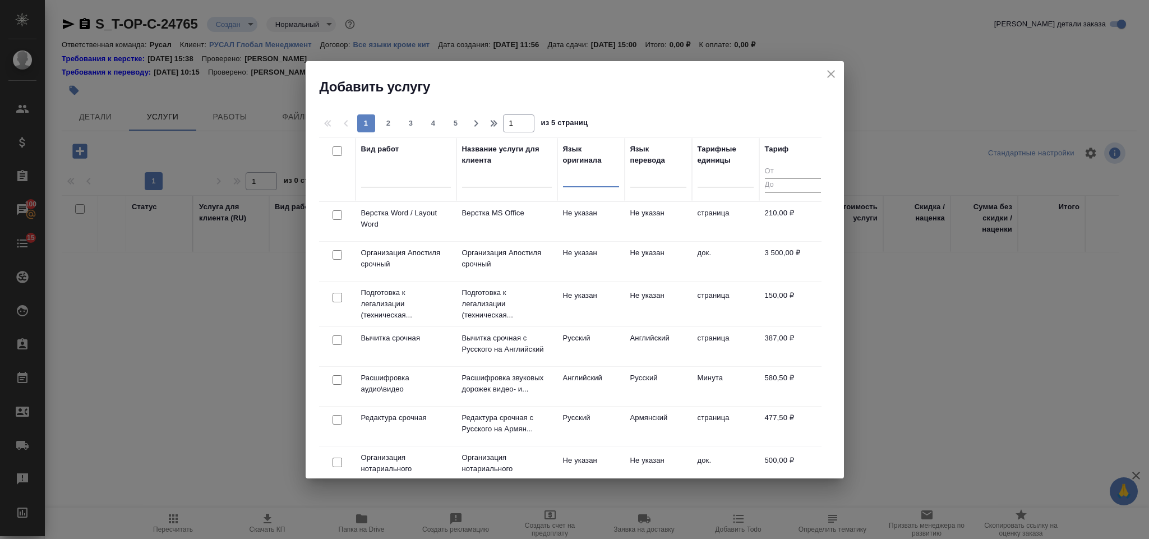
click at [599, 172] on div at bounding box center [591, 176] width 56 height 16
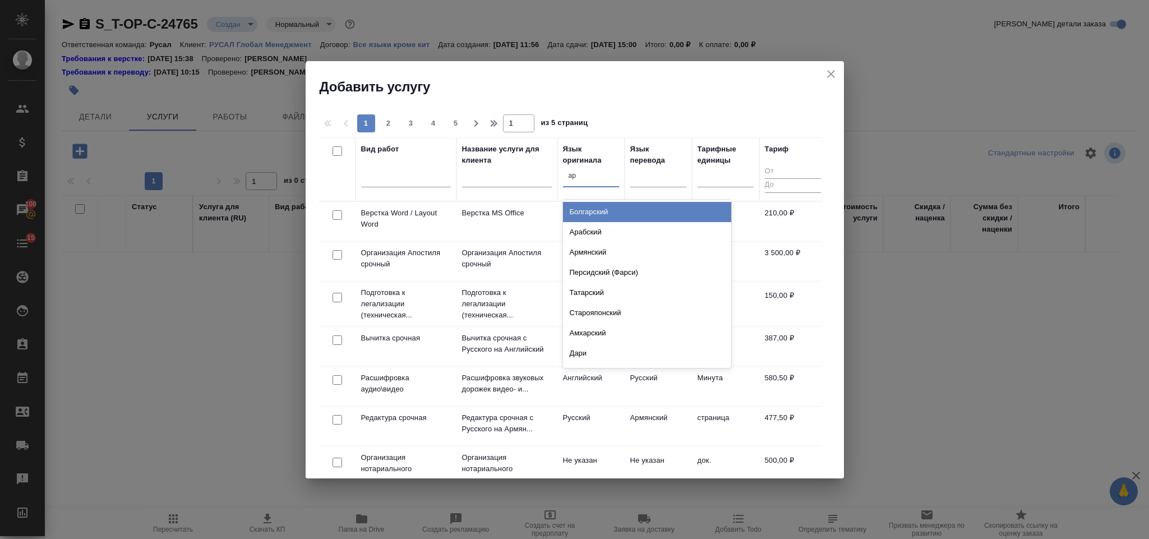
type input "ара"
click at [594, 207] on div "Арабский" at bounding box center [647, 212] width 168 height 20
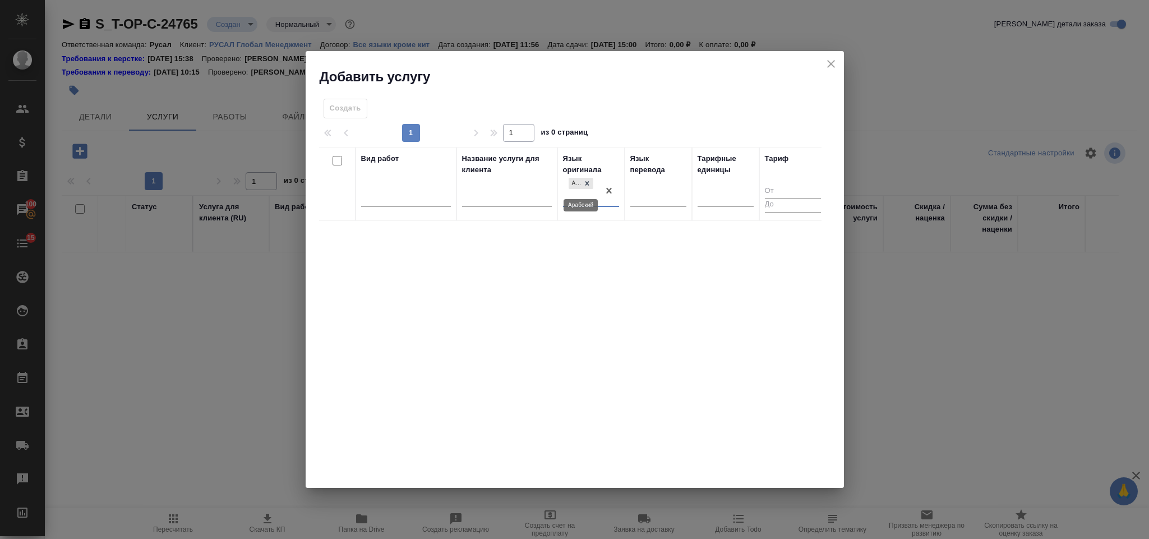
click at [587, 182] on icon at bounding box center [587, 183] width 8 height 8
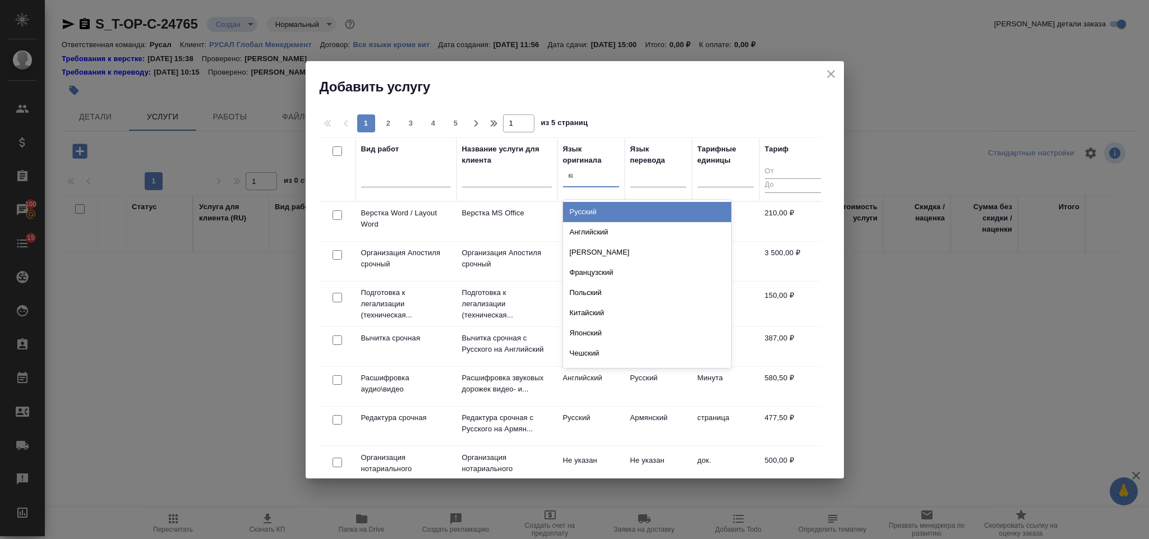
type input "кит"
click at [595, 207] on div "Китайский" at bounding box center [647, 212] width 168 height 20
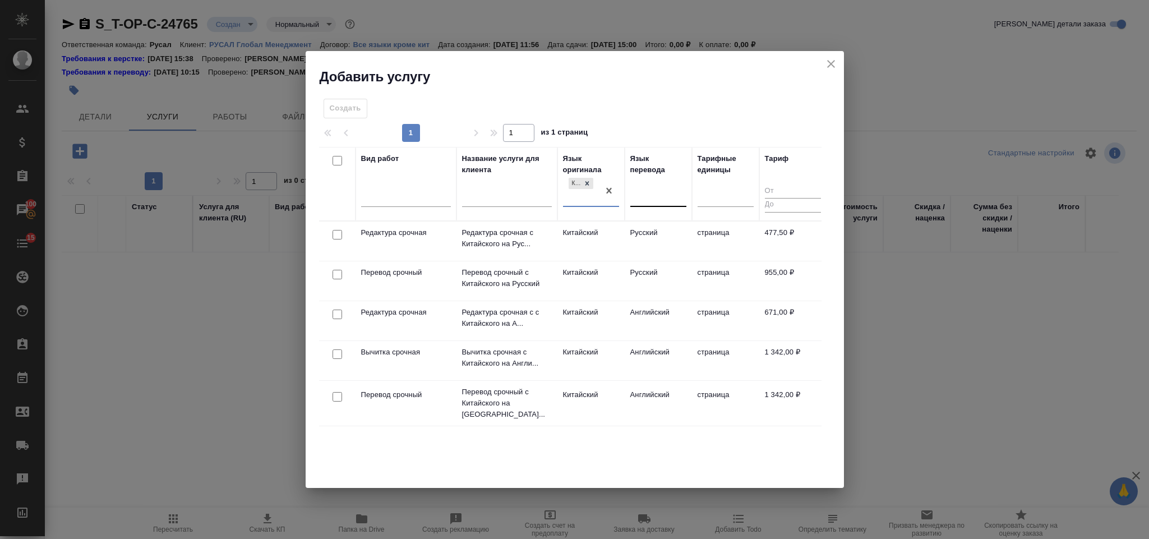
click at [654, 194] on div at bounding box center [658, 195] width 56 height 16
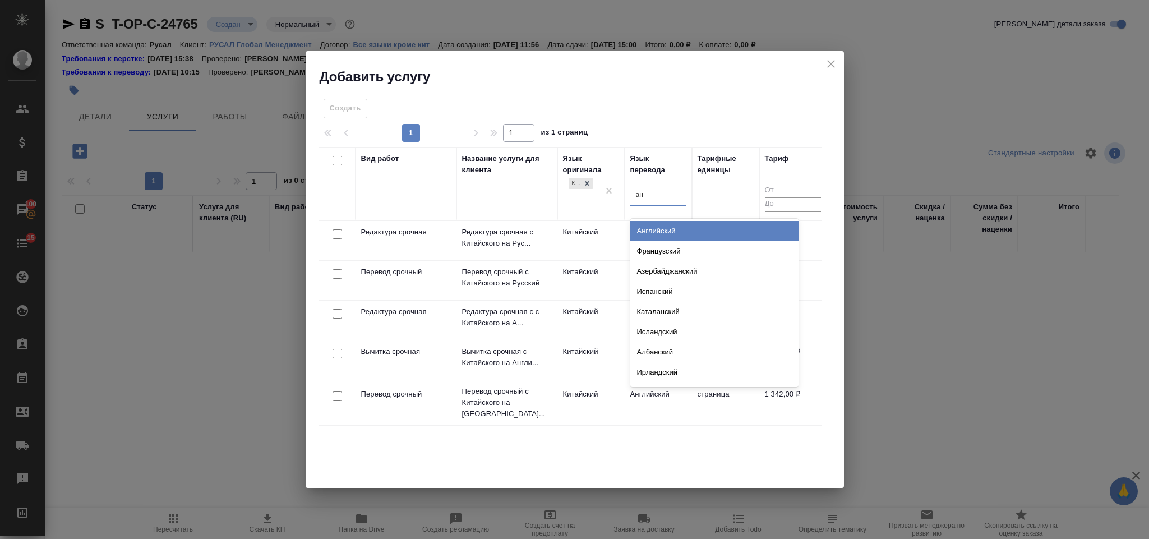
type input "анг"
click at [666, 228] on div "Английский" at bounding box center [714, 231] width 168 height 20
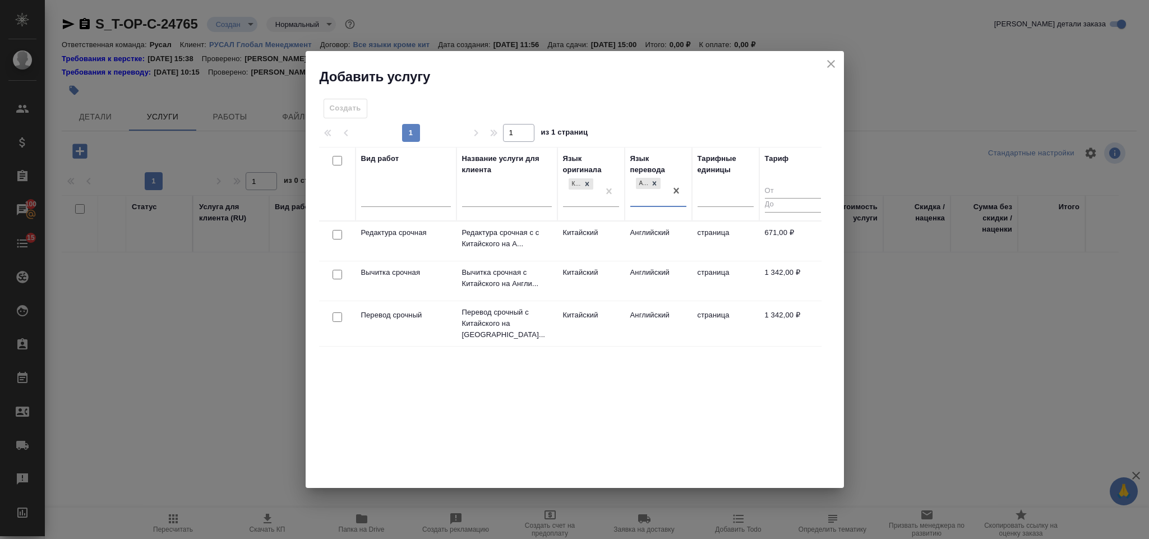
click at [340, 312] on input "checkbox" at bounding box center [337, 317] width 10 height 10
checkbox input "true"
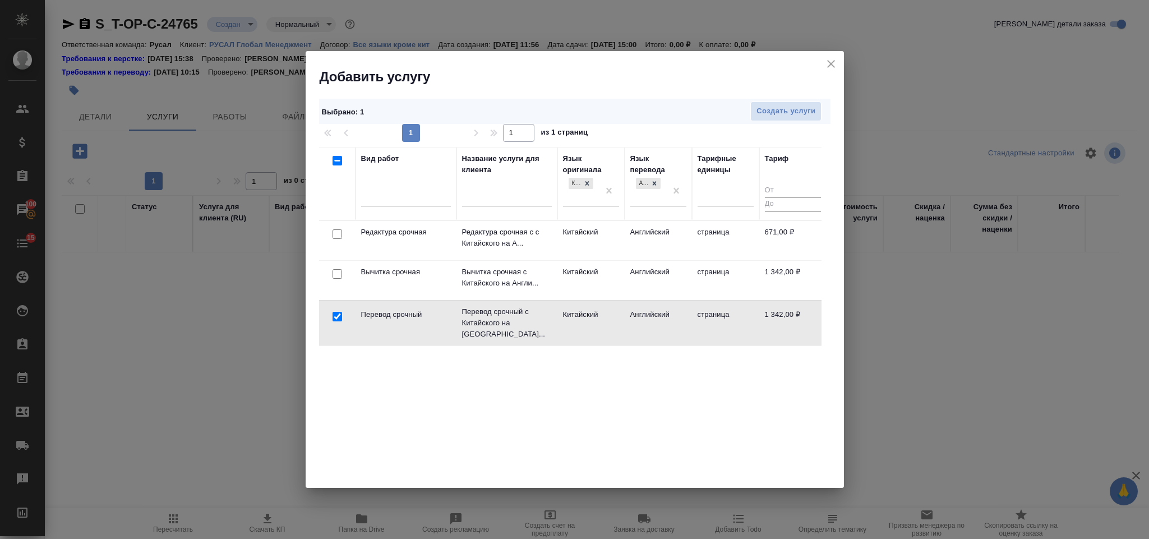
click at [340, 230] on input "checkbox" at bounding box center [337, 234] width 10 height 10
checkbox input "true"
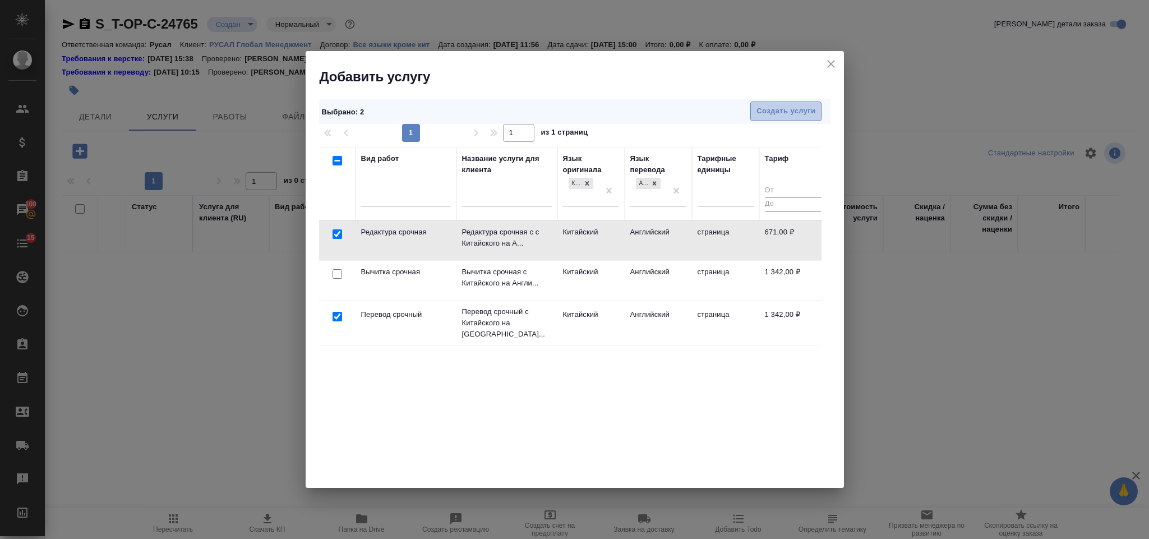
click at [781, 113] on span "Создать услуги" at bounding box center [785, 111] width 59 height 13
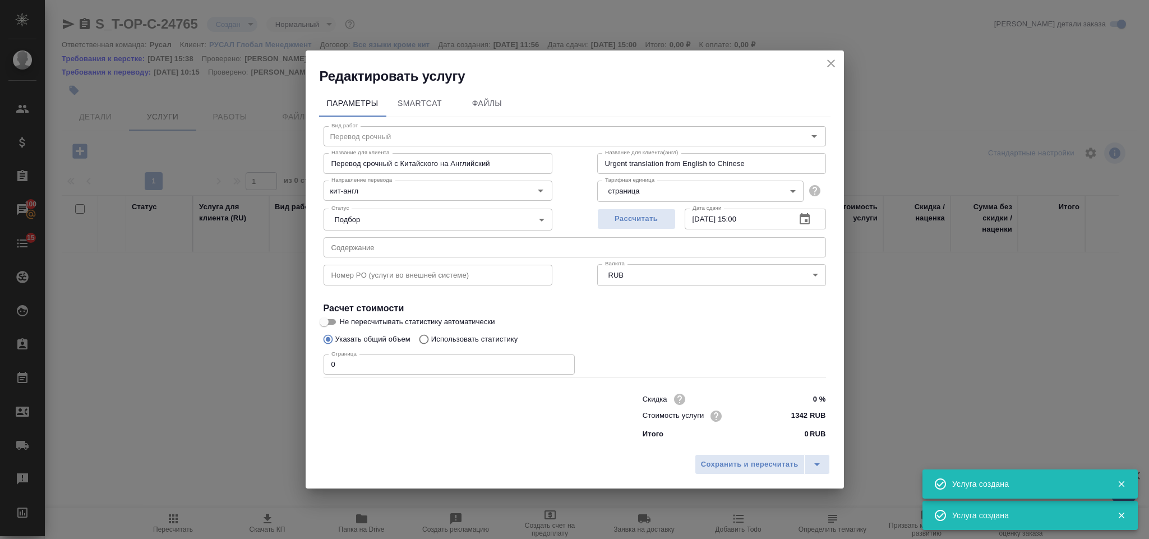
type input "Перевод срочный"
type input "Перевод срочный с Китайского на Английский"
type input "Urgent translation from English to Chinese"
type input "1342 RUB"
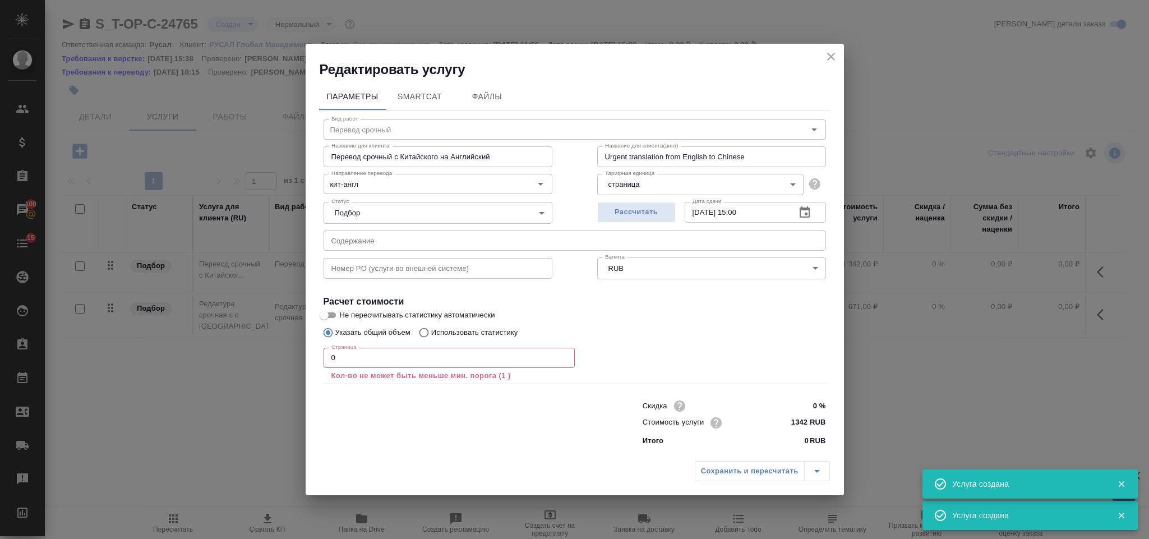
click at [510, 243] on input "text" at bounding box center [574, 240] width 502 height 20
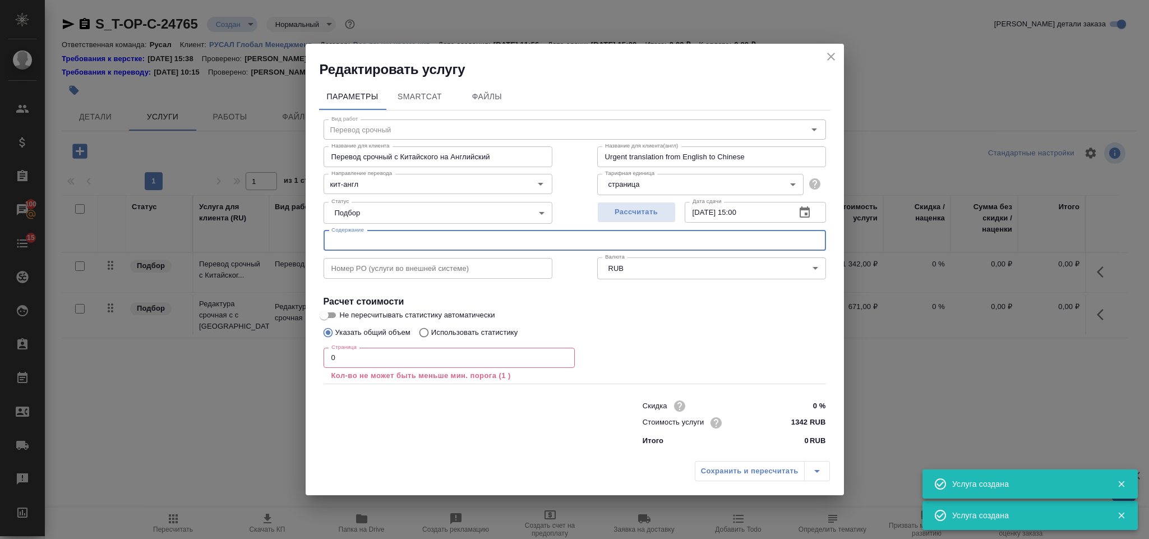
paste input "197308 and 712226"
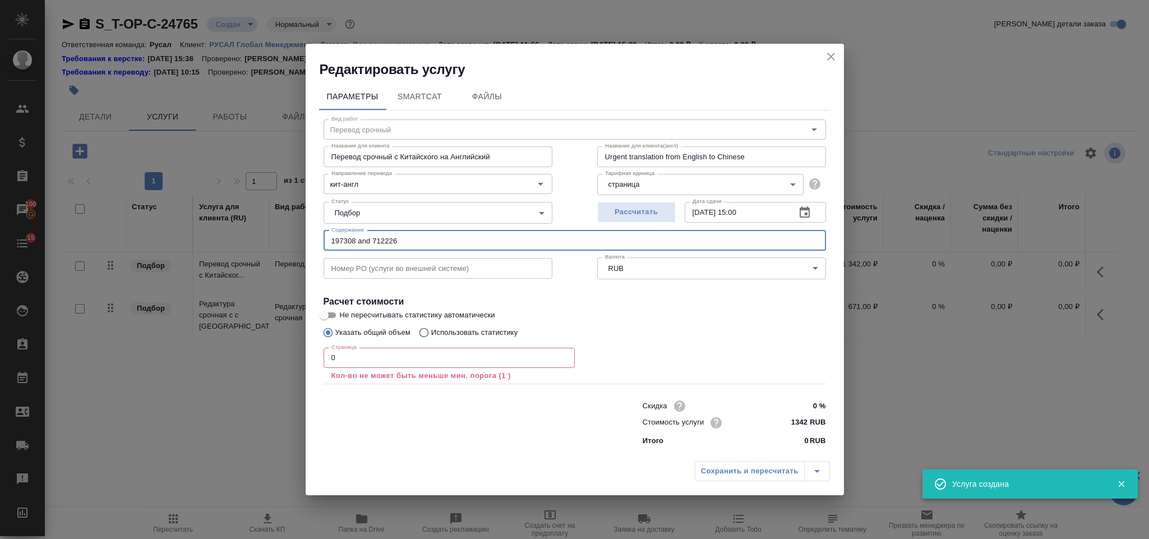
type input "197308 and 712226"
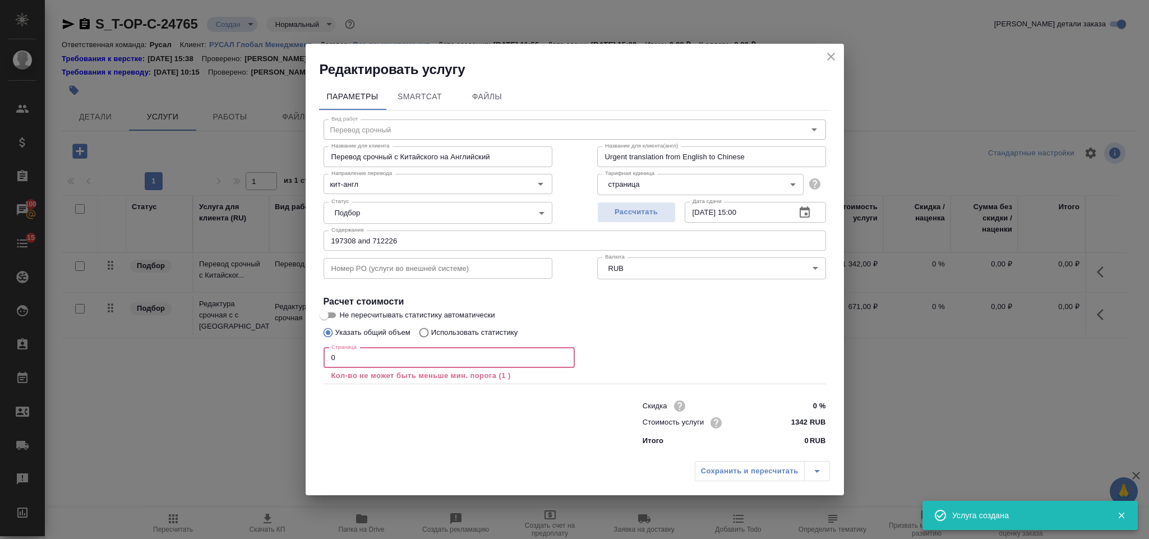
click at [342, 360] on input "0" at bounding box center [448, 358] width 251 height 20
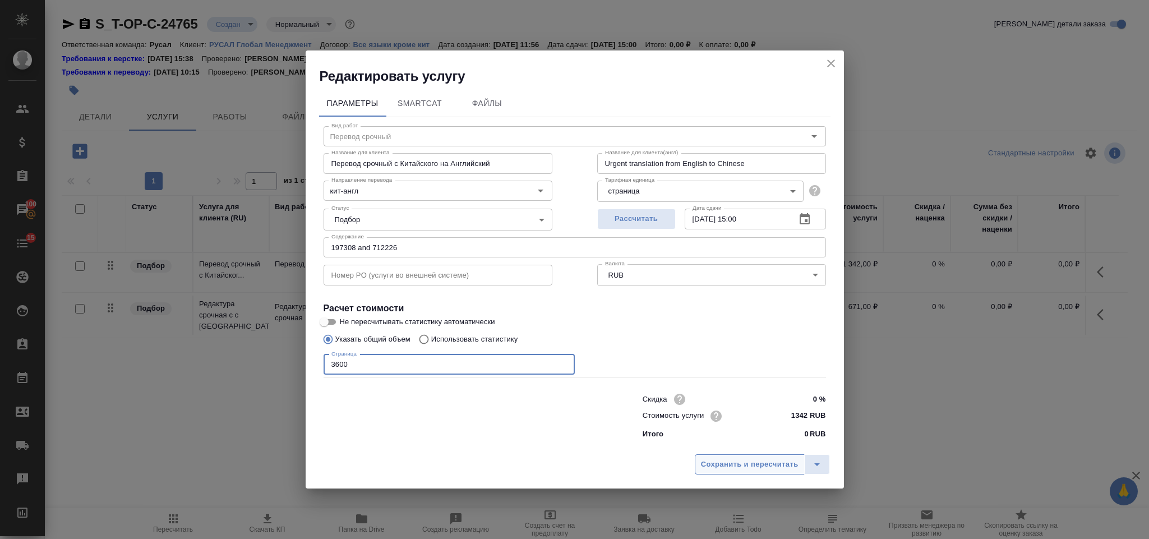
type input "3600"
click at [751, 467] on span "Сохранить и пересчитать" at bounding box center [750, 464] width 98 height 13
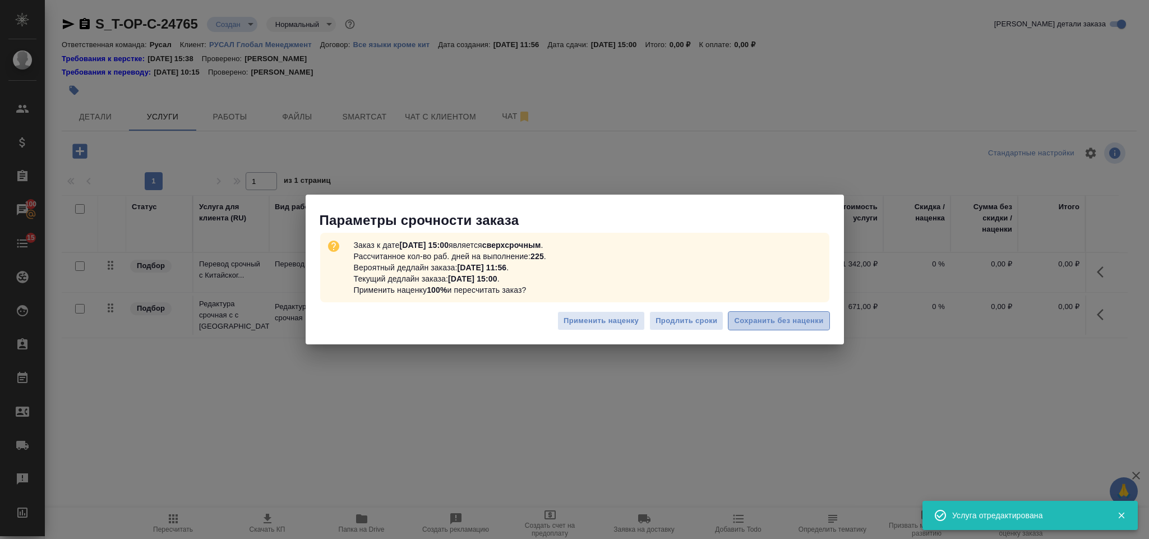
click at [772, 325] on span "Сохранить без наценки" at bounding box center [778, 320] width 89 height 13
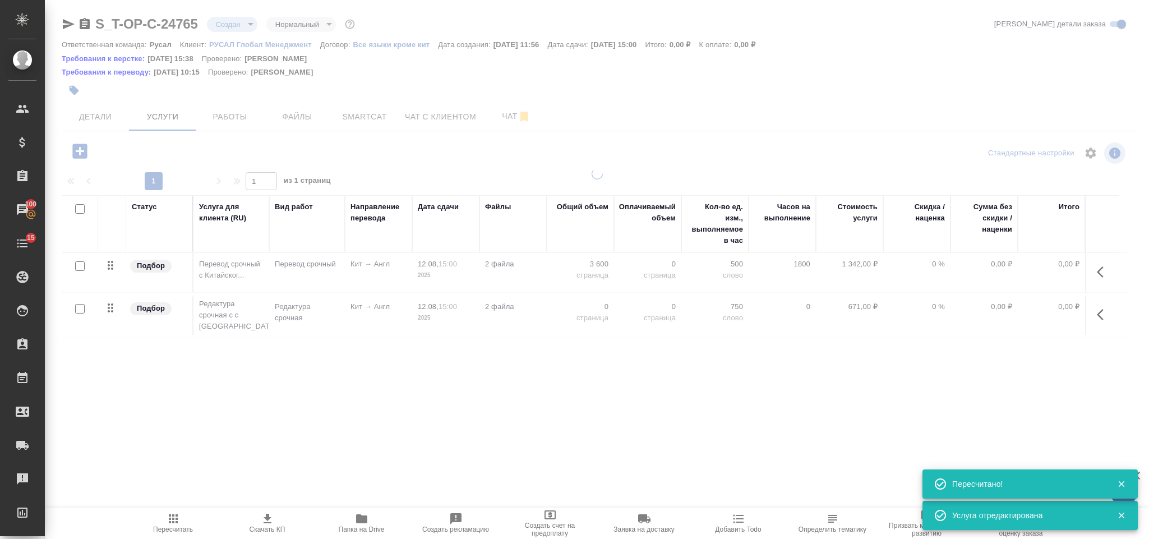
type input "urgent"
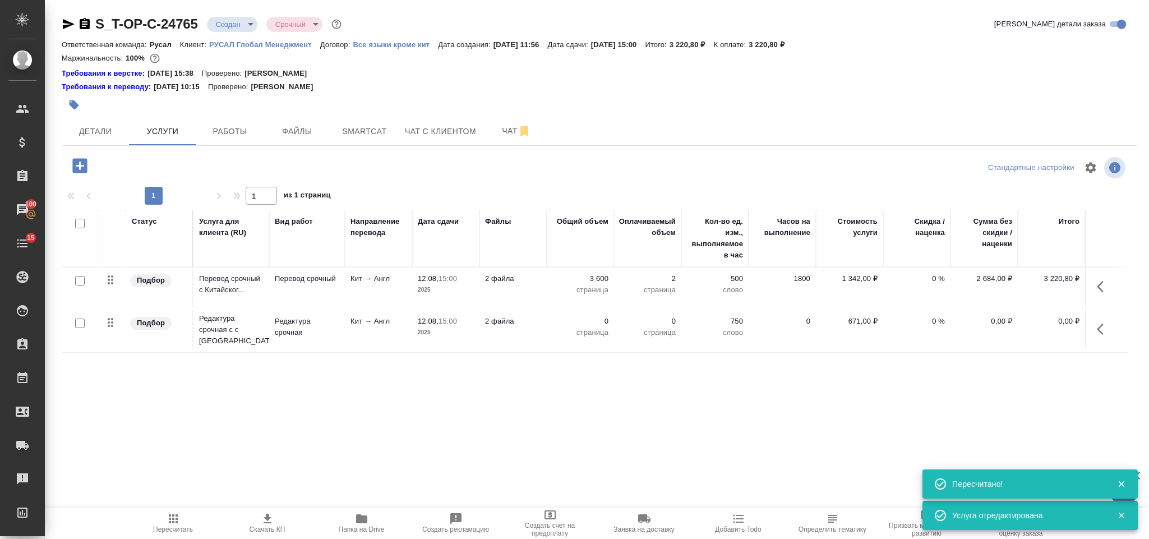
click at [1097, 330] on icon "button" at bounding box center [1099, 328] width 7 height 11
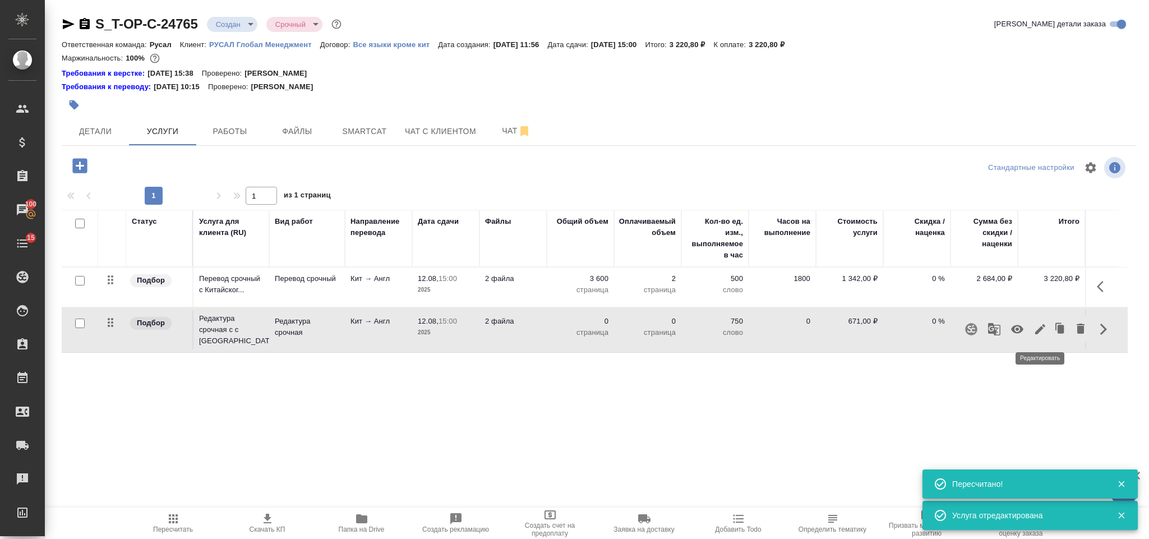
click at [1038, 322] on button "button" at bounding box center [1039, 329] width 19 height 27
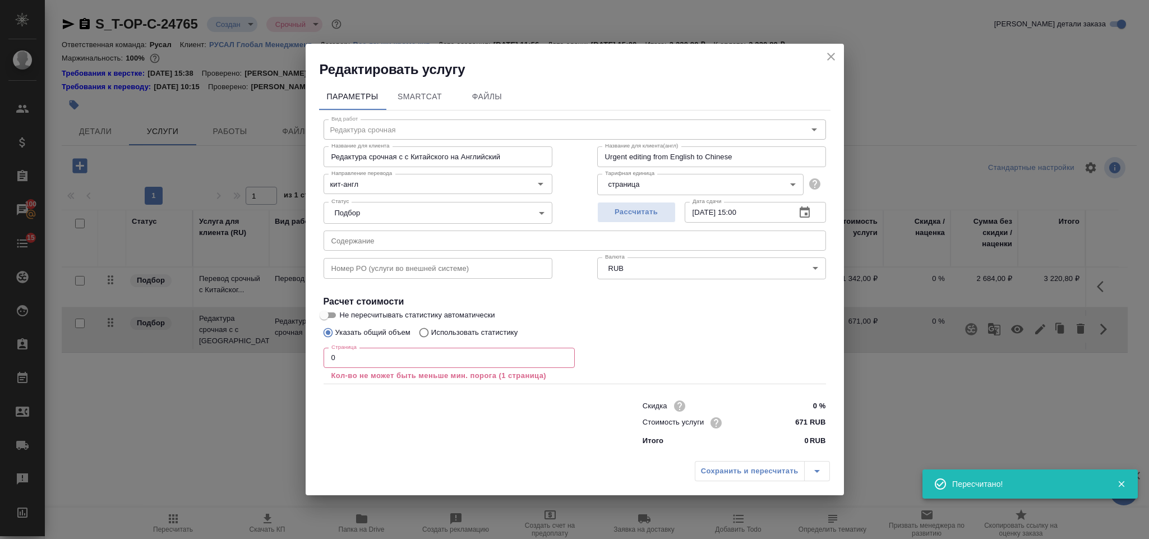
click at [364, 359] on input "0" at bounding box center [448, 358] width 251 height 20
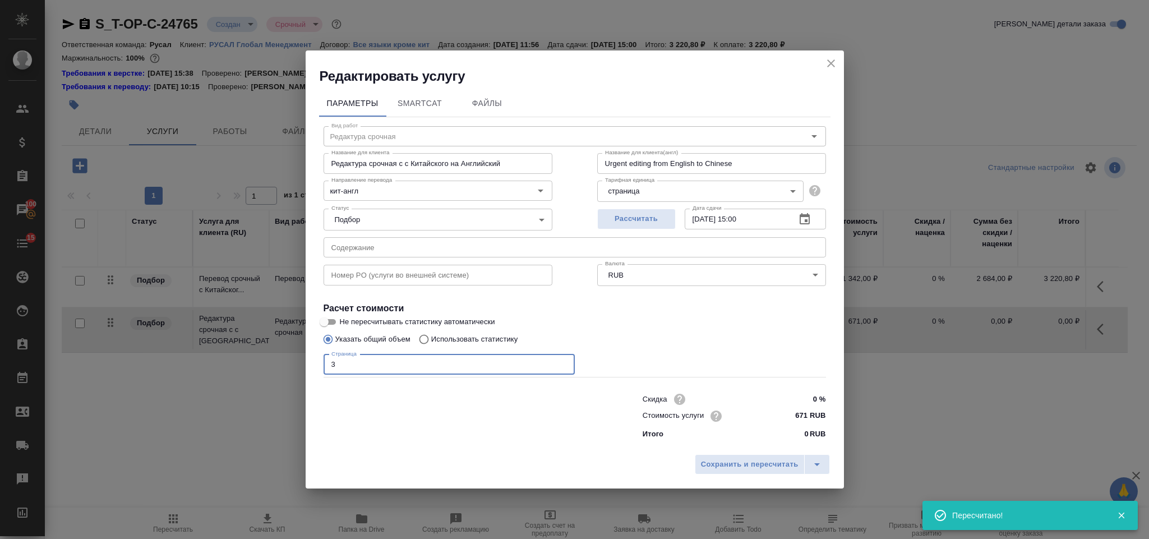
type input "36"
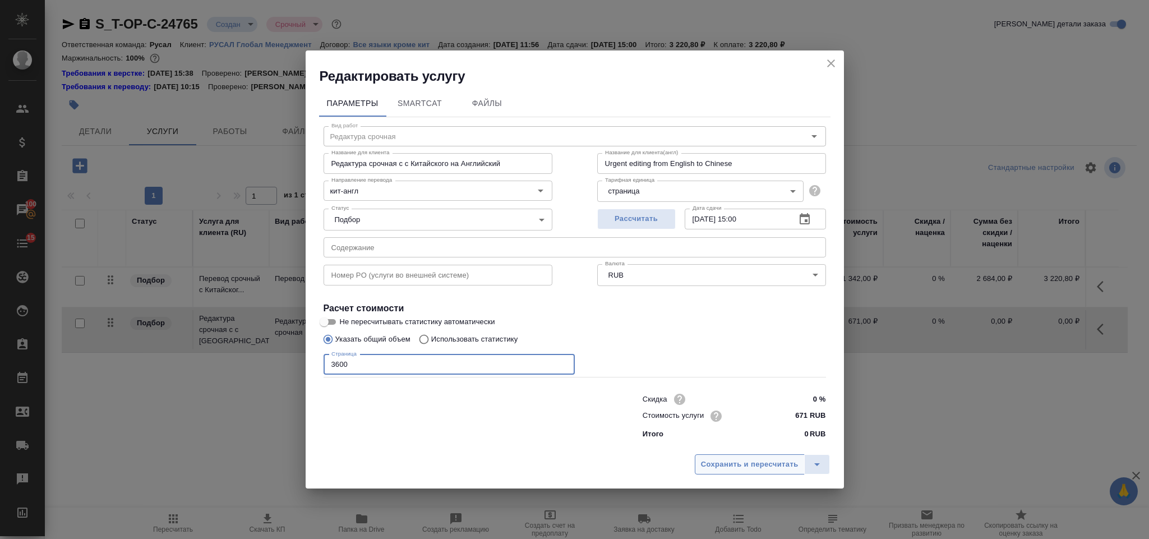
type input "3600"
click at [750, 454] on button "Сохранить и пересчитать" at bounding box center [749, 464] width 110 height 20
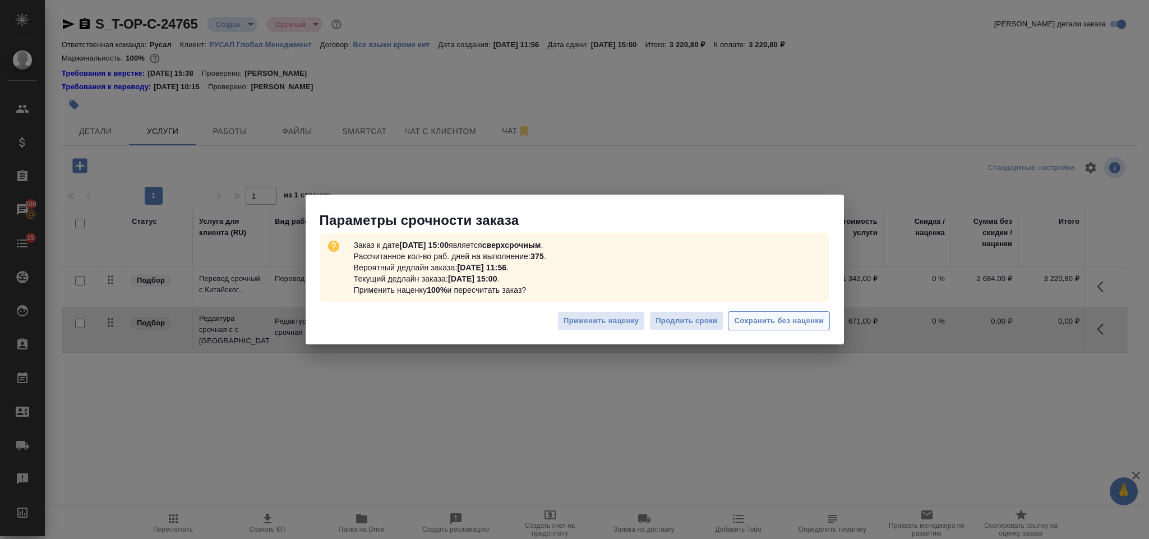
click at [761, 325] on span "Сохранить без наценки" at bounding box center [778, 320] width 89 height 13
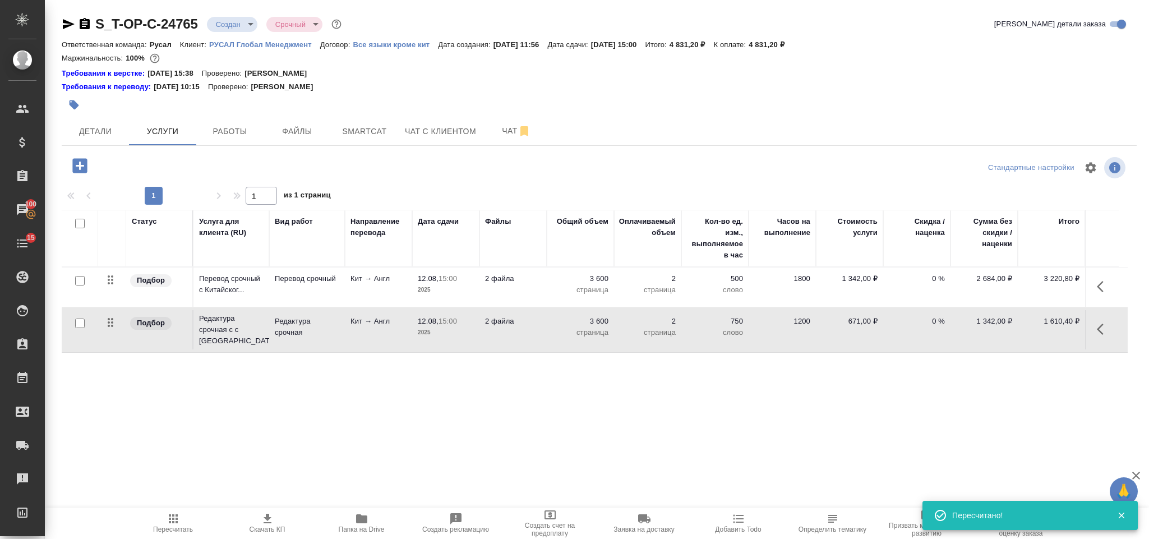
drag, startPoint x: 286, startPoint y: 419, endPoint x: 321, endPoint y: 399, distance: 40.2
click at [286, 419] on div "Статус Услуга для клиента (RU) Вид работ Направление перевода Дата сдачи Файлы …" at bounding box center [595, 330] width 1066 height 241
click at [84, 163] on icon "button" at bounding box center [79, 165] width 15 height 15
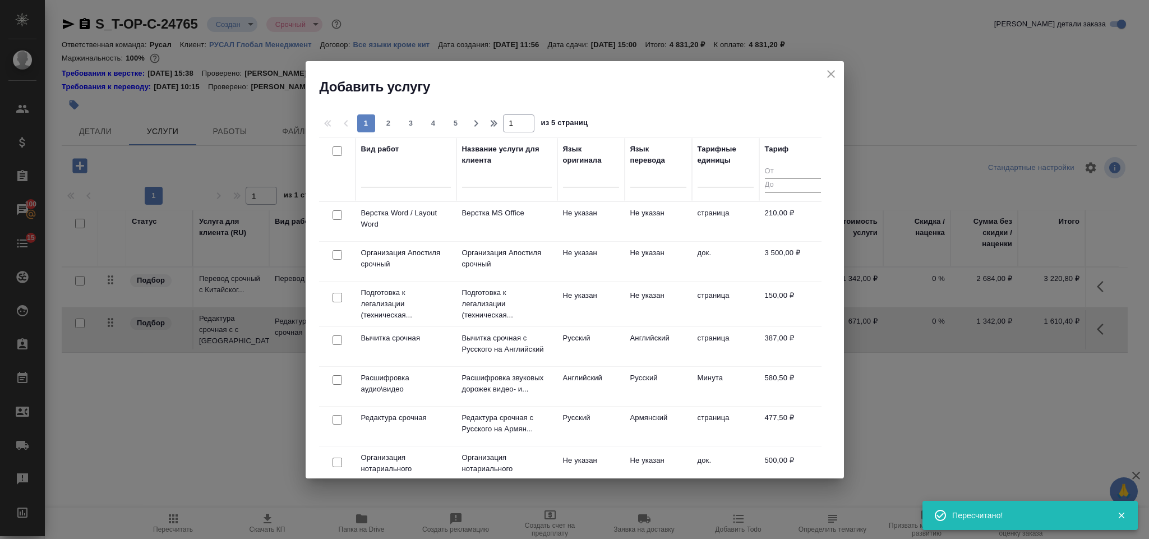
click at [339, 217] on input "checkbox" at bounding box center [337, 215] width 10 height 10
checkbox input "true"
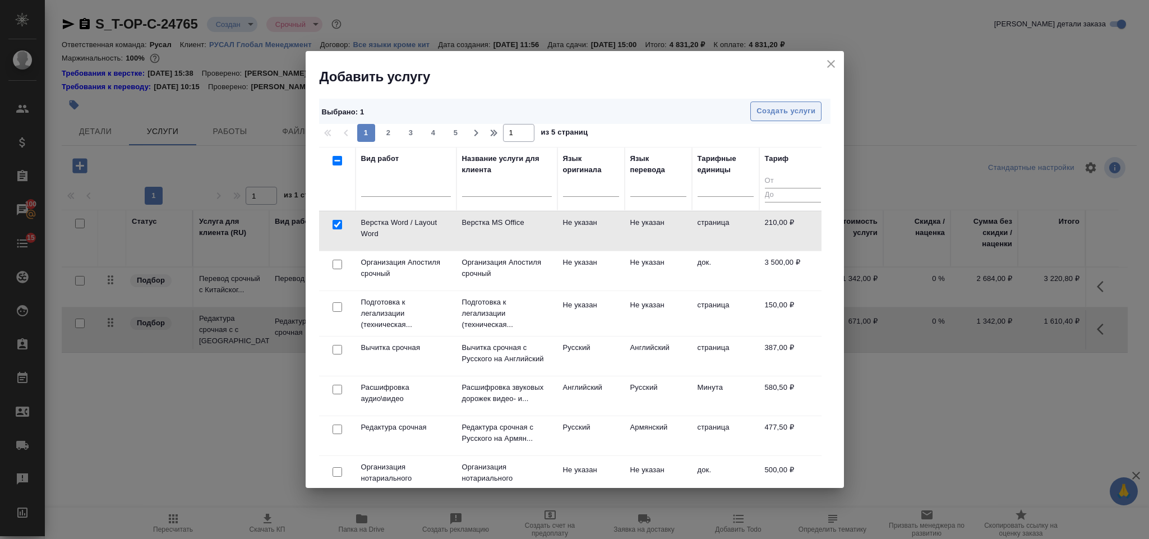
click at [777, 105] on span "Создать услуги" at bounding box center [785, 111] width 59 height 13
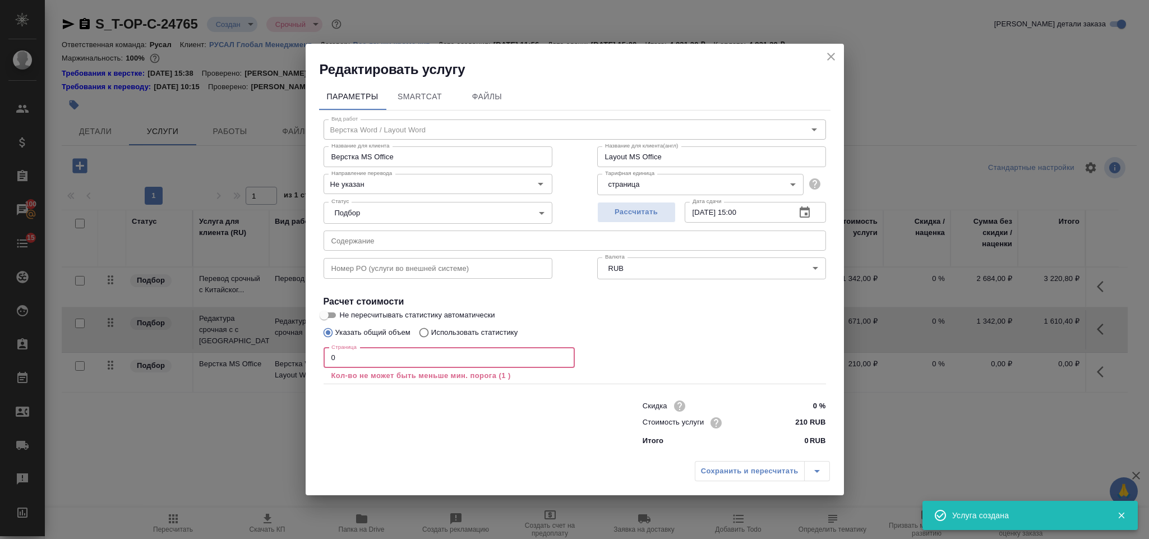
click at [375, 362] on input "0" at bounding box center [448, 358] width 251 height 20
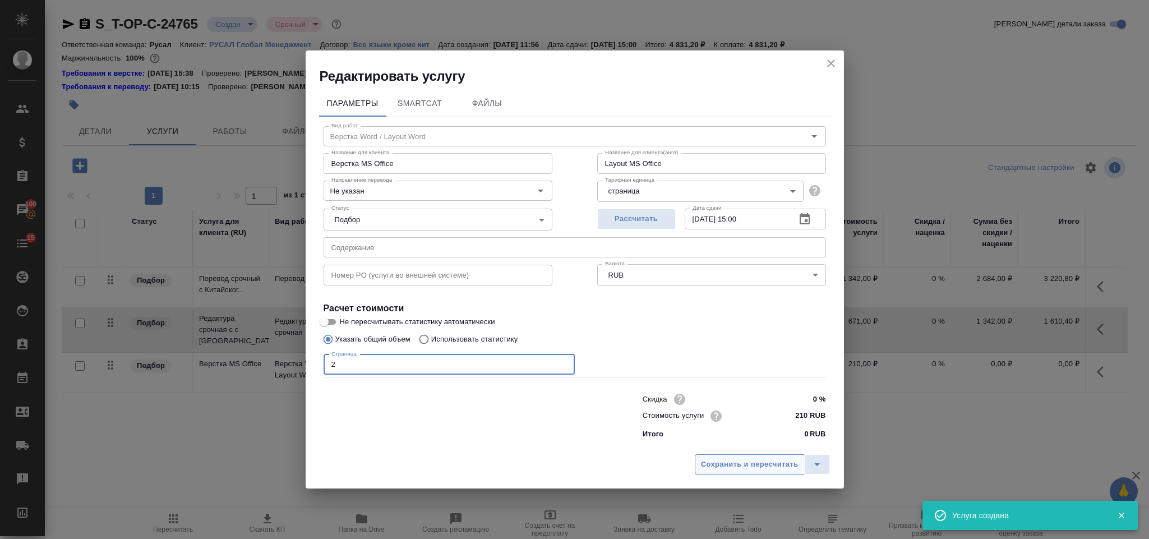
type input "2"
click at [777, 462] on span "Сохранить и пересчитать" at bounding box center [750, 464] width 98 height 13
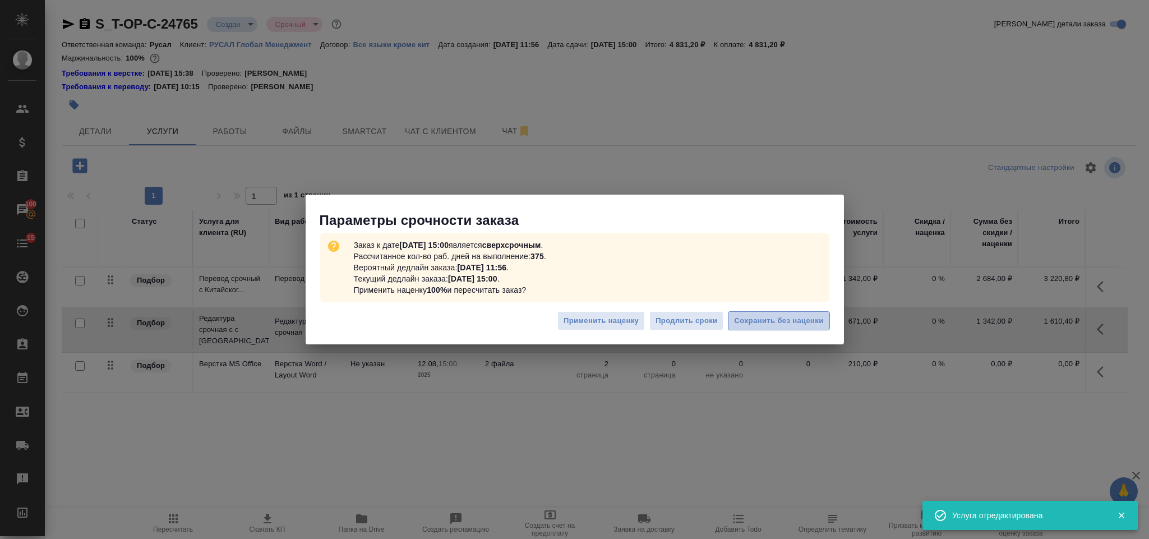
click at [774, 325] on span "Сохранить без наценки" at bounding box center [778, 320] width 89 height 13
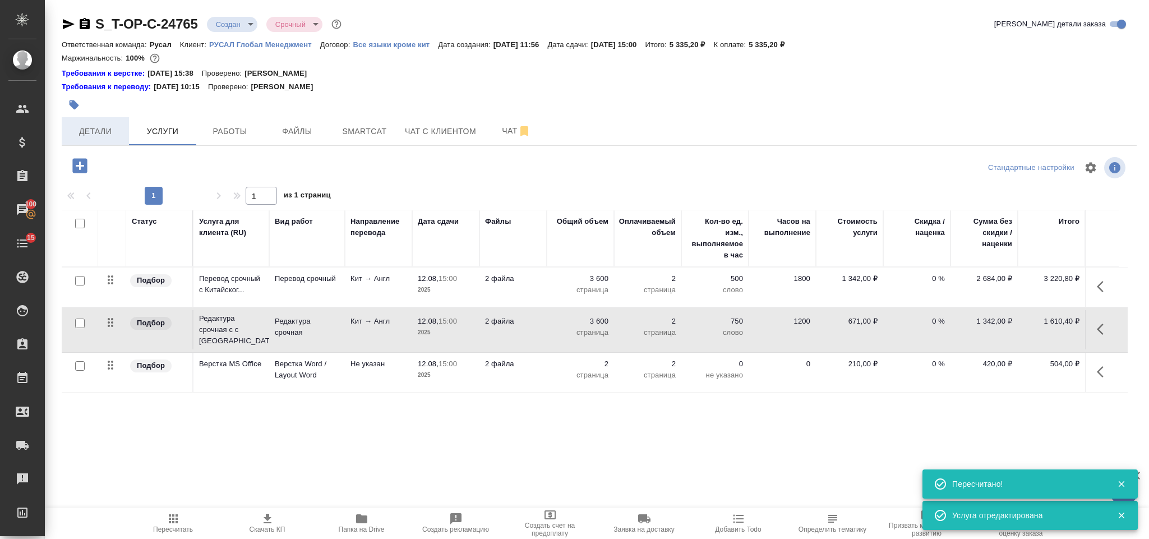
click at [110, 126] on span "Детали" at bounding box center [95, 131] width 54 height 14
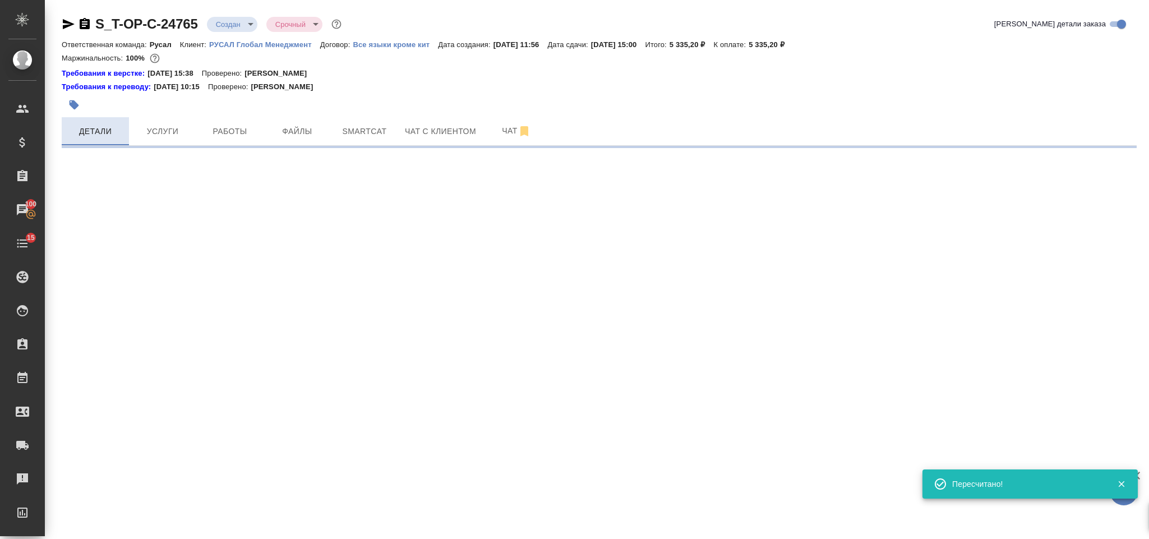
select select "RU"
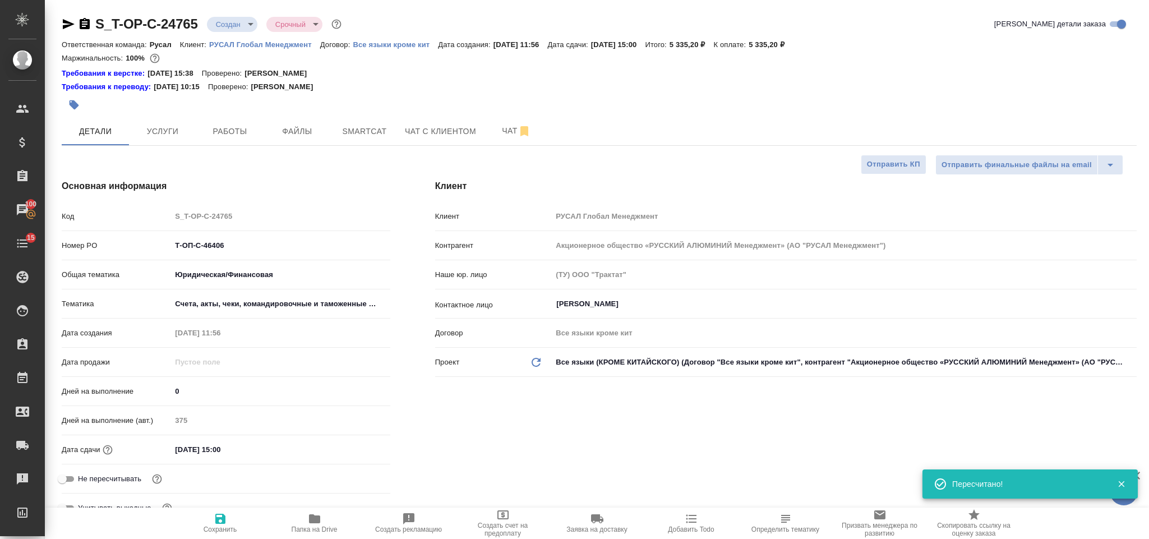
type textarea "x"
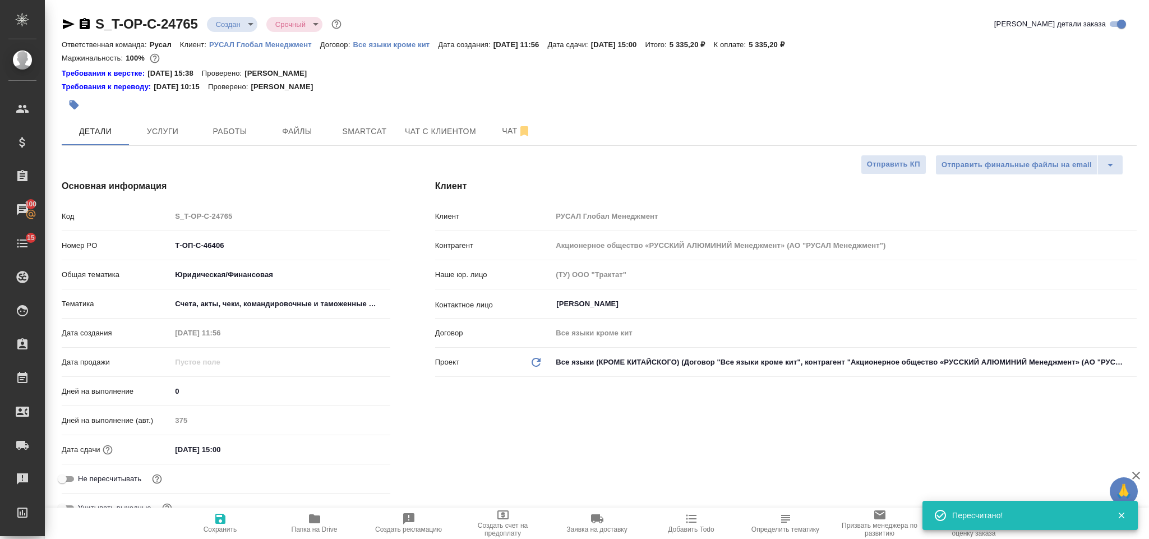
scroll to position [252, 0]
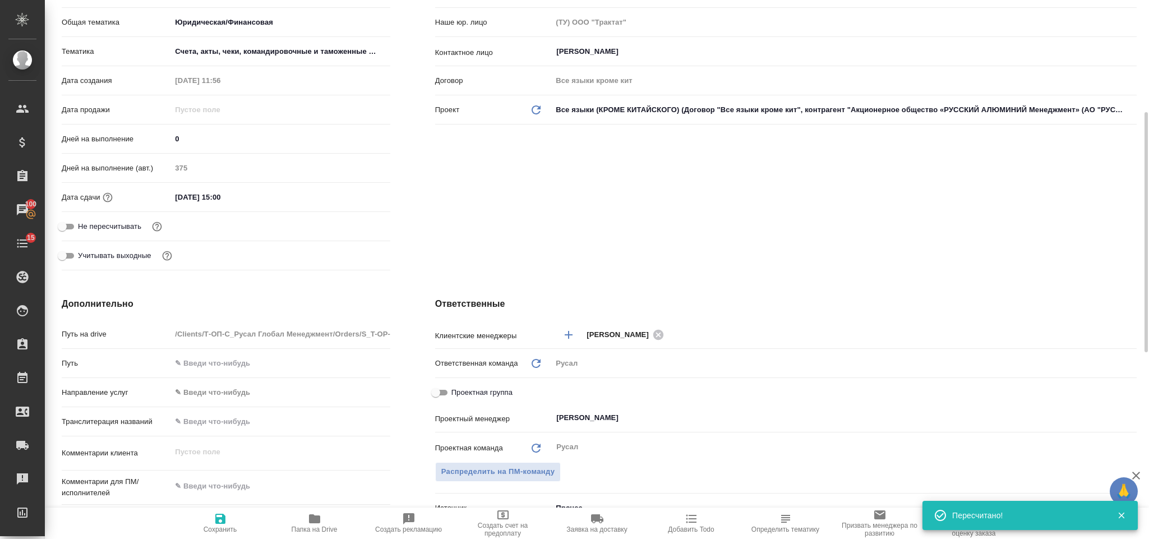
type textarea "x"
click at [237, 486] on textarea at bounding box center [280, 486] width 217 height 19
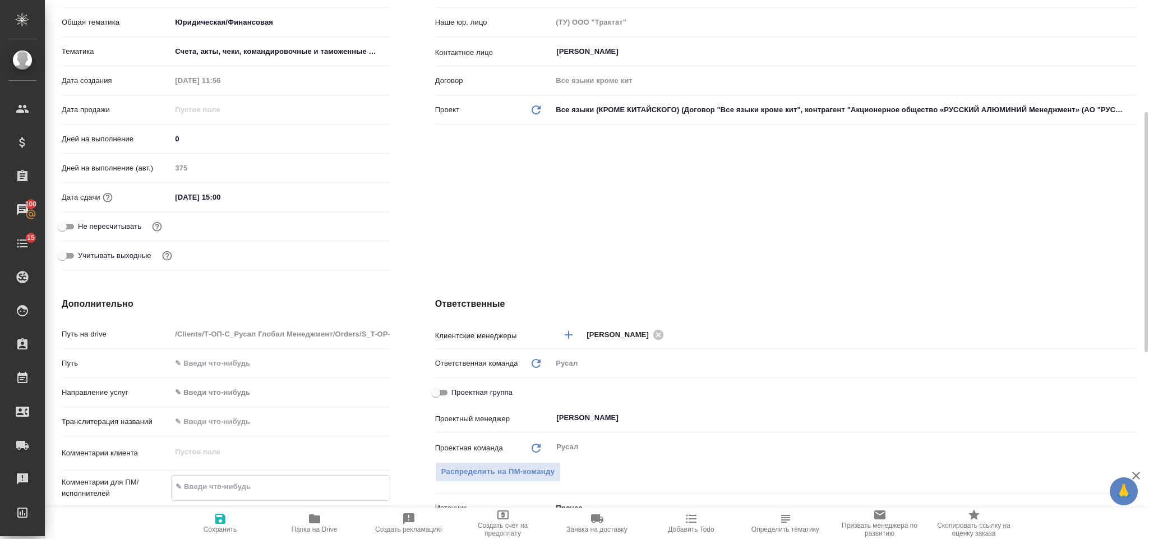
paste textarea "Нужно перевести суммы на обеих квитанциях"
type textarea "Нужно перевести суммы на обеих квитанциях"
type textarea "x"
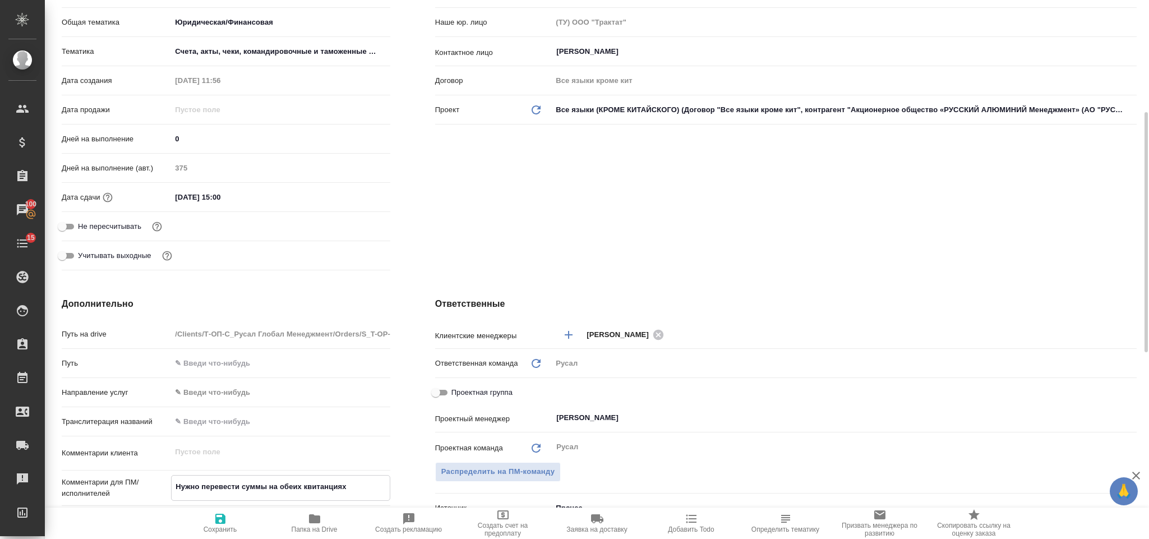
type textarea "Нужно перевести суммы на обеих квитанциях"
type textarea "x"
click at [228, 521] on span "Сохранить" at bounding box center [220, 522] width 81 height 21
type textarea "x"
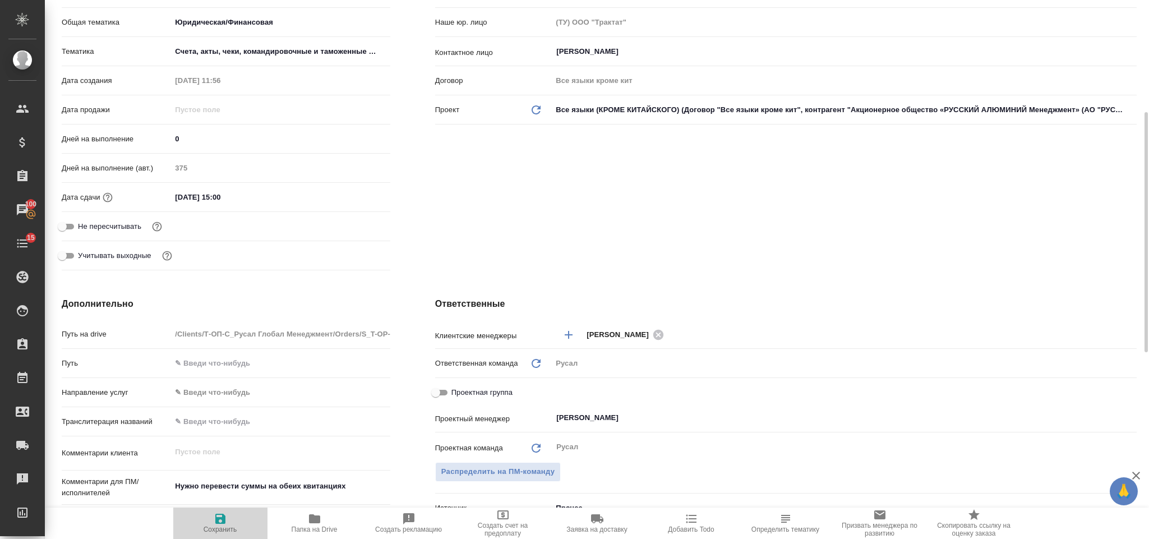
type textarea "x"
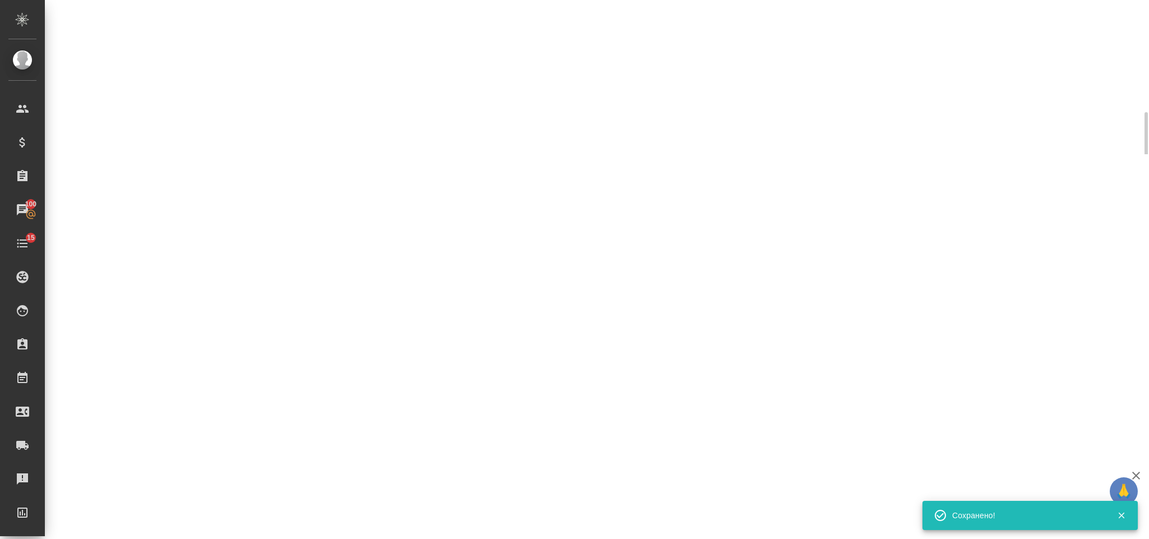
select select "RU"
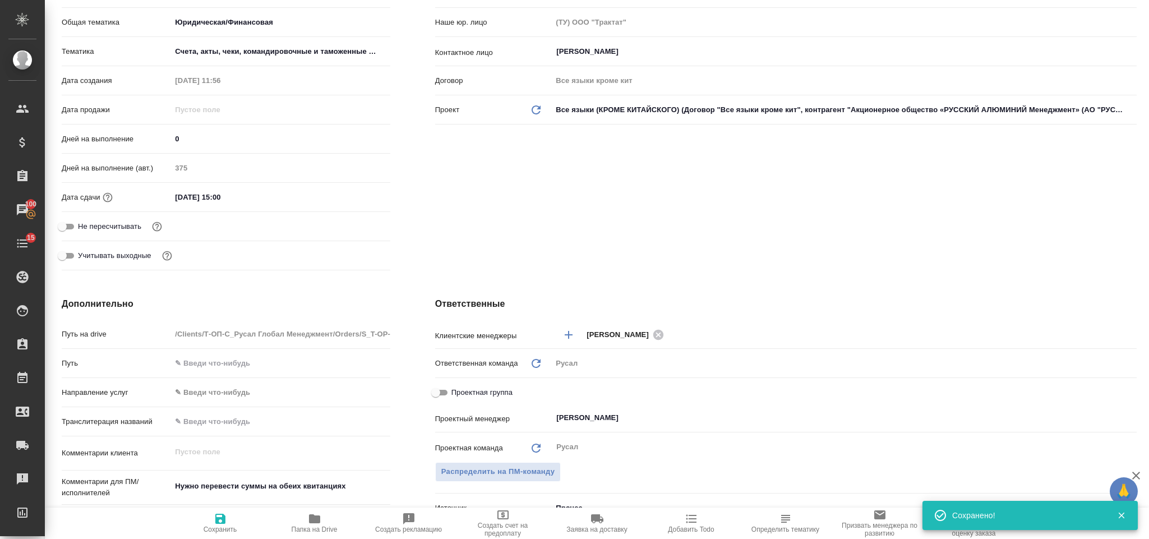
type textarea "x"
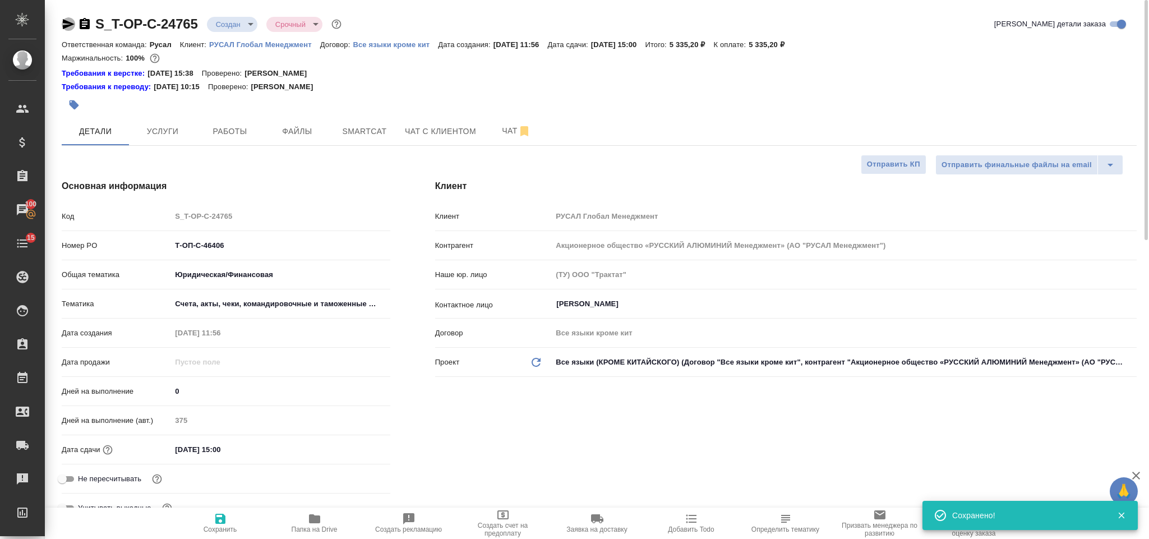
click at [64, 27] on icon "button" at bounding box center [69, 24] width 12 height 10
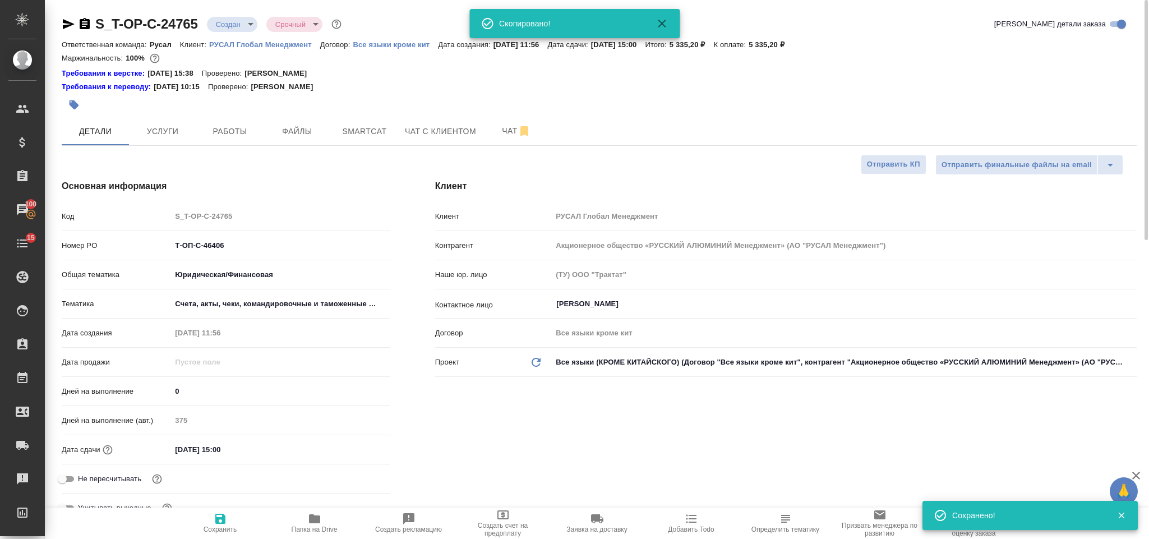
type textarea "x"
